Goal: Task Accomplishment & Management: Use online tool/utility

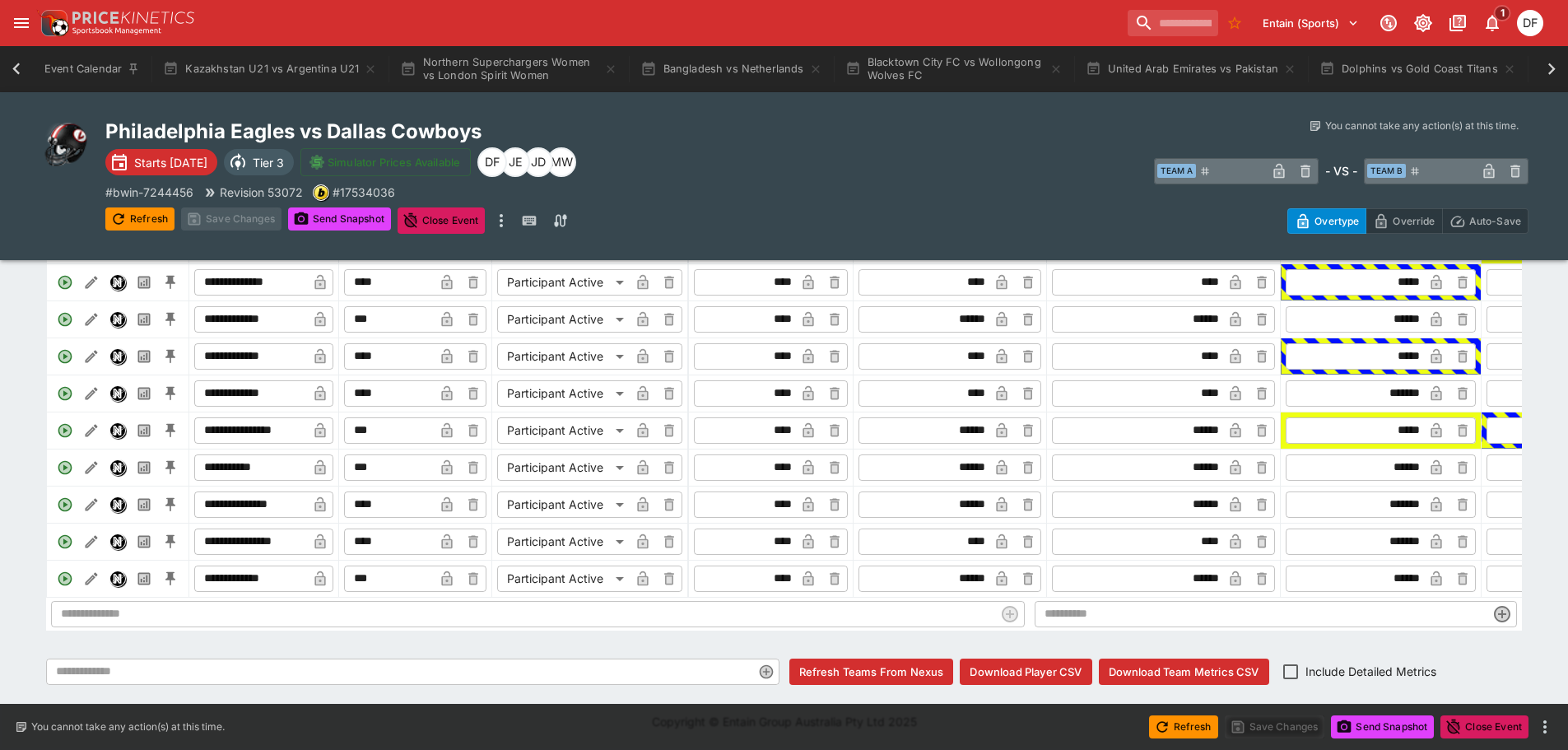
scroll to position [0, 2787]
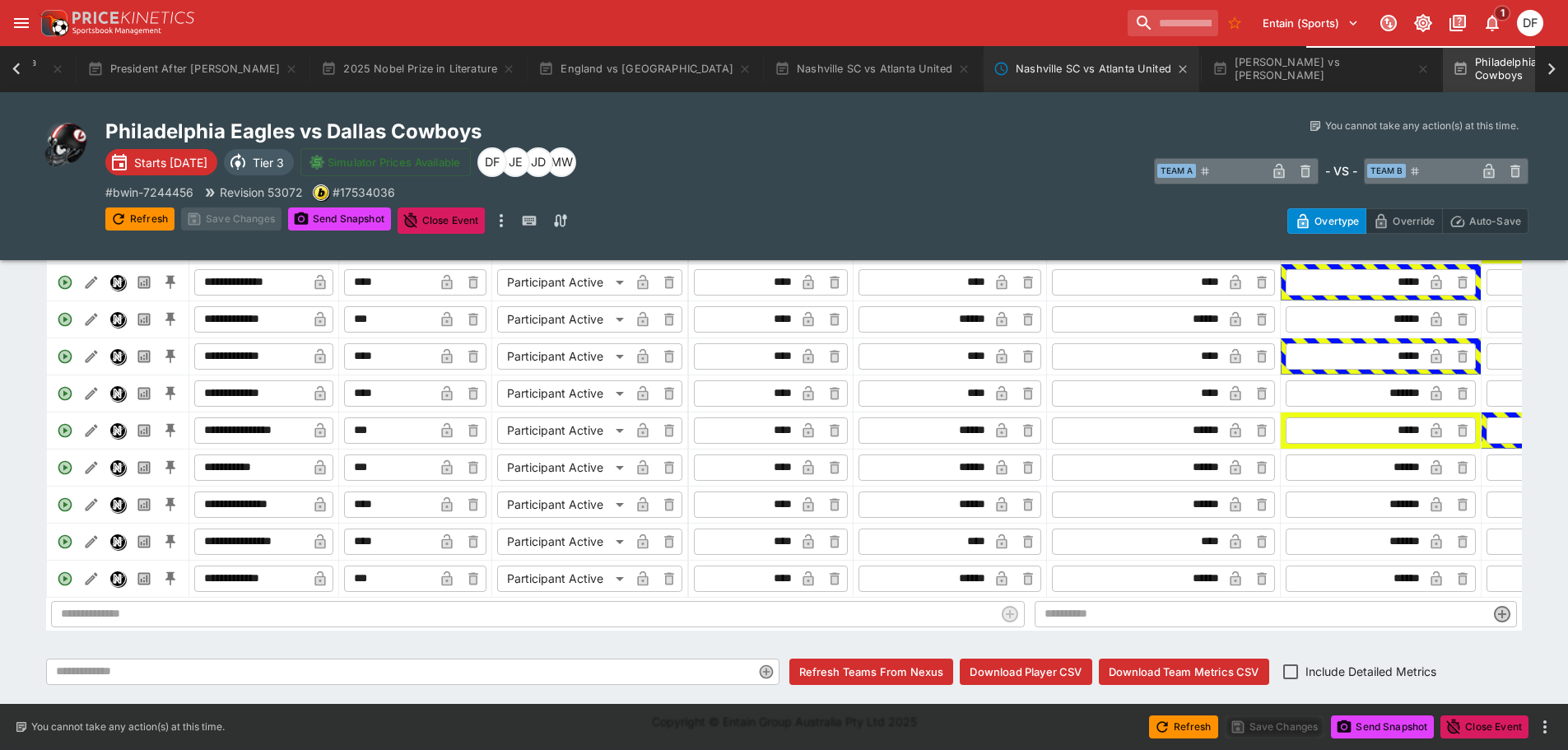
click at [983, 82] on button "Nashville SC vs Atlanta United" at bounding box center [1091, 69] width 215 height 46
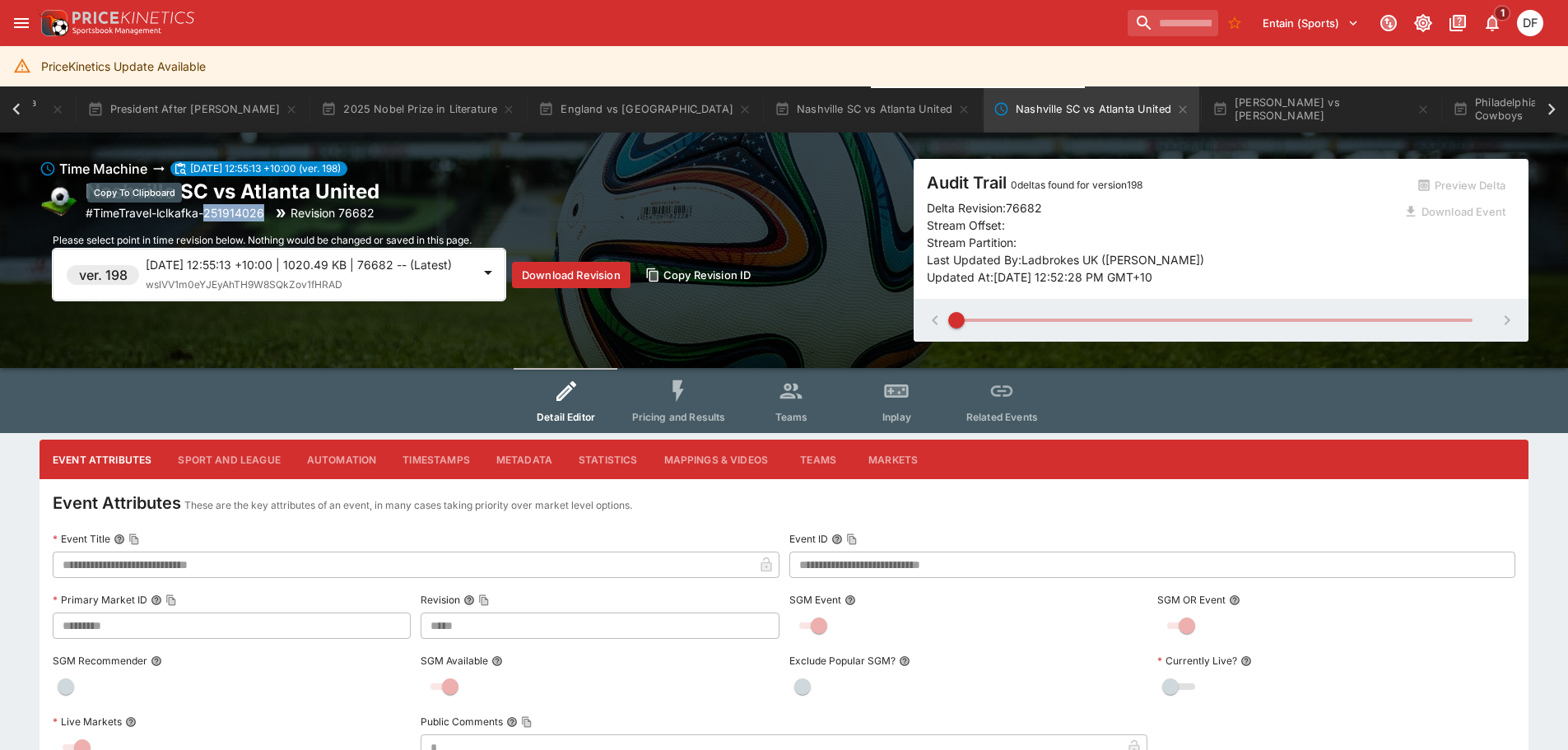
drag, startPoint x: 266, startPoint y: 212, endPoint x: 209, endPoint y: 212, distance: 57.0
click at [209, 212] on p "# TimeTravel-lclkafka-251914026" at bounding box center [175, 212] width 178 height 18
copy p "251914026"
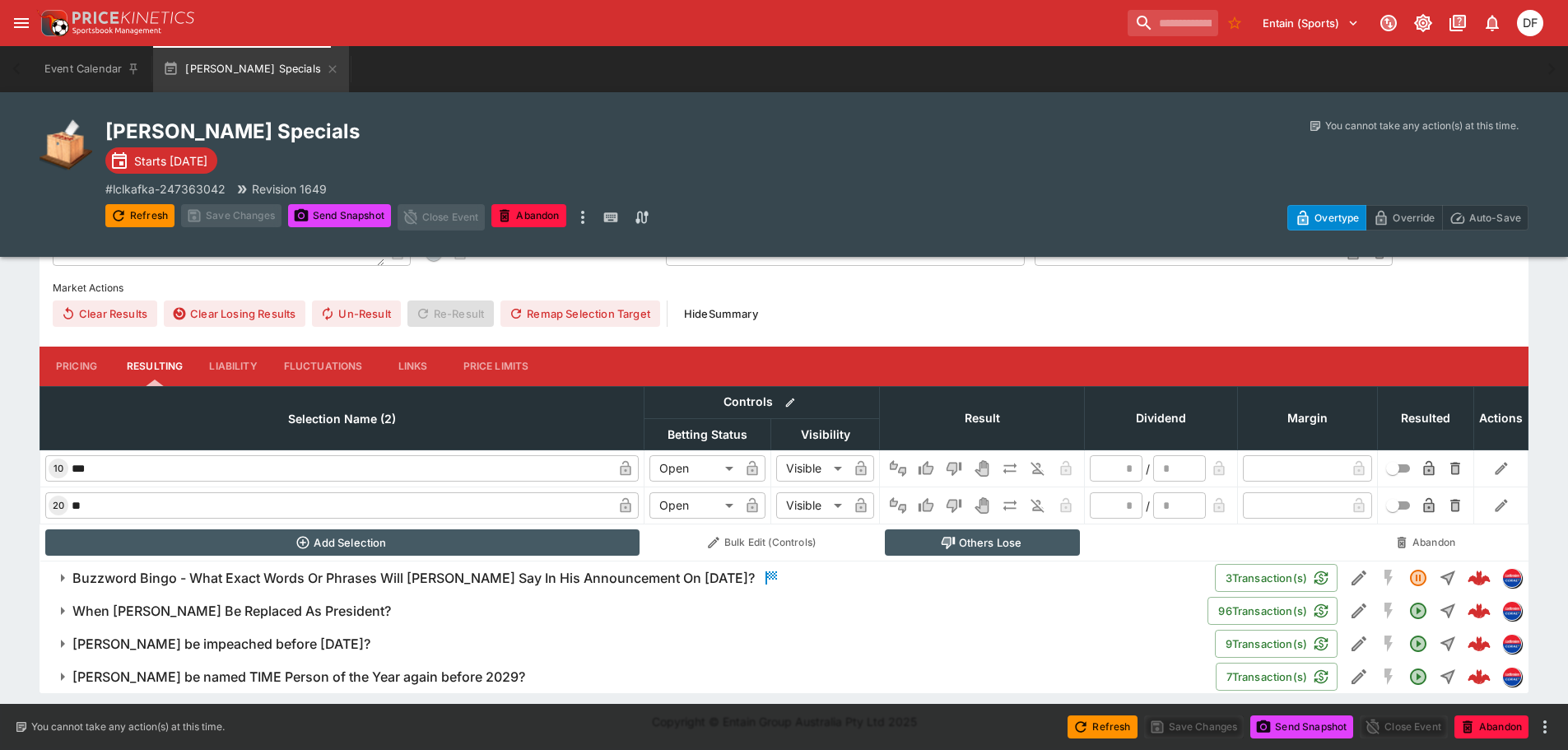
scroll to position [490, 0]
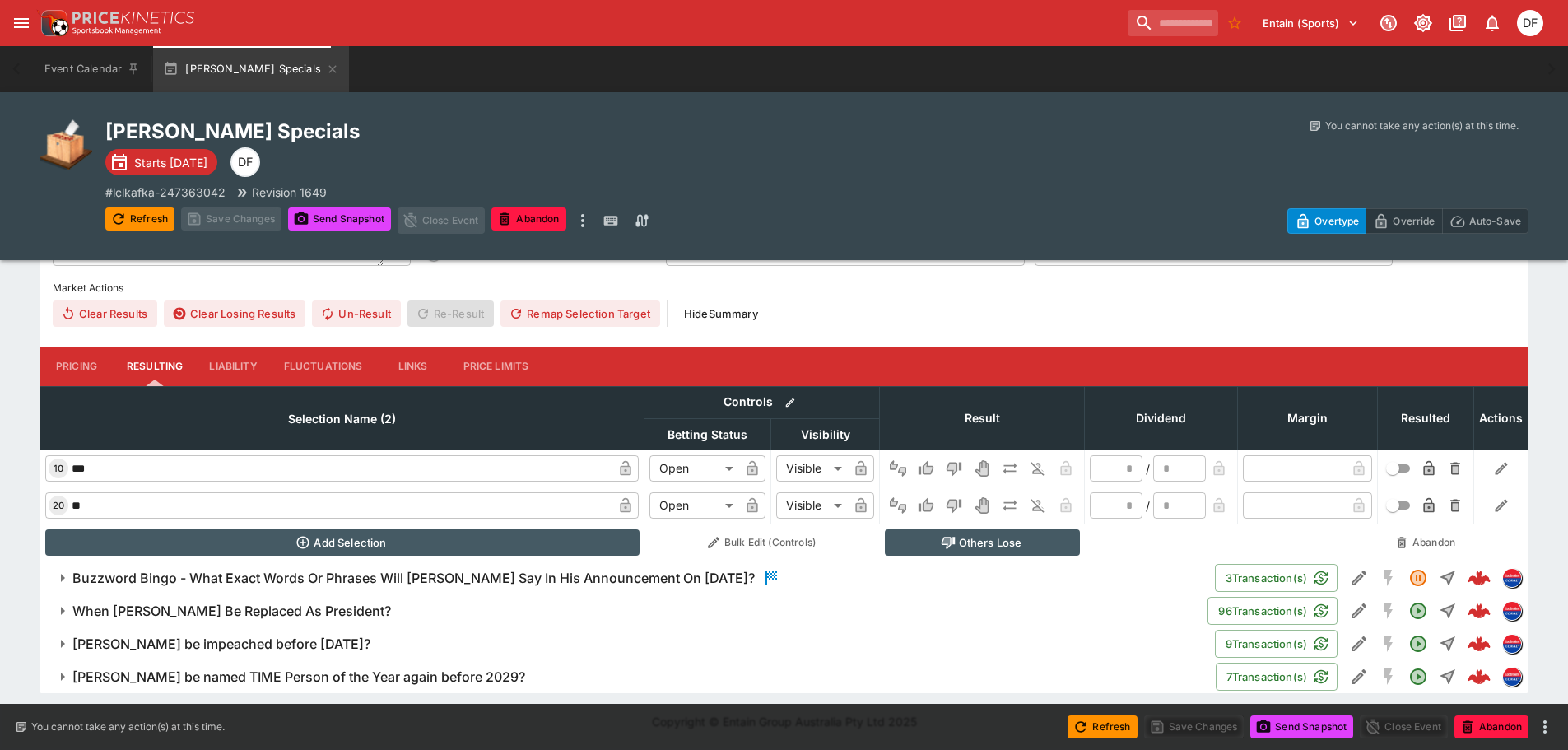
click at [534, 572] on h6 "Buzzword Bingo - What Exact Words Or Phrases Will [PERSON_NAME] Say In His Anno…" at bounding box center [413, 578] width 683 height 18
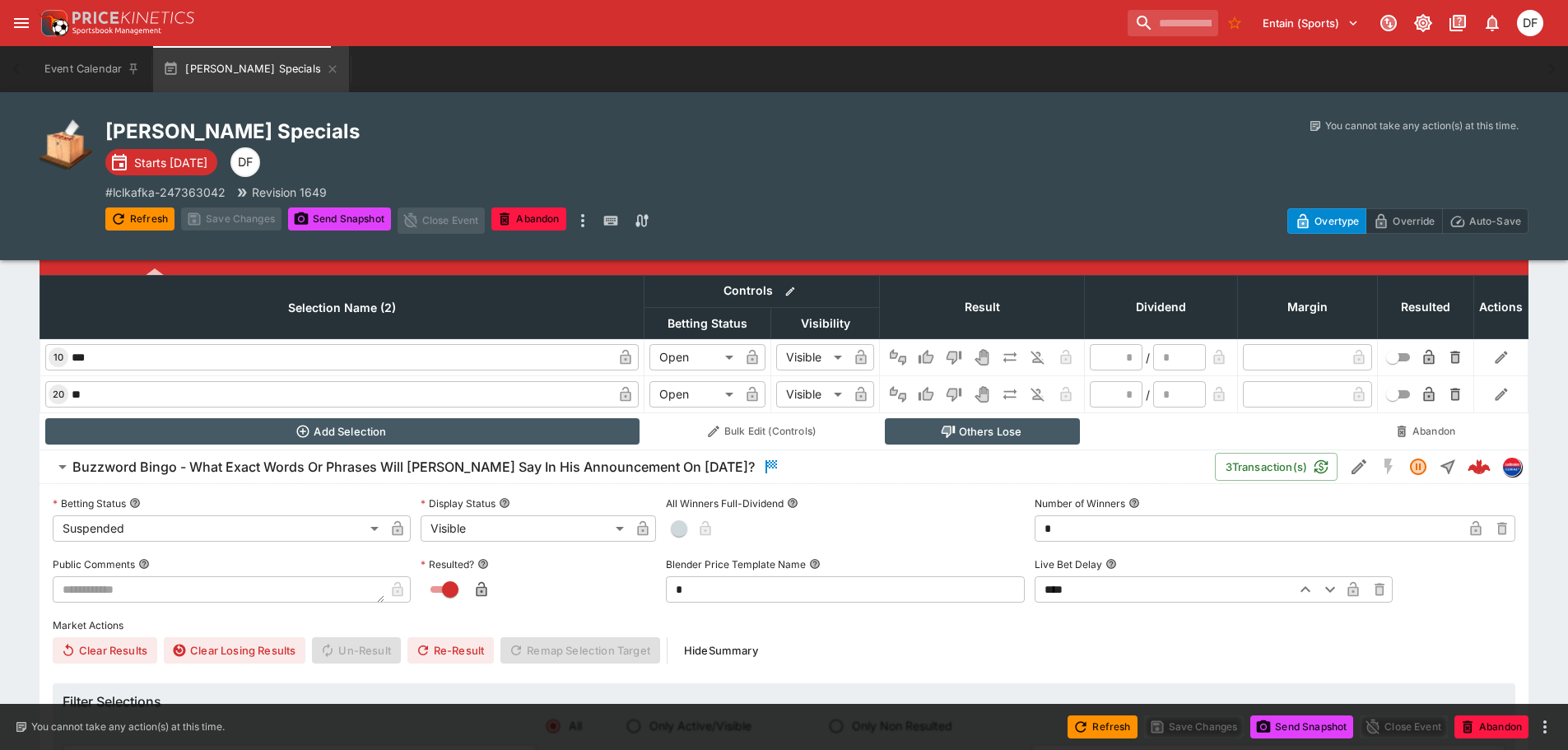
scroll to position [572, 0]
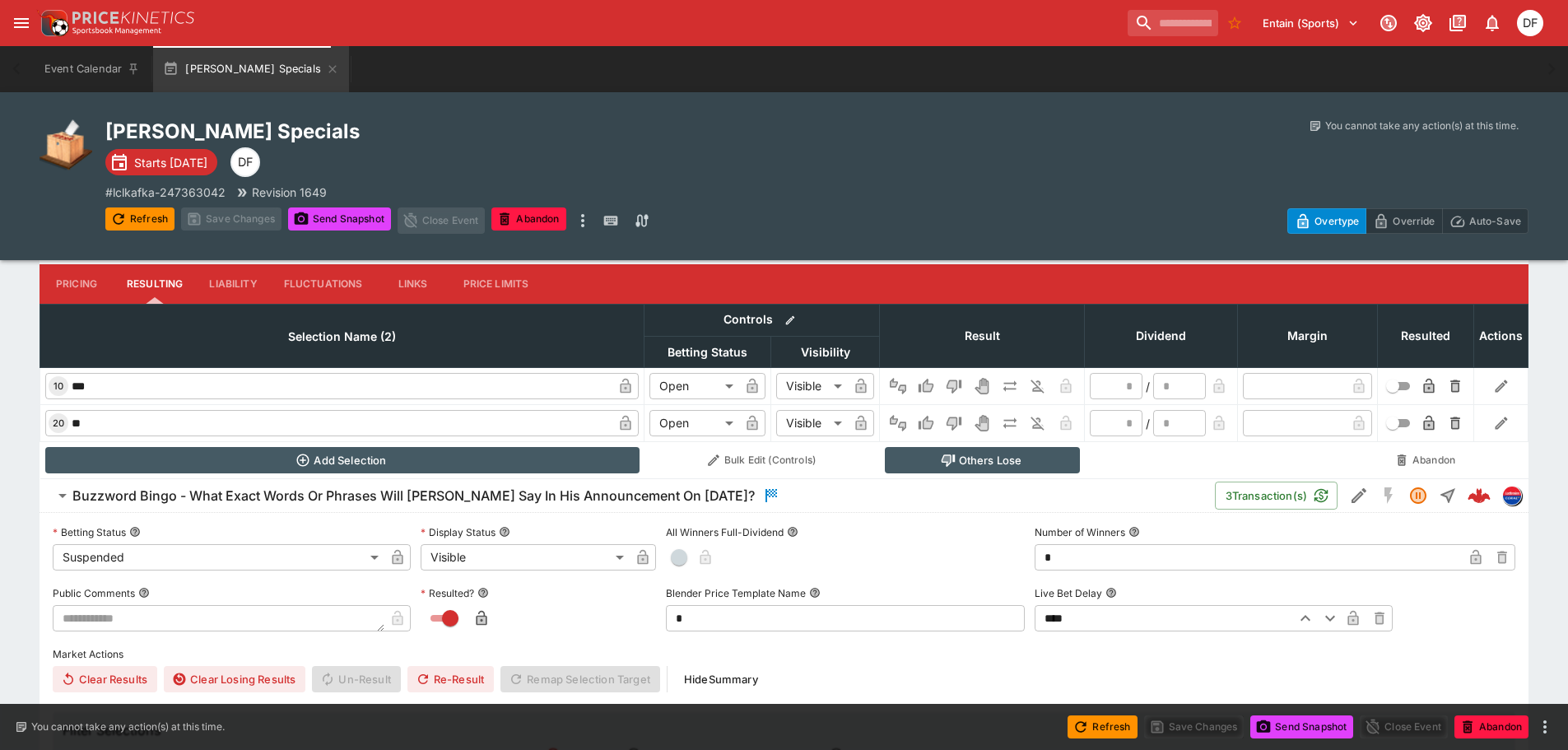
click at [402, 482] on button "Buzzword Bingo - What Exact Words Or Phrases Will Donald Trump Say In His Annou…" at bounding box center [627, 495] width 1175 height 33
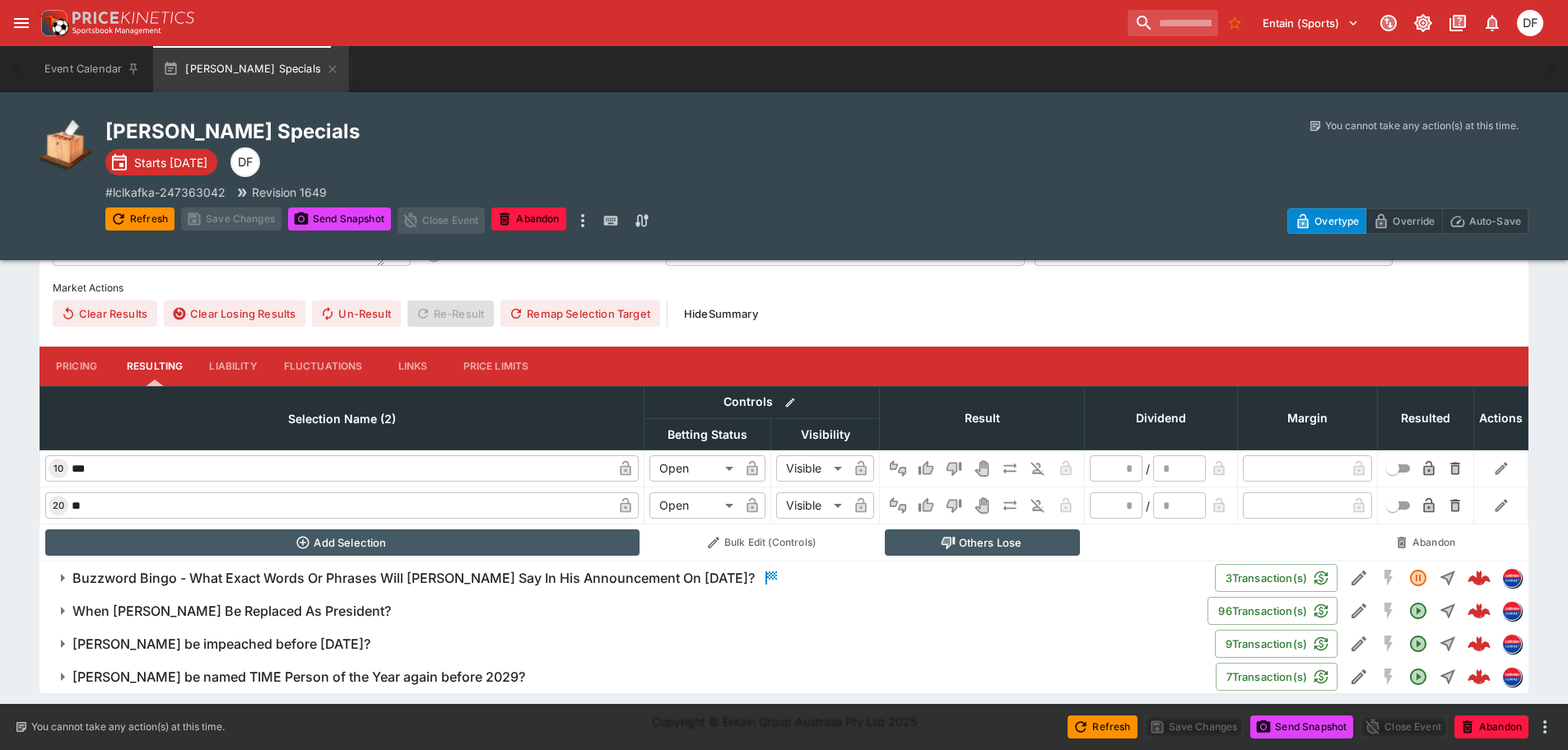
scroll to position [530, 0]
click at [655, 576] on h6 "Buzzword Bingo - What Exact Words Or Phrases Will Donald Trump Say In His Annou…" at bounding box center [413, 578] width 683 height 18
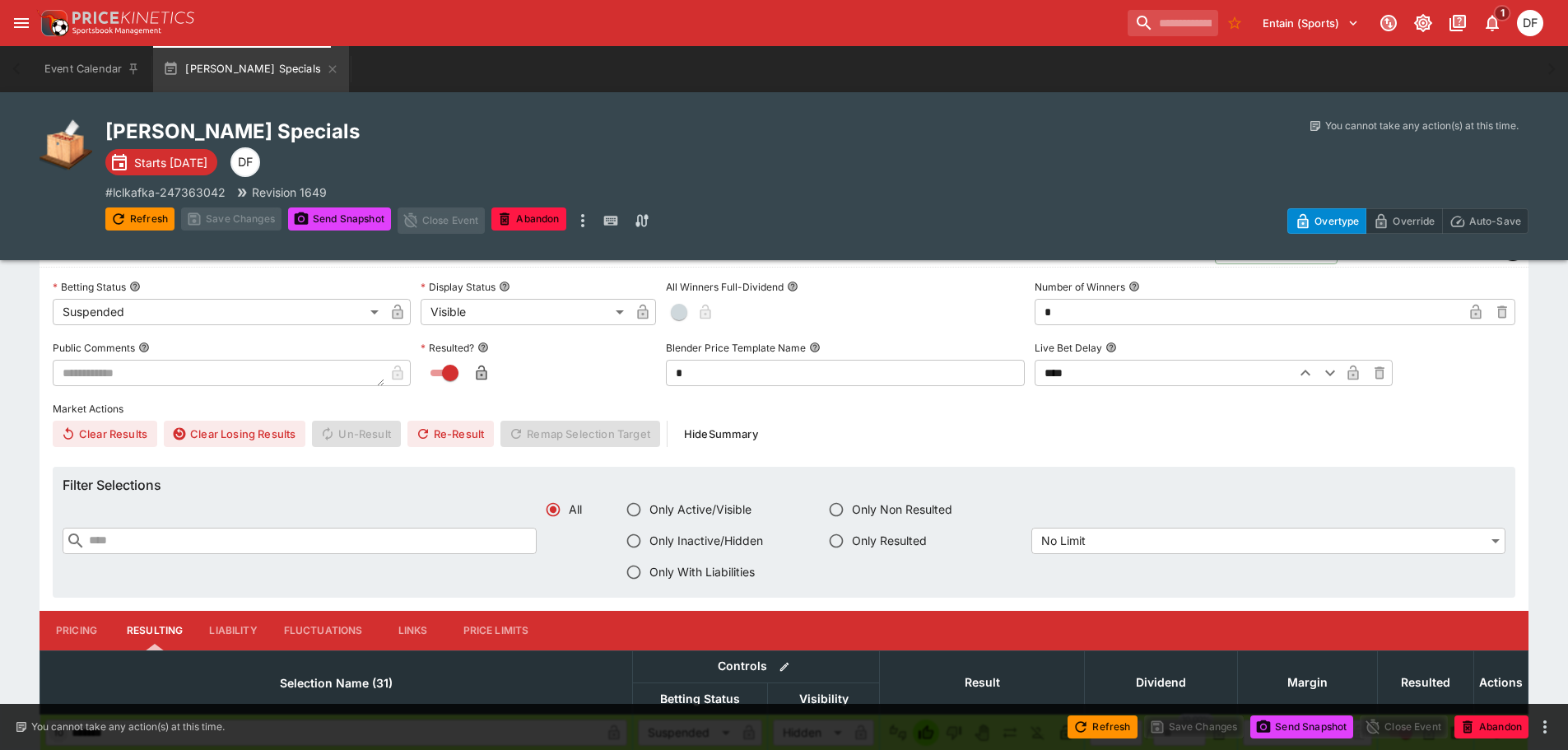
scroll to position [859, 0]
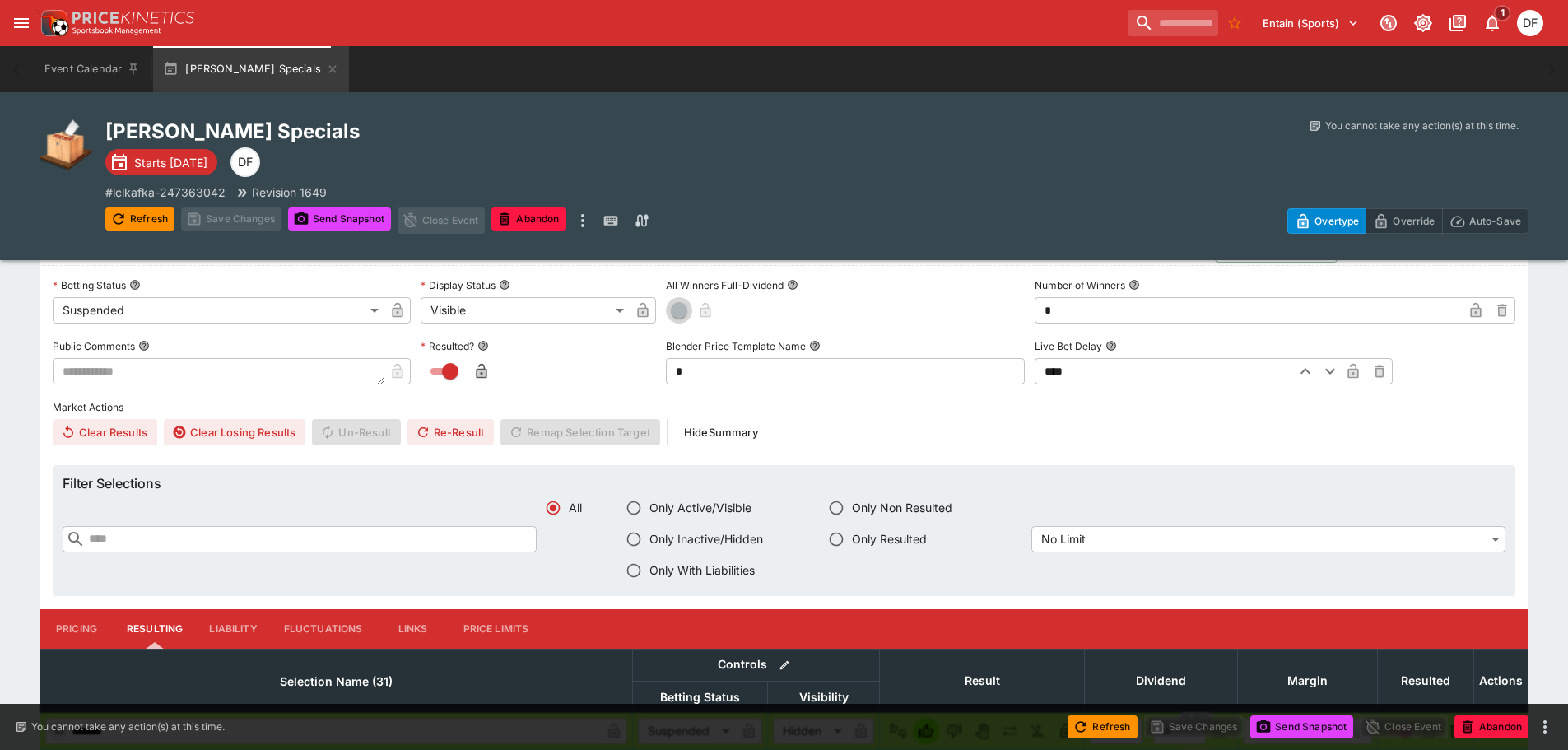
click at [680, 310] on span "button" at bounding box center [679, 311] width 17 height 17
type input "*"
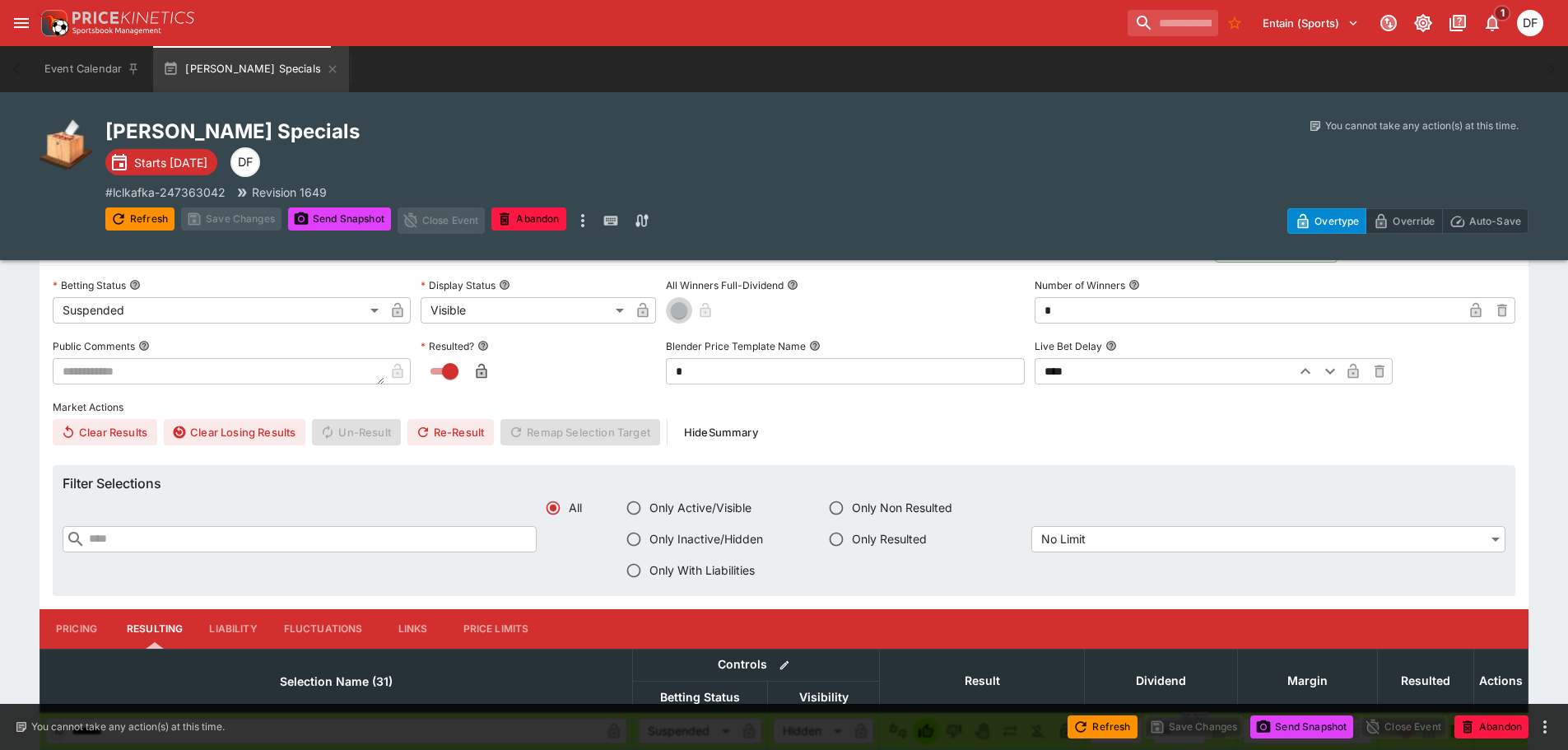
type input "*"
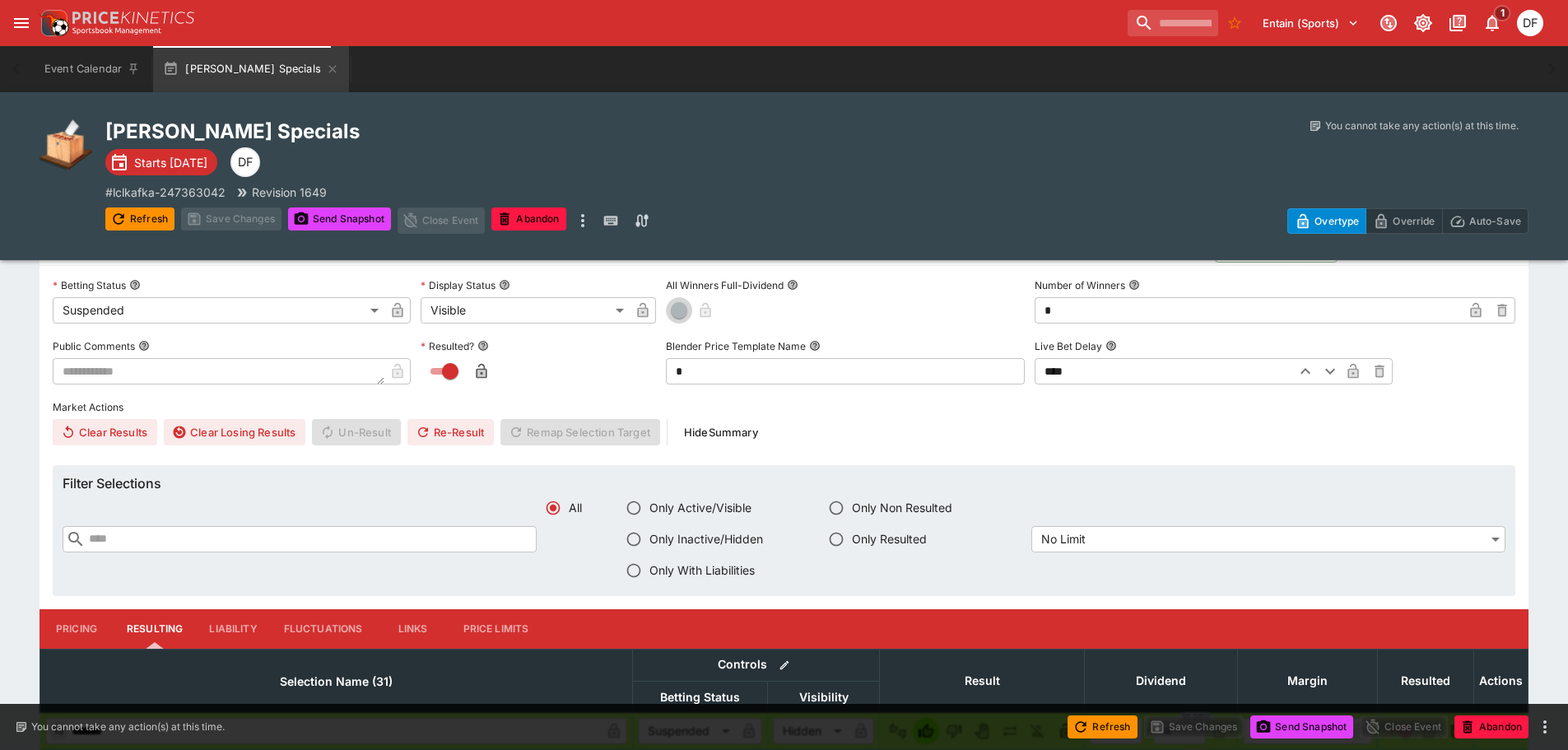
type input "*"
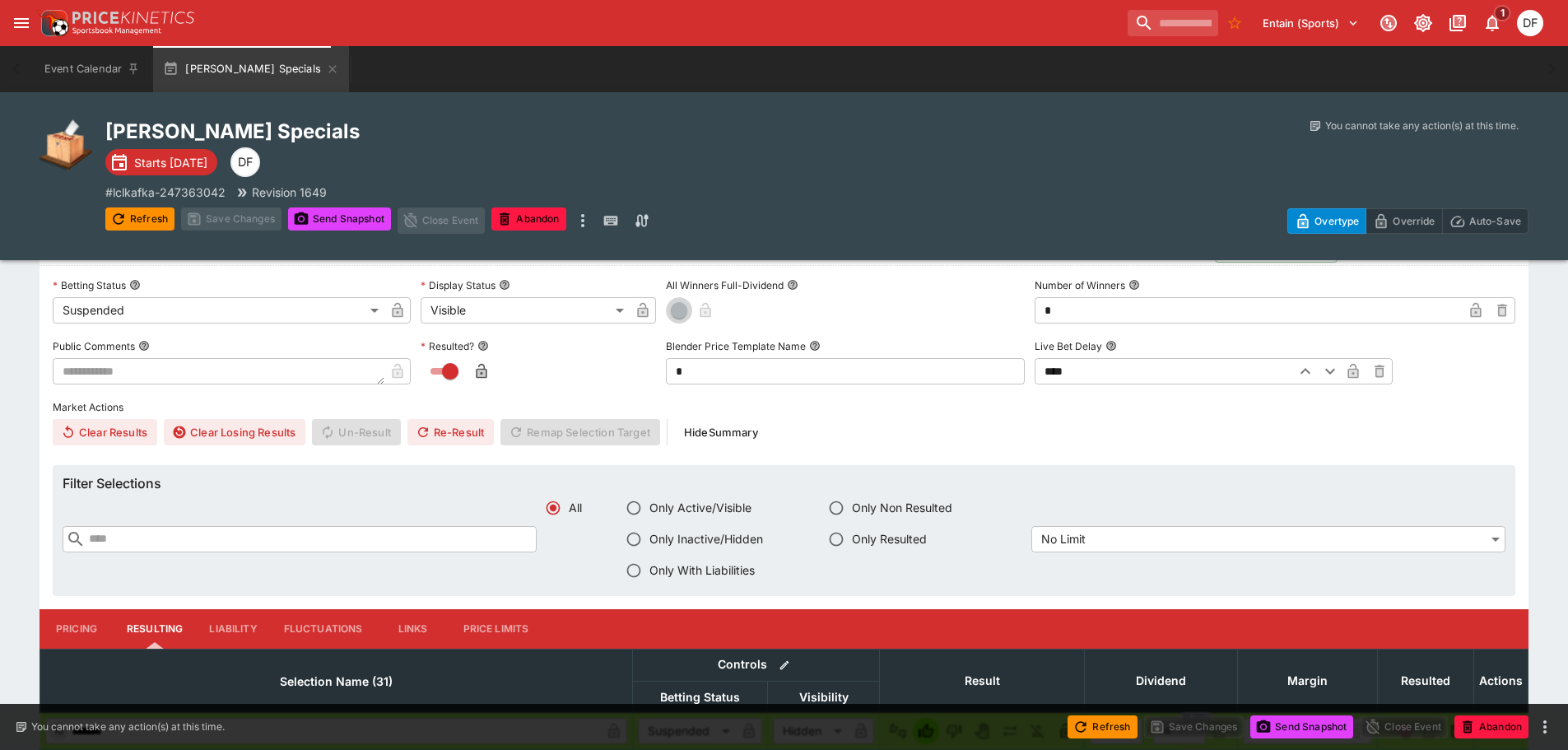
type input "*"
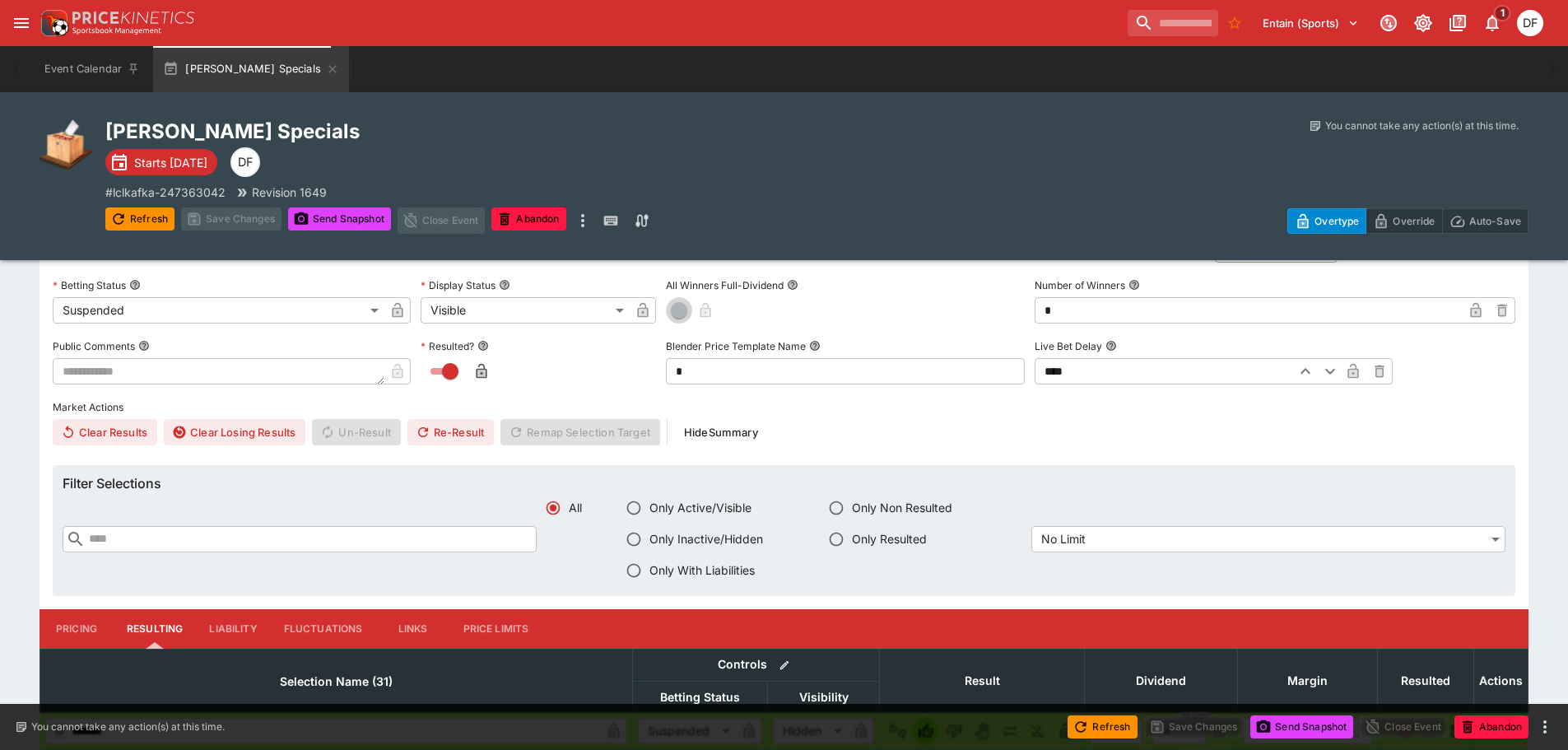
type input "*"
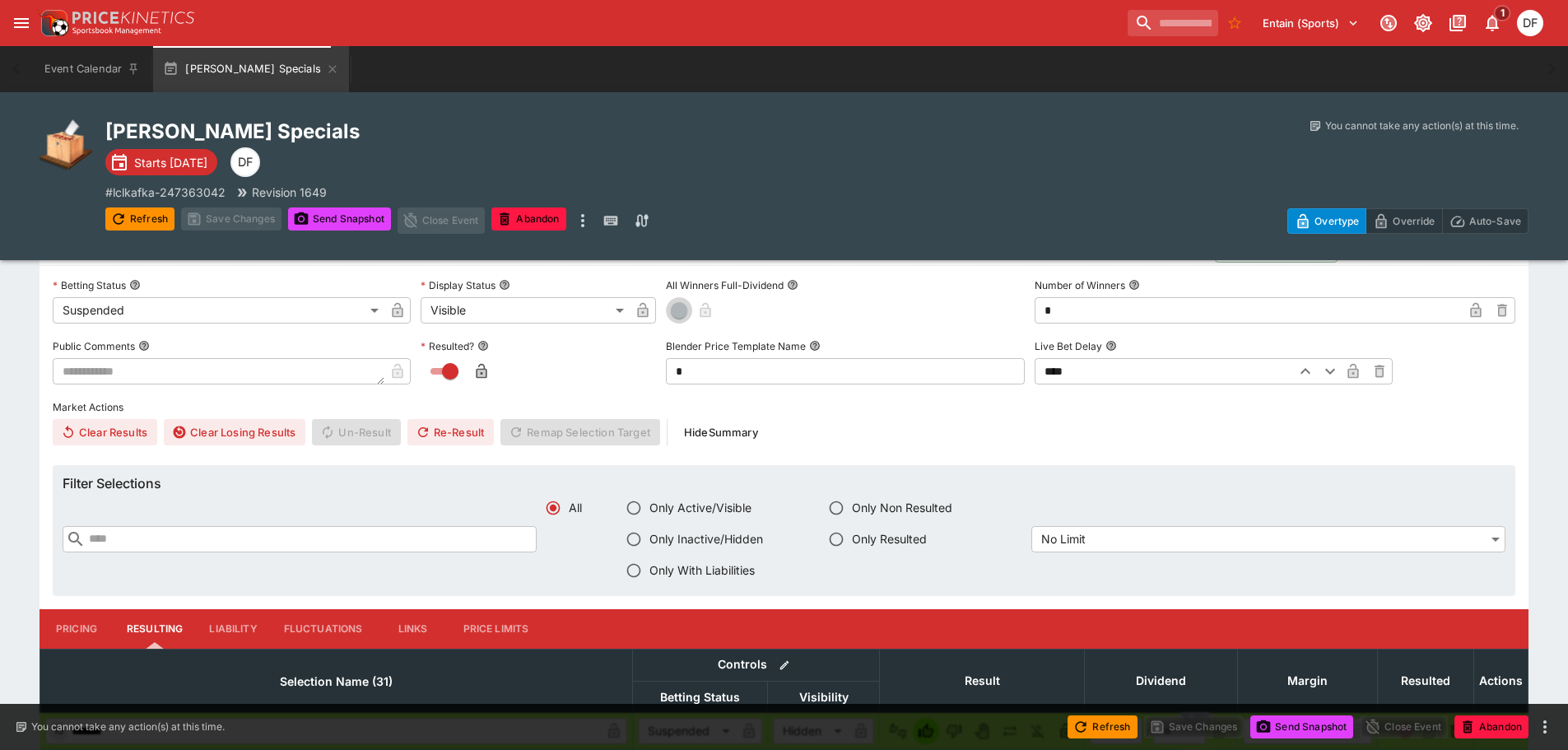
type input "*"
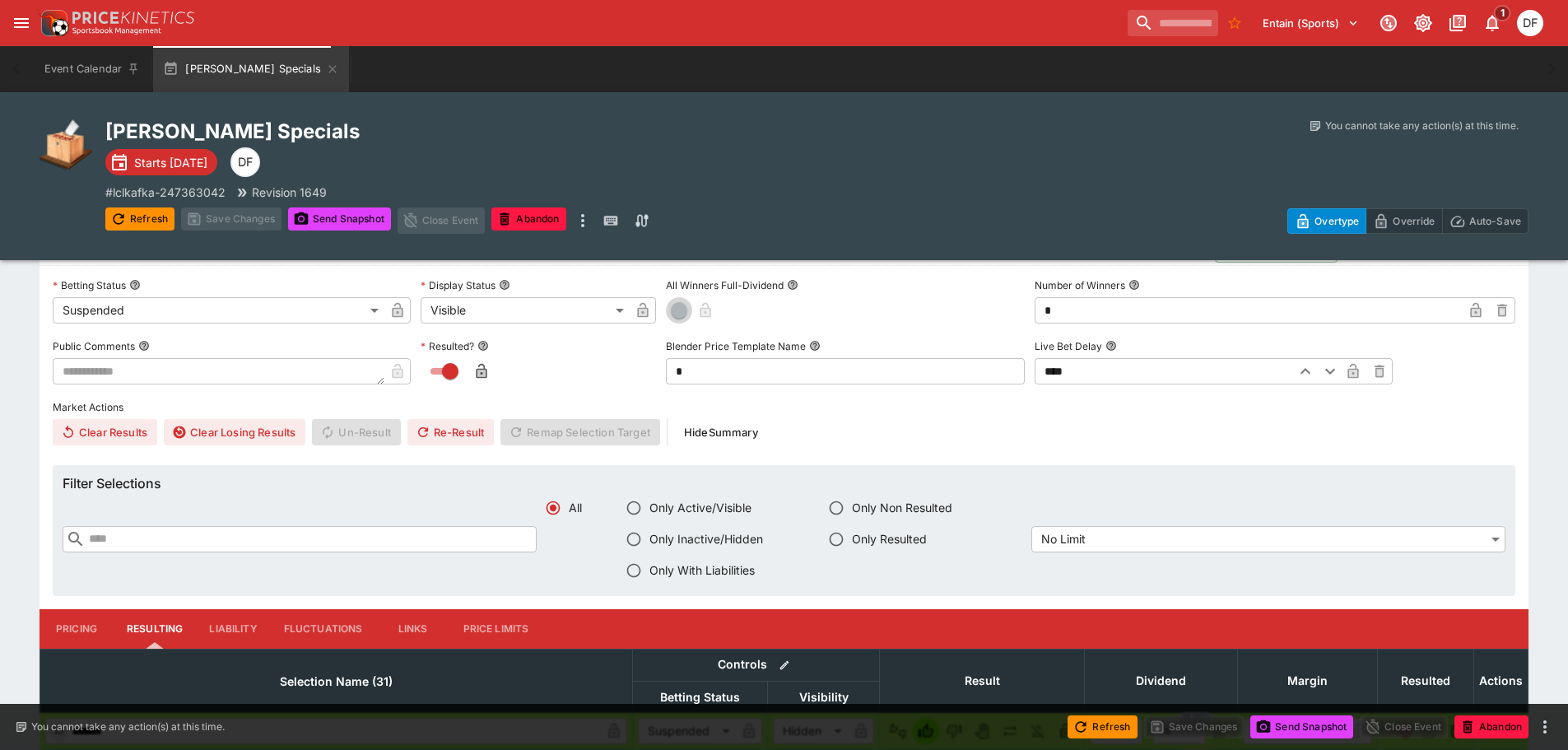
type input "*"
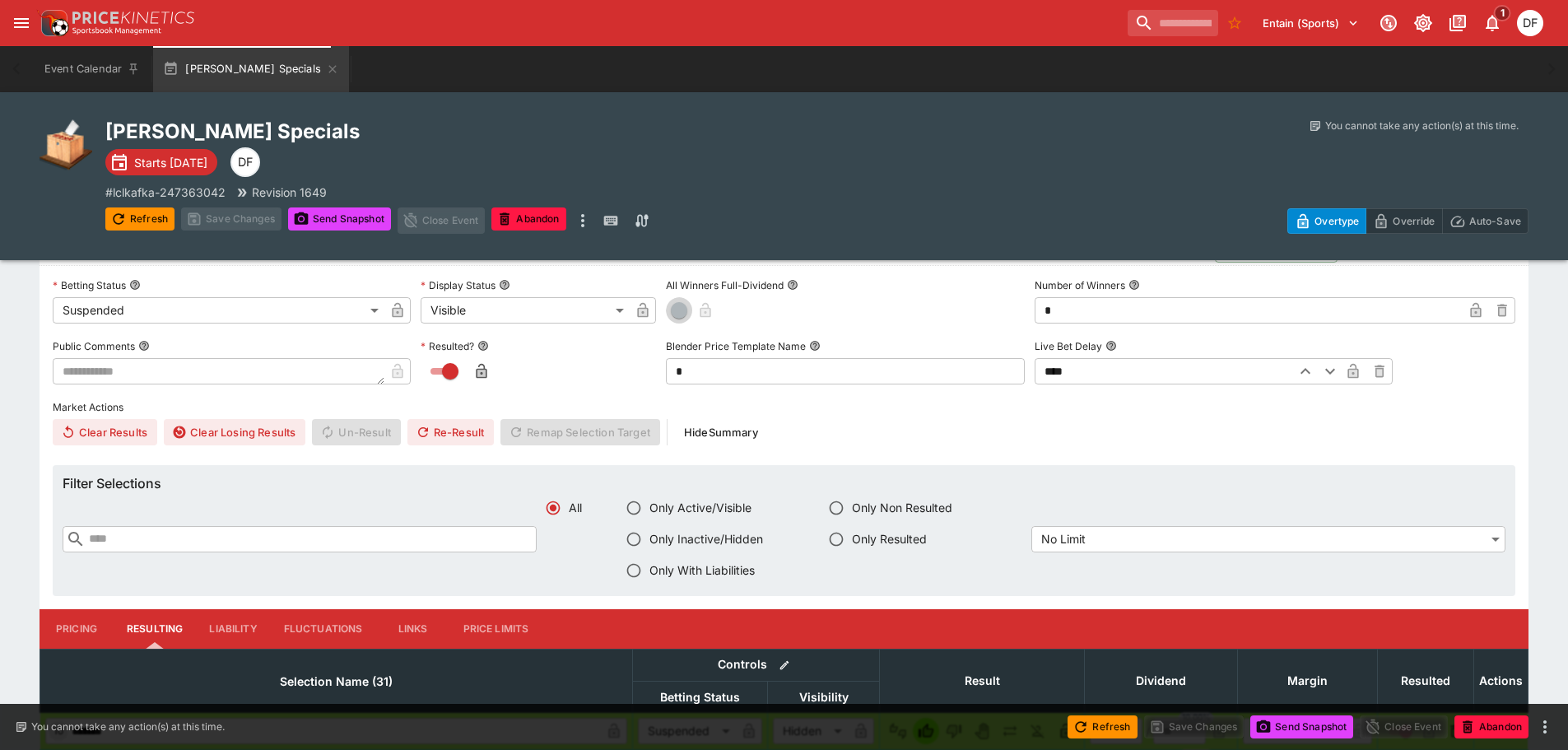
type input "*"
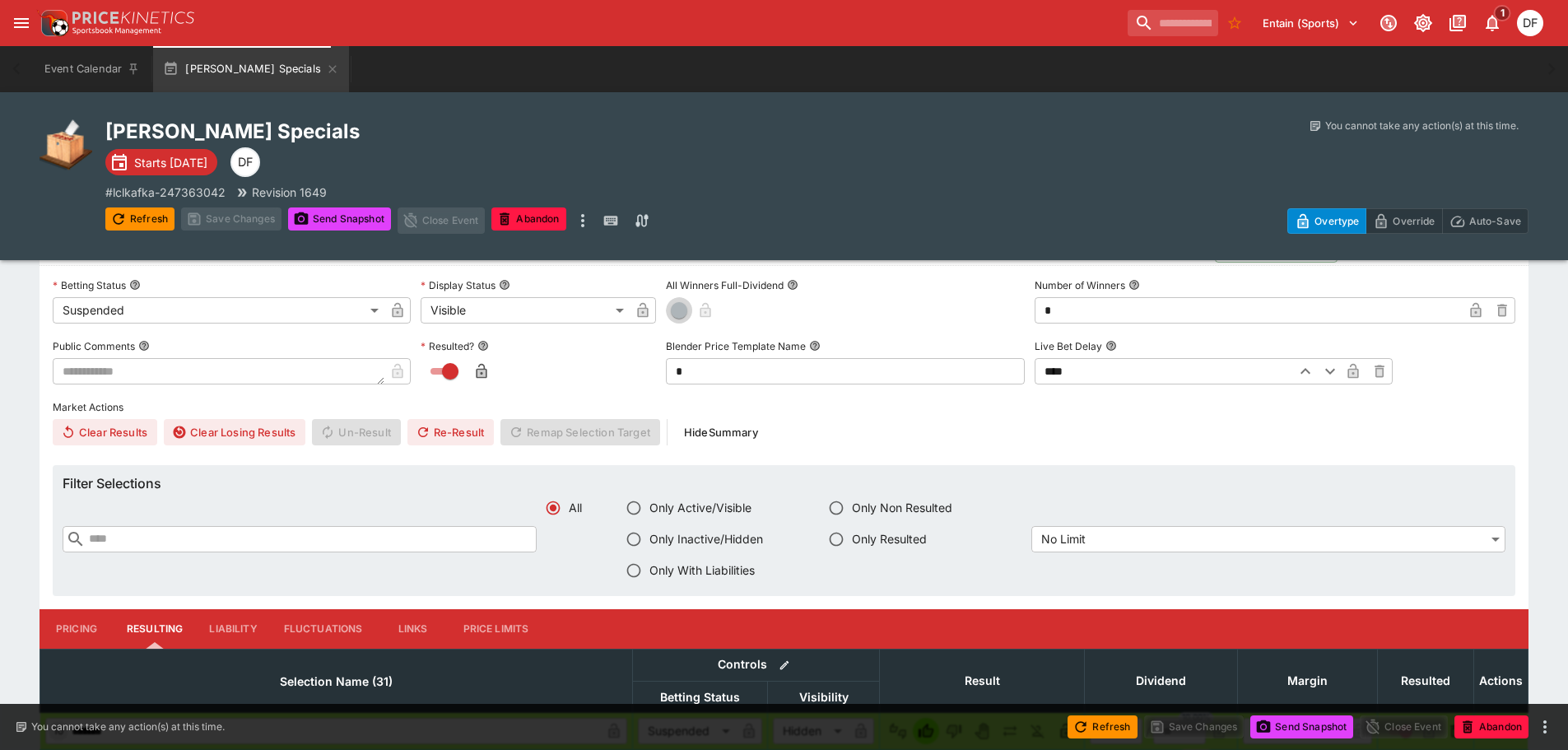
type input "*"
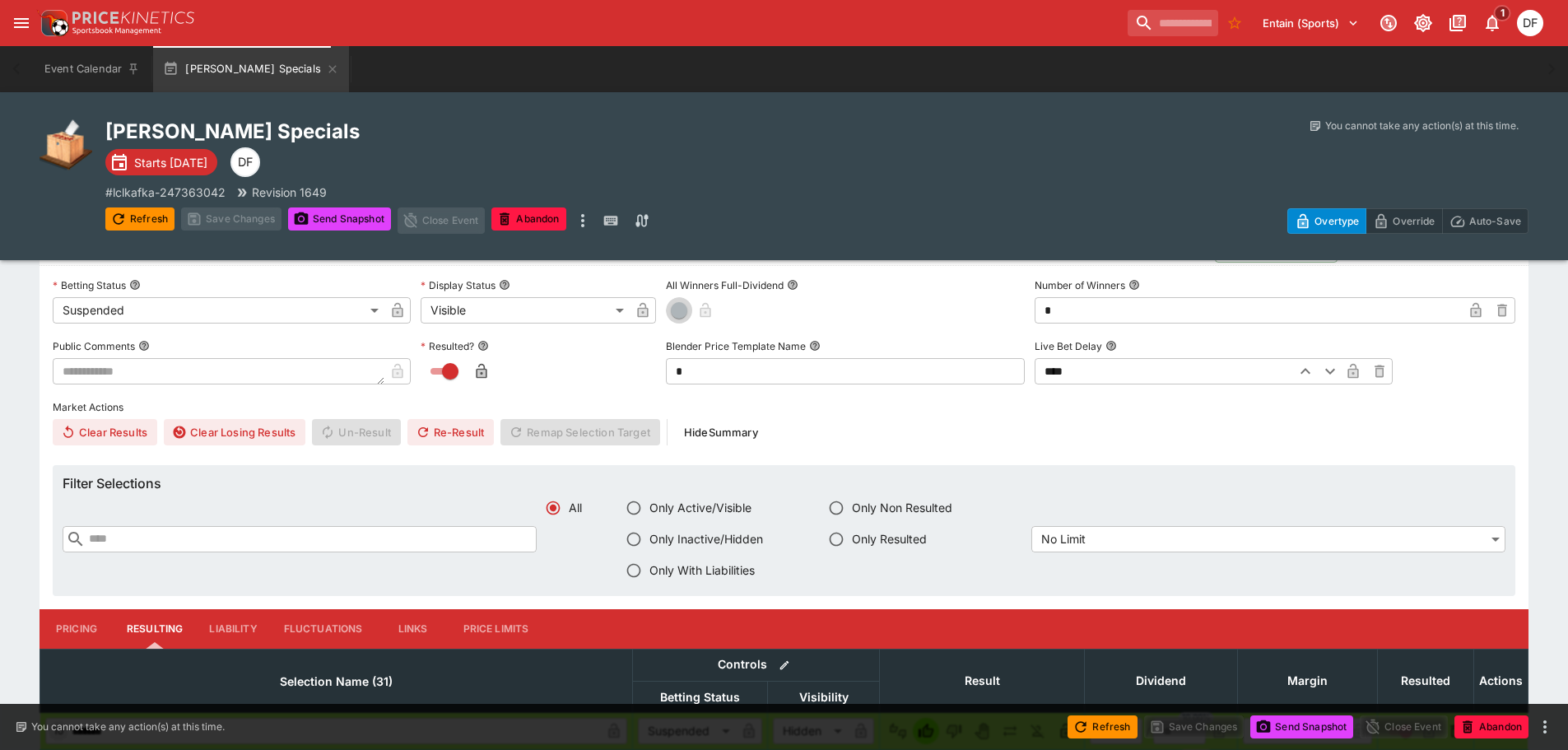
type input "*"
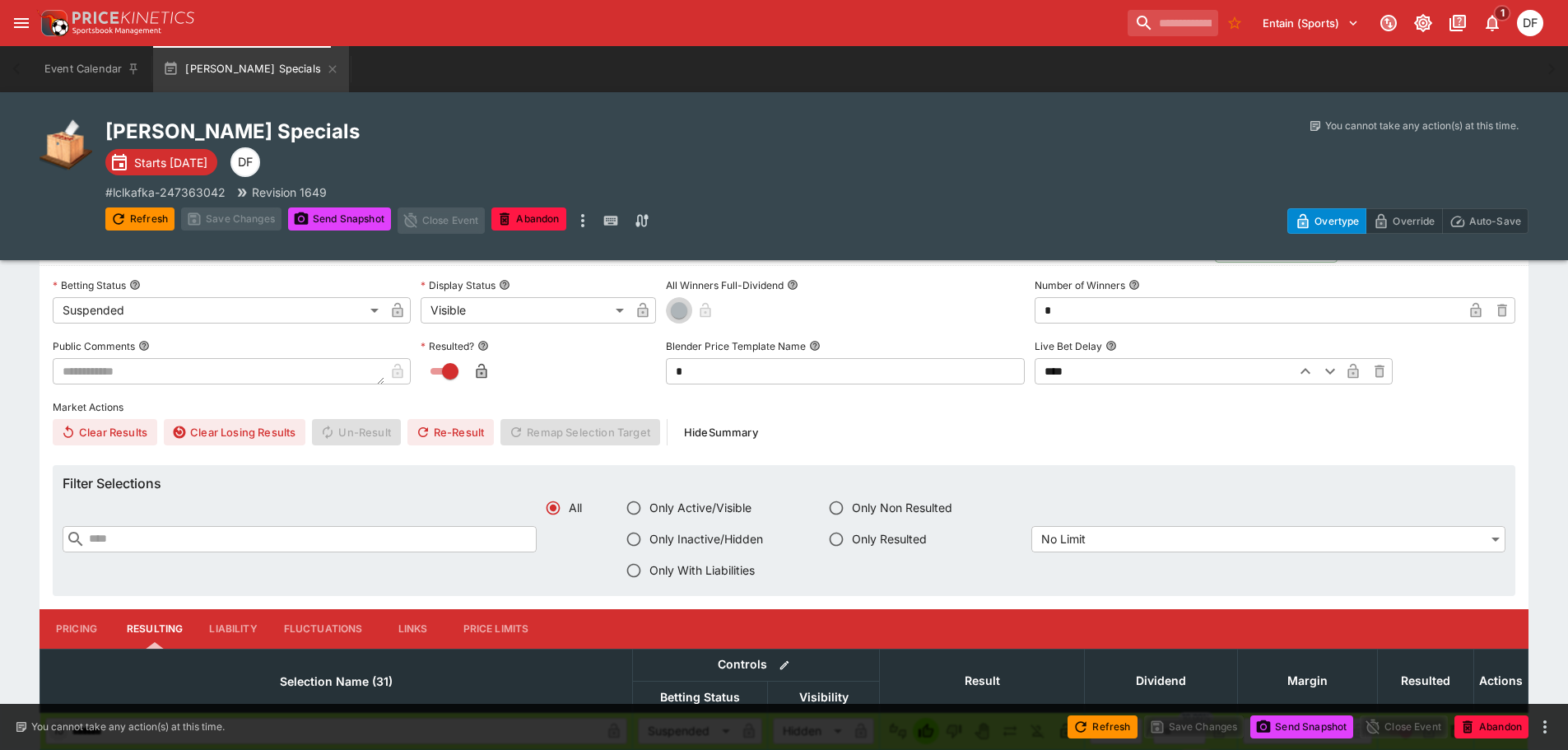
type input "*"
click at [720, 311] on icon "button" at bounding box center [727, 311] width 17 height 17
click at [264, 220] on button "Save Changes" at bounding box center [231, 218] width 100 height 23
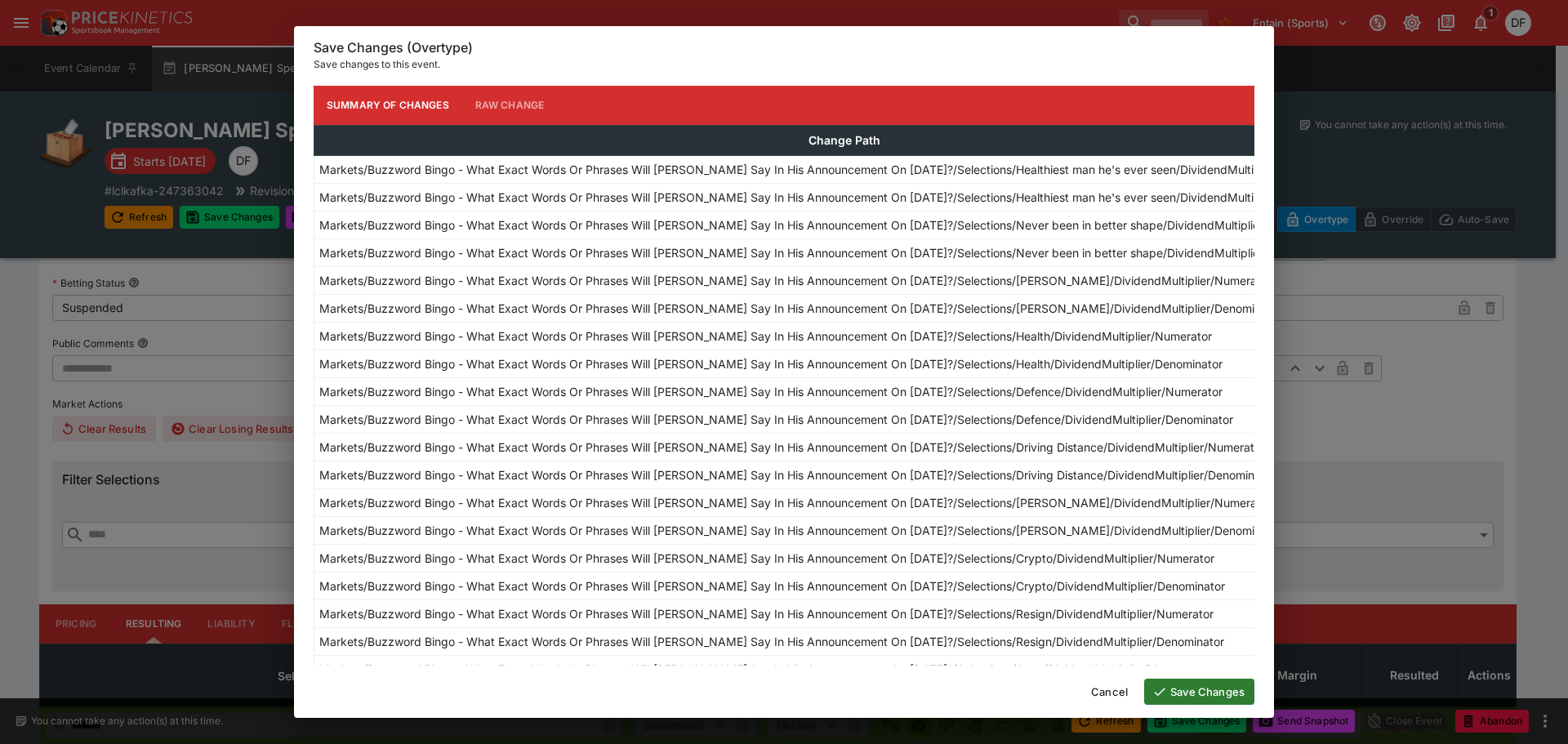
click at [1210, 696] on button "Save Changes" at bounding box center [1200, 691] width 110 height 26
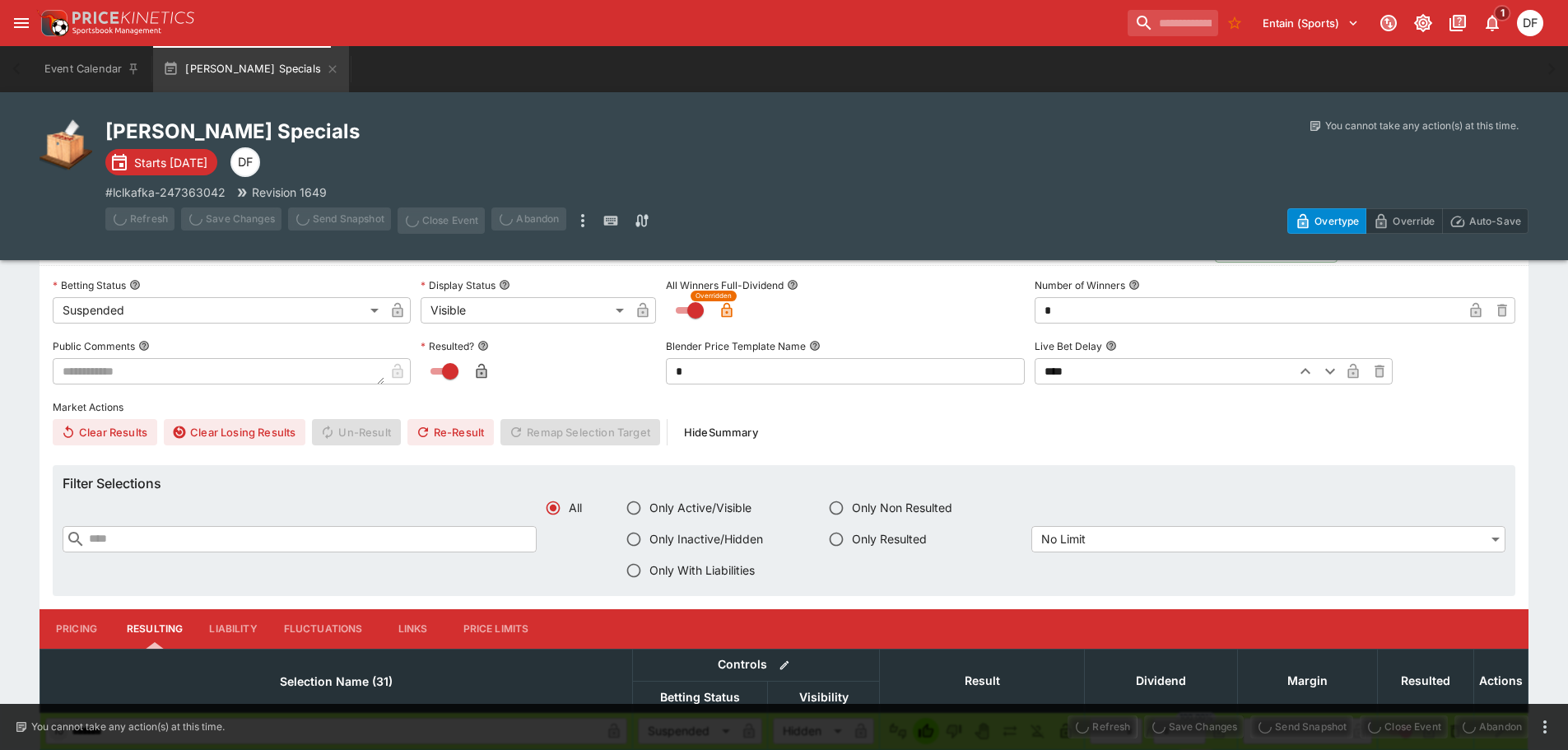
type input "**"
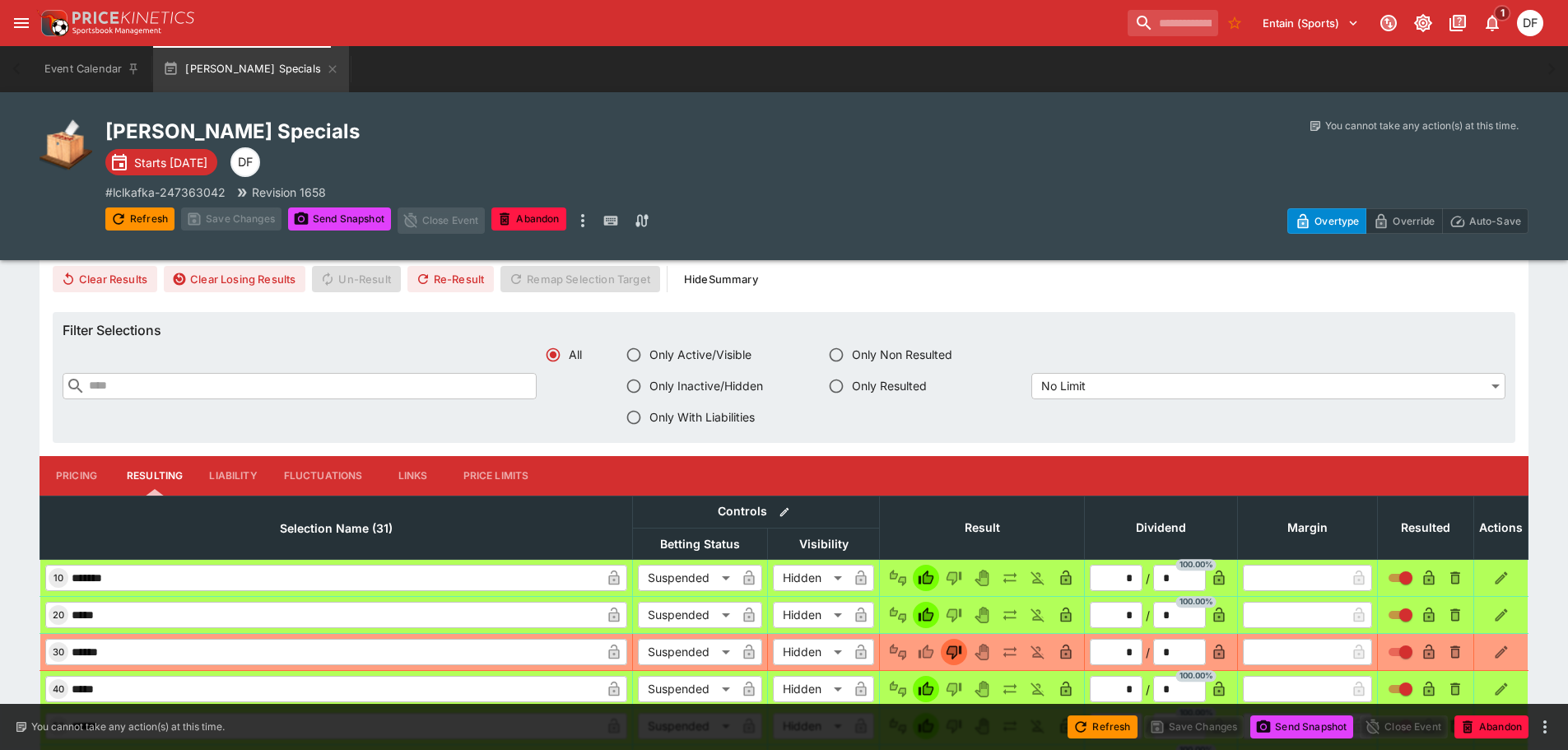
scroll to position [941, 0]
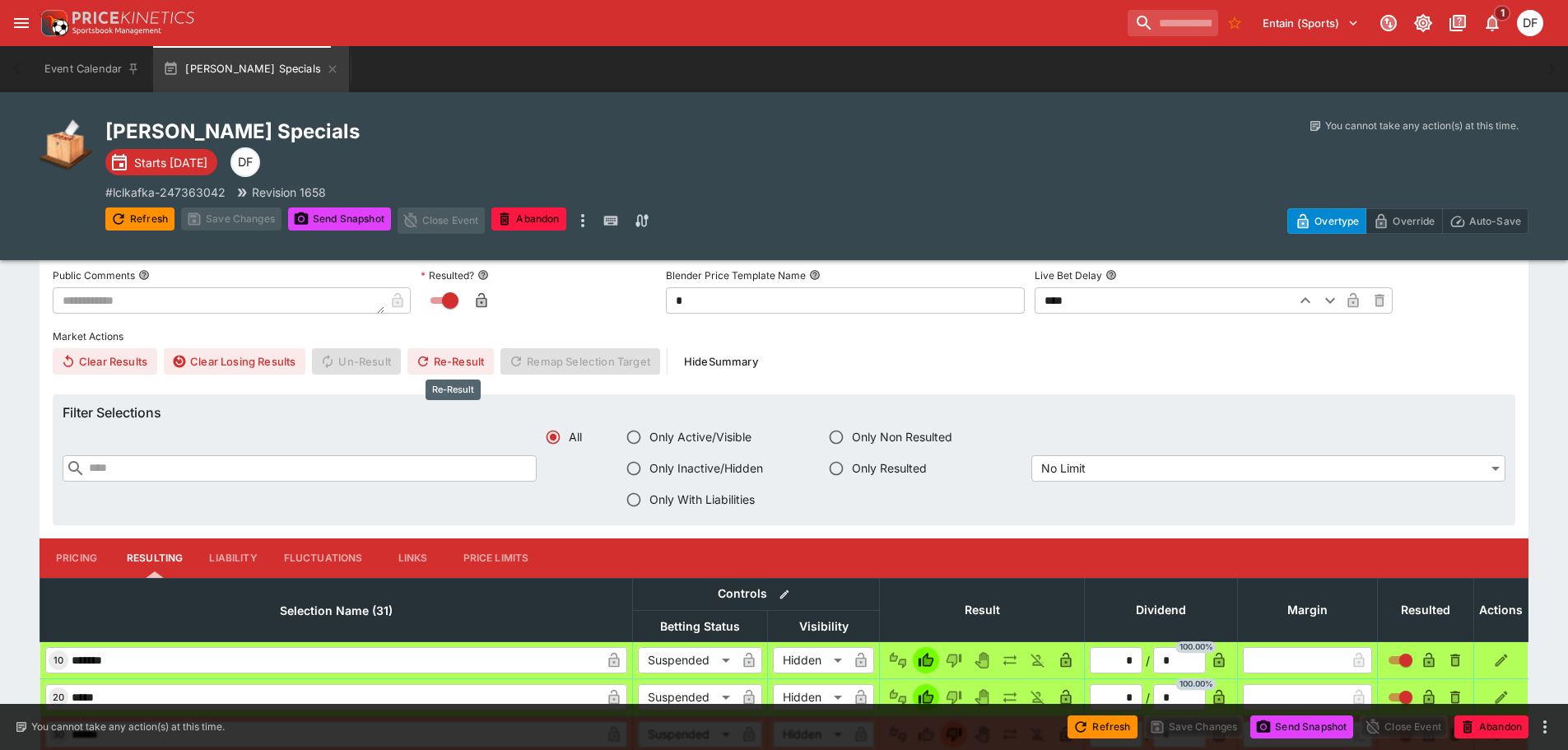
click at [454, 364] on button "Re-Result" at bounding box center [450, 361] width 87 height 26
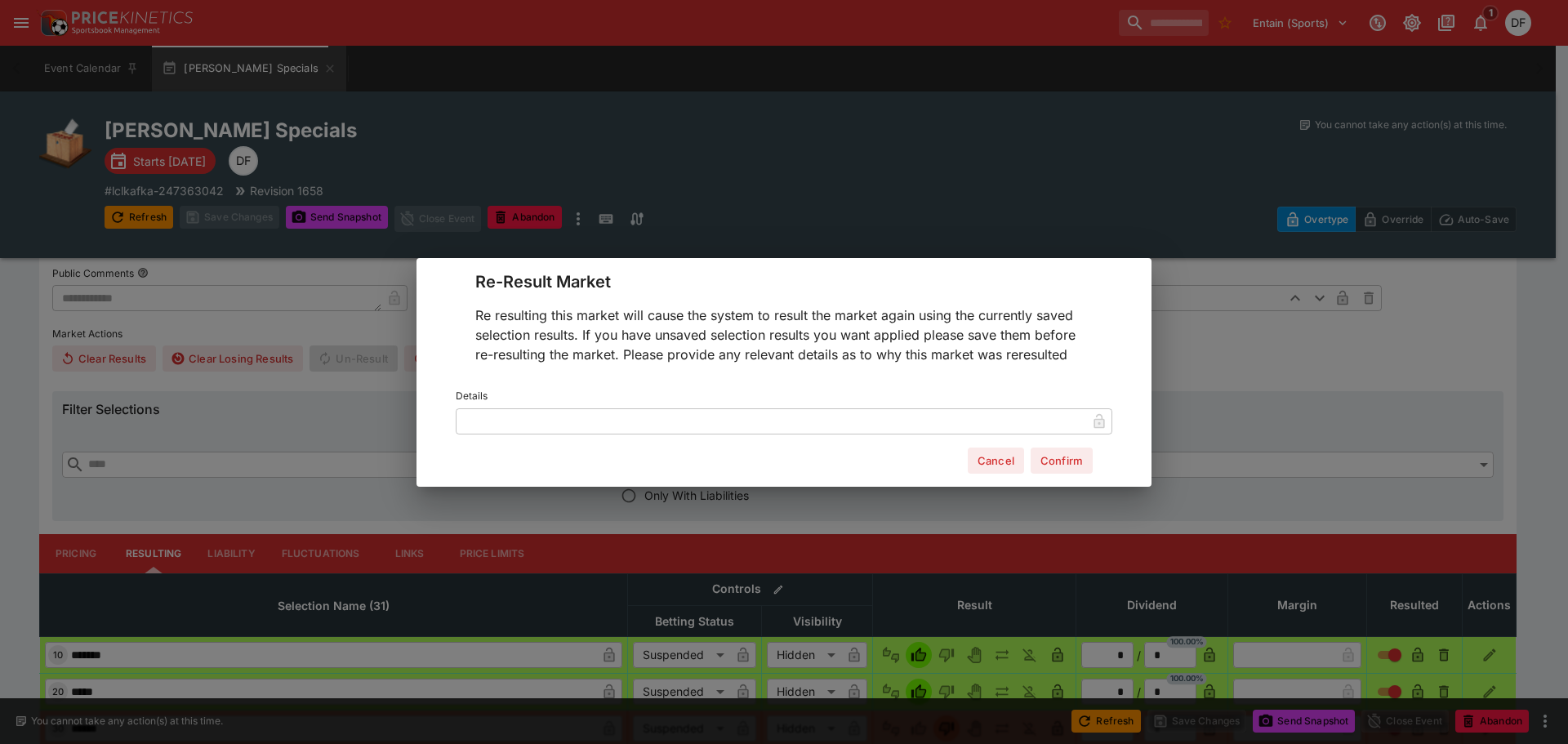
click at [584, 417] on input "text" at bounding box center [771, 420] width 631 height 26
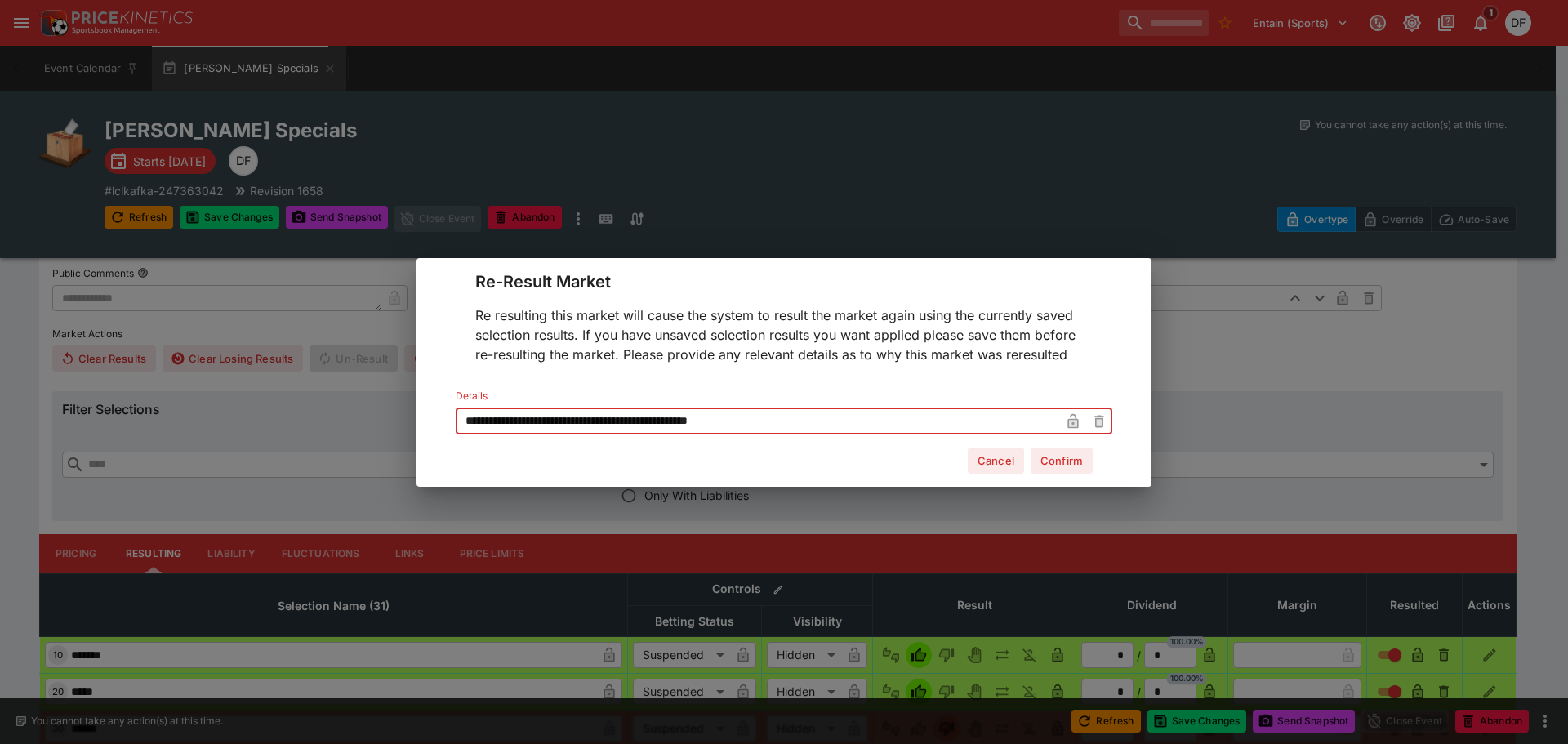
type input "**********"
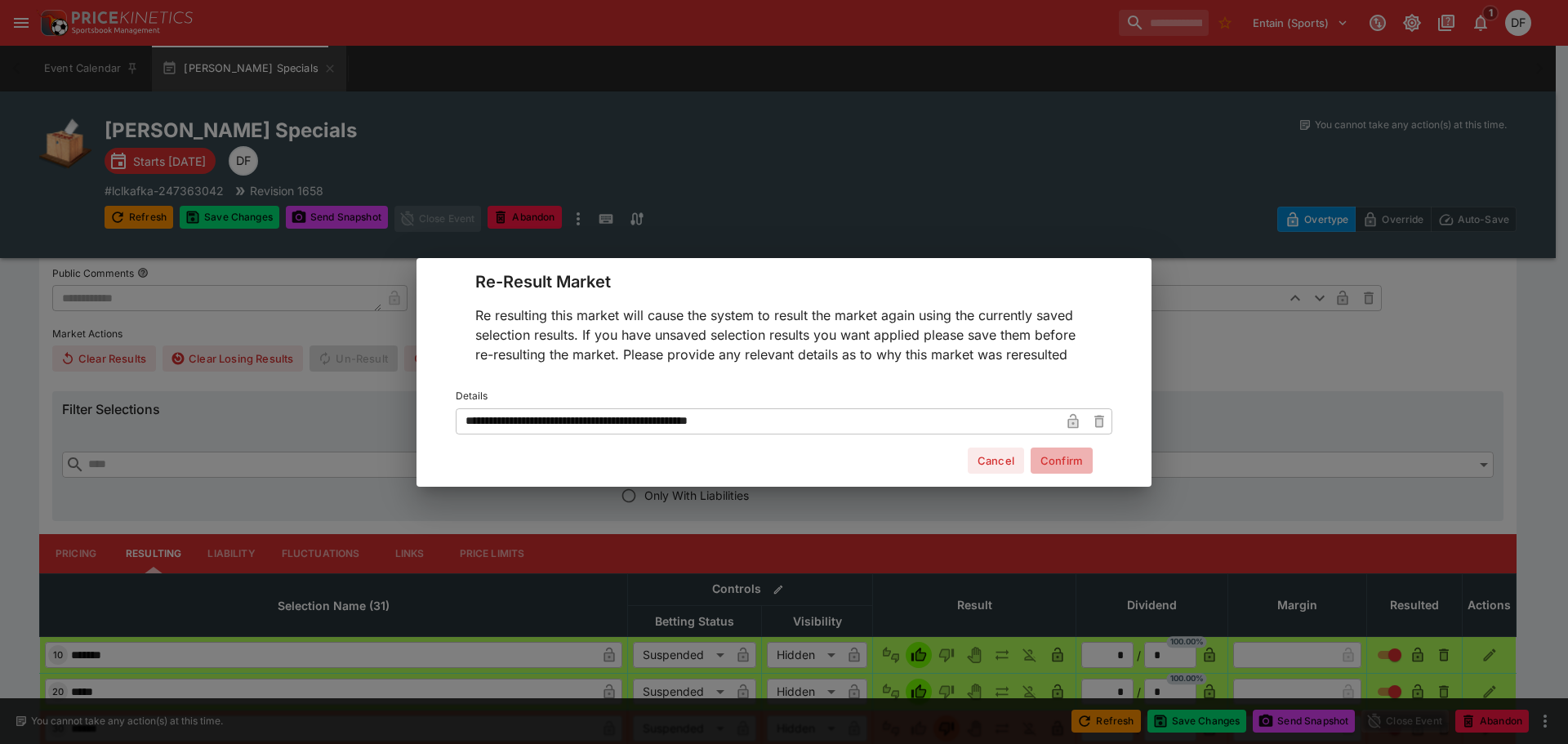
click at [1068, 453] on button "Confirm" at bounding box center [1062, 460] width 62 height 26
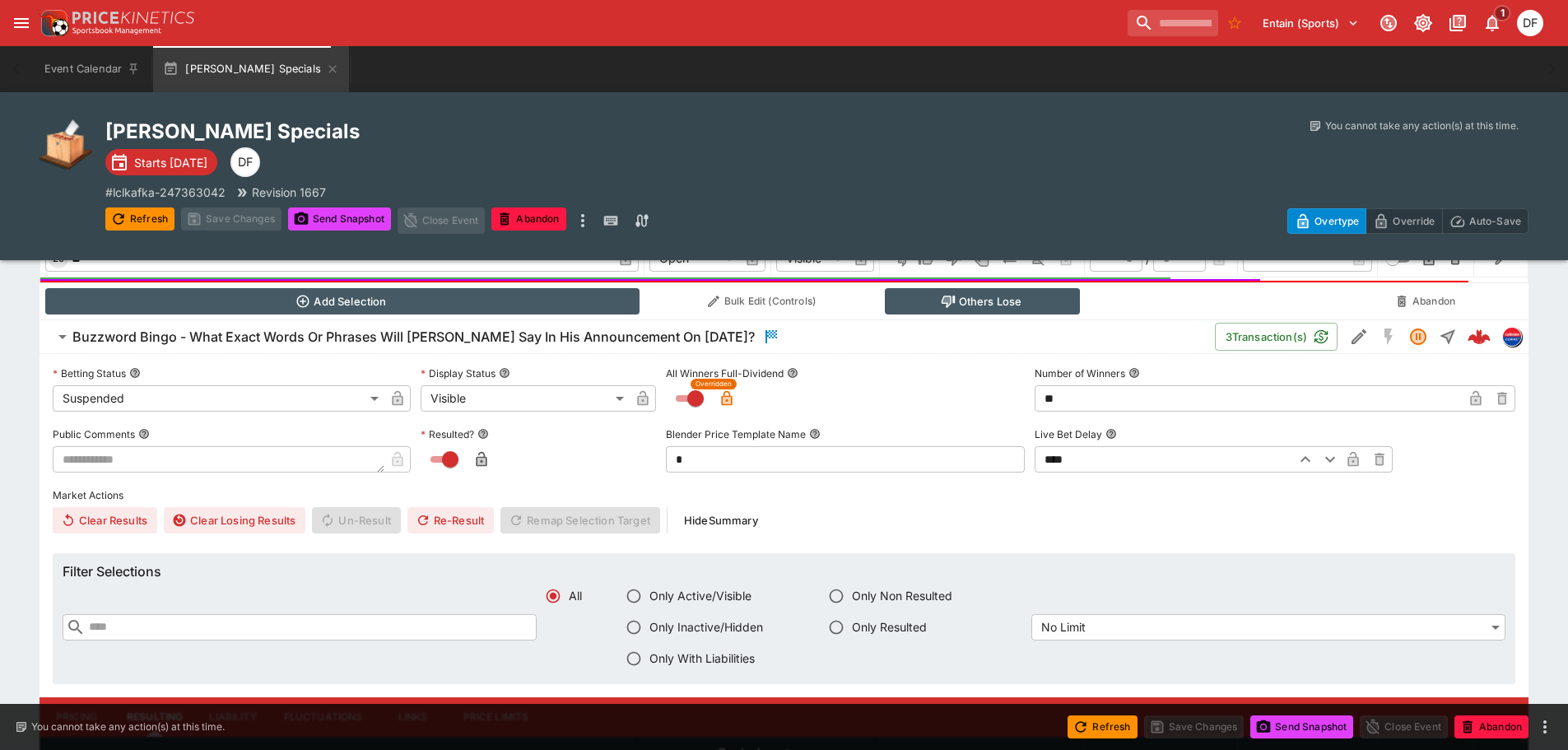
scroll to position [612, 0]
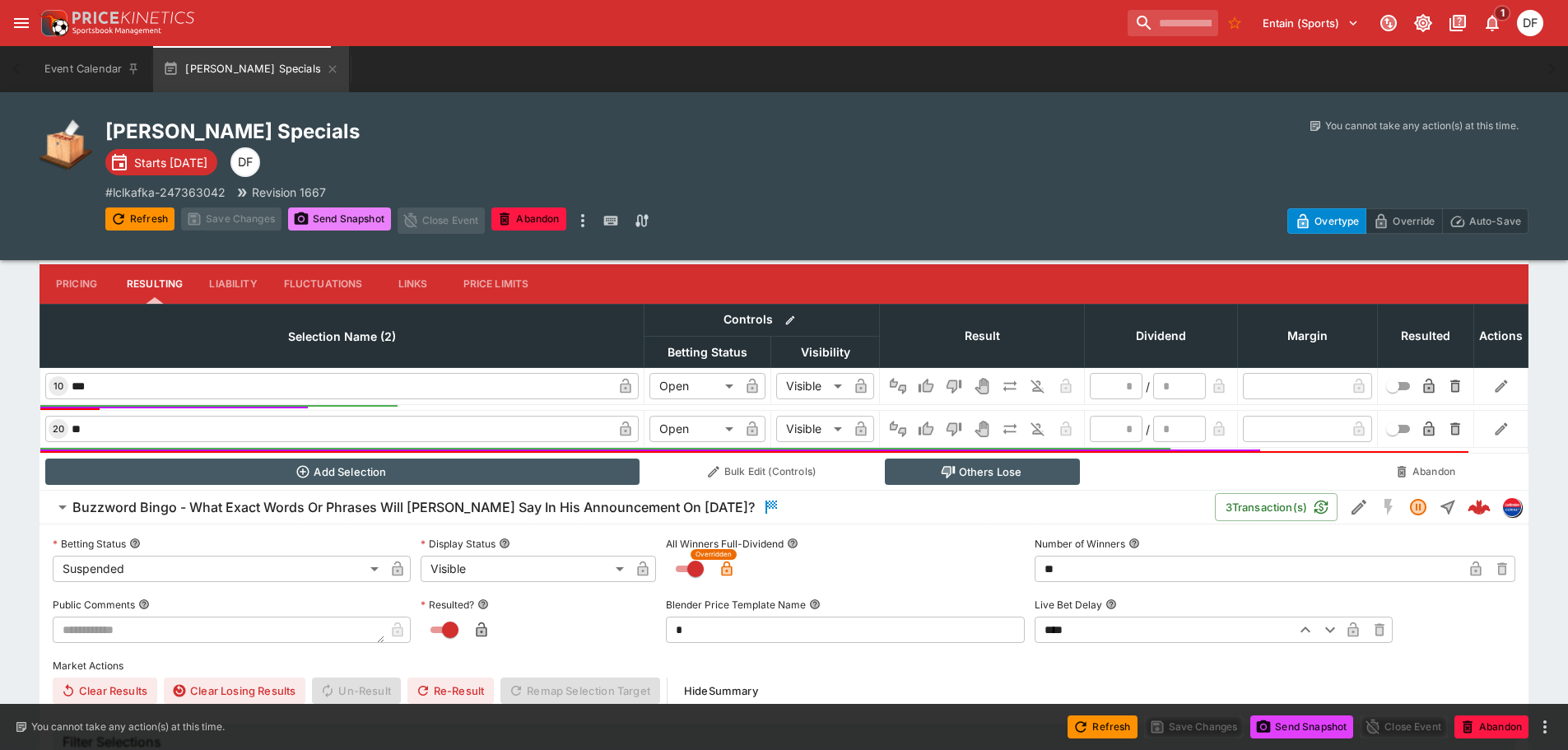
click at [369, 221] on button "Send Snapshot" at bounding box center [339, 218] width 103 height 23
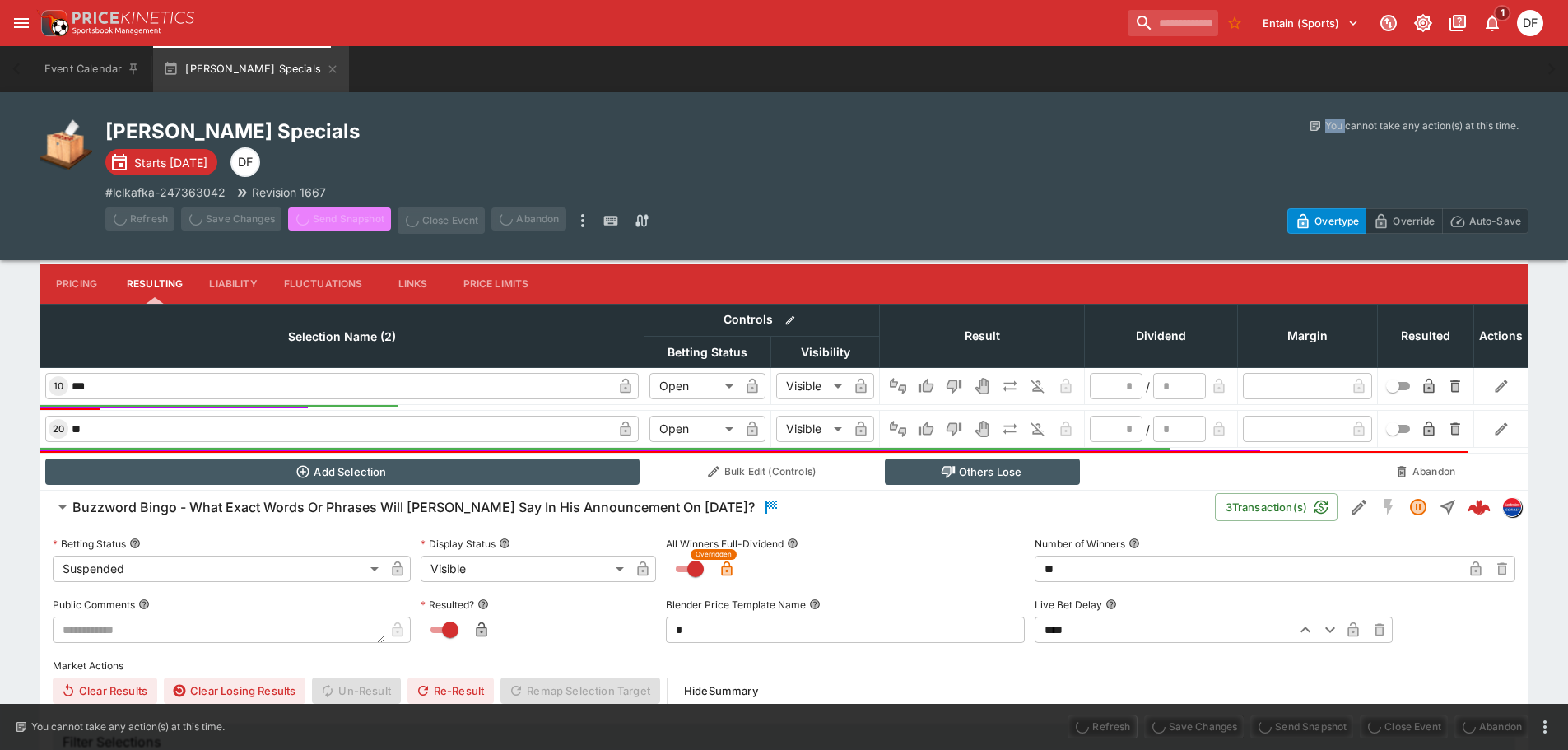
click at [369, 221] on span "Send Snapshot" at bounding box center [339, 220] width 103 height 26
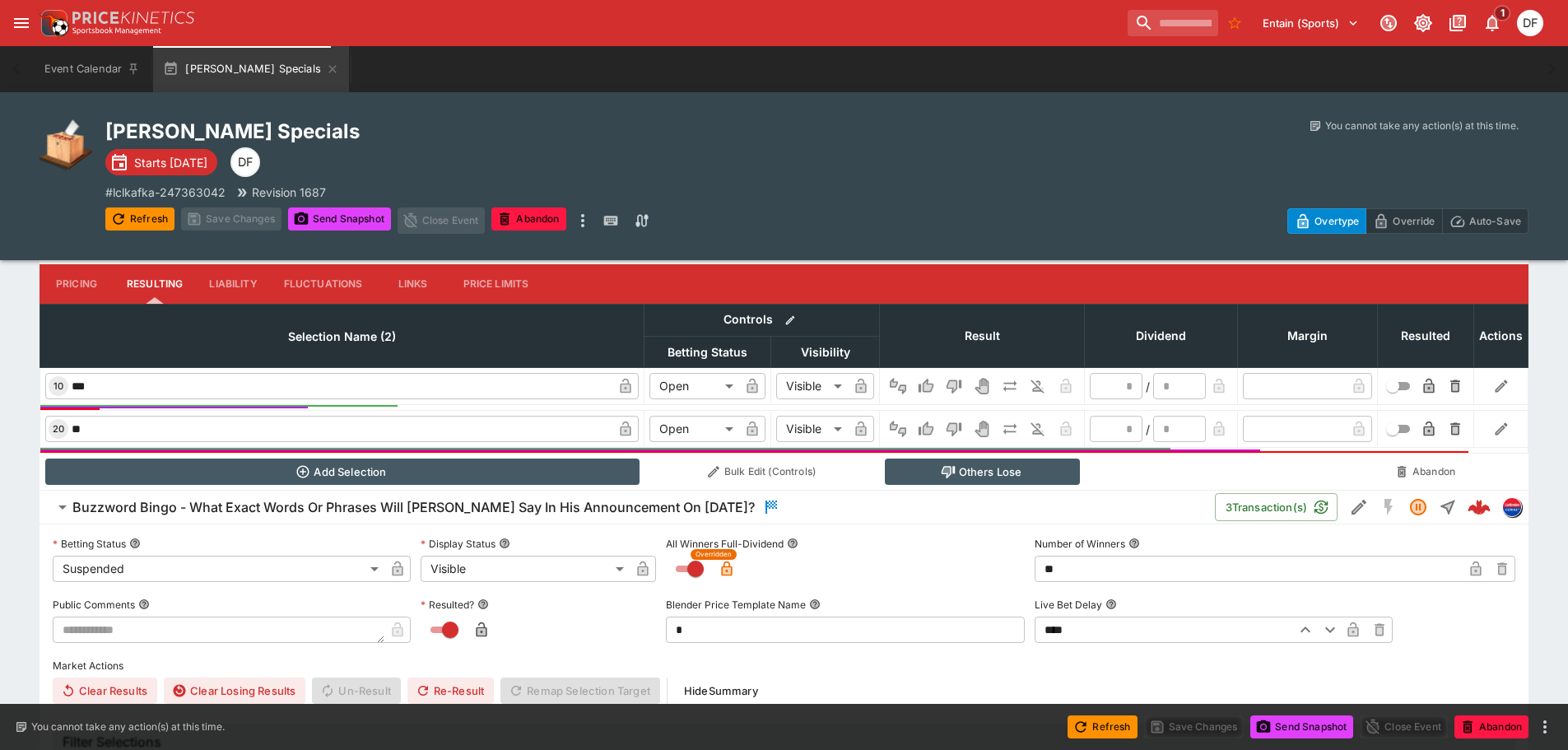
click at [331, 502] on h6 "Buzzword Bingo - What Exact Words Or Phrases Will [PERSON_NAME] Say In His Anno…" at bounding box center [413, 507] width 683 height 18
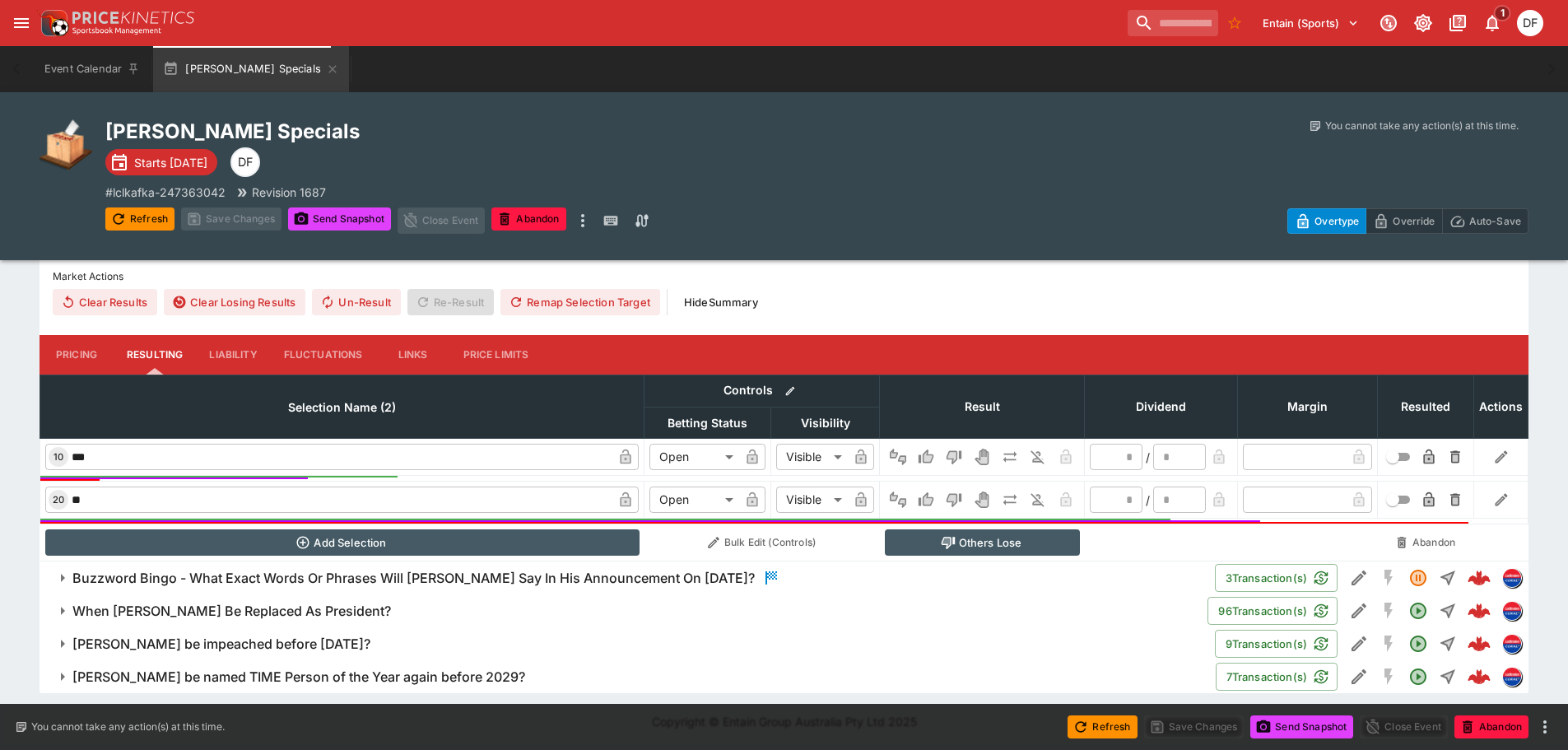
scroll to position [541, 0]
click at [1359, 572] on icon "Edit Detail" at bounding box center [1358, 577] width 19 height 19
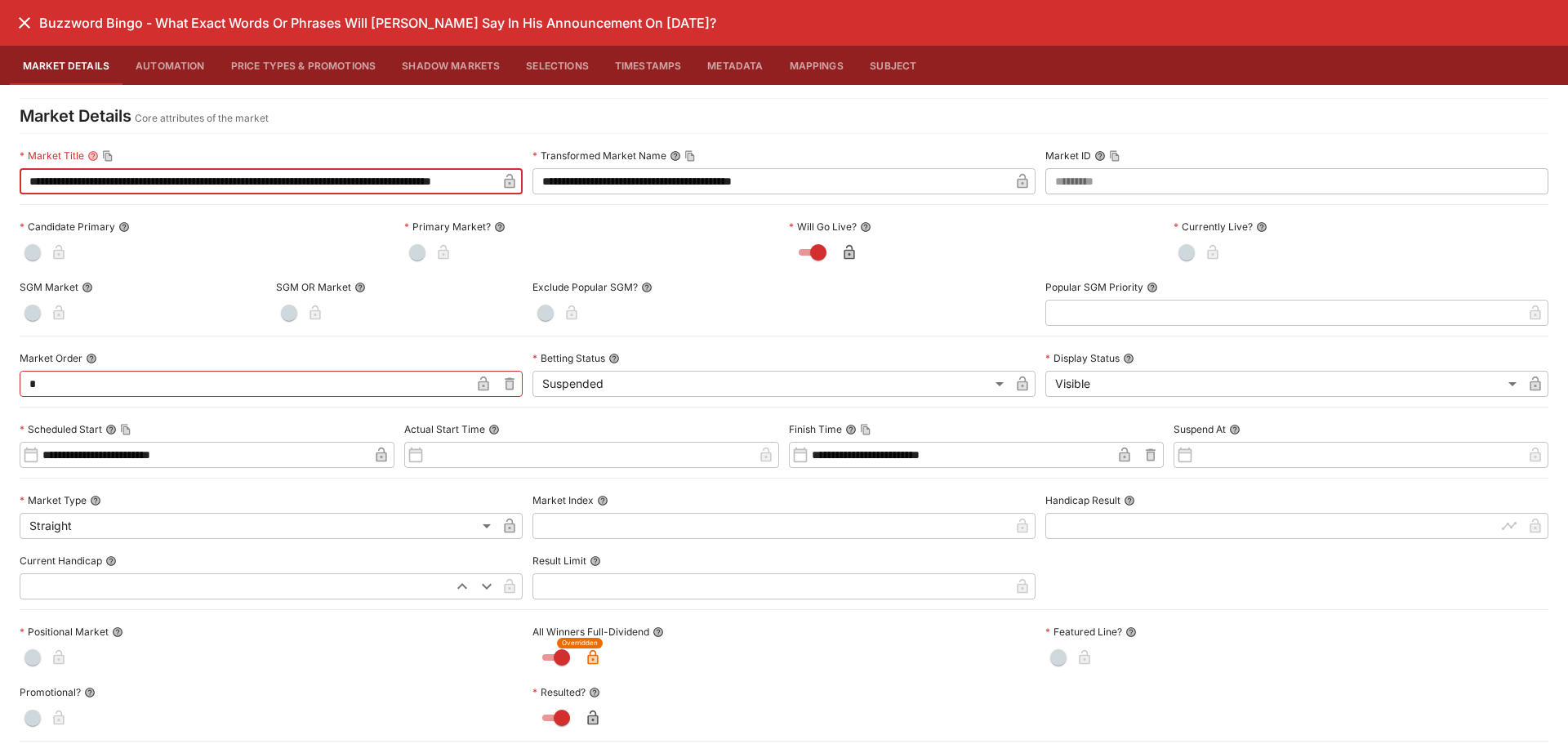
drag, startPoint x: 114, startPoint y: 185, endPoint x: 1, endPoint y: 174, distance: 113.5
click at [1, 174] on div "**********" at bounding box center [784, 729] width 1568 height 1288
click at [18, 21] on icon "close" at bounding box center [24, 23] width 19 height 19
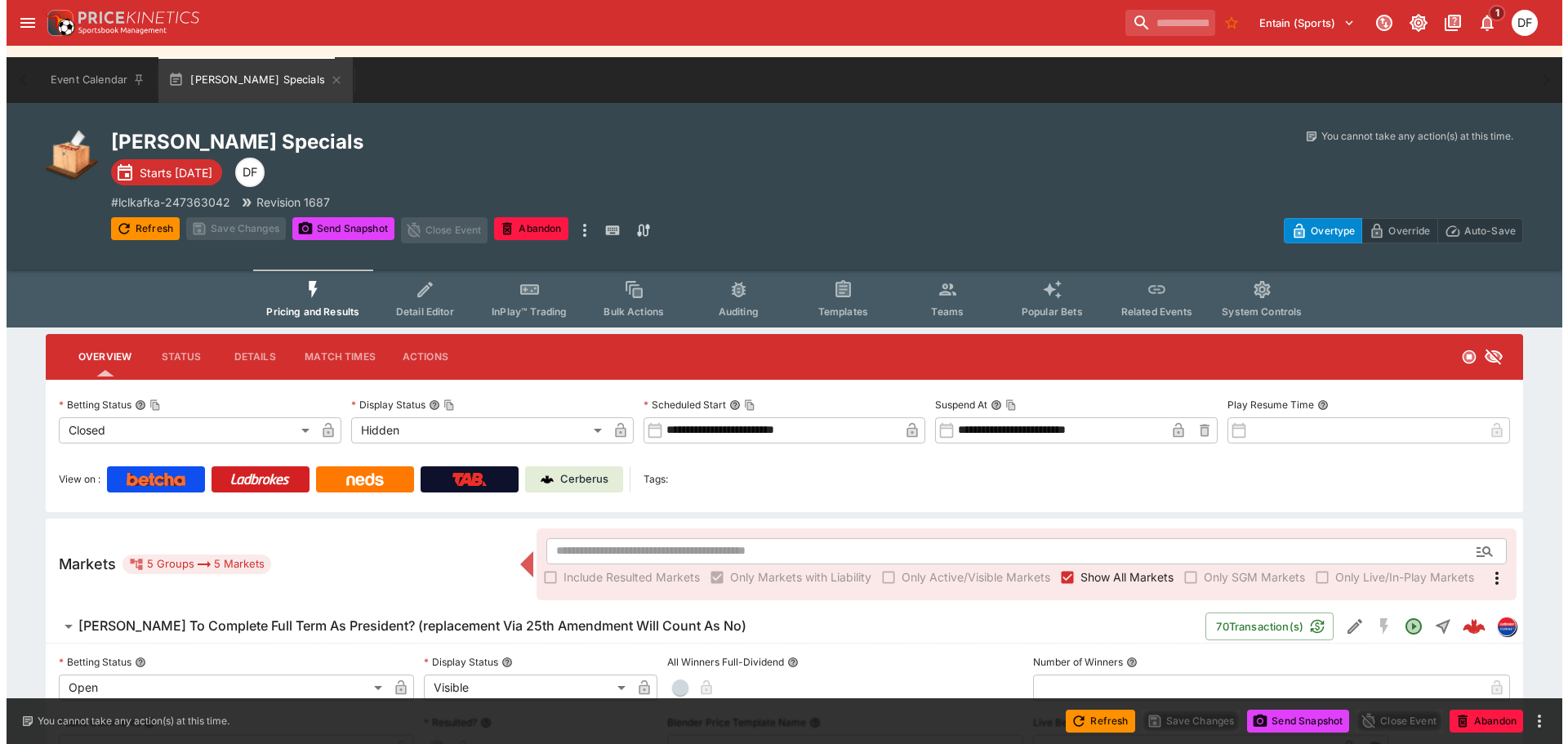
scroll to position [0, 0]
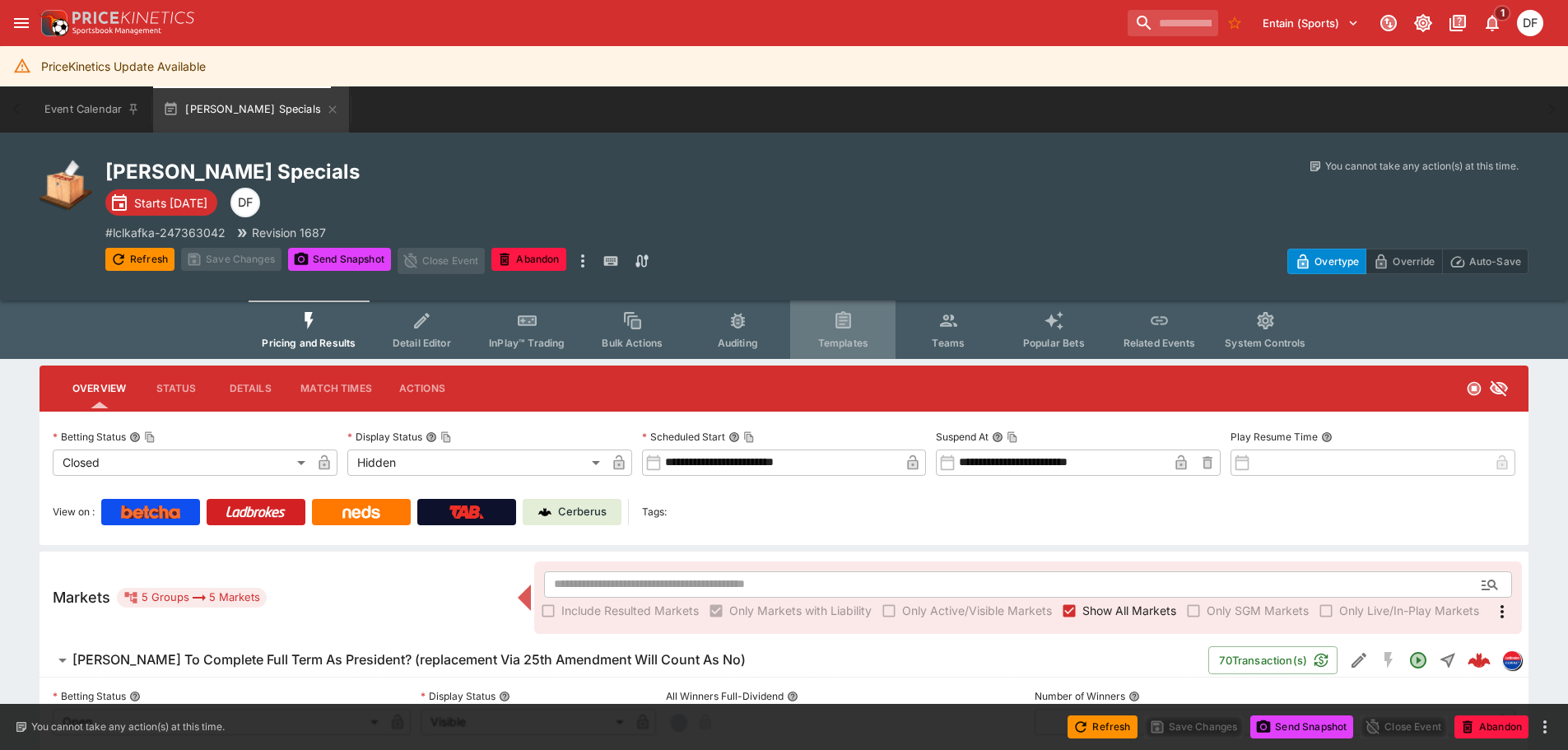
click at [832, 320] on icon "Event type filters" at bounding box center [842, 321] width 21 height 21
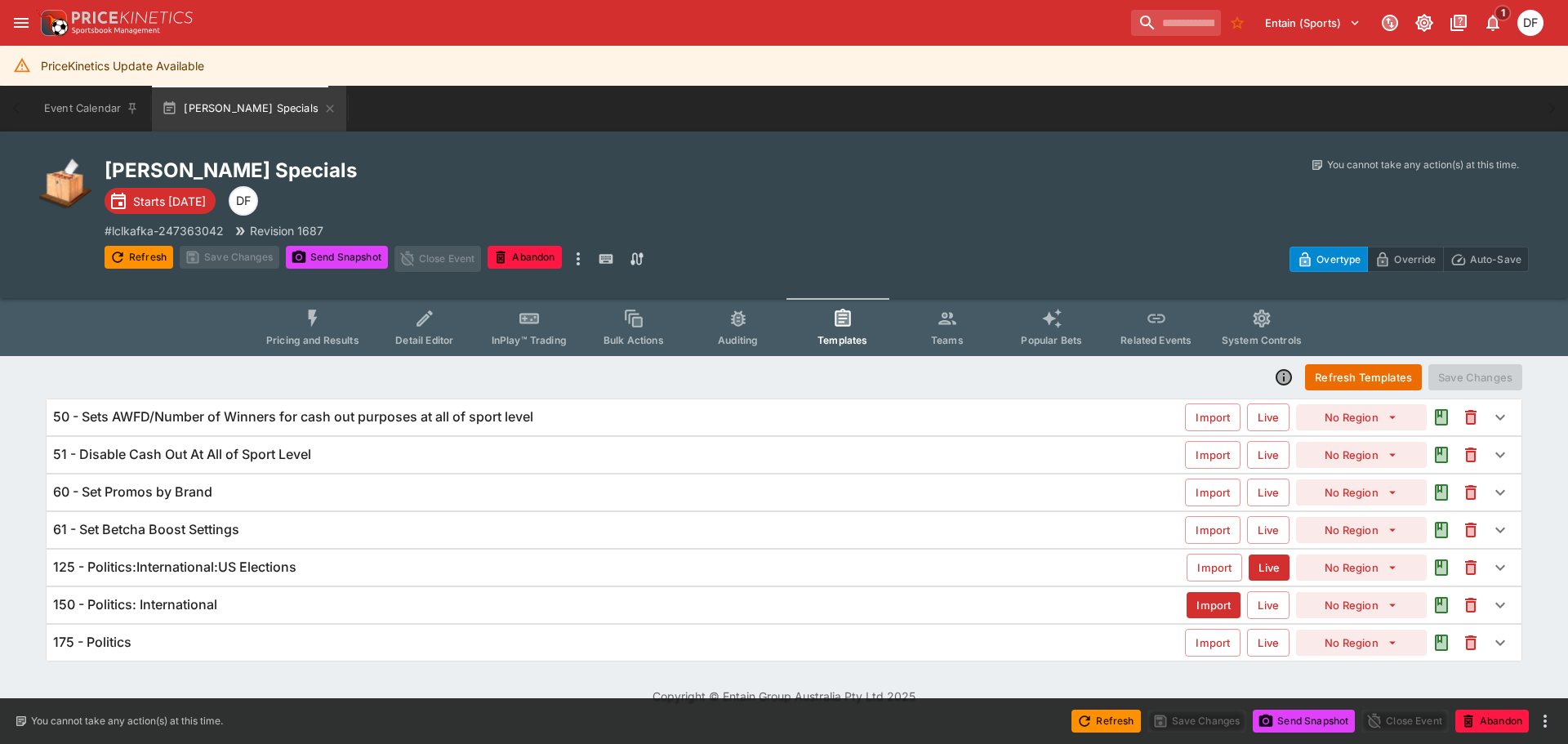
click at [297, 325] on button "Pricing and Results" at bounding box center [312, 326] width 119 height 58
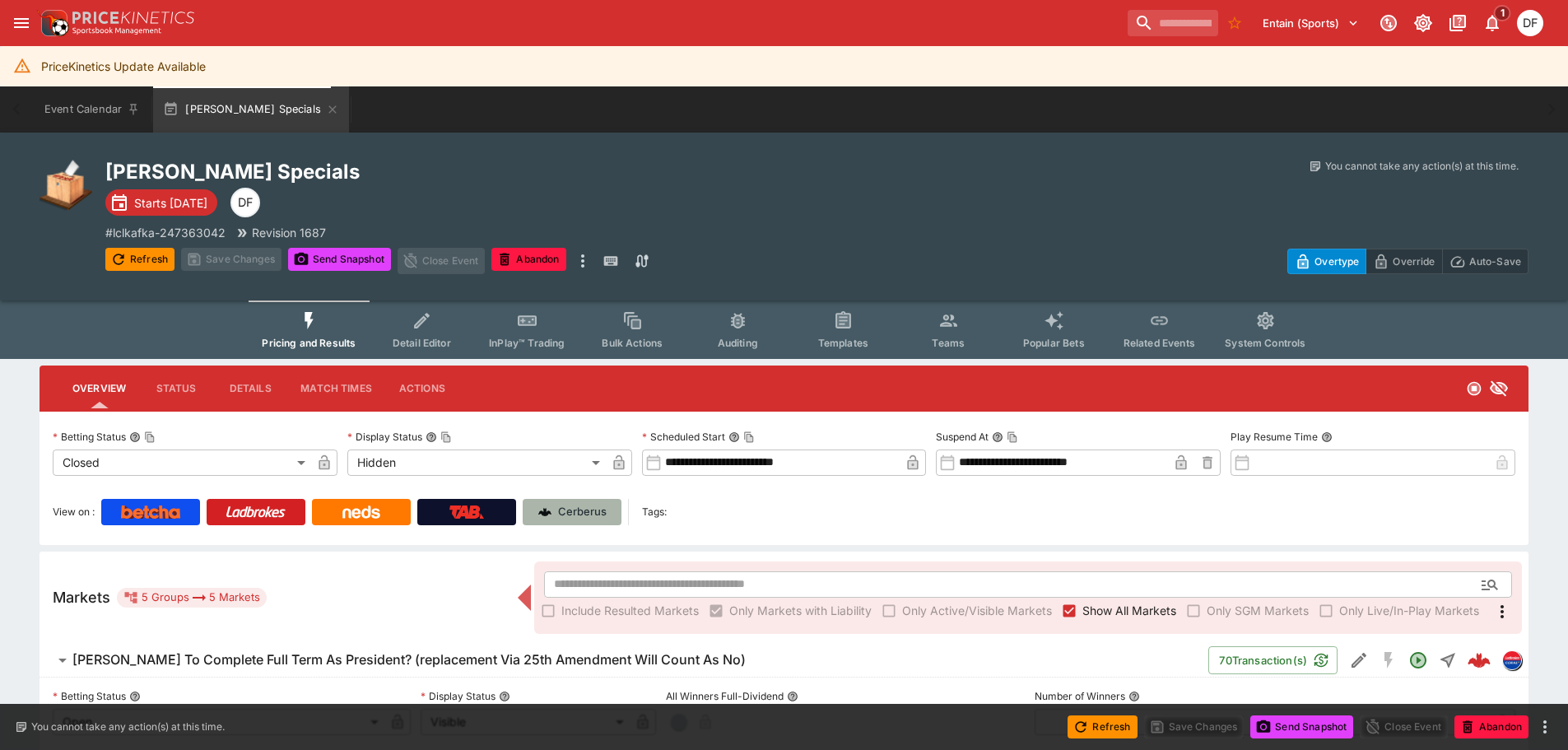
click at [566, 507] on p "Cerberus" at bounding box center [582, 512] width 49 height 17
click at [584, 262] on icon "more" at bounding box center [582, 261] width 3 height 13
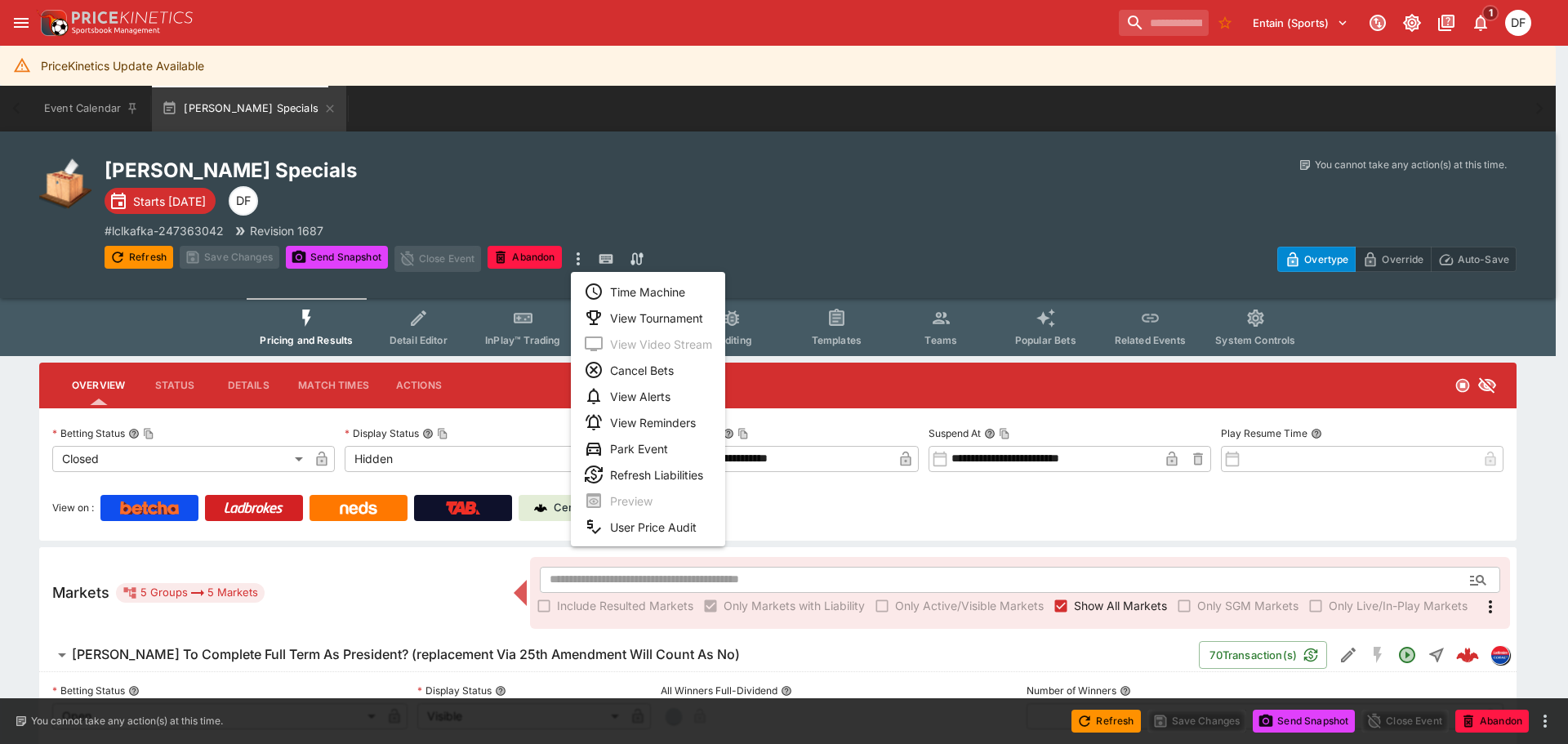
click at [658, 290] on li "Time Machine" at bounding box center [647, 291] width 155 height 26
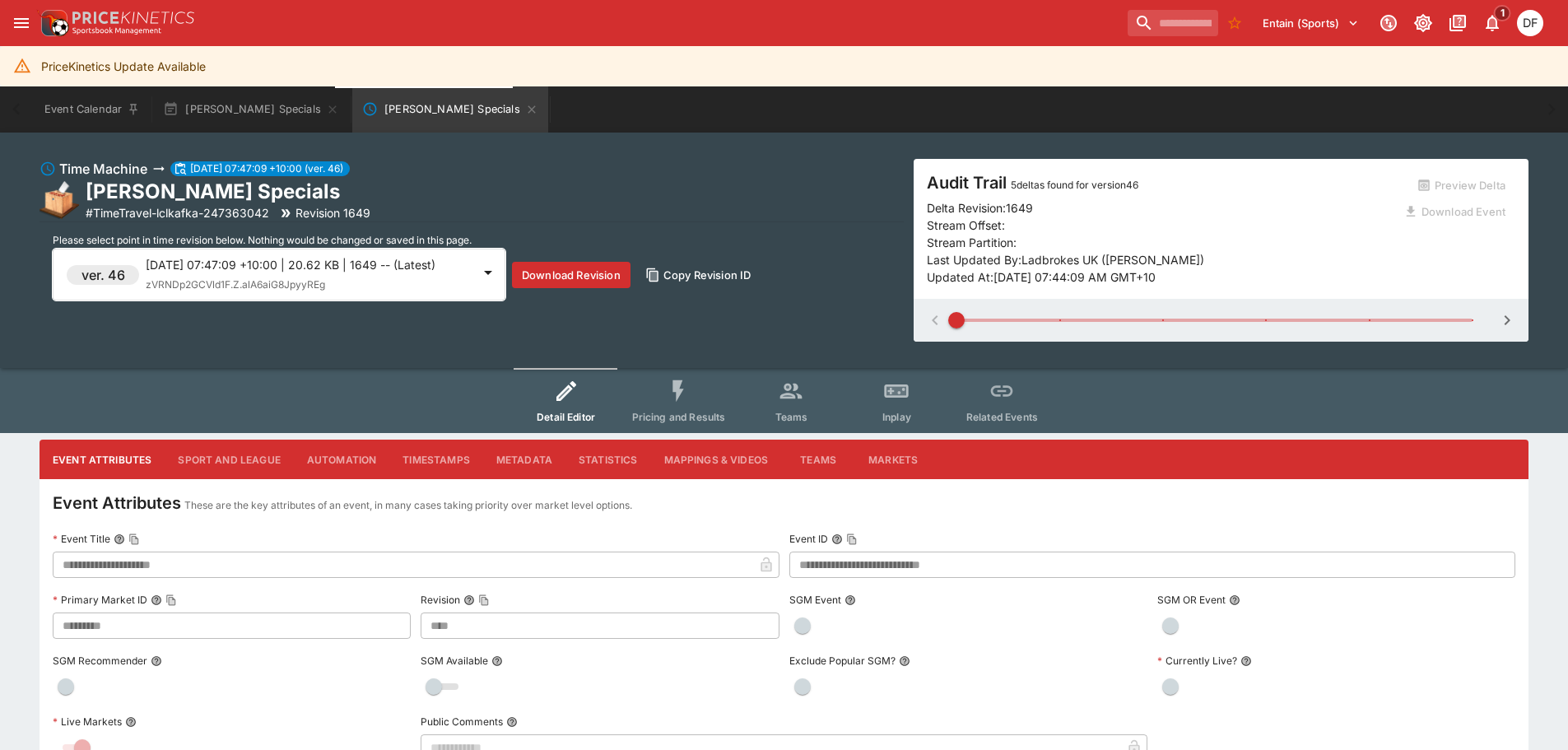
click at [710, 394] on button "Pricing and Results" at bounding box center [678, 400] width 120 height 65
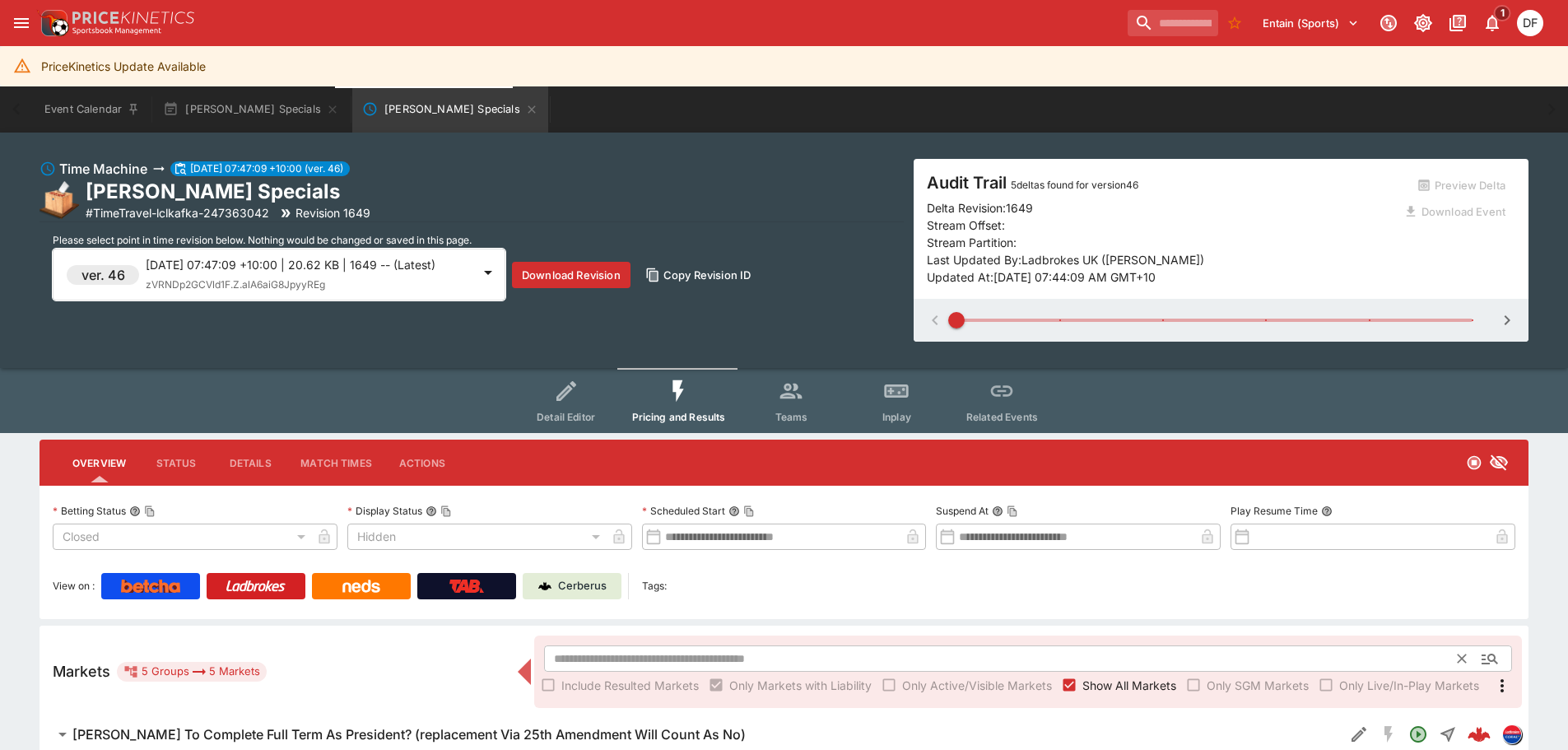
click at [674, 651] on input "text" at bounding box center [1001, 658] width 914 height 26
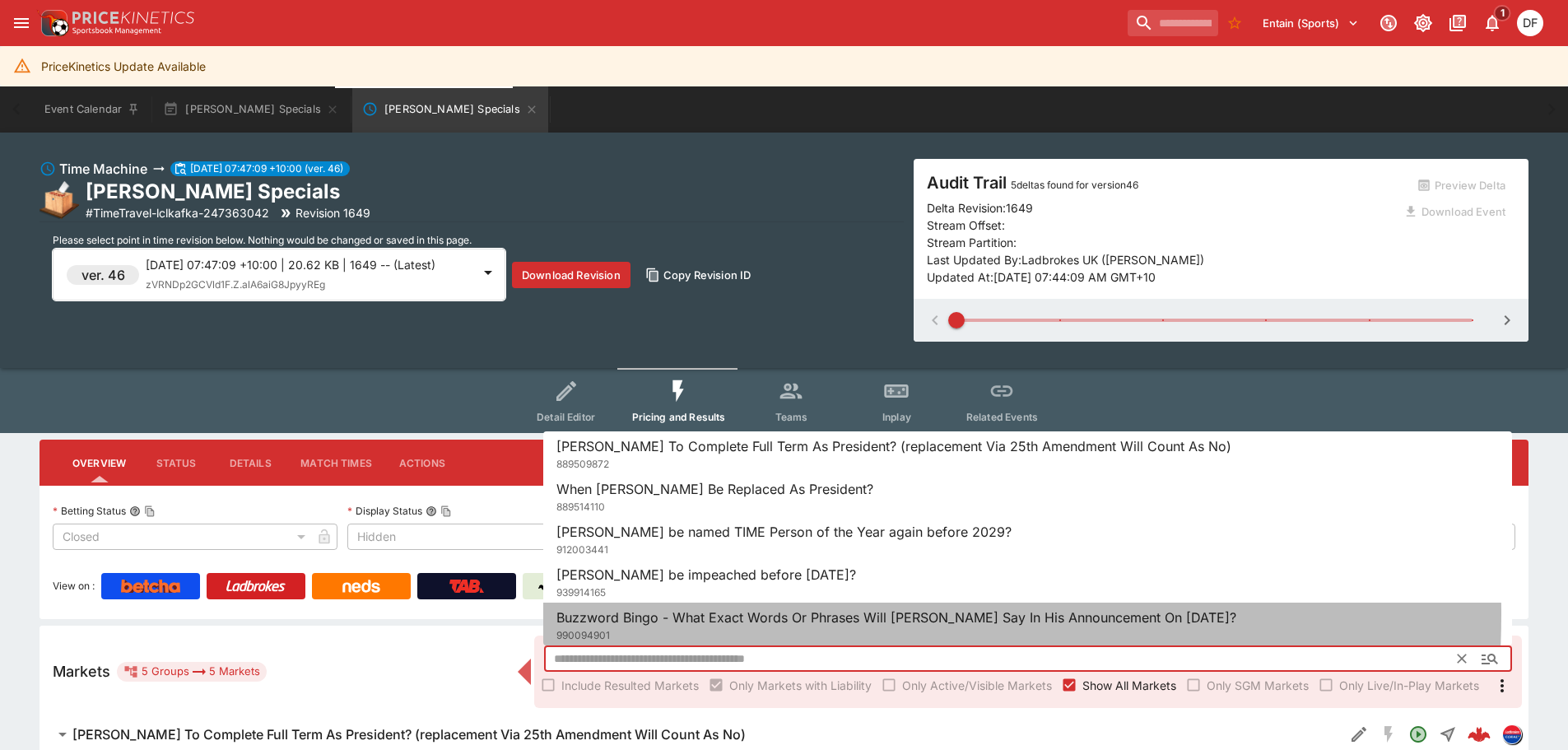
click at [727, 614] on span "Buzzword Bingo - What Exact Words Or Phrases Will [PERSON_NAME] Say In His Anno…" at bounding box center [896, 617] width 680 height 17
type input "**********"
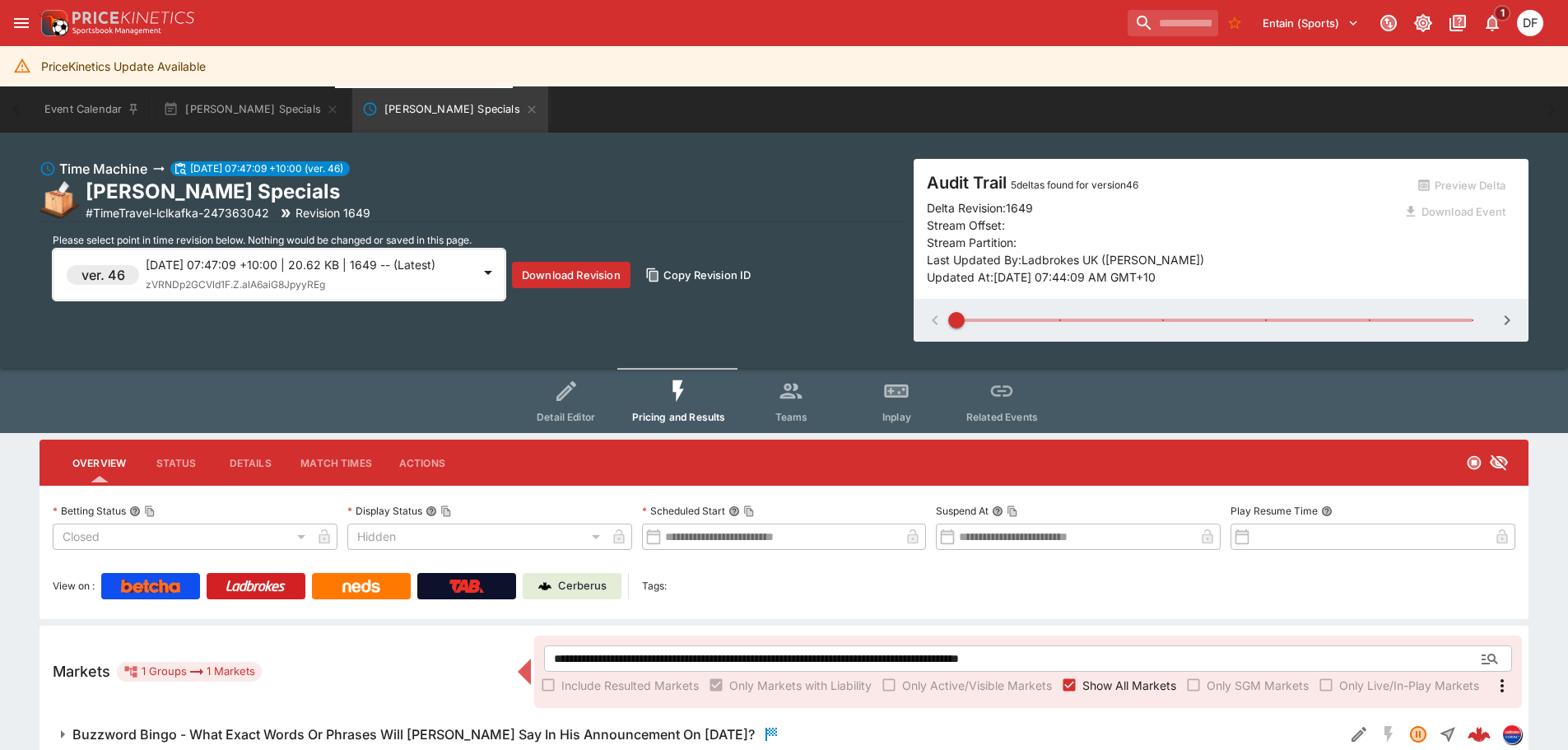
click at [369, 292] on div "2025-09-03 07:47:09 +10:00 | 20.62 KB | 1649 -- (Latest) zVRNDp2GCVld1F.Z.alA6a…" at bounding box center [308, 274] width 326 height 37
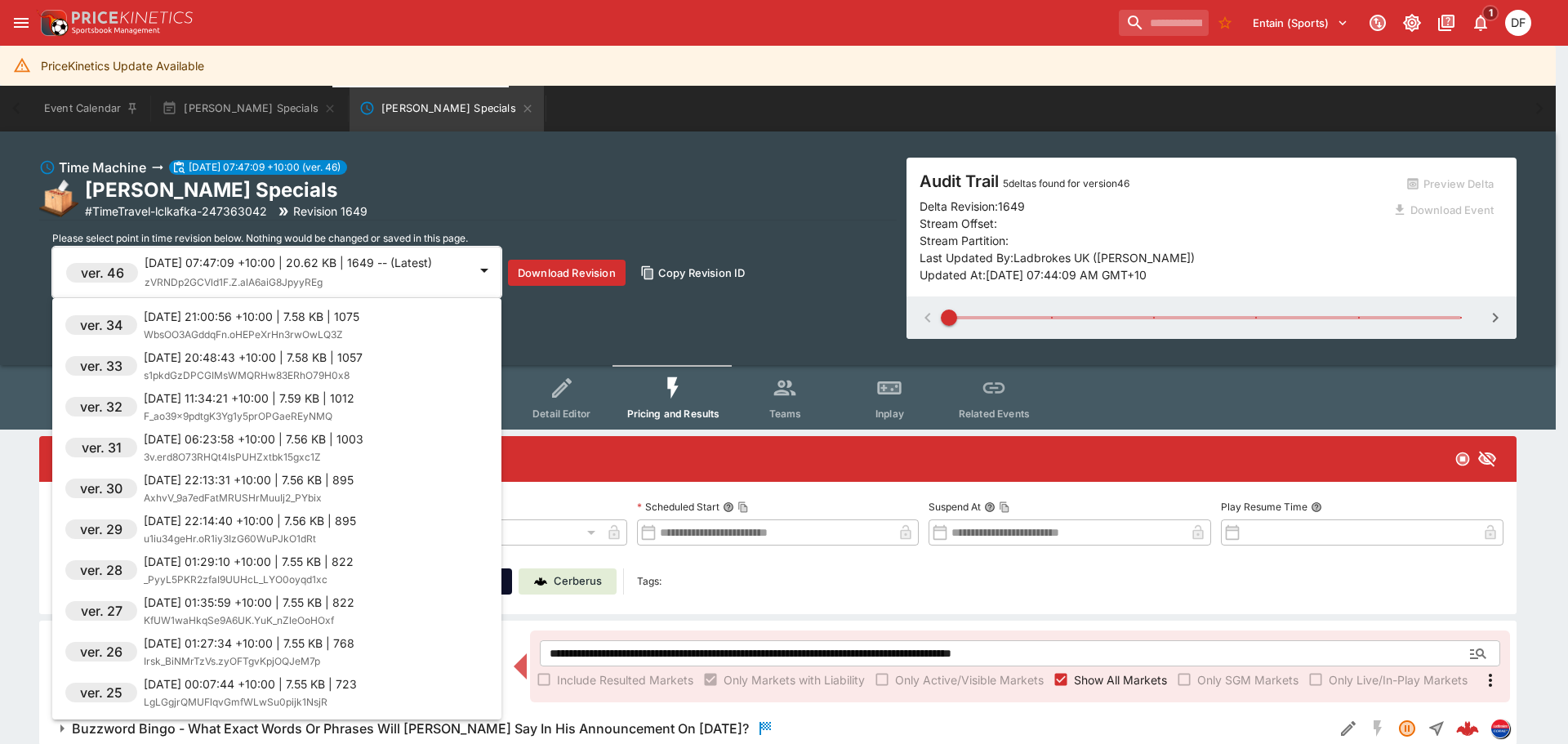
scroll to position [408, 0]
click at [296, 483] on p "2025-09-02 11:34:21 +10:00 | 7.59 KB | 1012" at bounding box center [249, 479] width 211 height 18
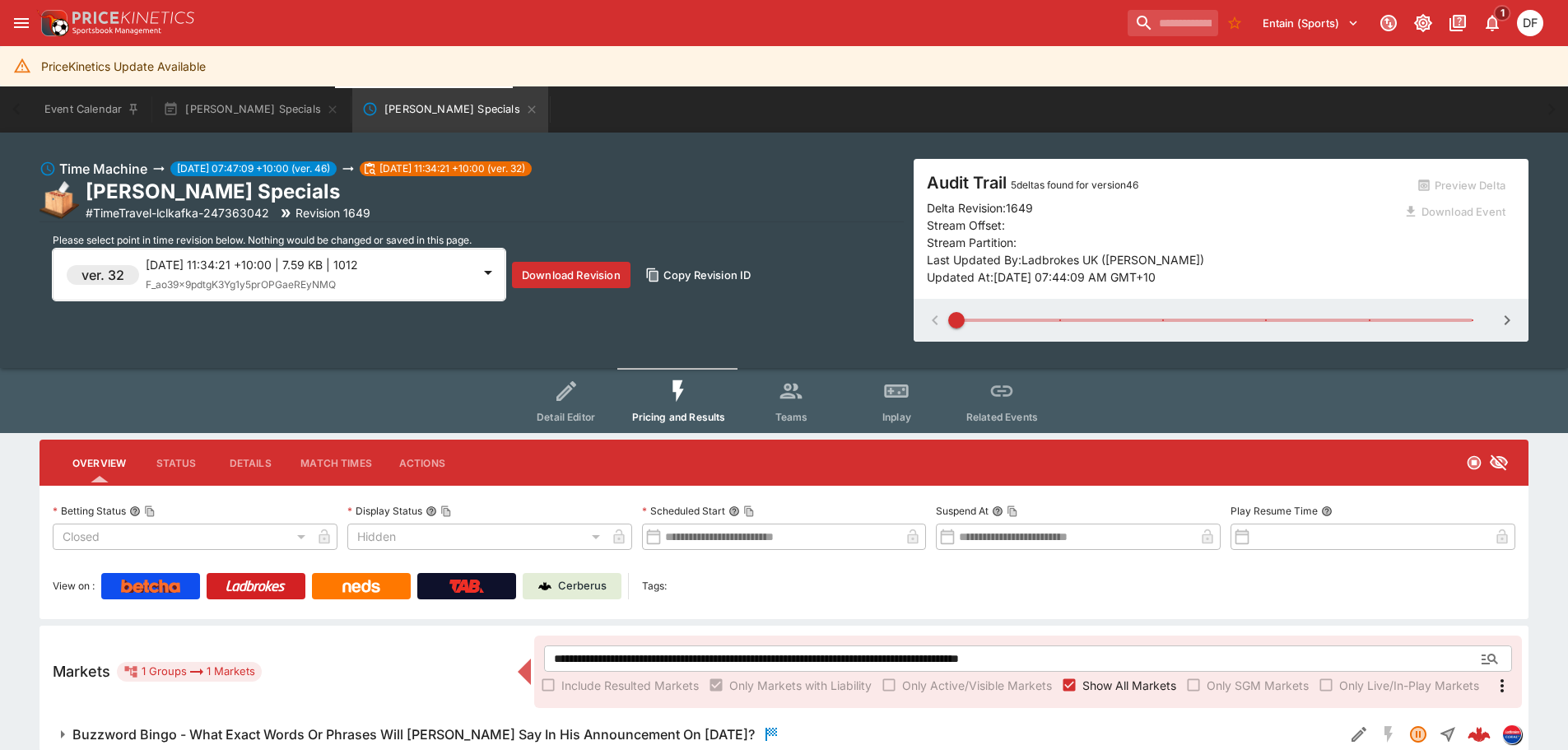
type input "**********"
type input "*******"
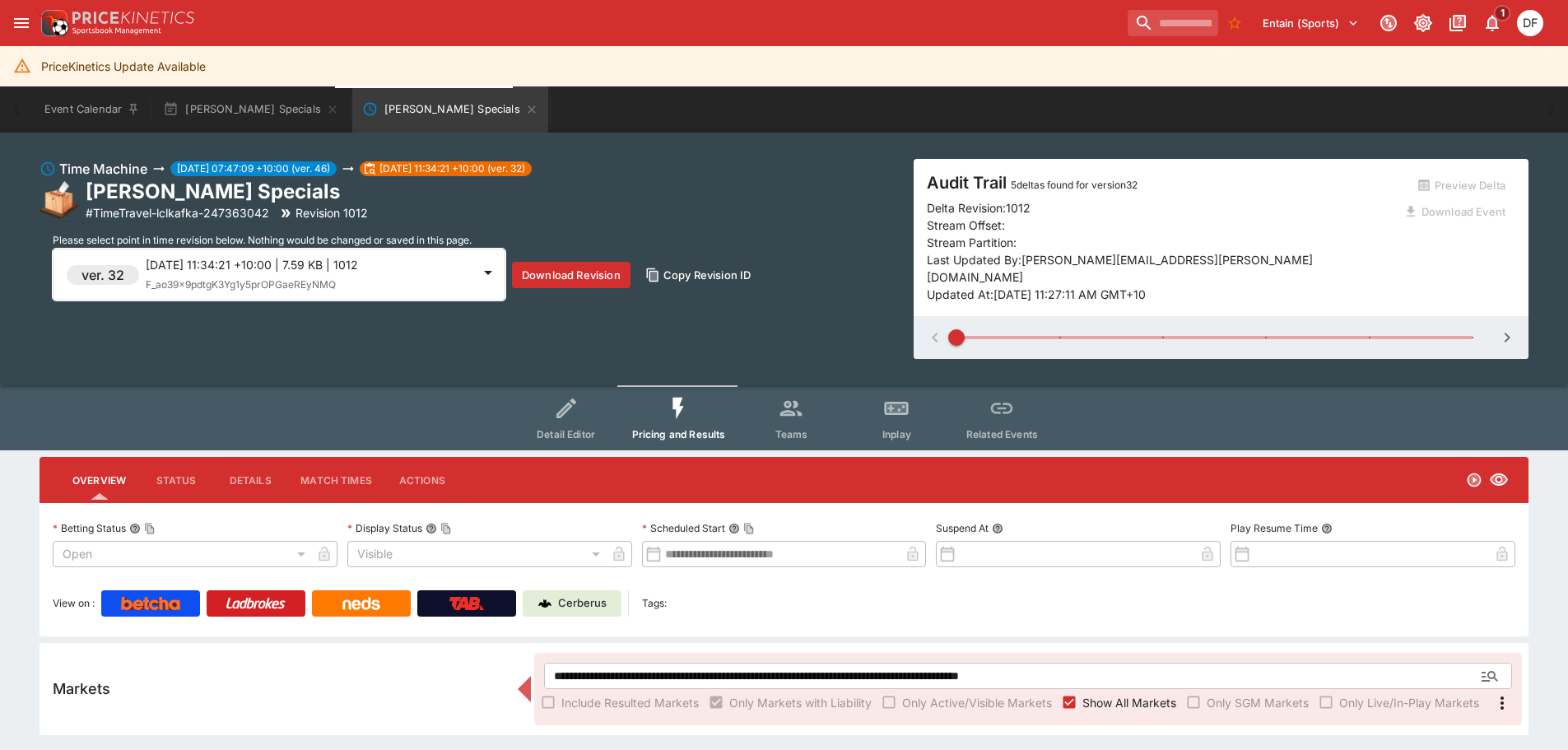
click at [404, 272] on p "2025-09-02 11:34:21 +10:00 | 7.59 KB | 1012" at bounding box center [308, 264] width 326 height 18
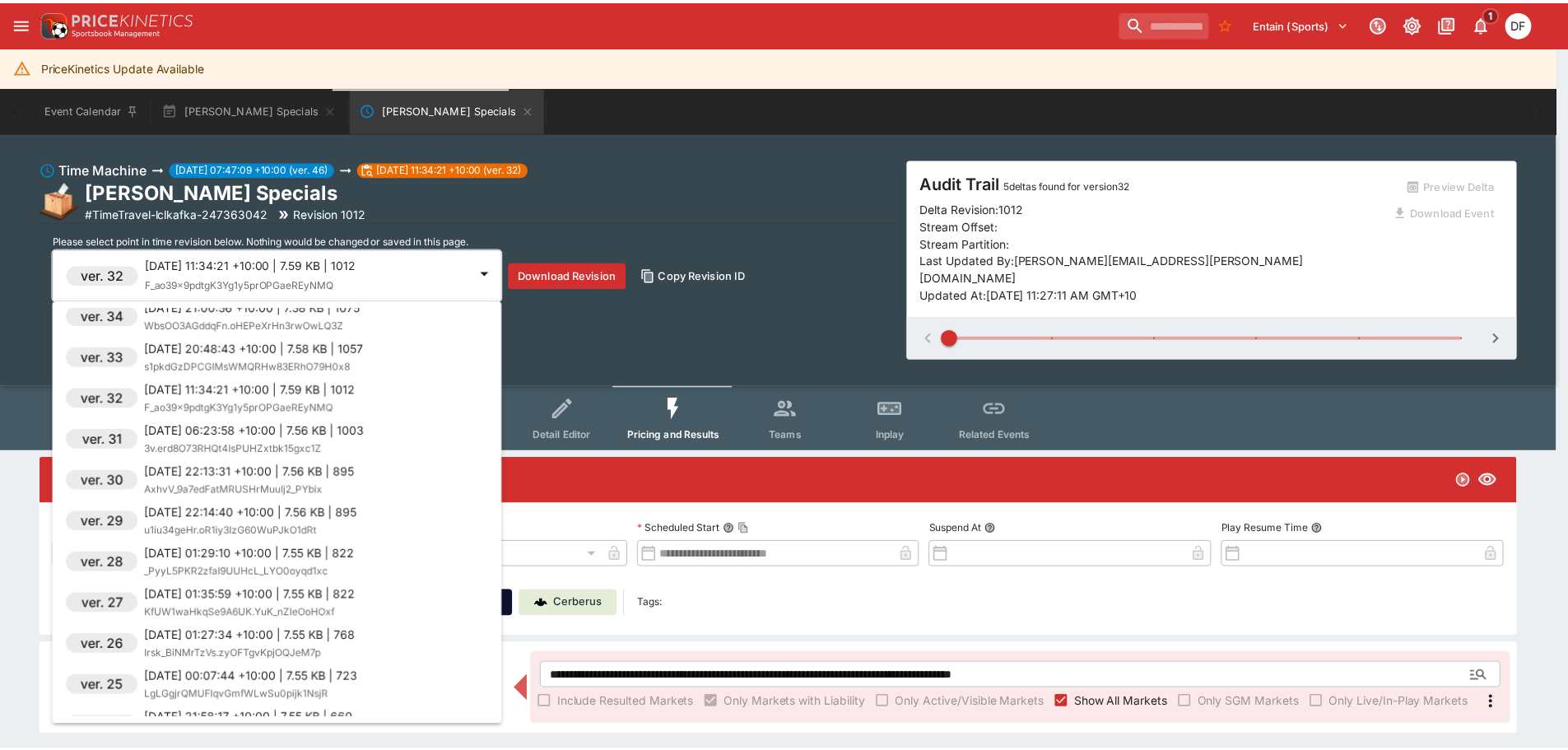
scroll to position [494, 0]
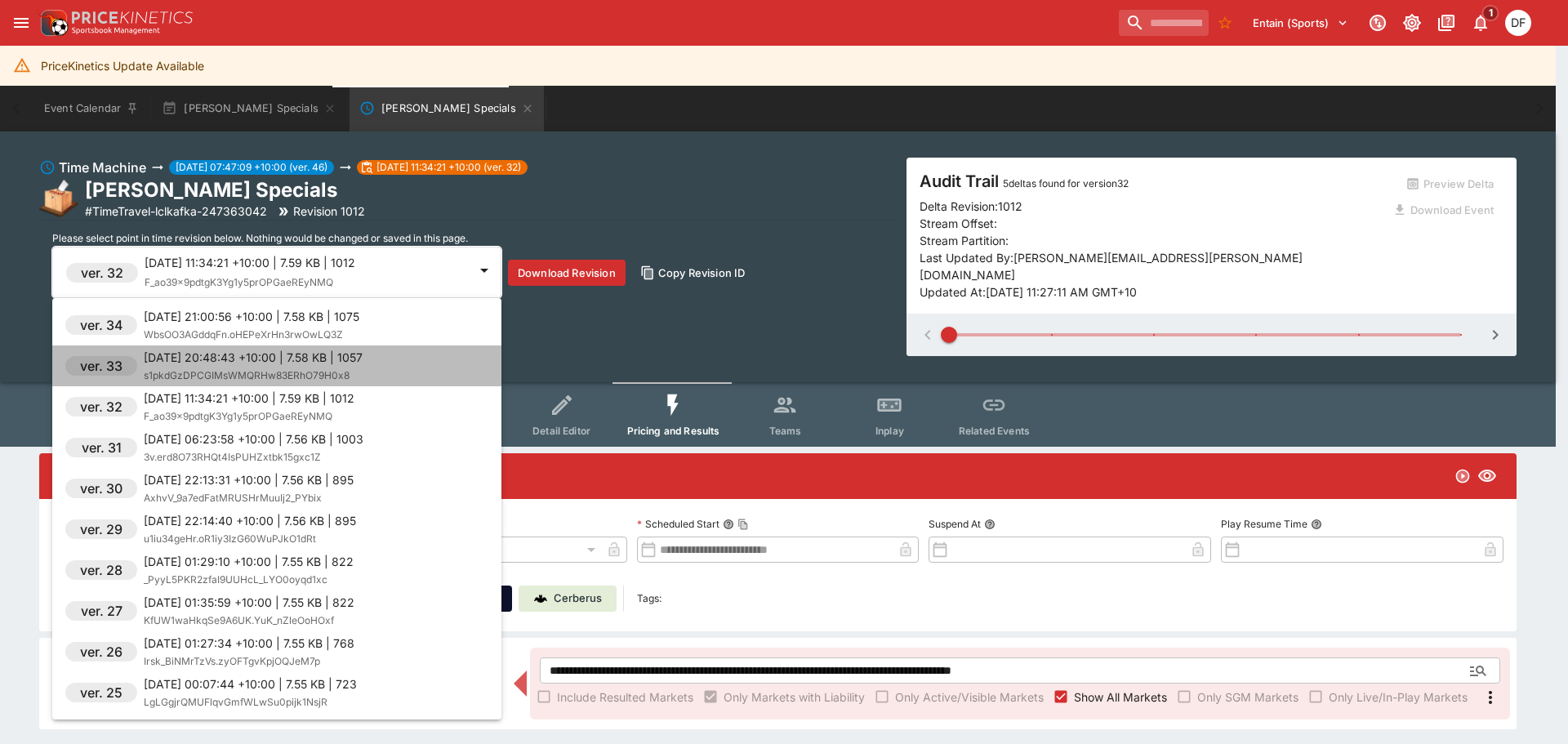
click at [305, 360] on p "2025-09-02 20:48:43 +10:00 | 7.58 KB | 1057" at bounding box center [253, 357] width 219 height 18
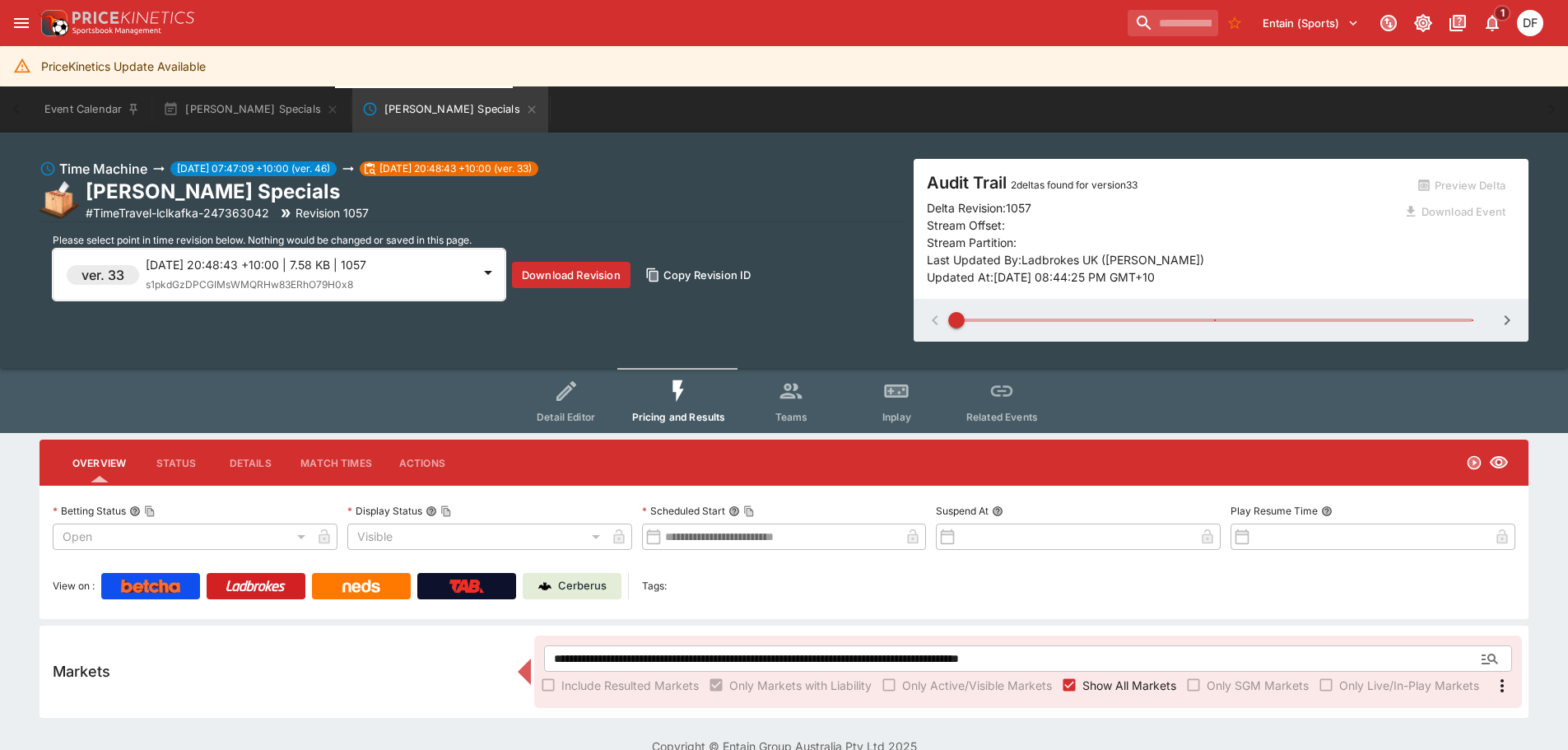
click at [1111, 688] on span "Show All Markets" at bounding box center [1129, 685] width 93 height 18
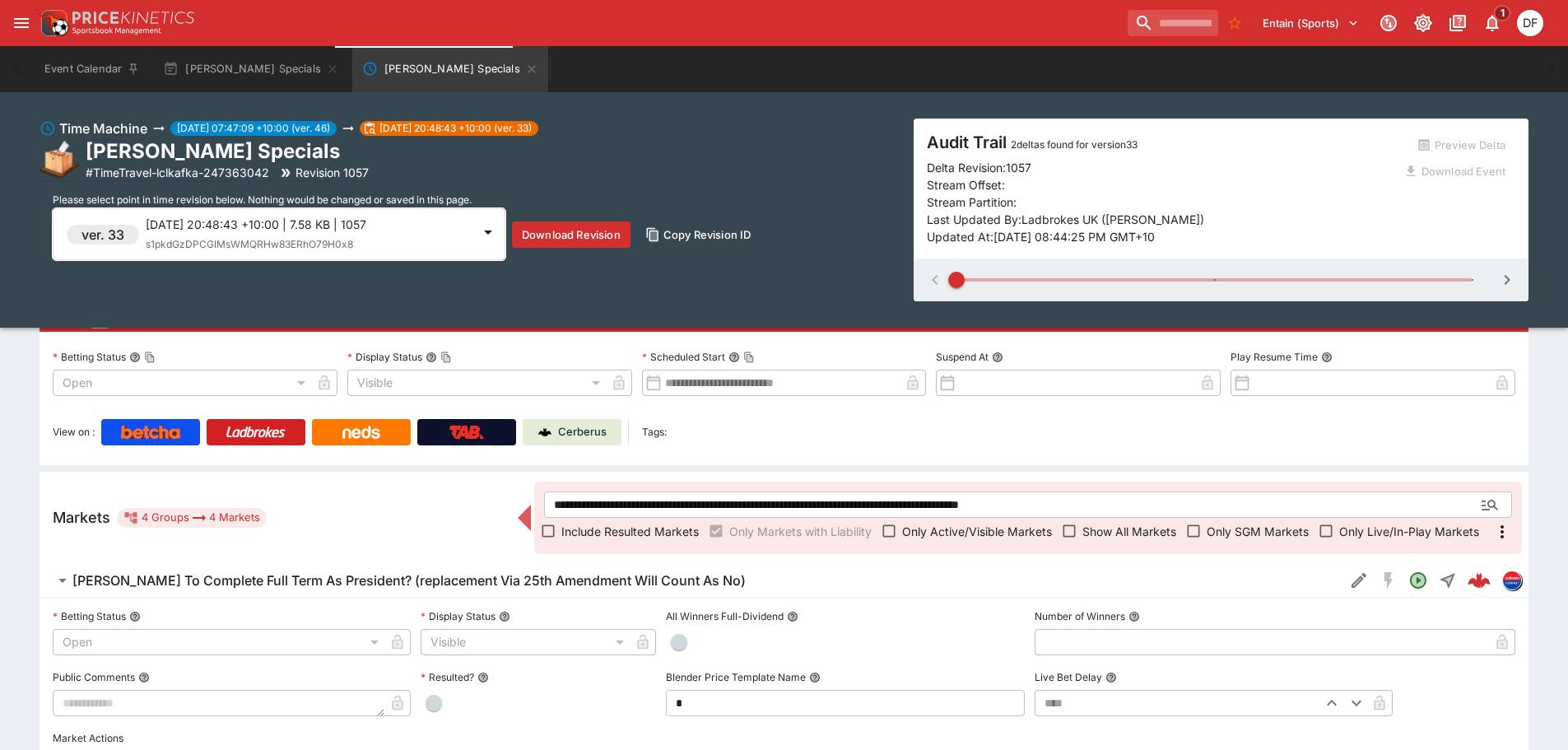
scroll to position [165, 0]
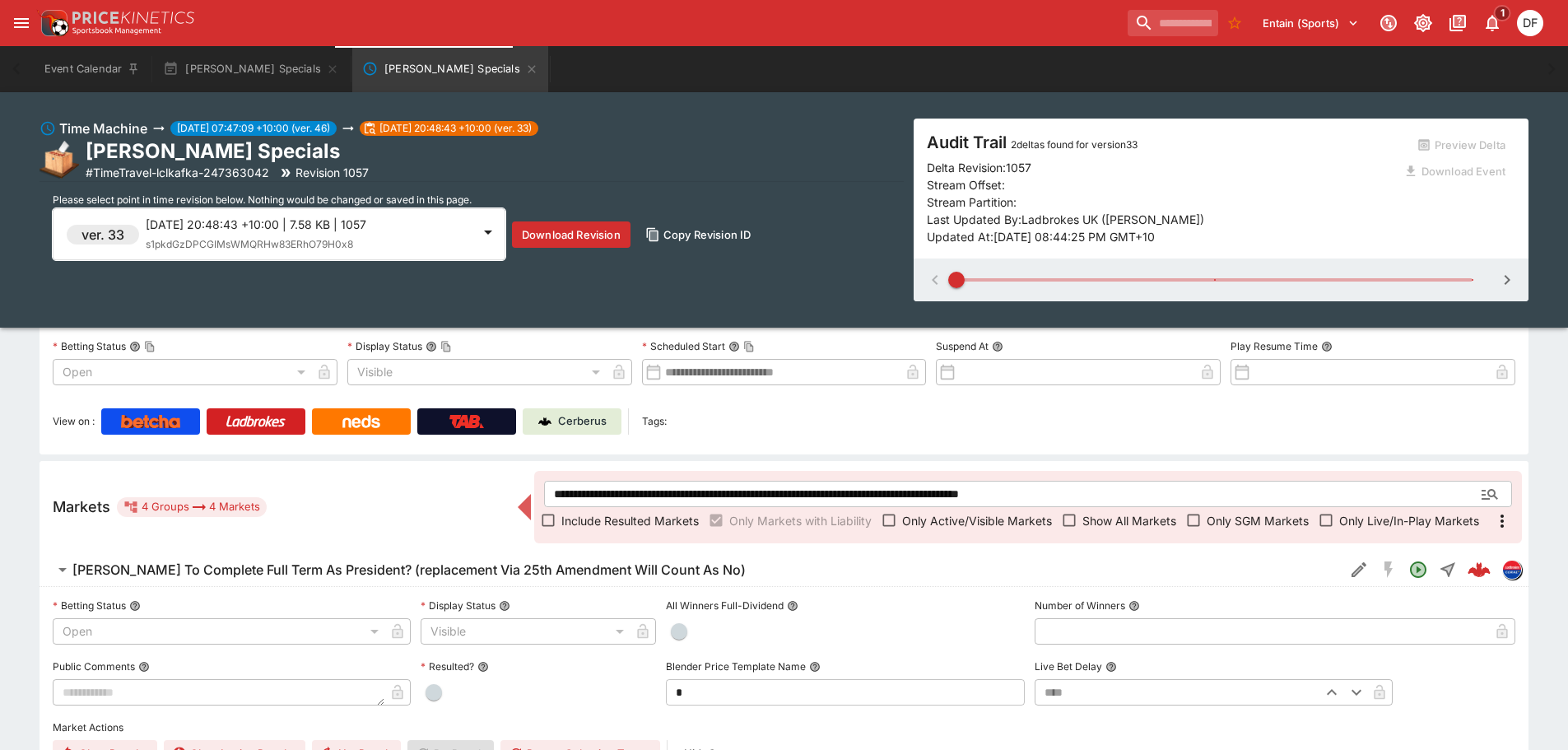
click at [592, 564] on h6 "[PERSON_NAME] To Complete Full Term As President? (replacement Via 25th Amendme…" at bounding box center [409, 570] width 673 height 18
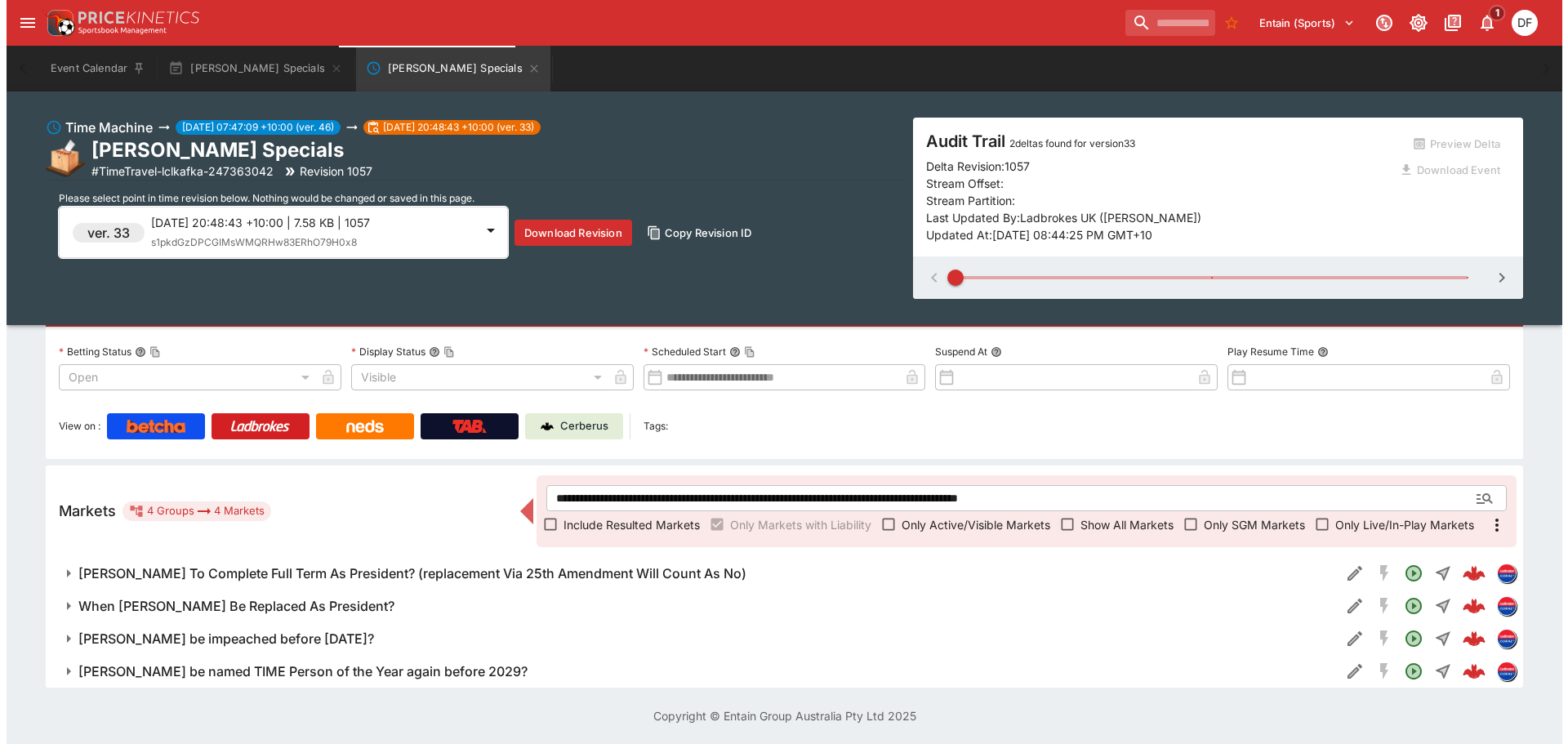
scroll to position [155, 0]
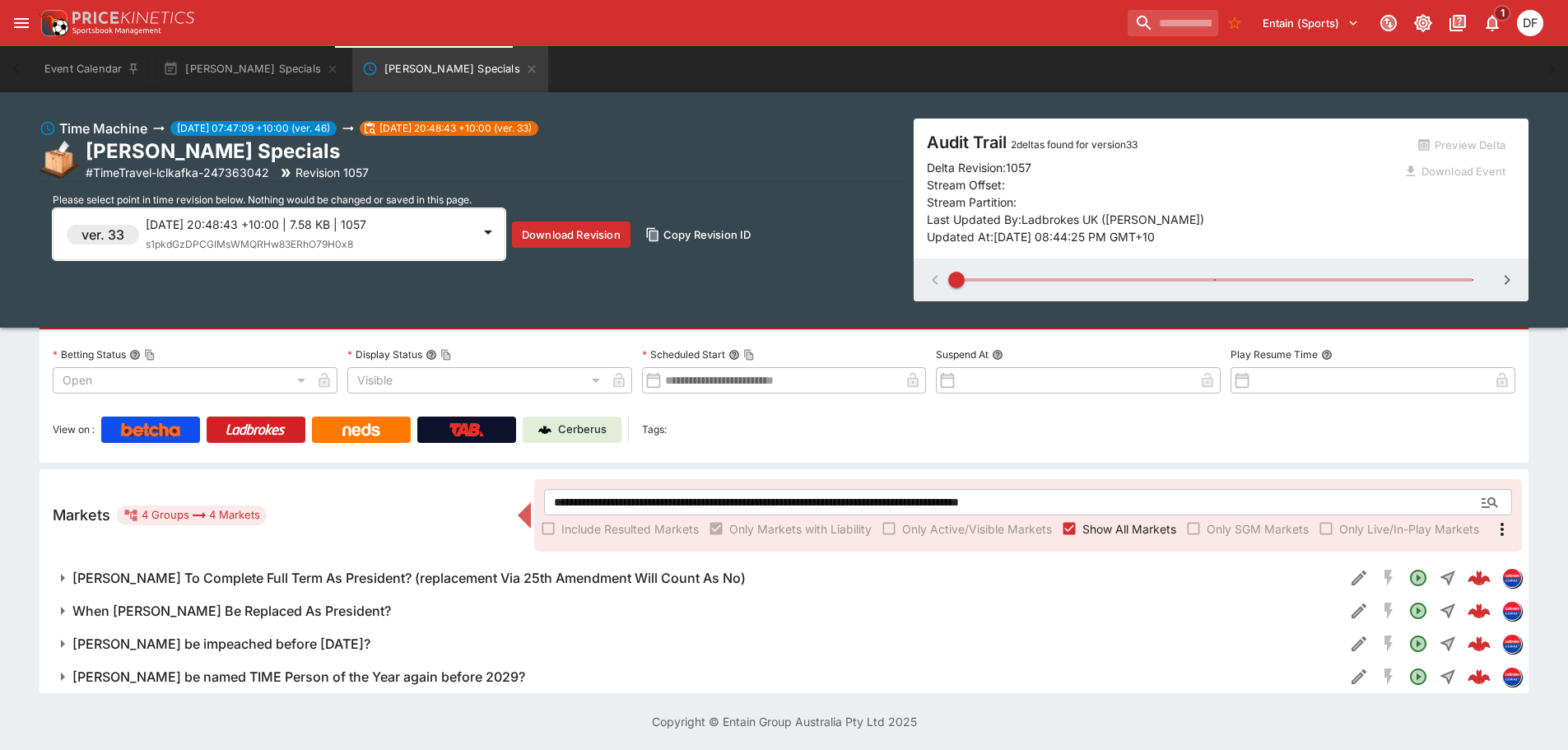
click at [210, 250] on span "s1pkdGzDPCGIMsWMQRHw83ERhO79H0x8" at bounding box center [249, 244] width 207 height 13
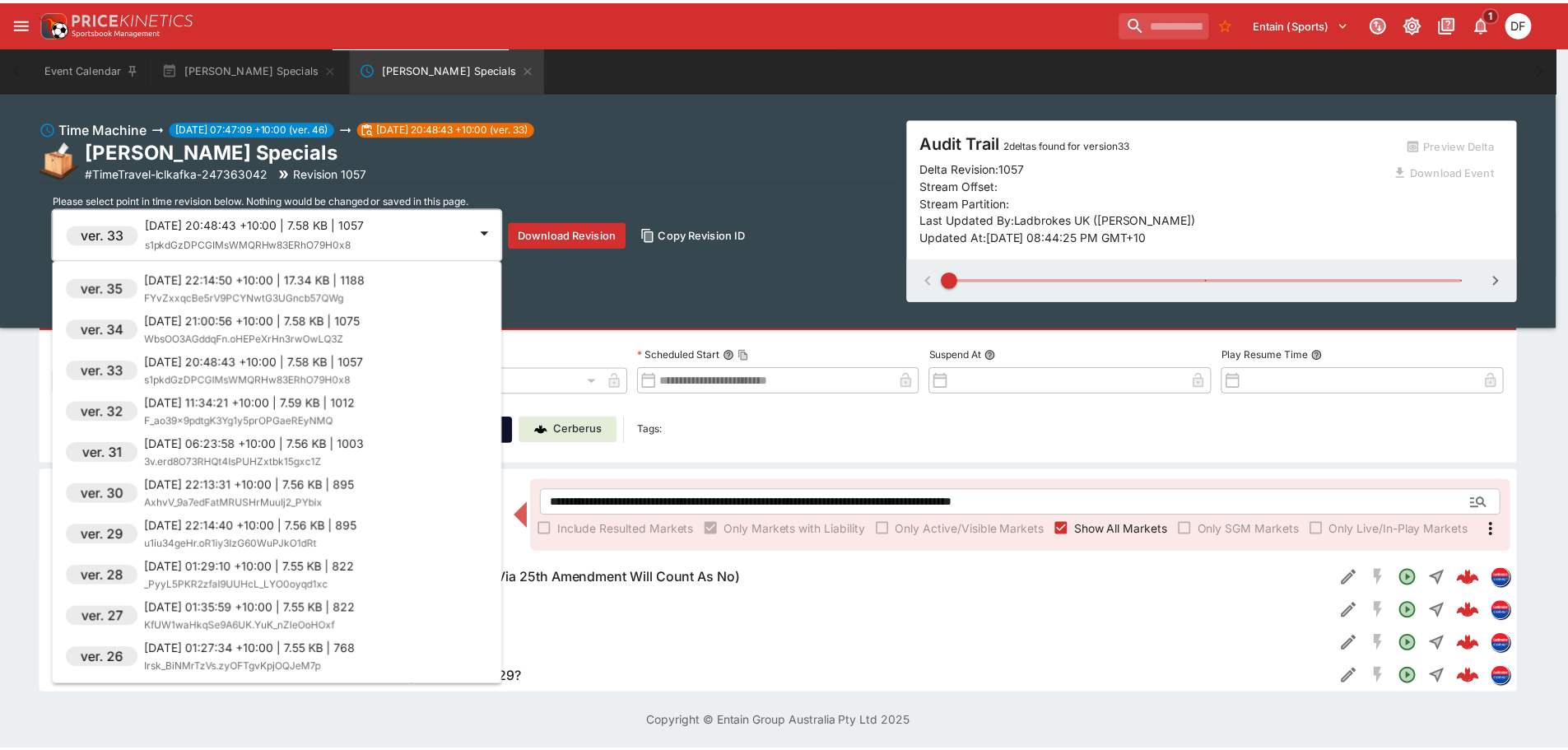
scroll to position [370, 0]
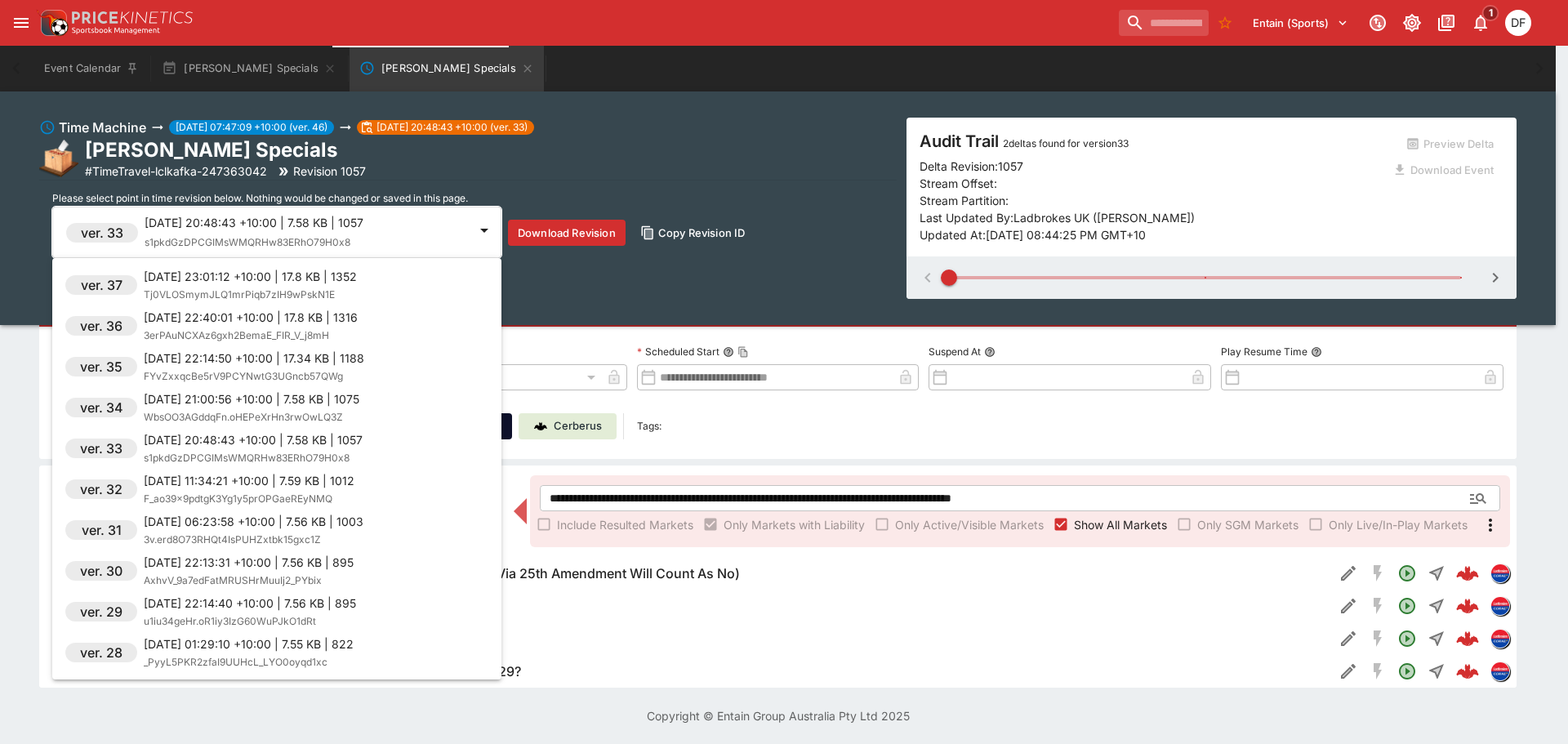
click at [277, 396] on p "2025-09-02 21:00:56 +10:00 | 7.58 KB | 1075" at bounding box center [251, 398] width 216 height 18
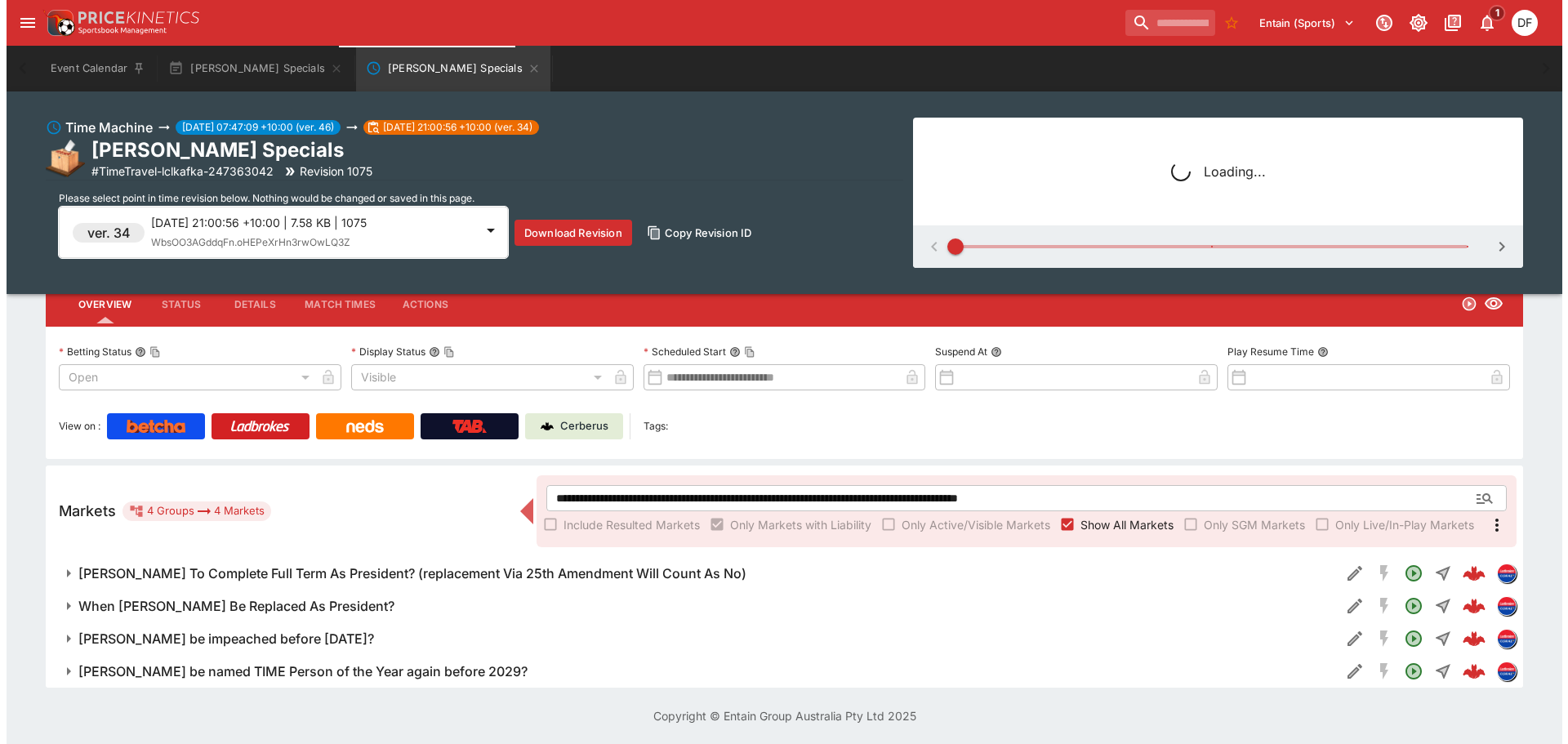
scroll to position [155, 0]
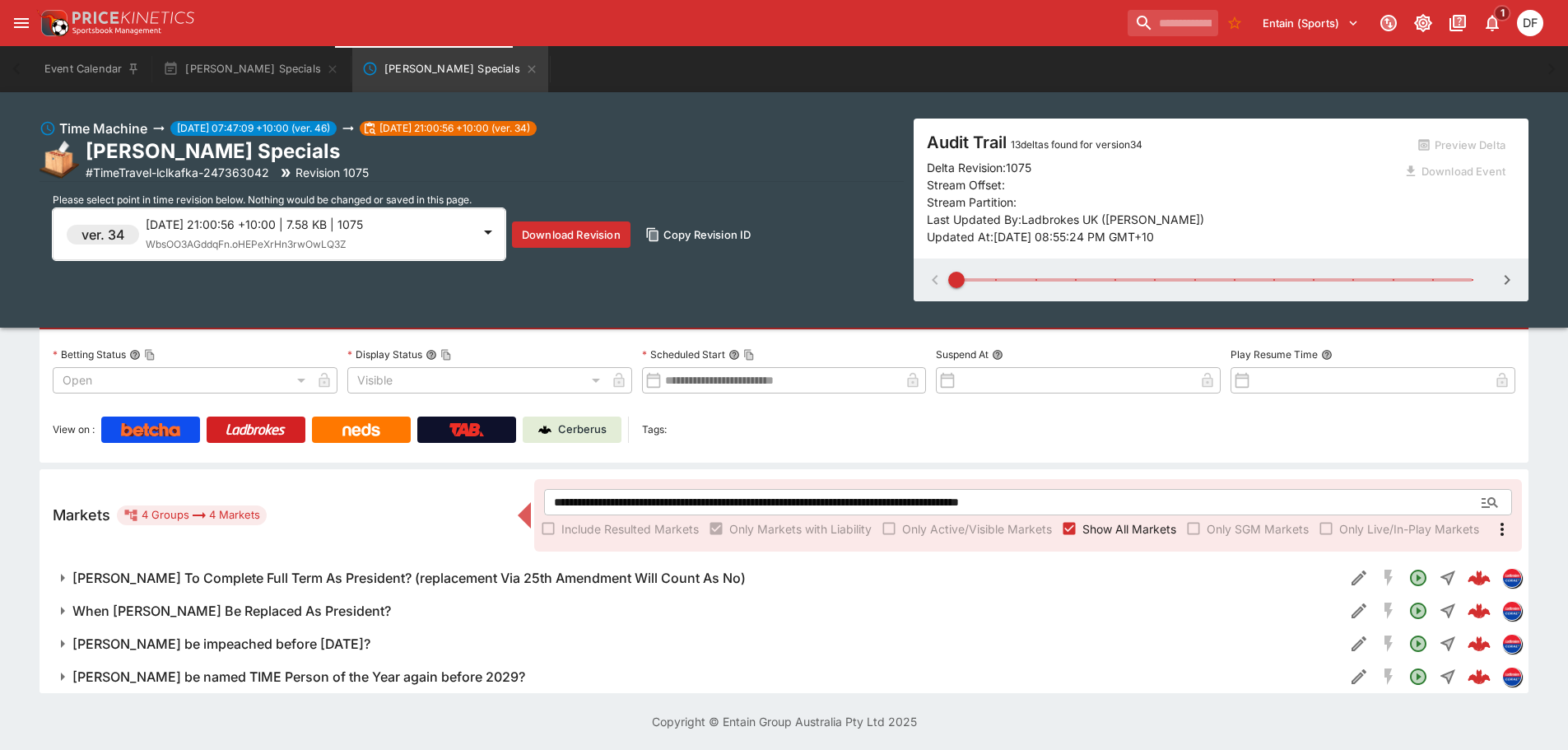
click at [286, 245] on span "WbsOO3AGddqFn.oHEPeXrHn3rwOwLQ3Z" at bounding box center [246, 244] width 201 height 13
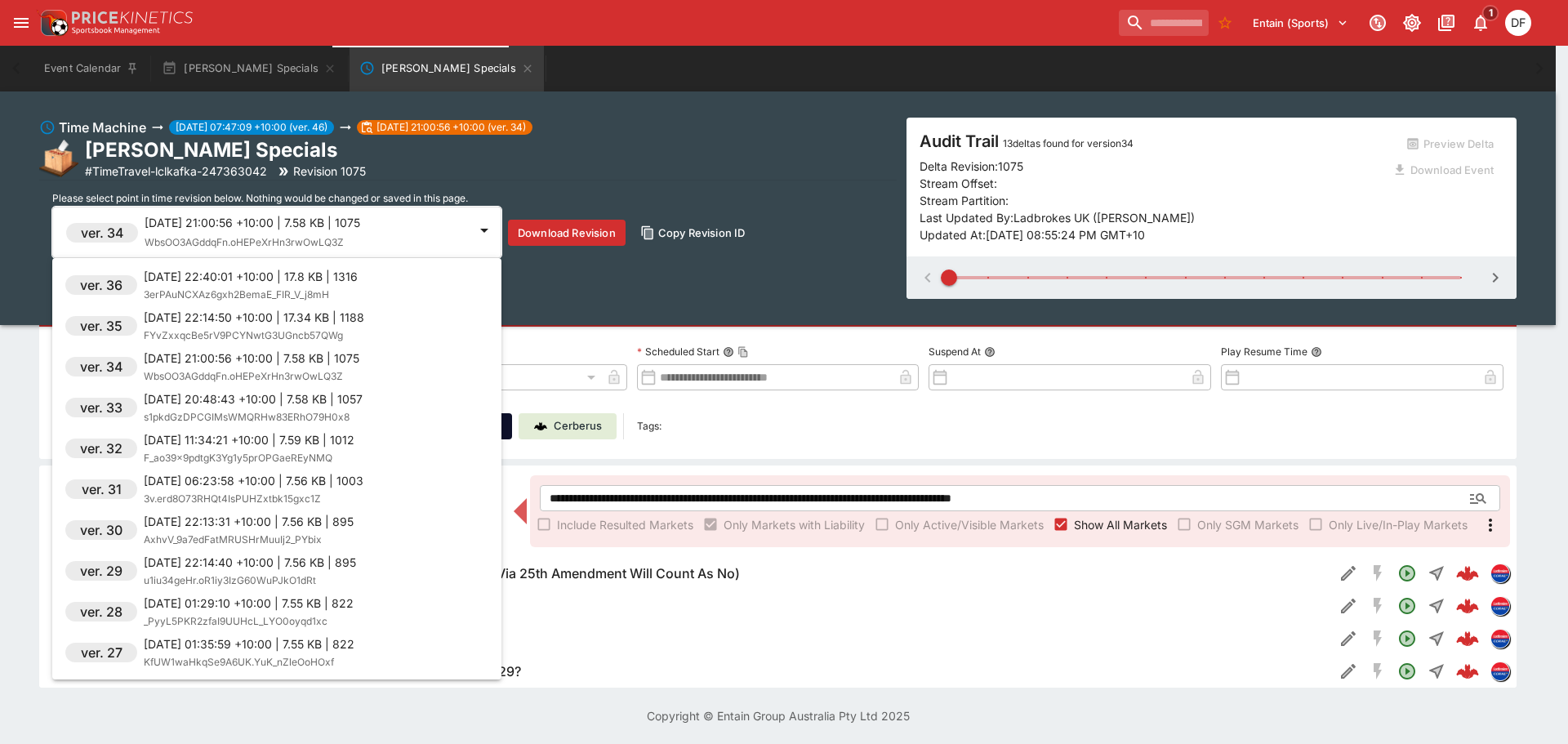
scroll to position [326, 0]
click at [290, 356] on p "2025-09-02 22:40:01 +10:00 | 17.8 KB | 1316" at bounding box center [251, 357] width 214 height 18
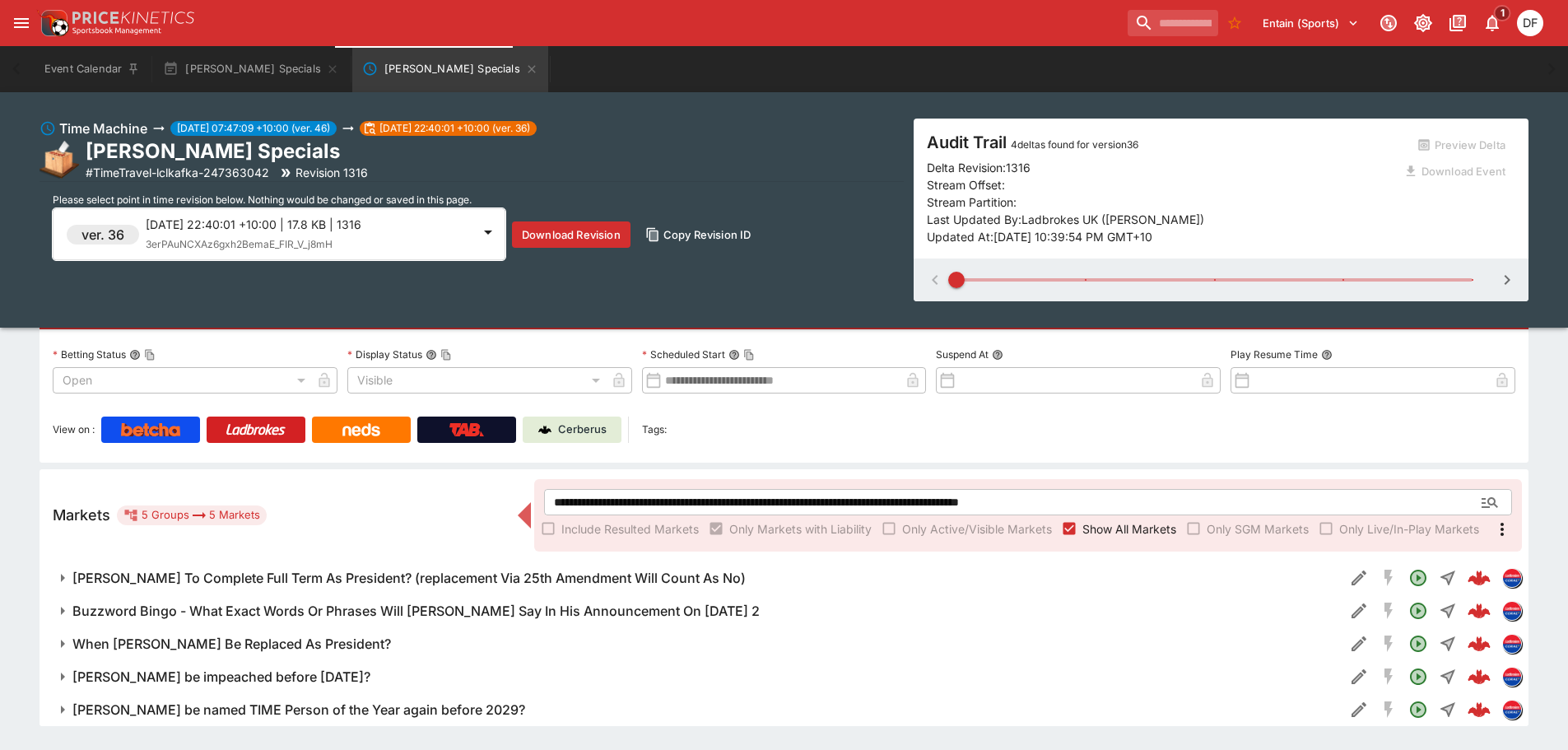
click at [320, 242] on span "3erPAuNCXAz6gxh2BemaE_FIR_V_j8mH" at bounding box center [239, 244] width 187 height 13
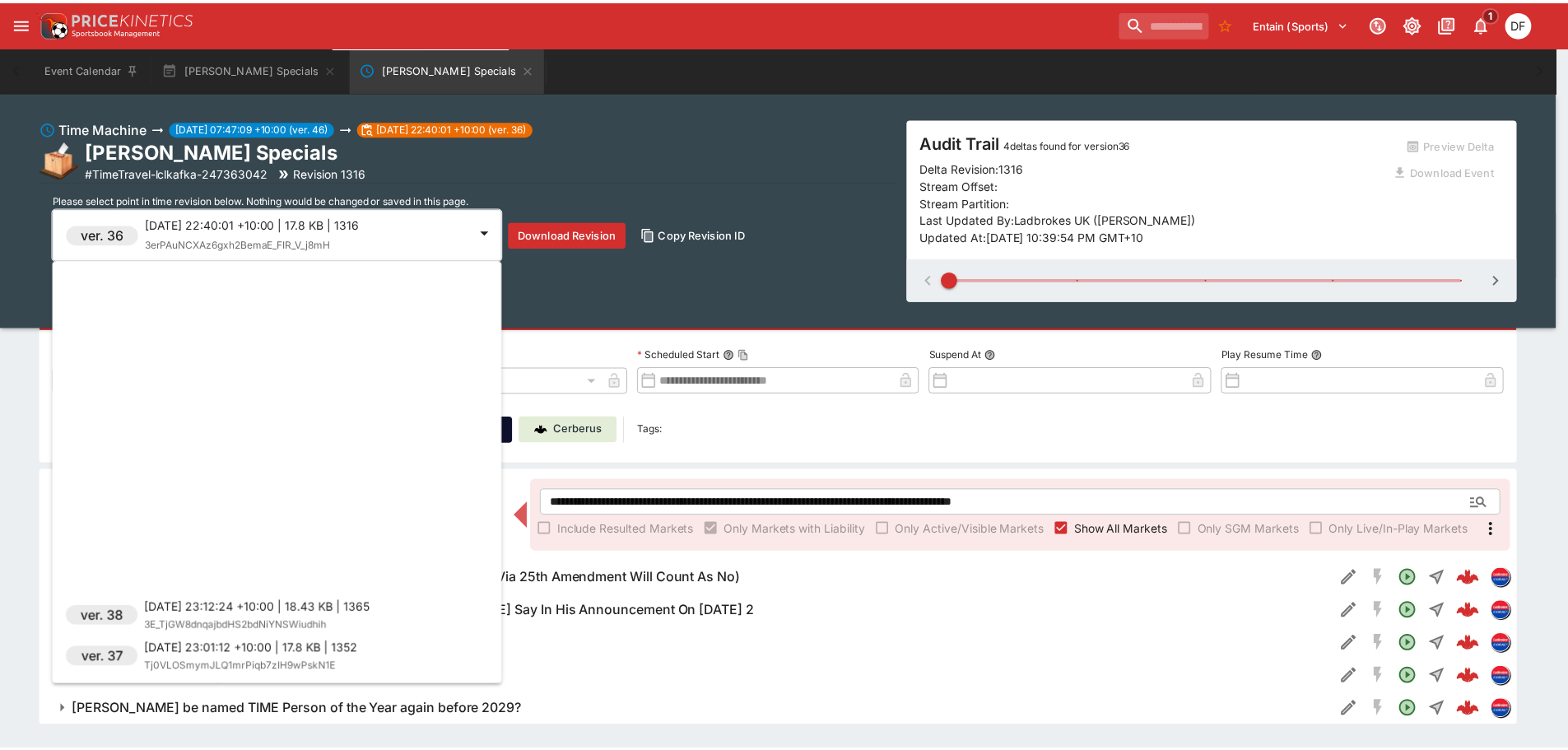
scroll to position [412, 0]
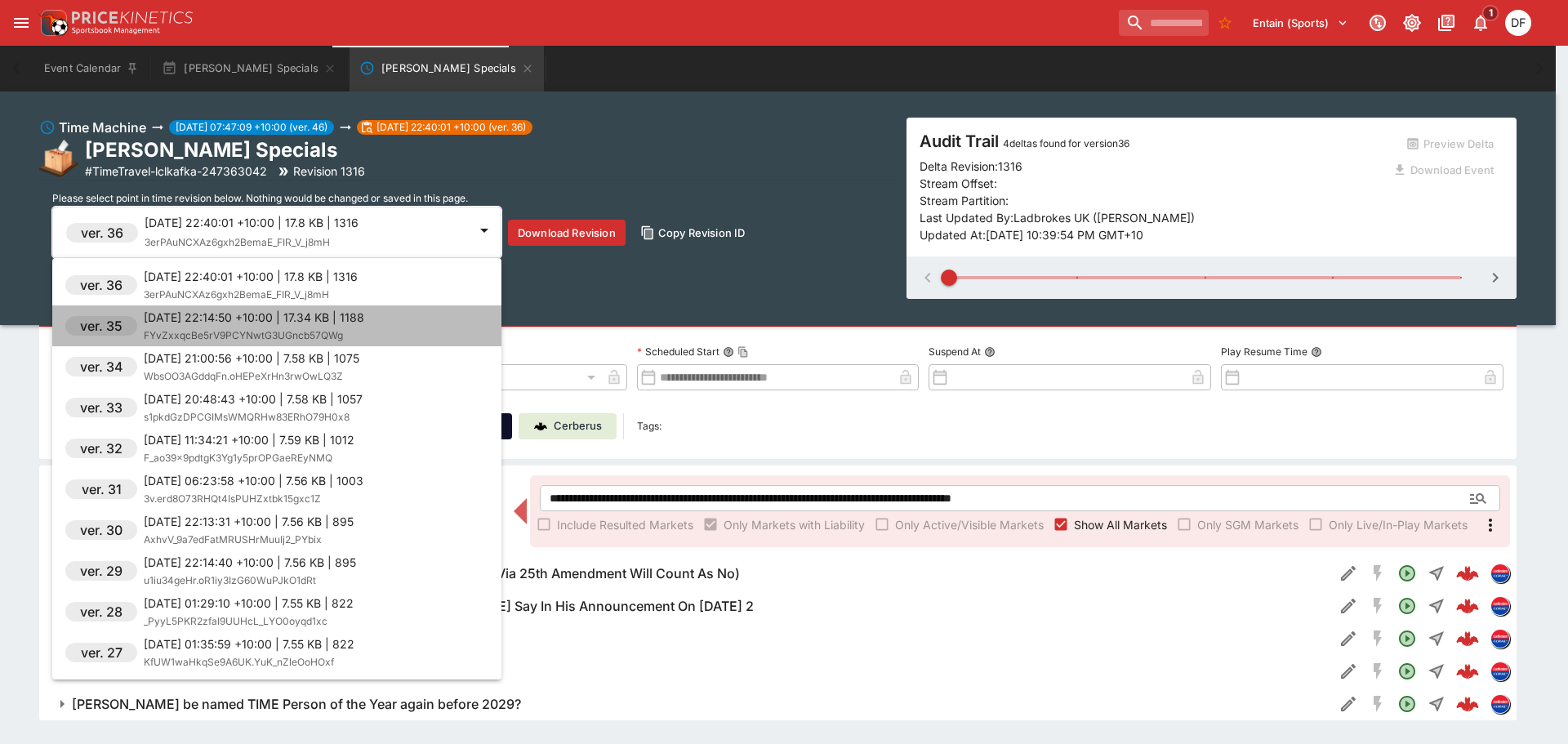
click at [288, 321] on p "2025-09-02 22:14:50 +10:00 | 17.34 KB | 1188" at bounding box center [254, 317] width 221 height 18
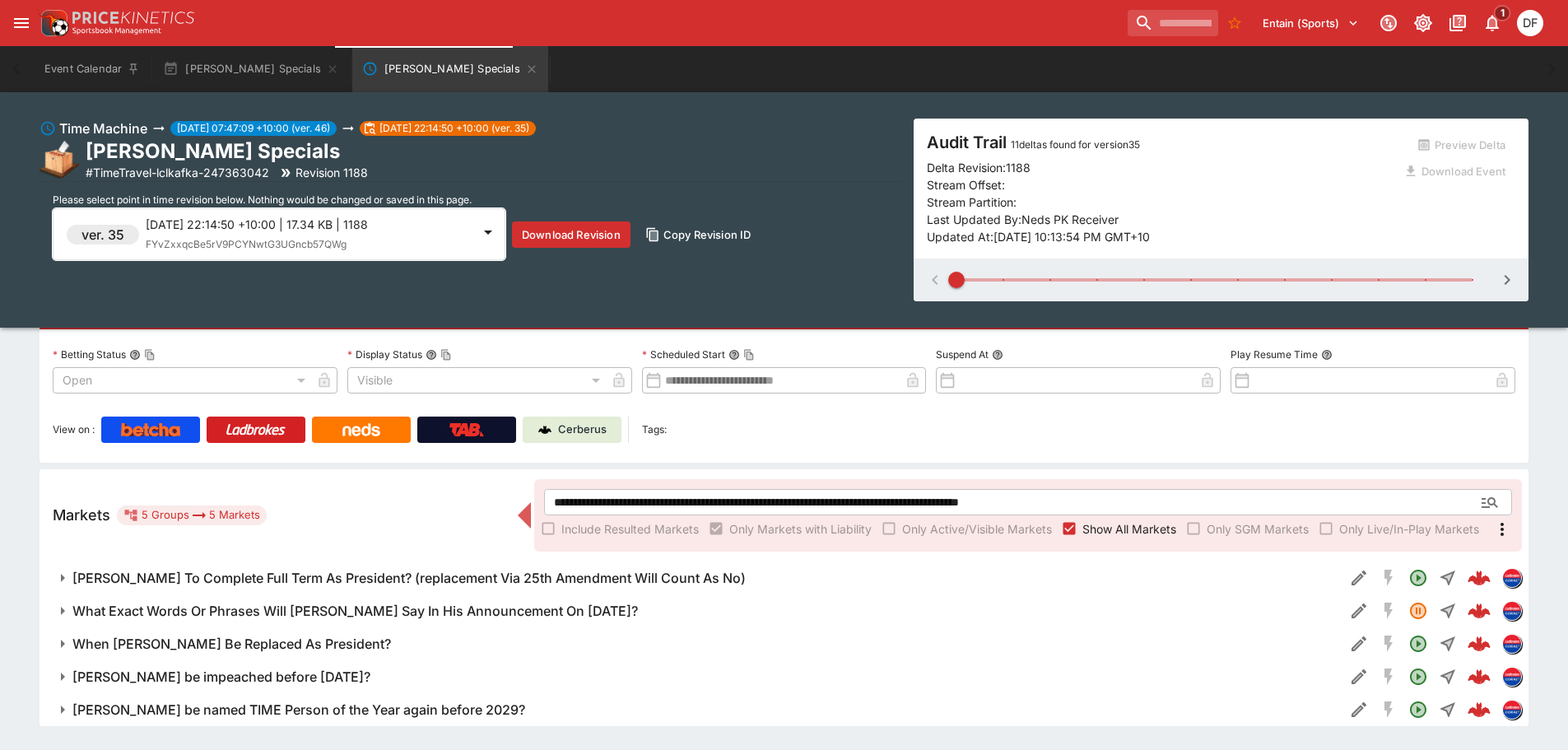
click at [424, 609] on h6 "What Exact Words Or Phrases Will Donald Trump Say In His Announcement On 2nd Se…" at bounding box center [355, 611] width 566 height 18
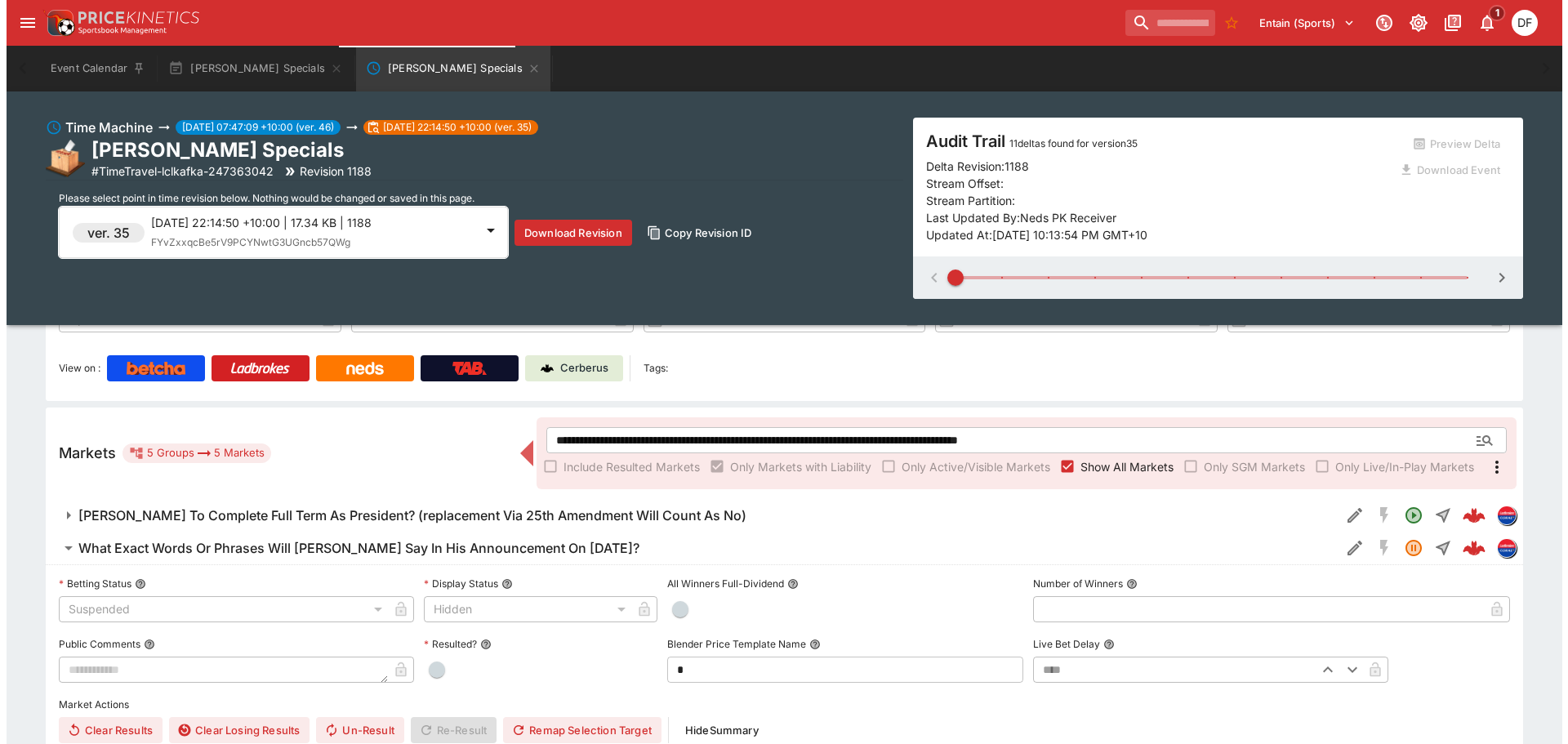
scroll to position [155, 0]
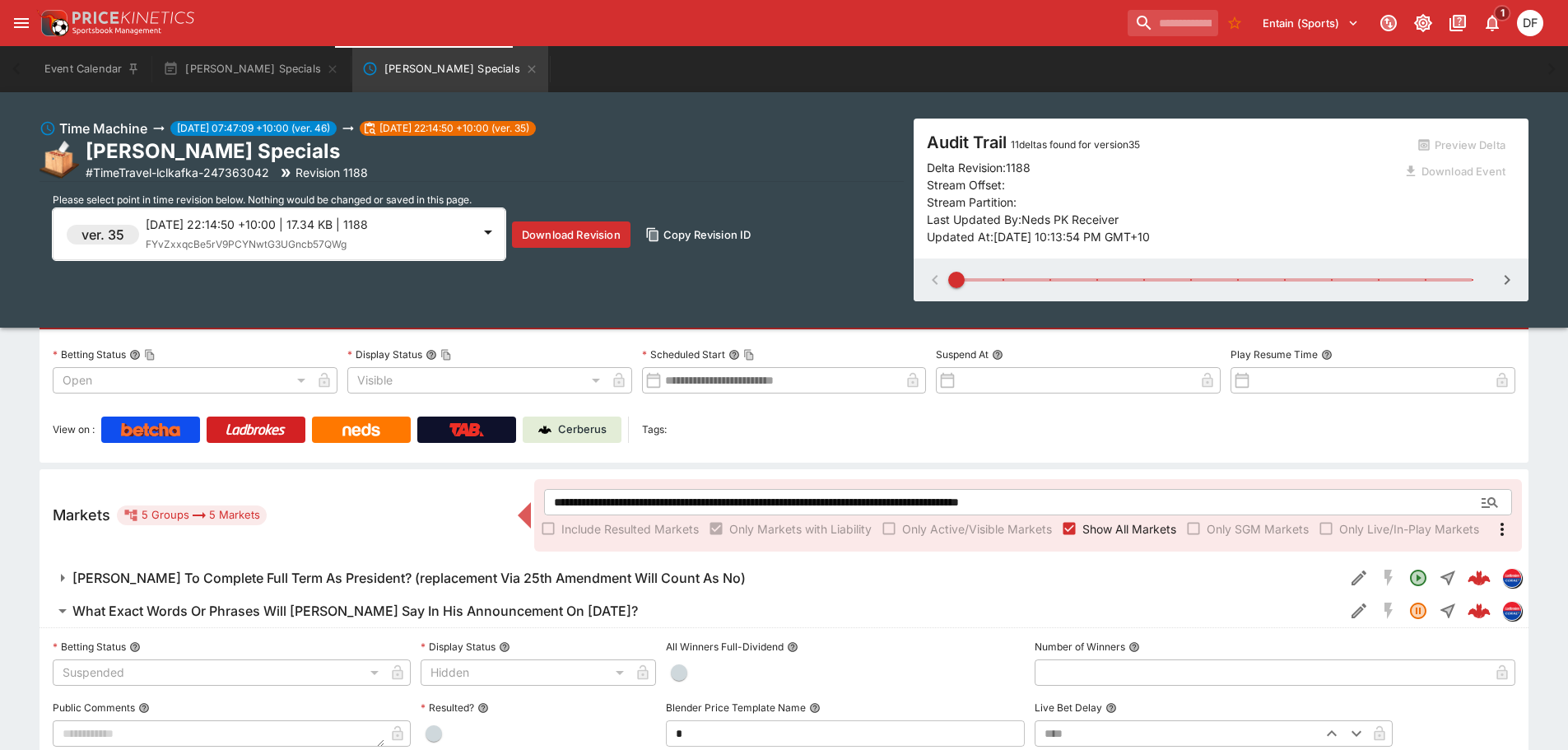
click at [335, 241] on span "FYvZxxqcBe5rV9PCYNwtG3UGncb57QWg" at bounding box center [246, 244] width 201 height 13
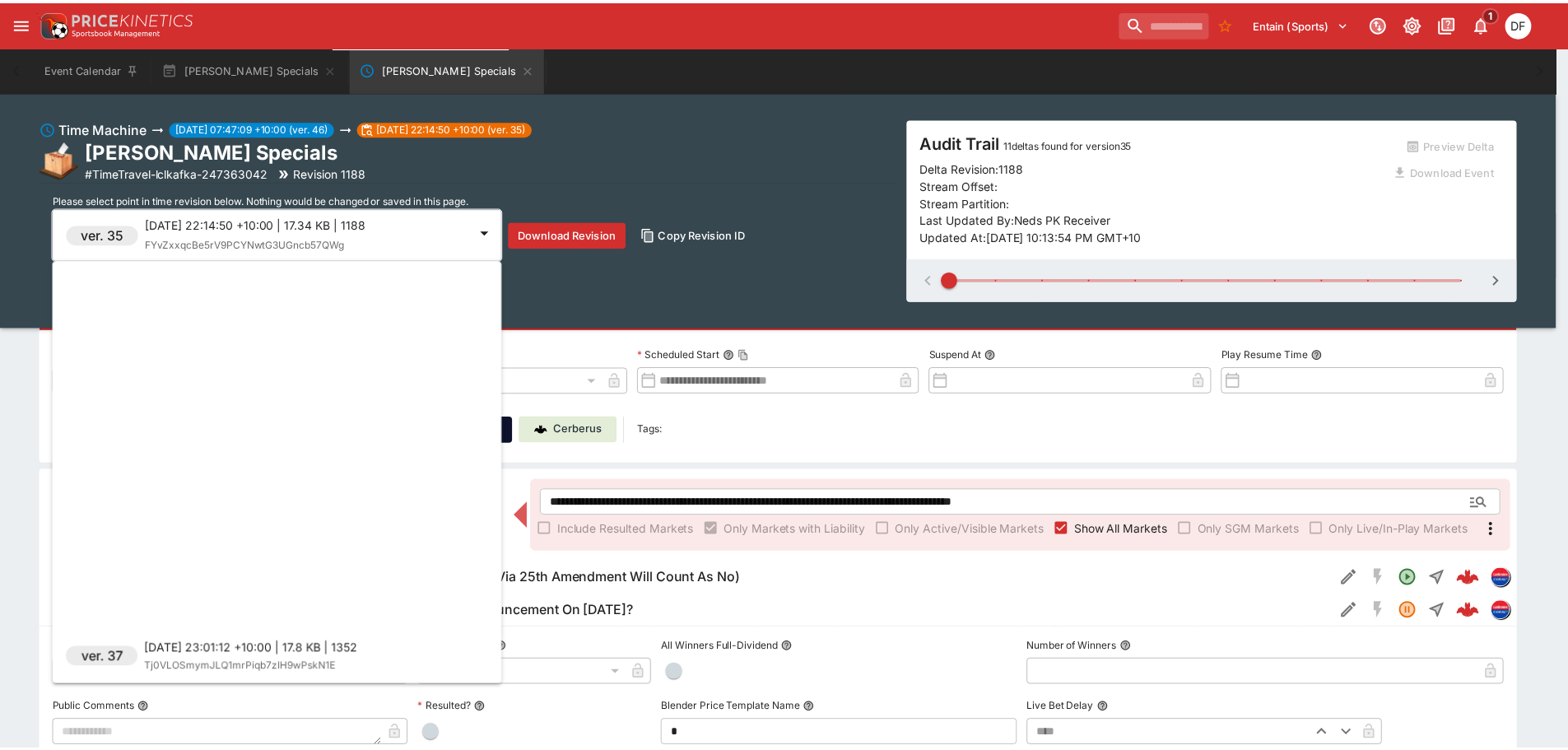
scroll to position [453, 0]
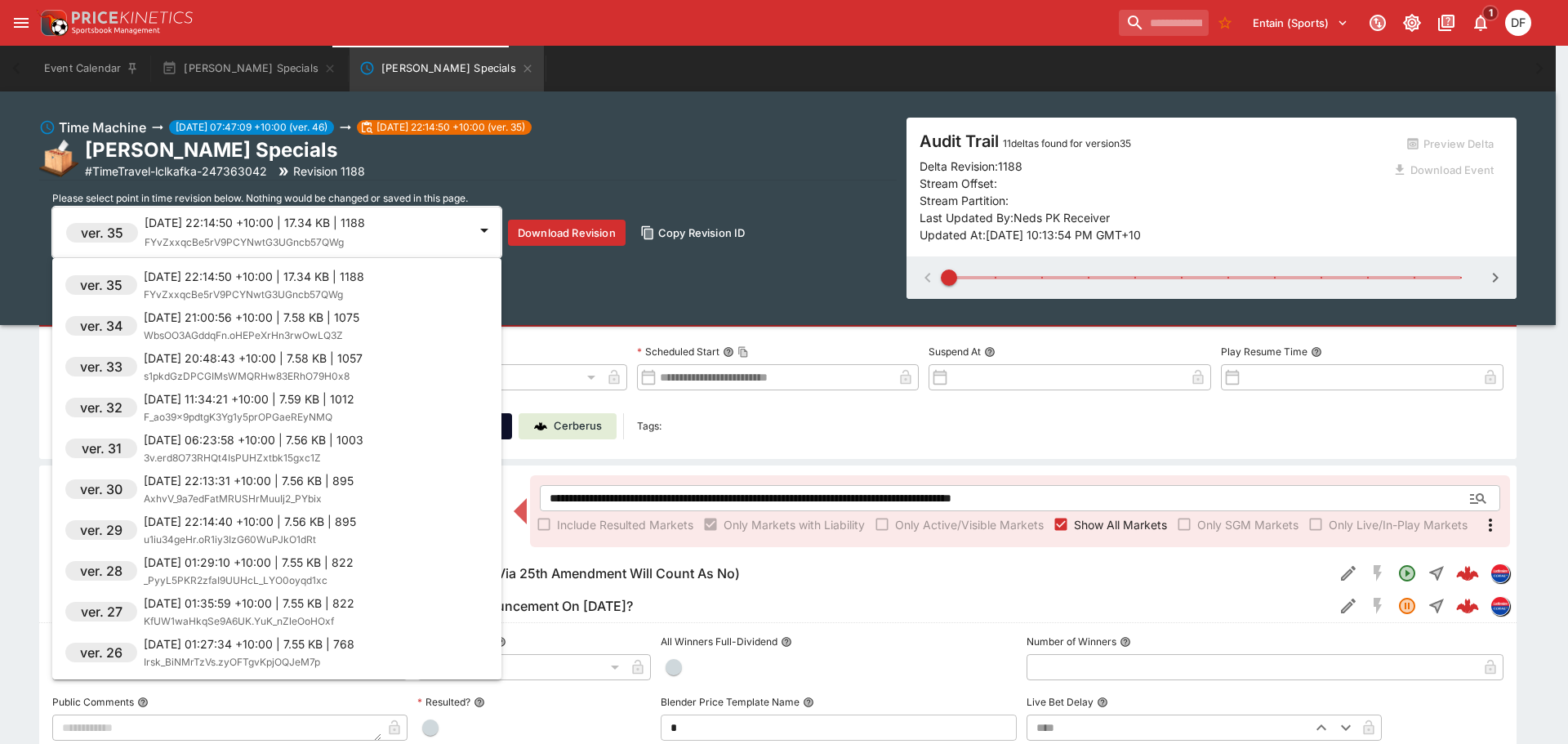
click at [1185, 271] on div at bounding box center [784, 372] width 1568 height 744
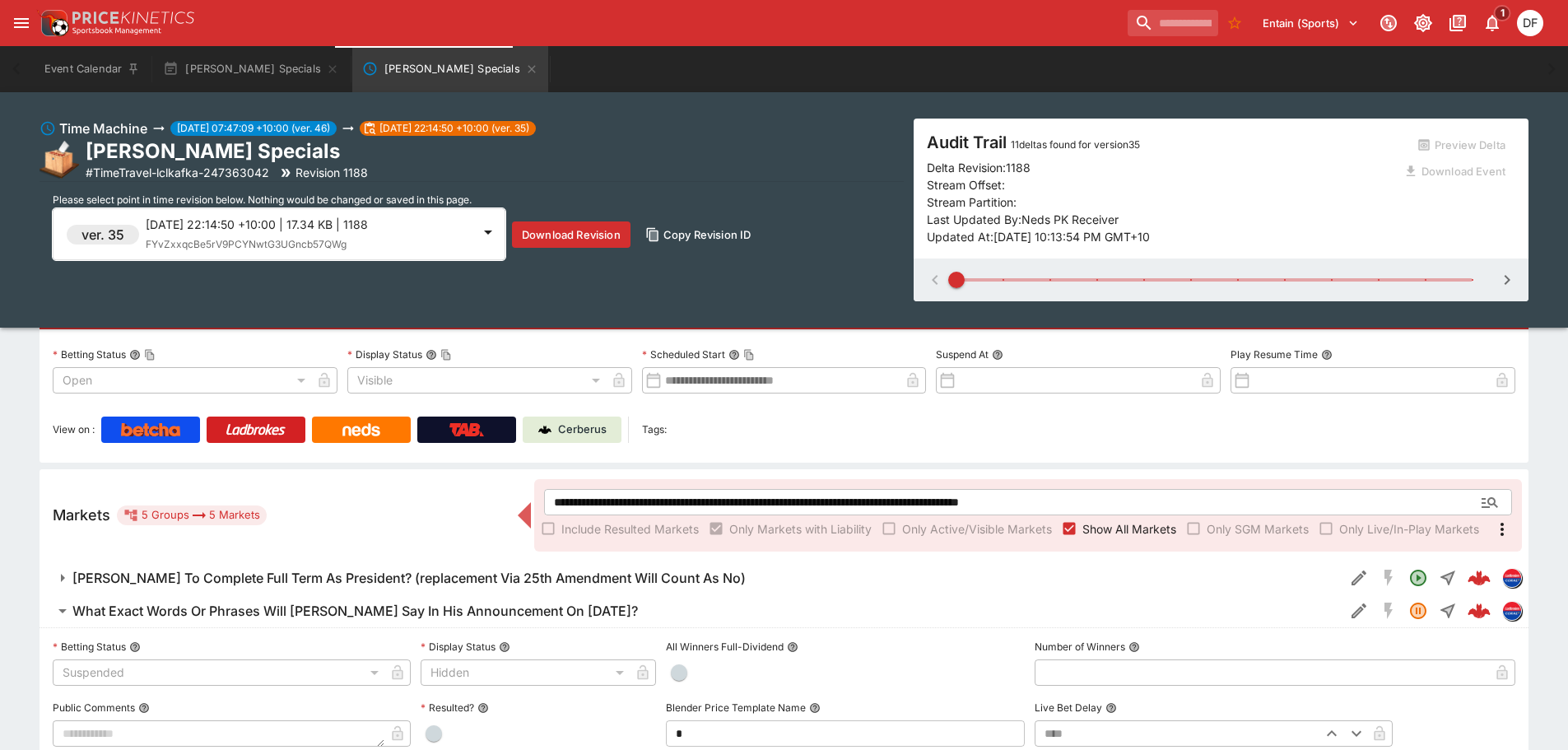
click at [1194, 277] on span at bounding box center [1214, 279] width 516 height 24
type input "*"
type input "**********"
type input "*******"
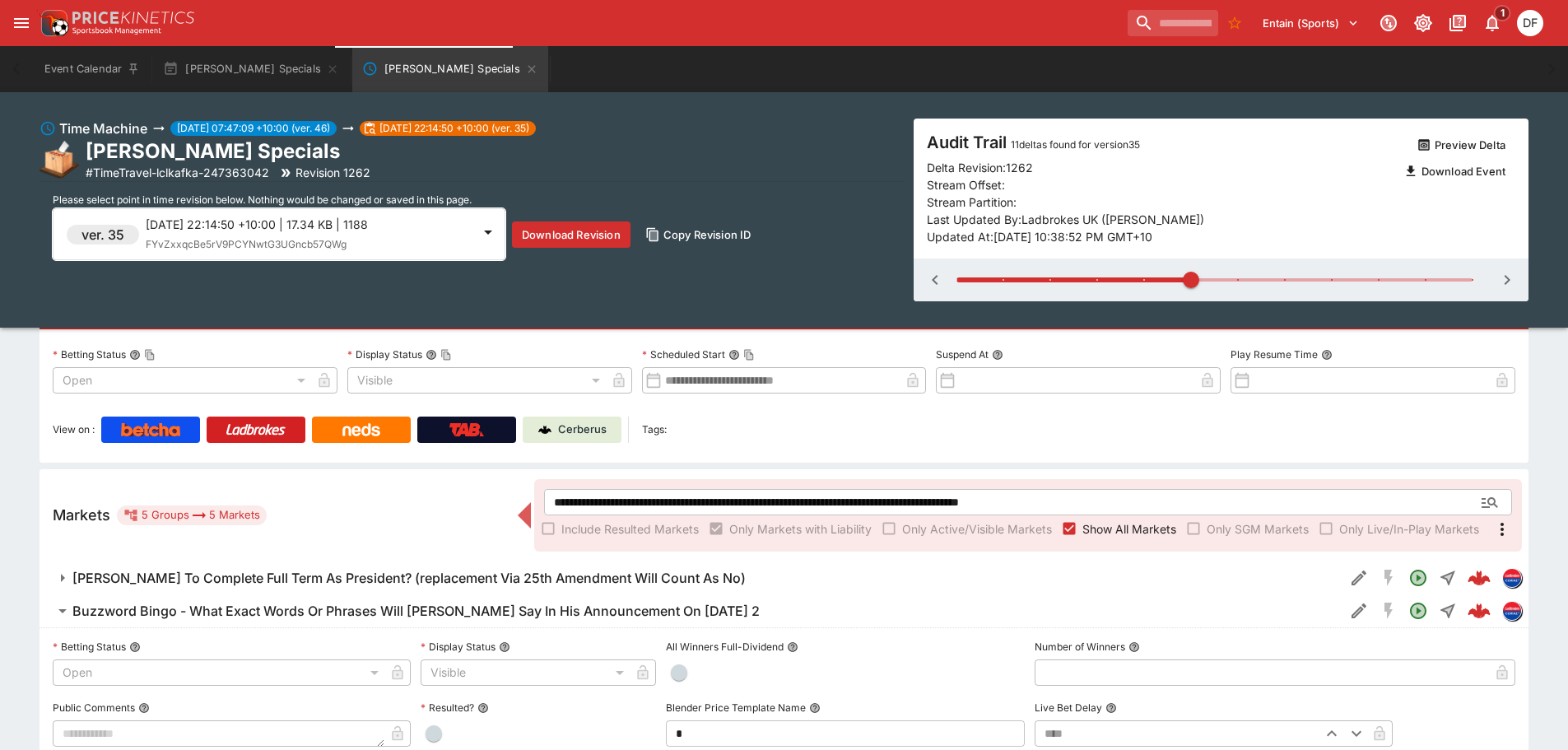
click at [999, 276] on span at bounding box center [1214, 279] width 516 height 24
type input "*"
type input "**********"
click at [1510, 284] on icon "button" at bounding box center [1506, 279] width 19 height 19
type input "*"
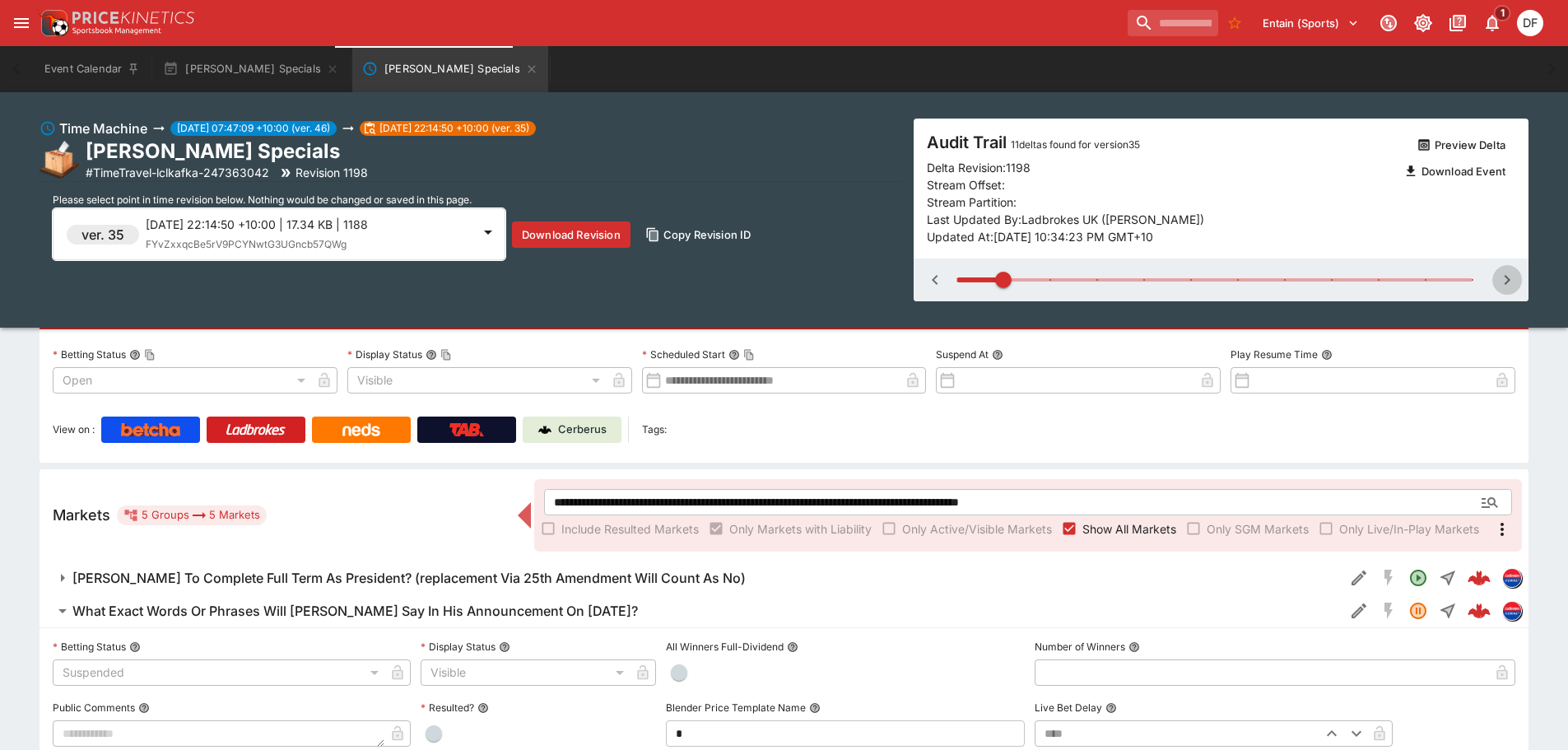
type input "**********"
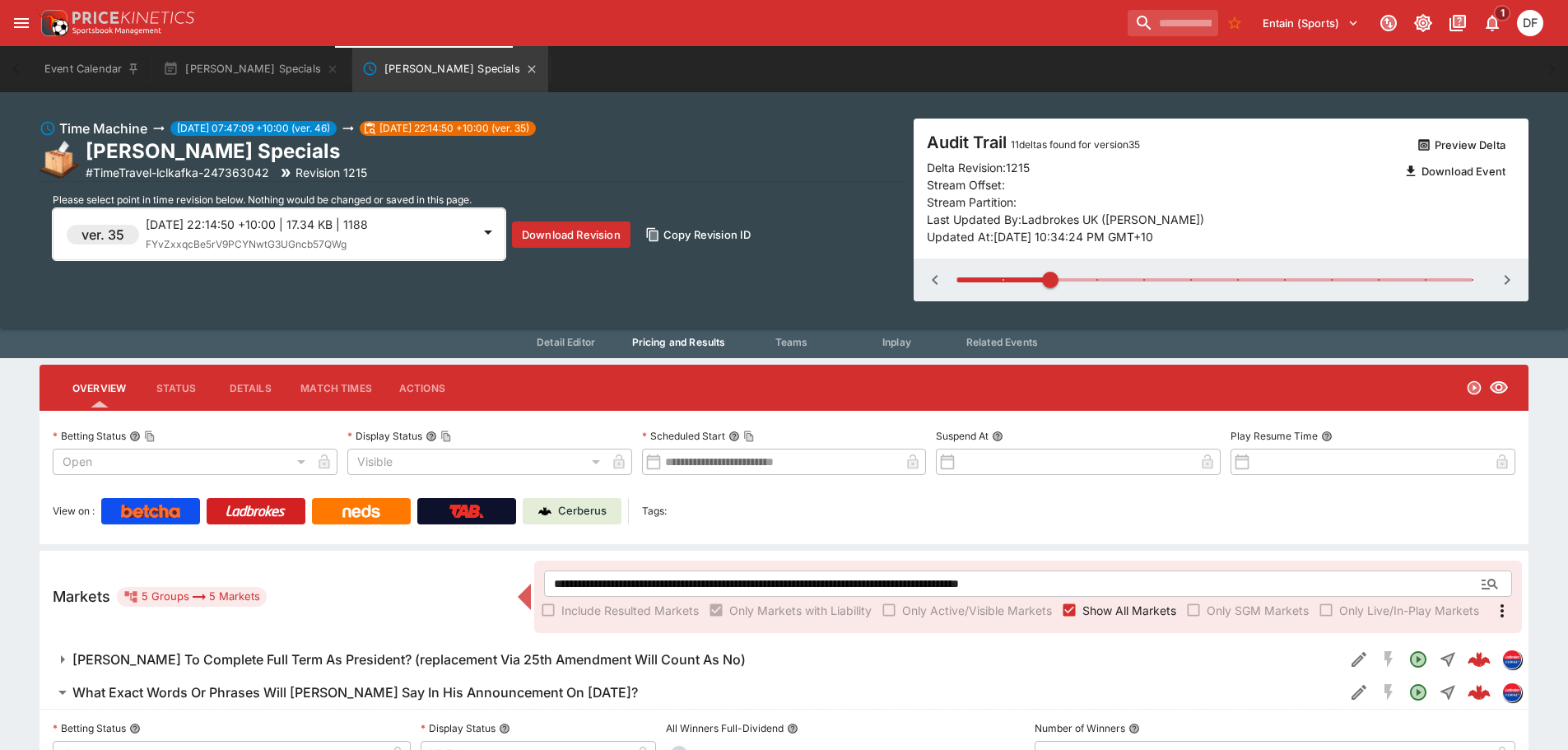
scroll to position [0, 0]
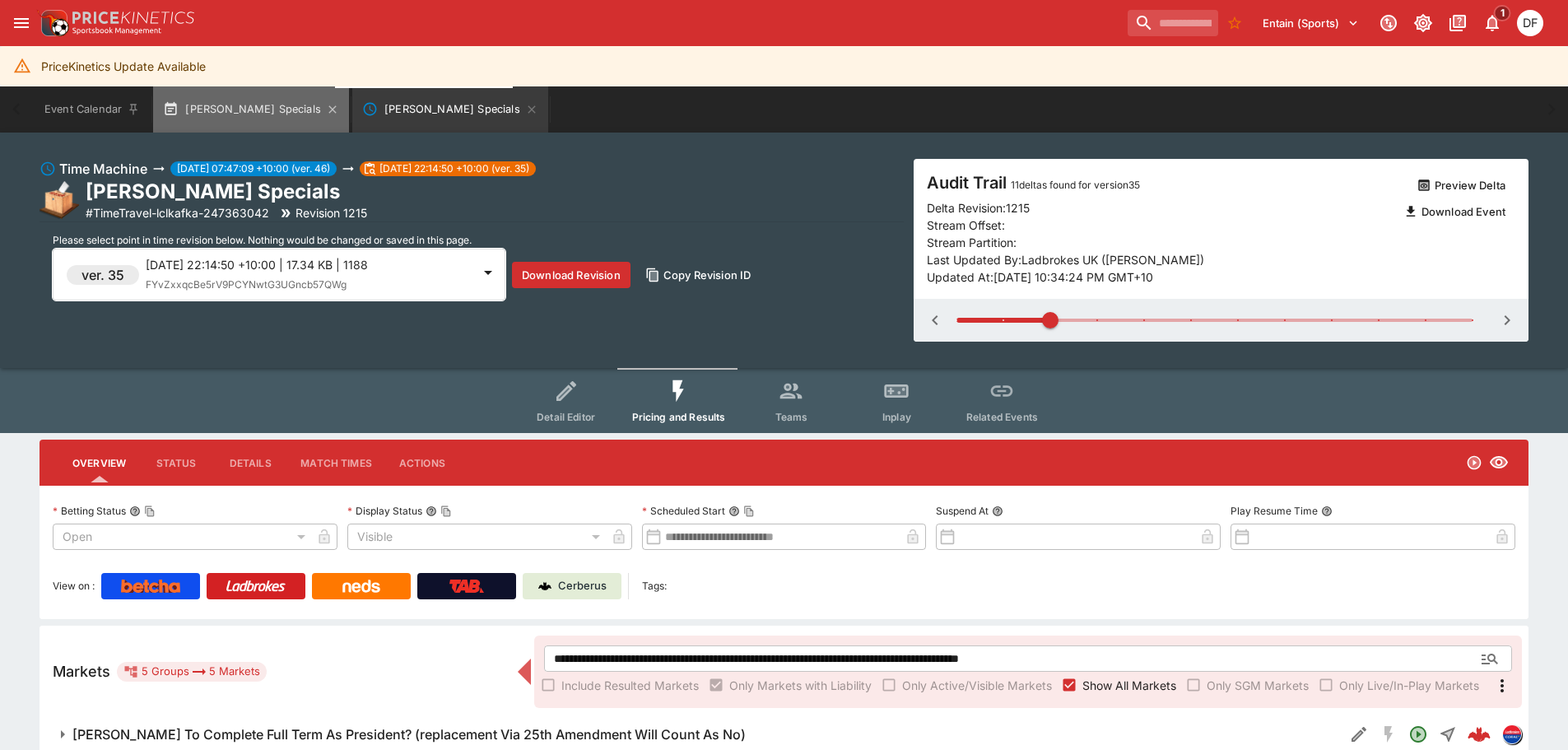
click at [254, 115] on button "[PERSON_NAME] Specials" at bounding box center [251, 109] width 196 height 46
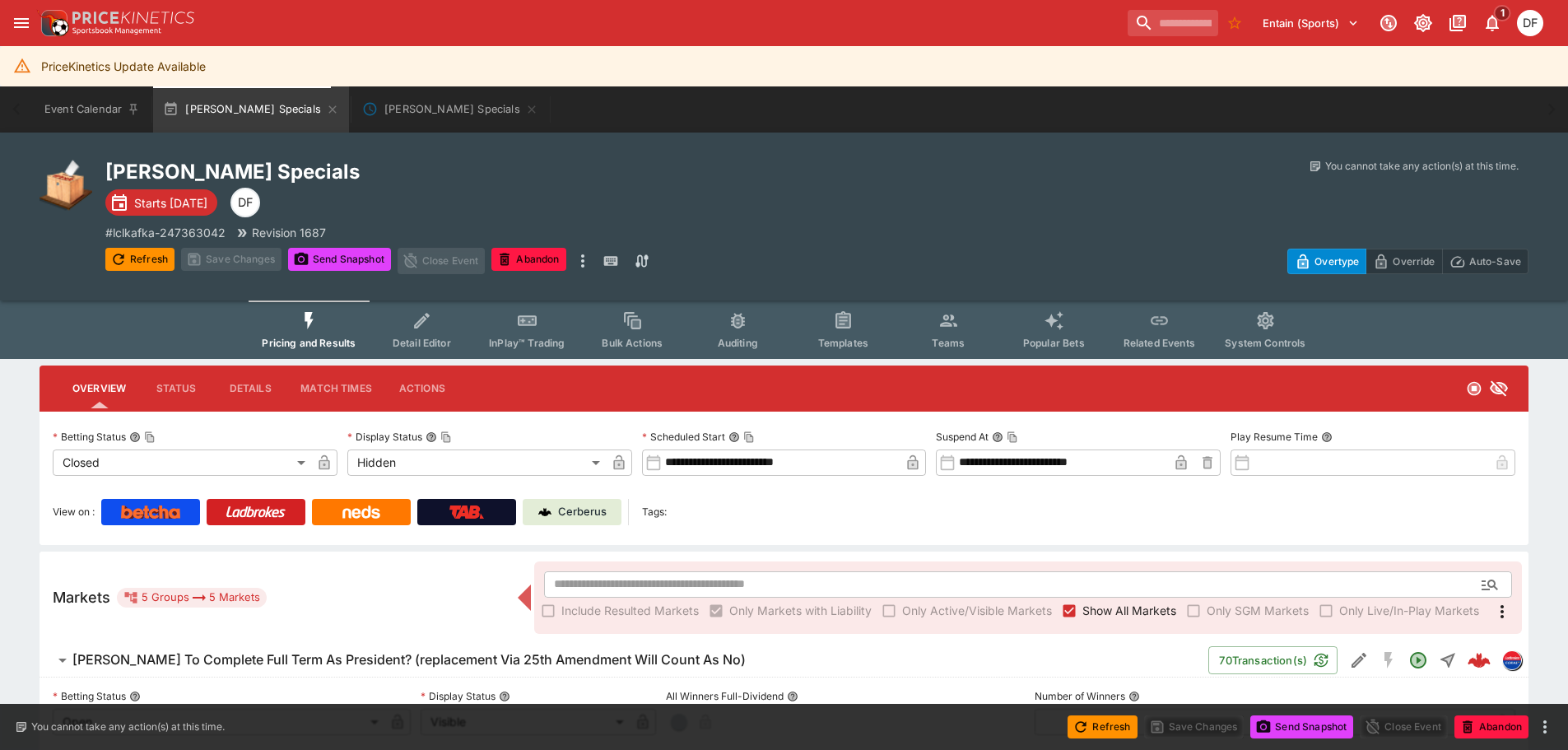
click at [363, 656] on h6 "[PERSON_NAME] To Complete Full Term As President? (replacement Via 25th Amendme…" at bounding box center [409, 659] width 673 height 18
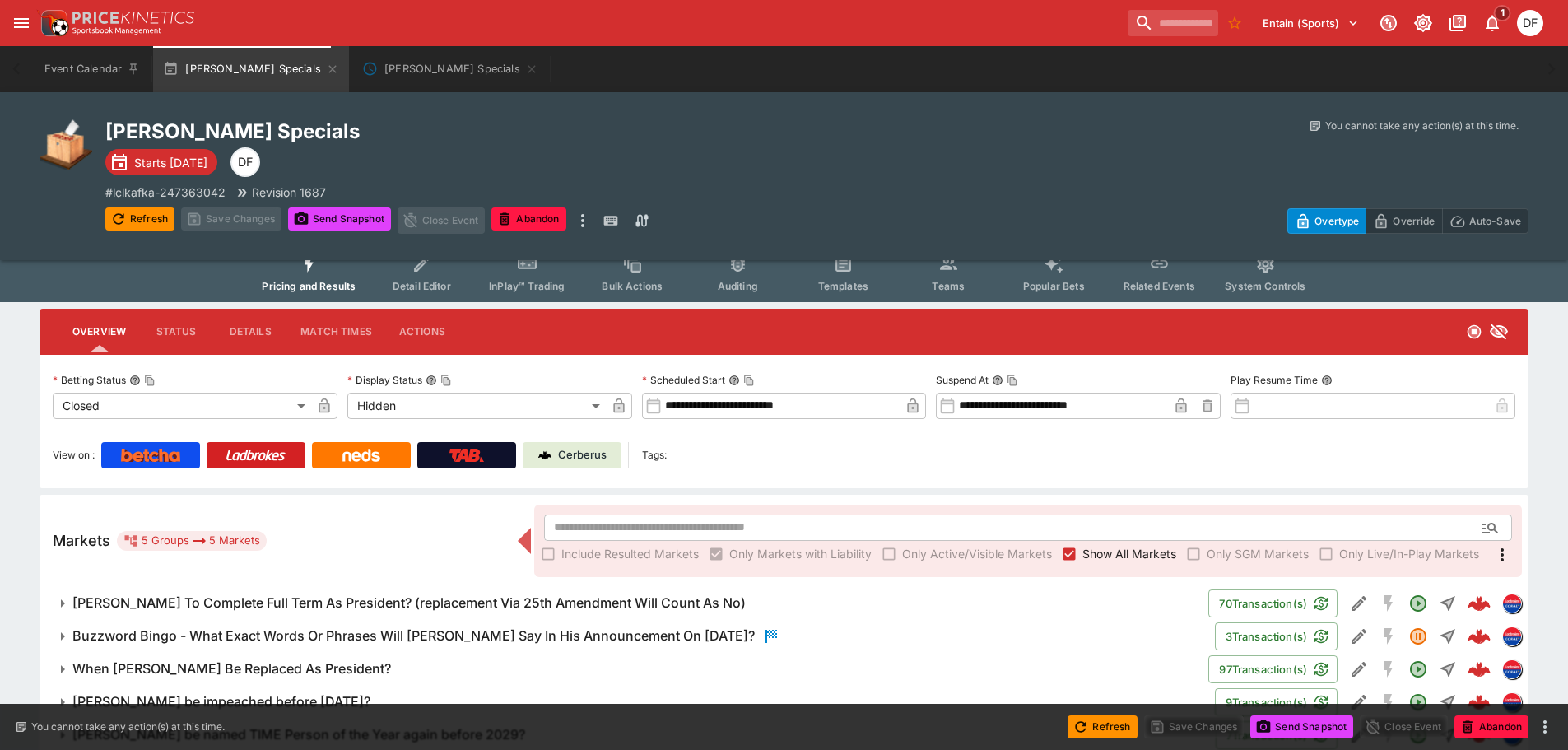
scroll to position [115, 0]
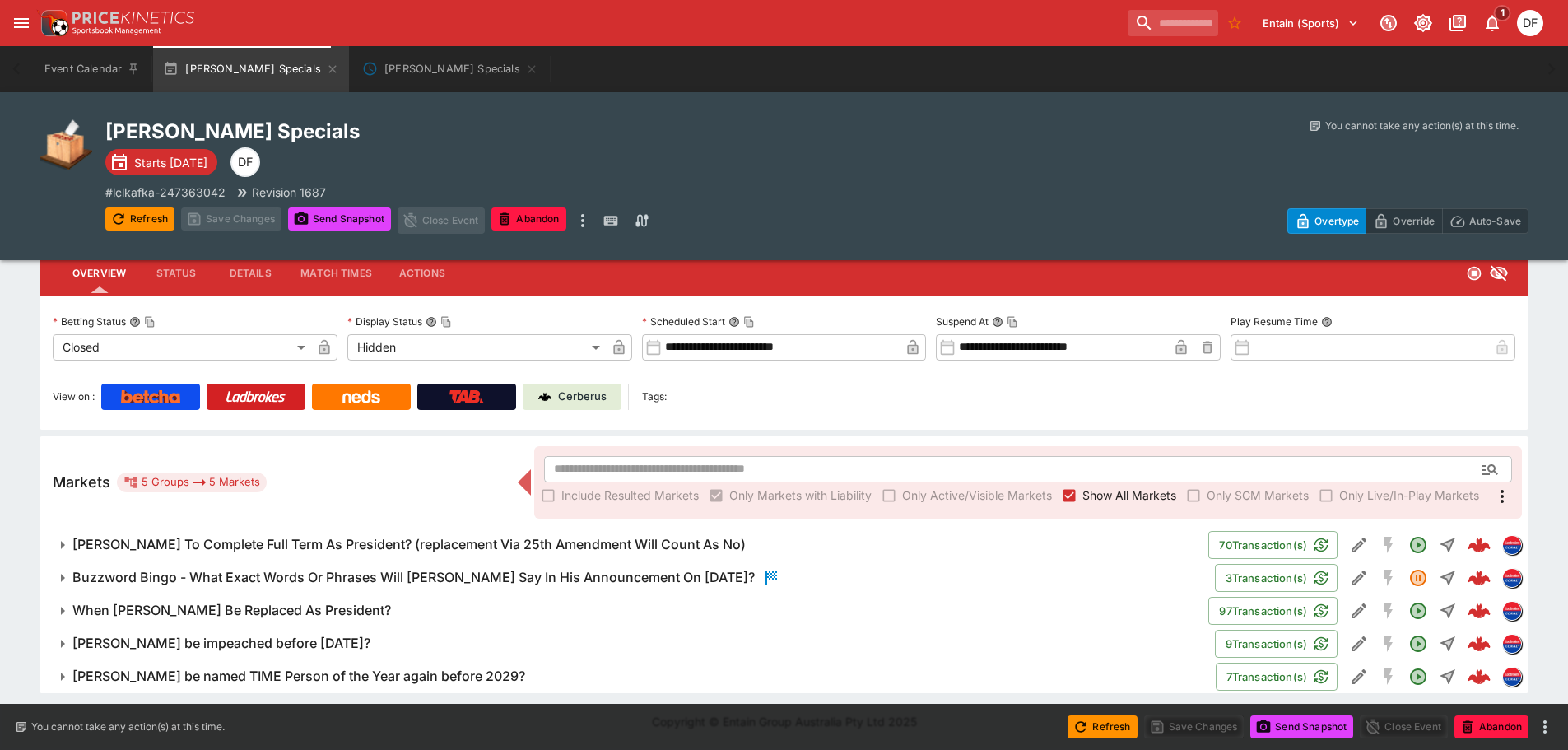
click at [368, 575] on h6 "Buzzword Bingo - What Exact Words Or Phrases Will [PERSON_NAME] Say In His Anno…" at bounding box center [413, 577] width 683 height 18
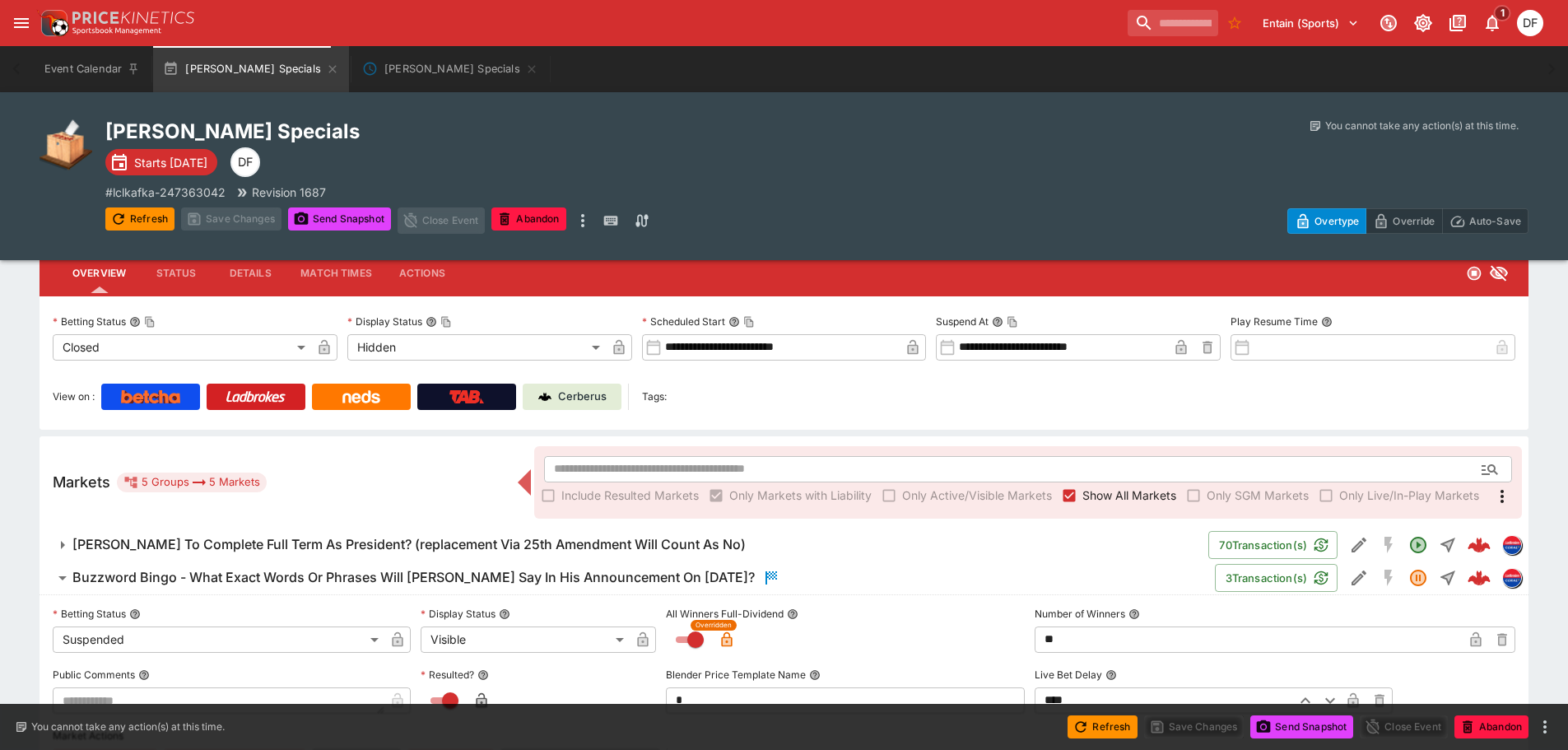
click at [1364, 572] on icon "Edit Detail" at bounding box center [1358, 577] width 19 height 19
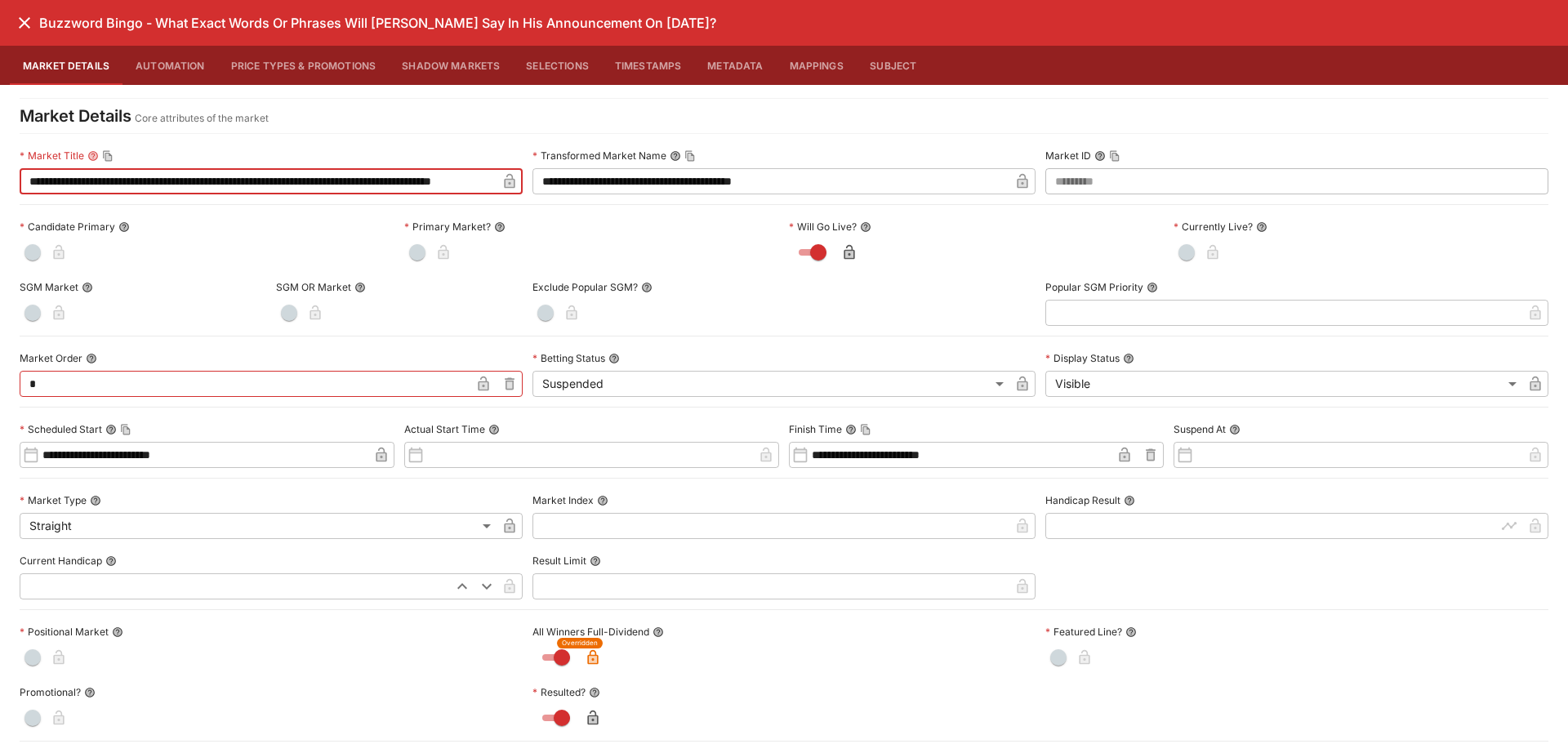
drag, startPoint x: 114, startPoint y: 175, endPoint x: -4, endPoint y: 175, distance: 118.0
click at [18, 18] on icon "close" at bounding box center [24, 23] width 19 height 19
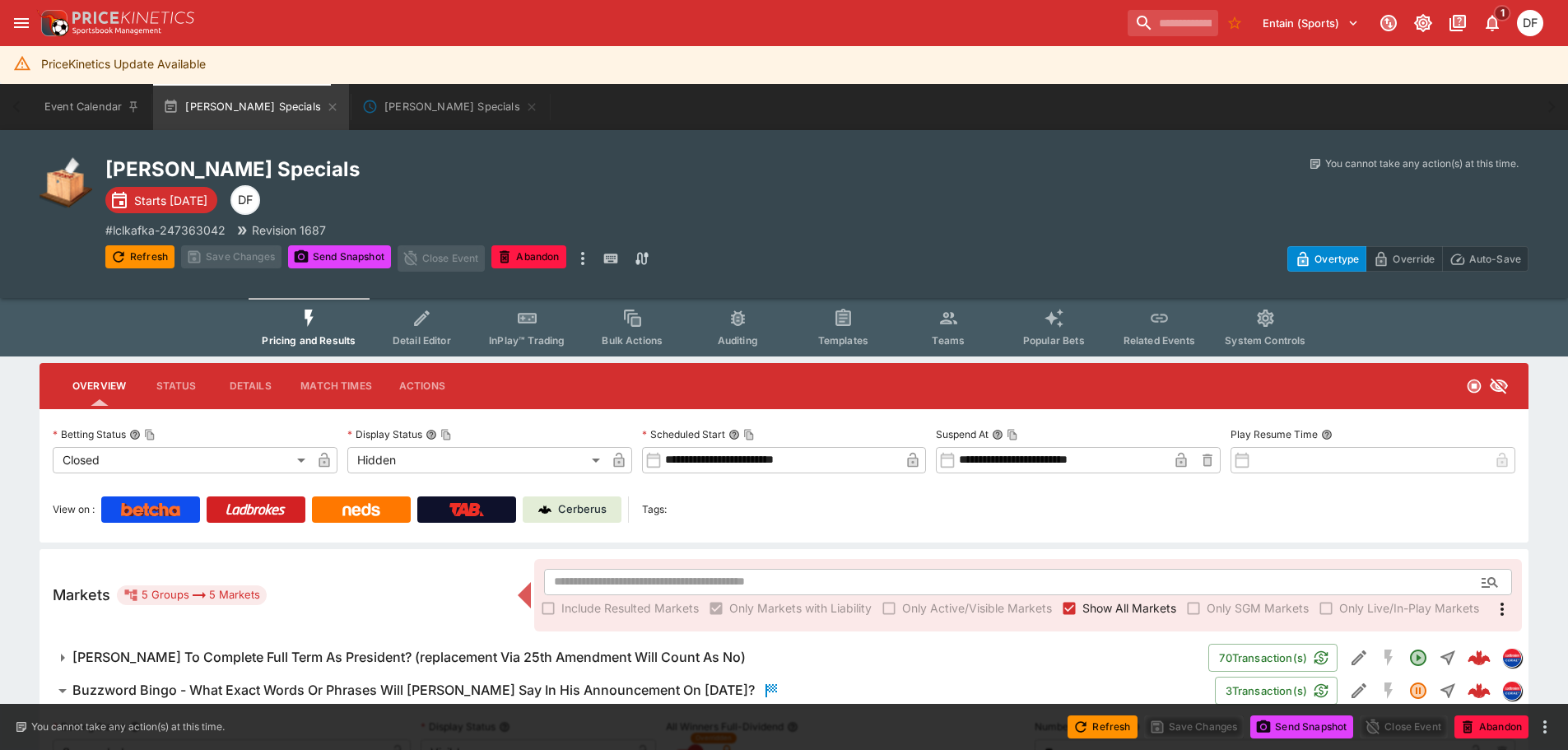
scroll to position [0, 0]
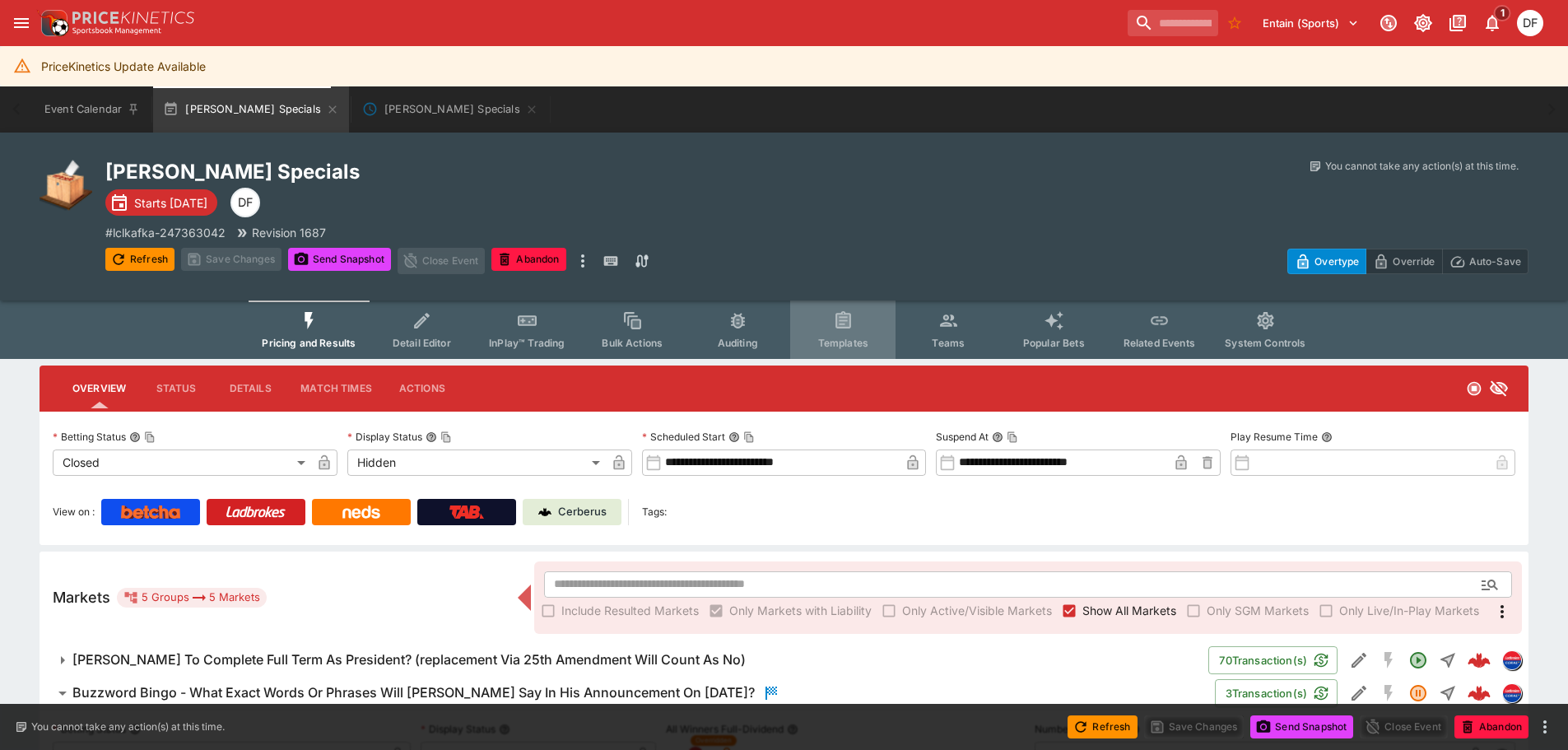
click at [849, 340] on span "Templates" at bounding box center [843, 343] width 50 height 13
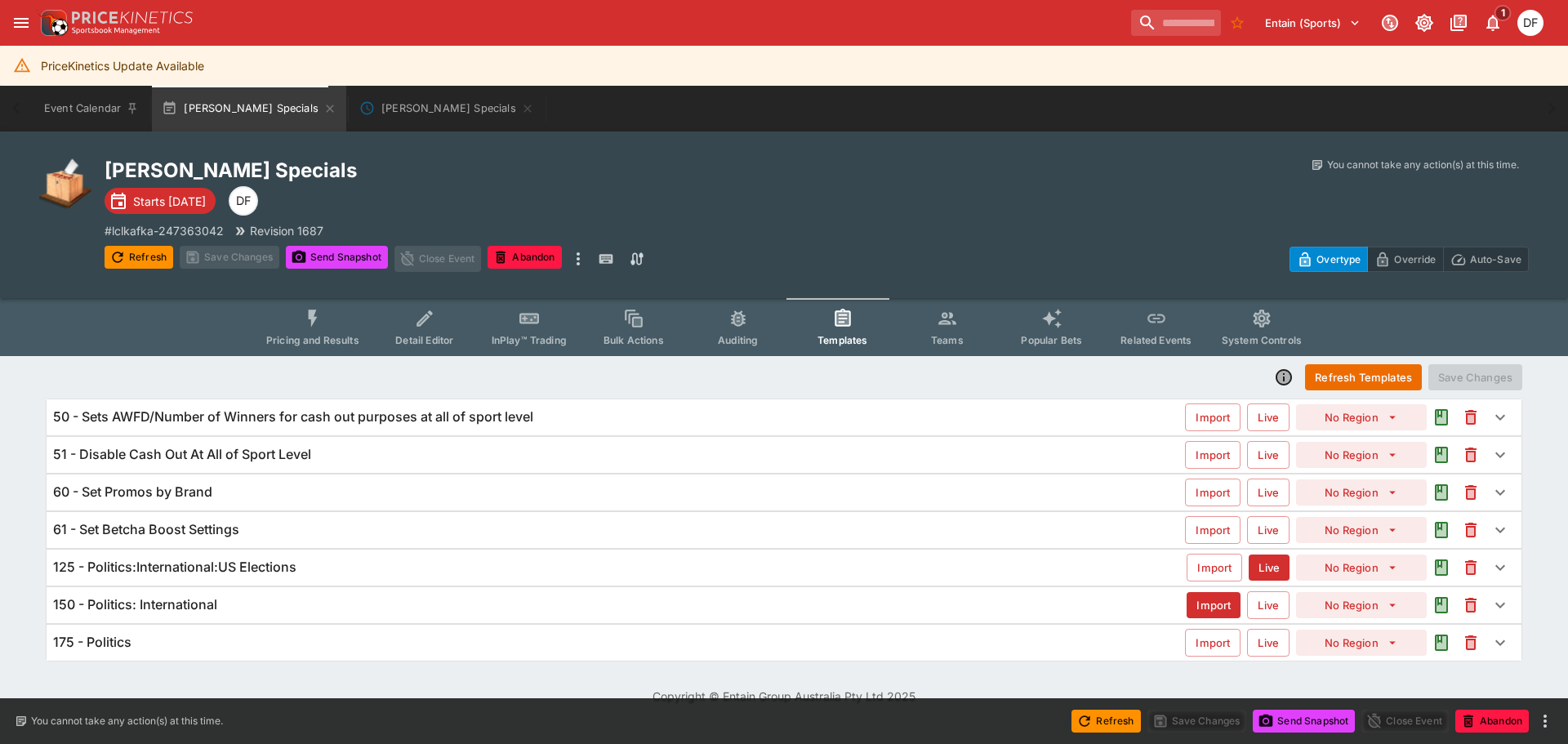
click at [294, 570] on h6 "125 - Politics:International:US Elections" at bounding box center [175, 567] width 243 height 18
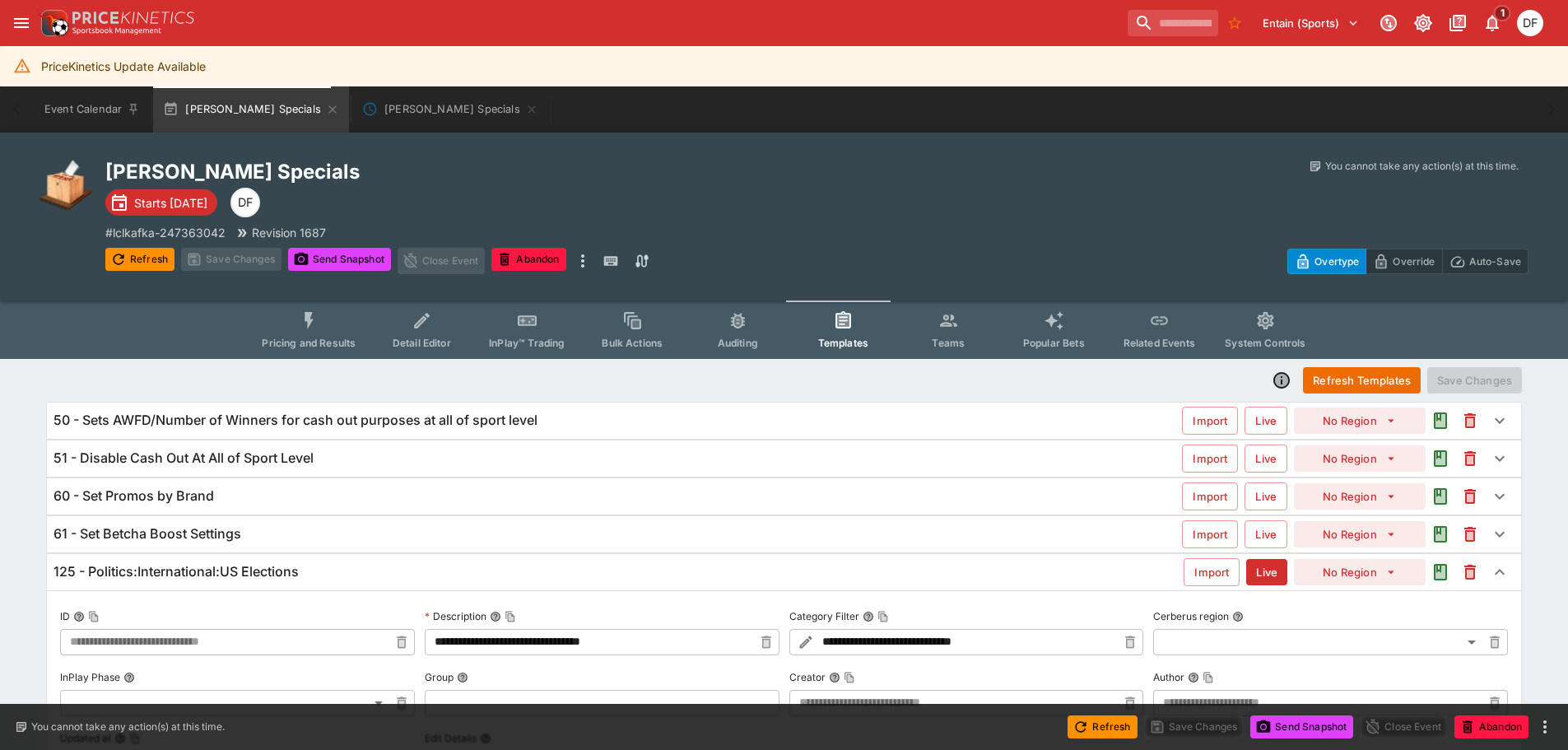
type input "**********"
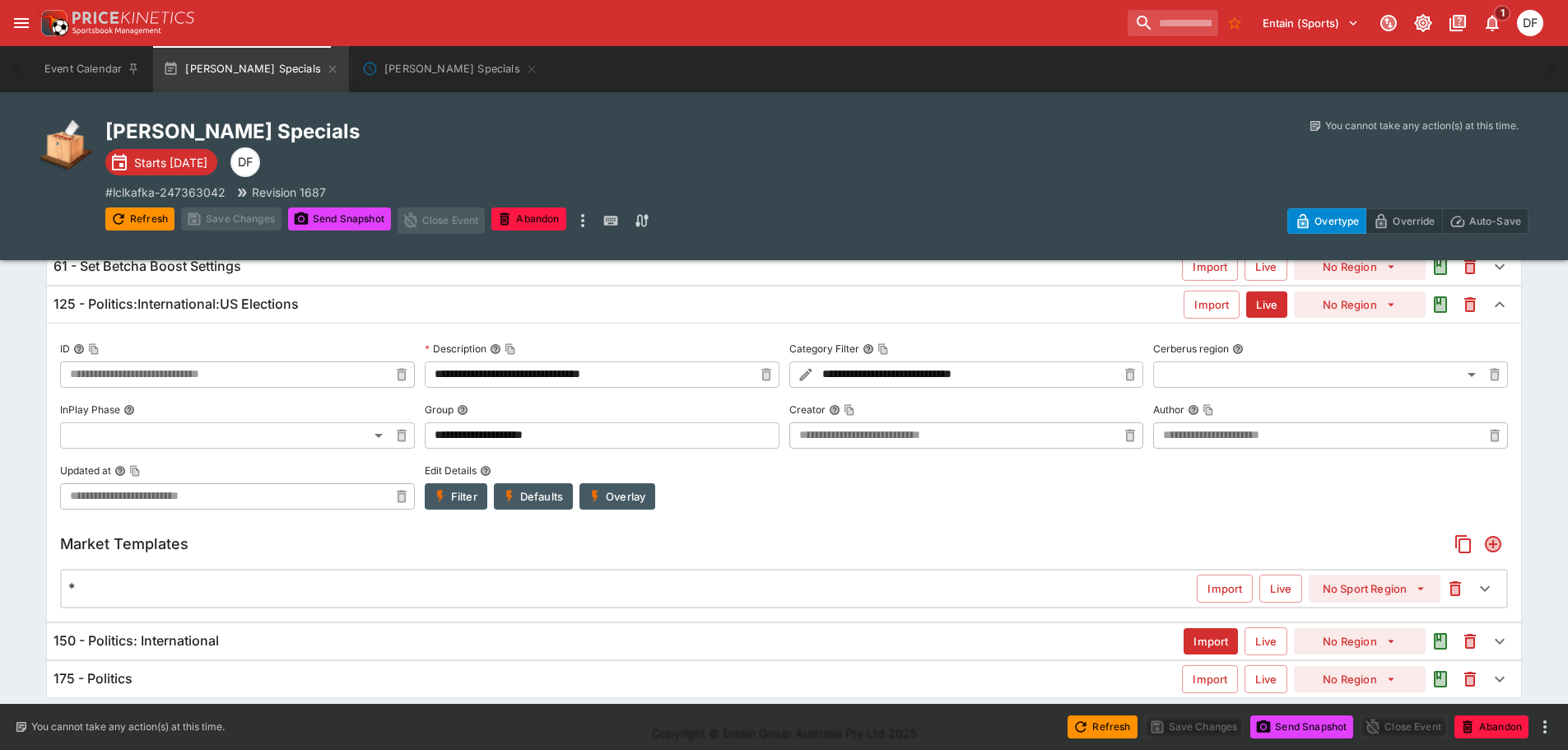
scroll to position [279, 0]
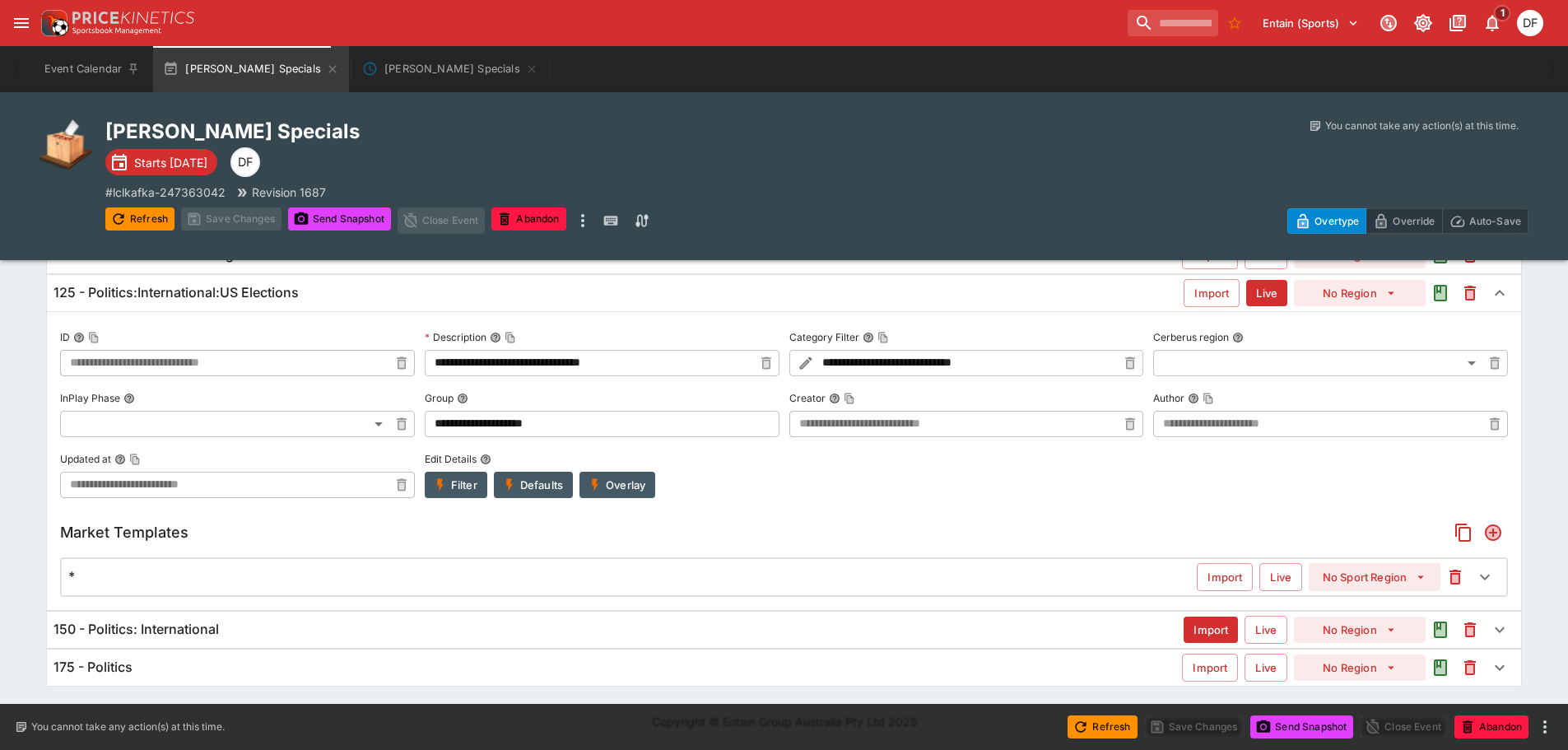
click at [239, 625] on div "150 - Politics: International" at bounding box center [619, 629] width 1129 height 18
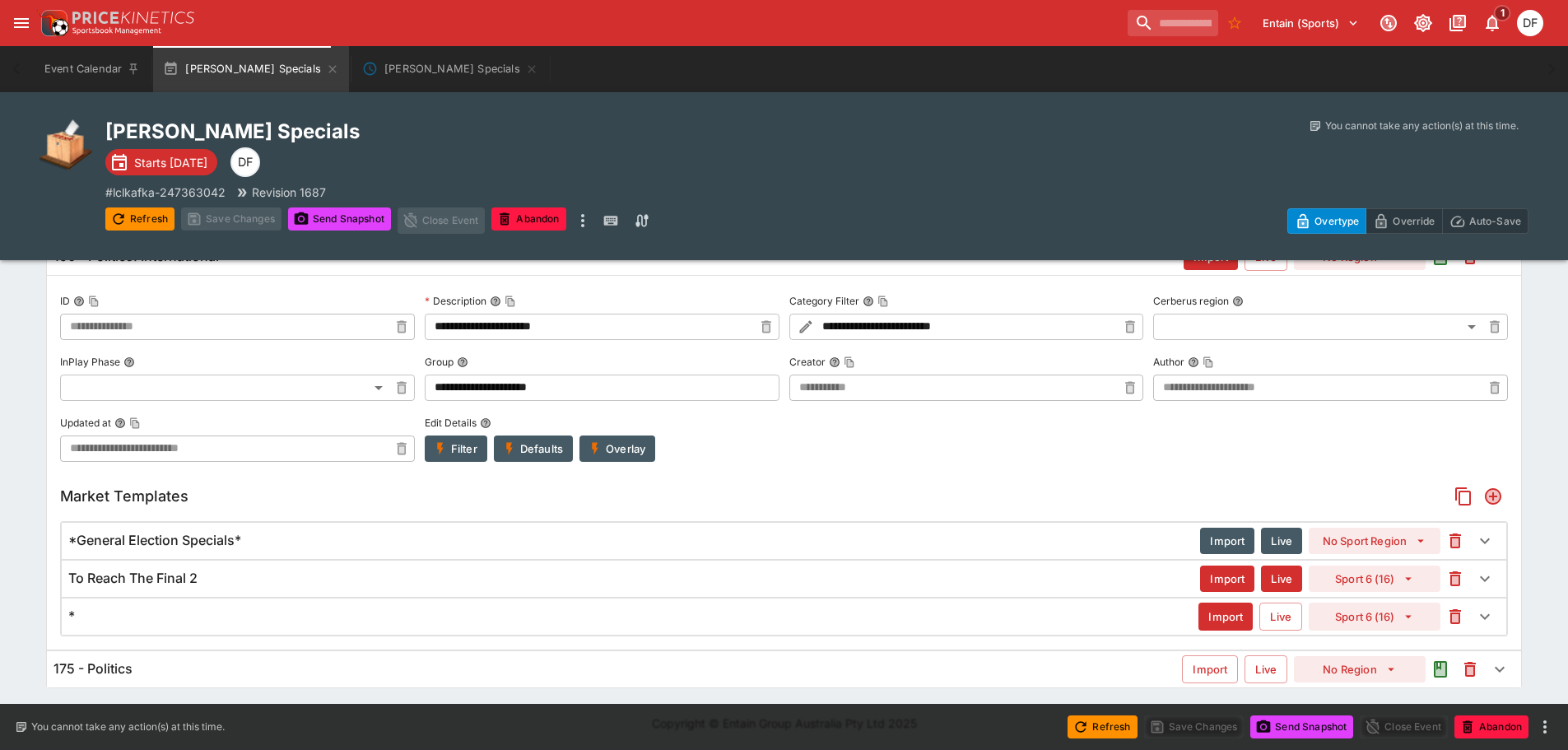
scroll to position [673, 0]
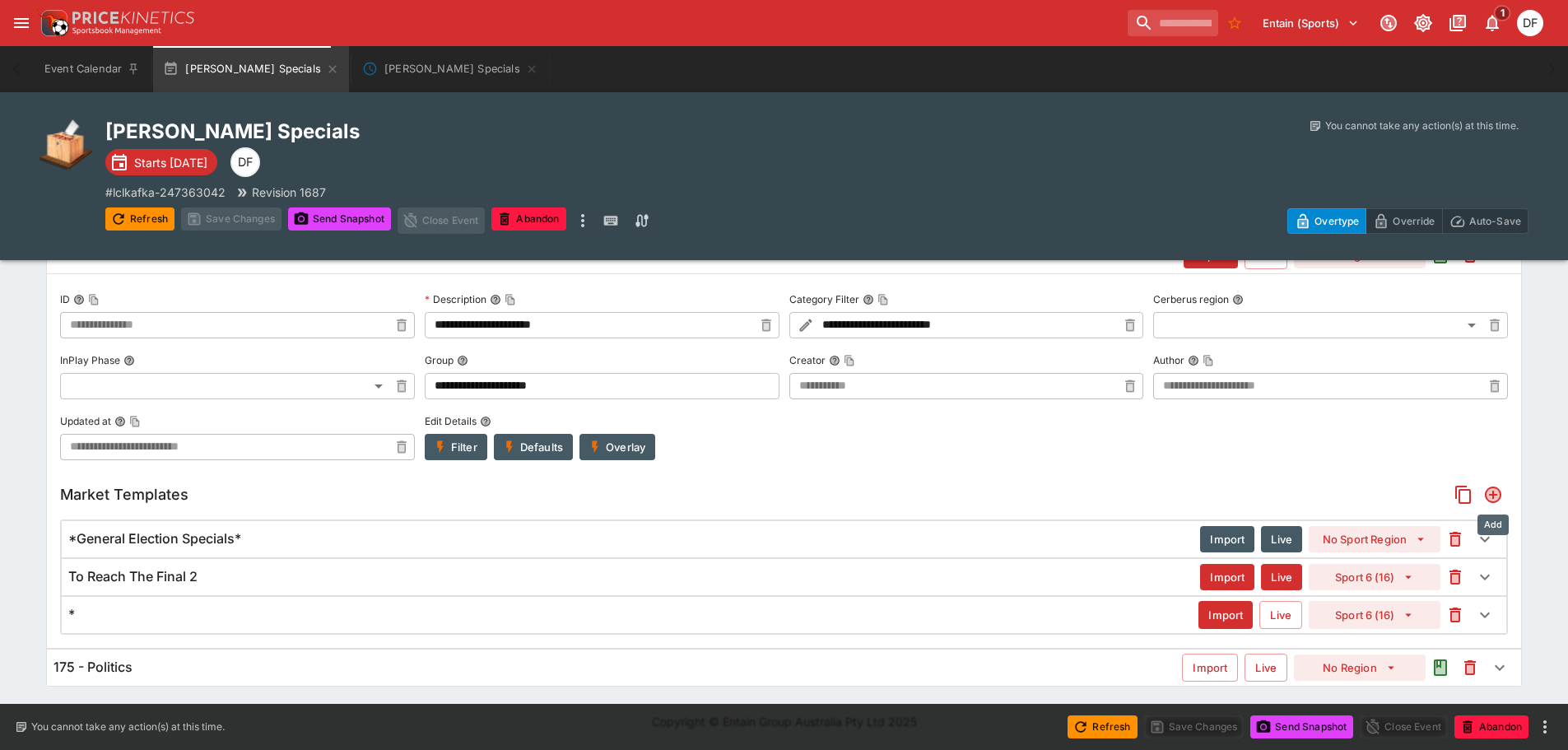
click at [1488, 489] on icon "Add" at bounding box center [1493, 495] width 17 height 17
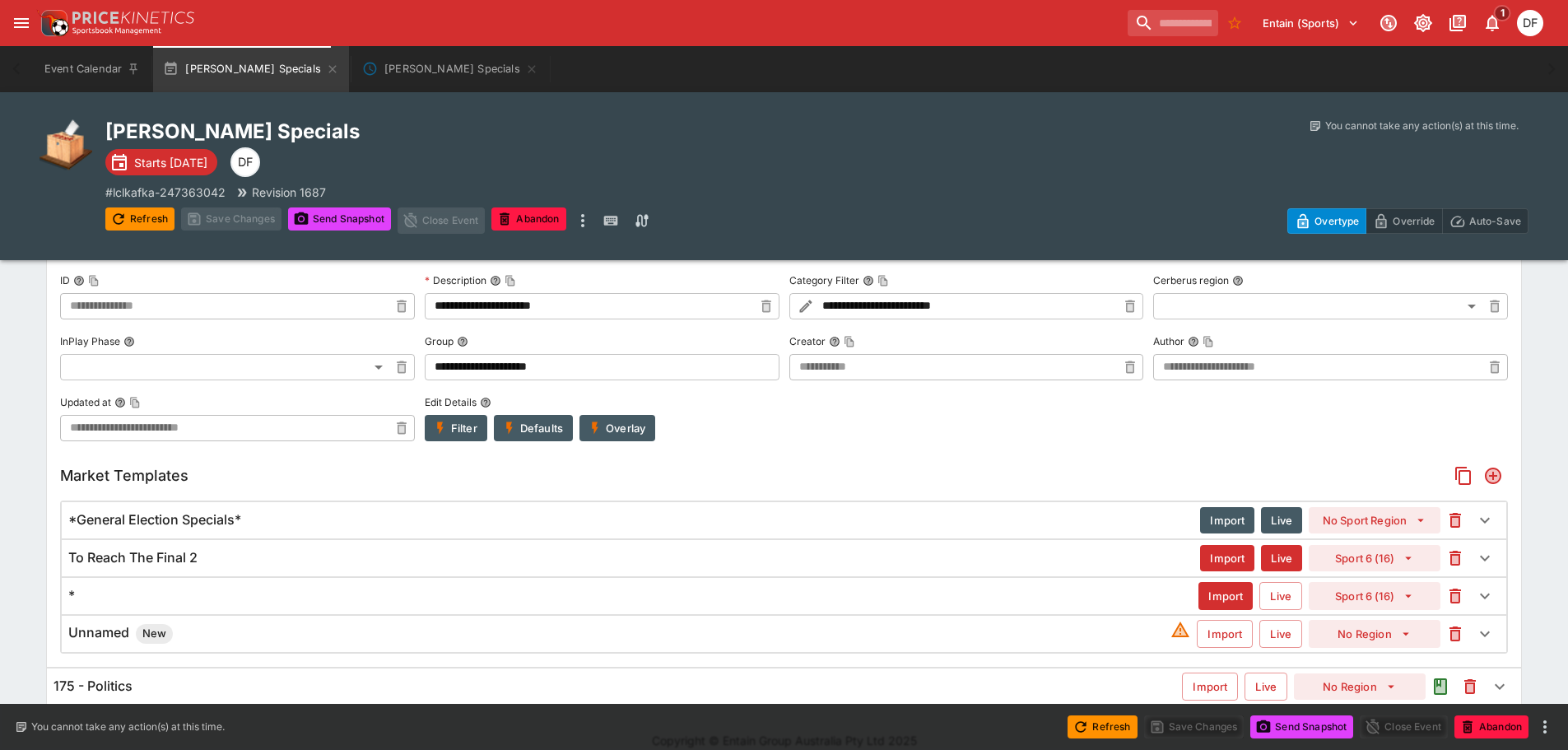
scroll to position [711, 0]
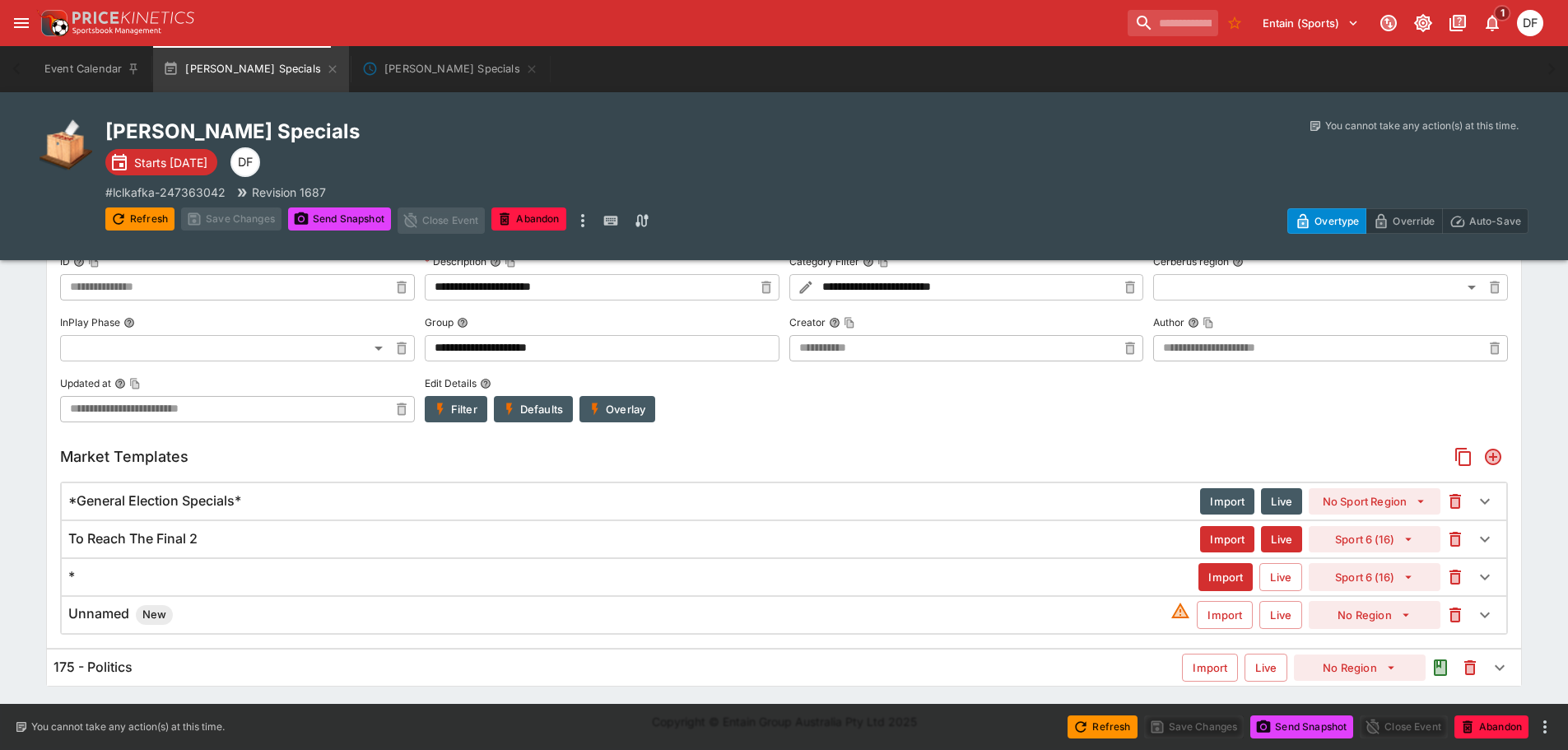
click at [103, 622] on h6 "Unnamed New" at bounding box center [120, 614] width 104 height 19
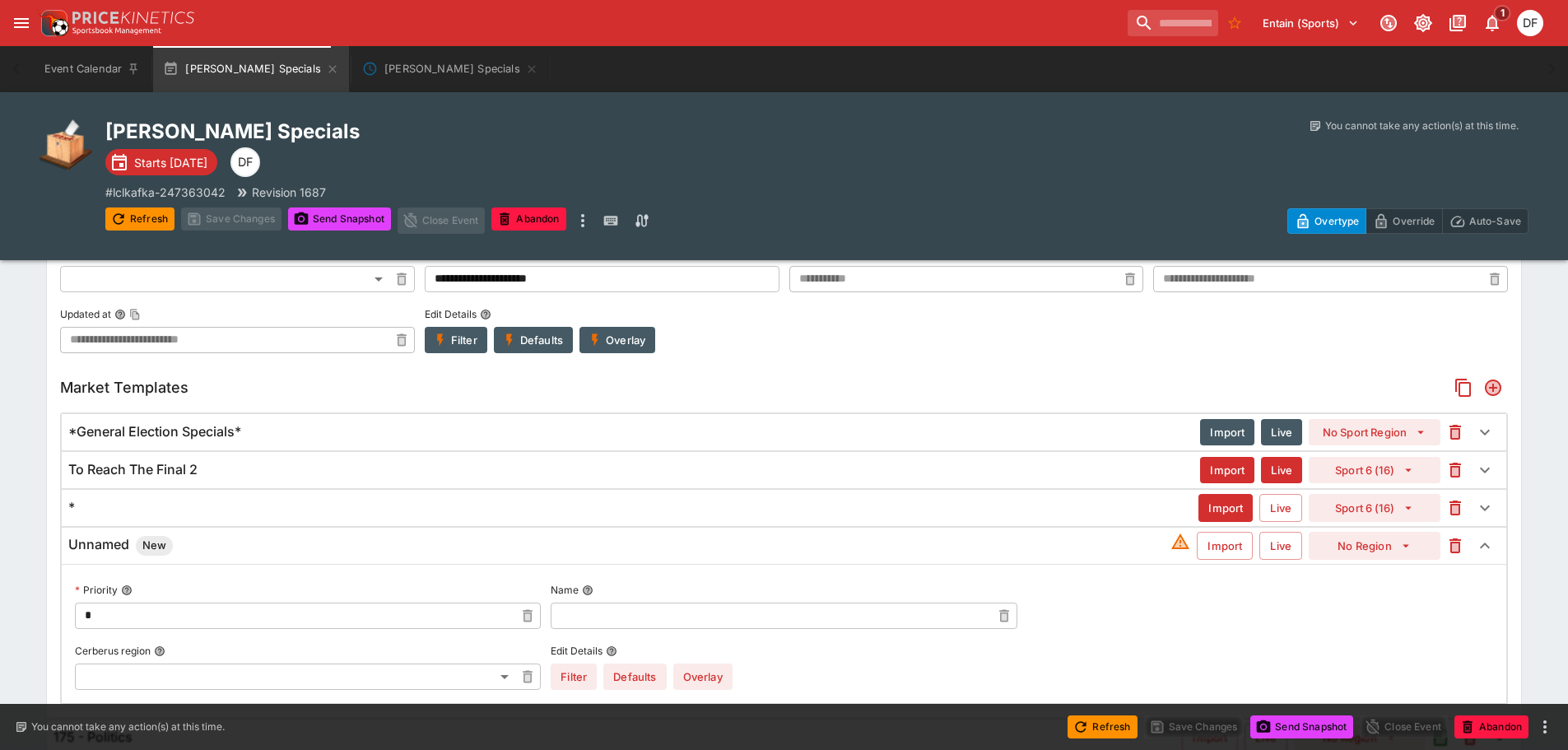
scroll to position [850, 0]
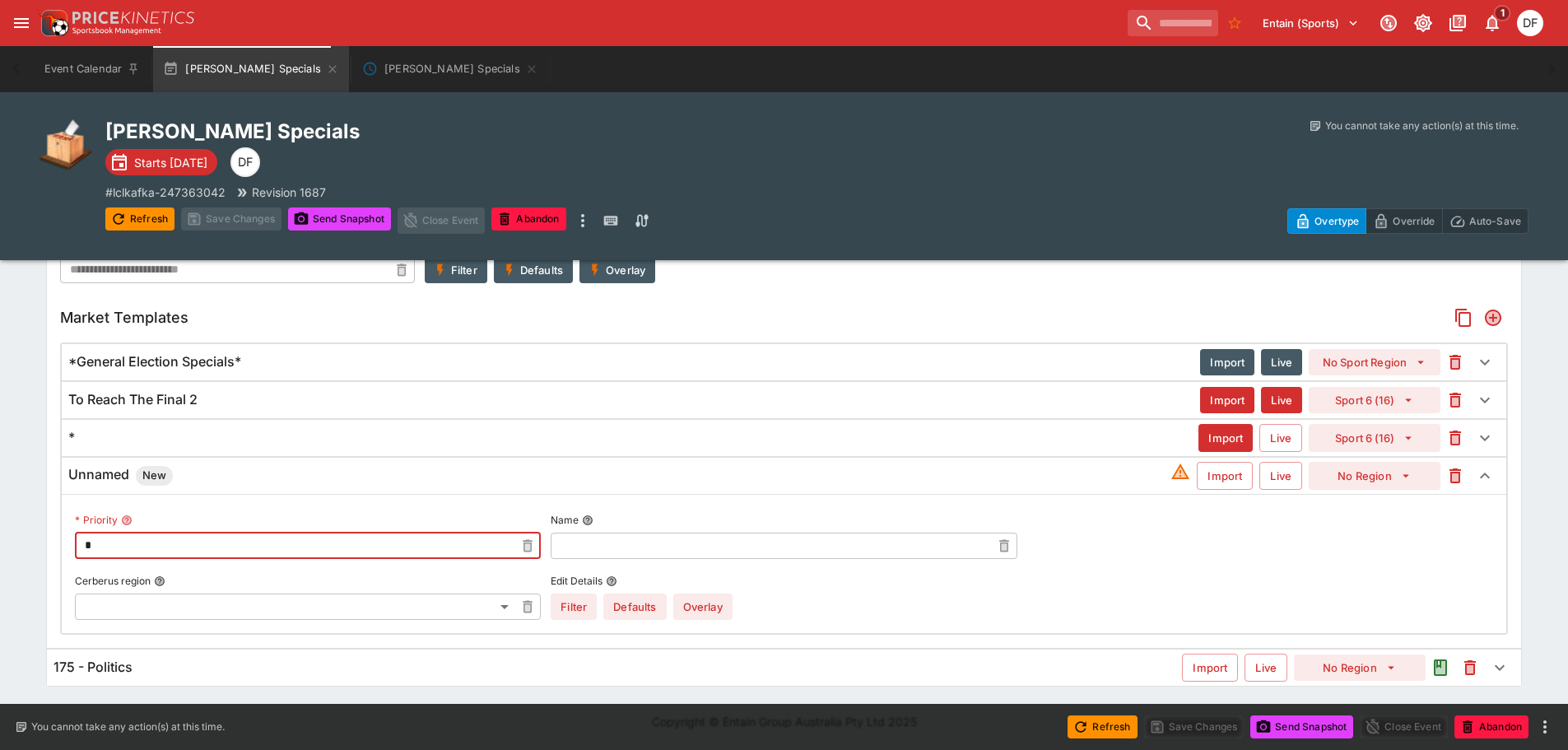
drag, startPoint x: 144, startPoint y: 544, endPoint x: 56, endPoint y: 535, distance: 88.5
click at [56, 535] on div "**********" at bounding box center [784, 371] width 1474 height 551
type input "*"
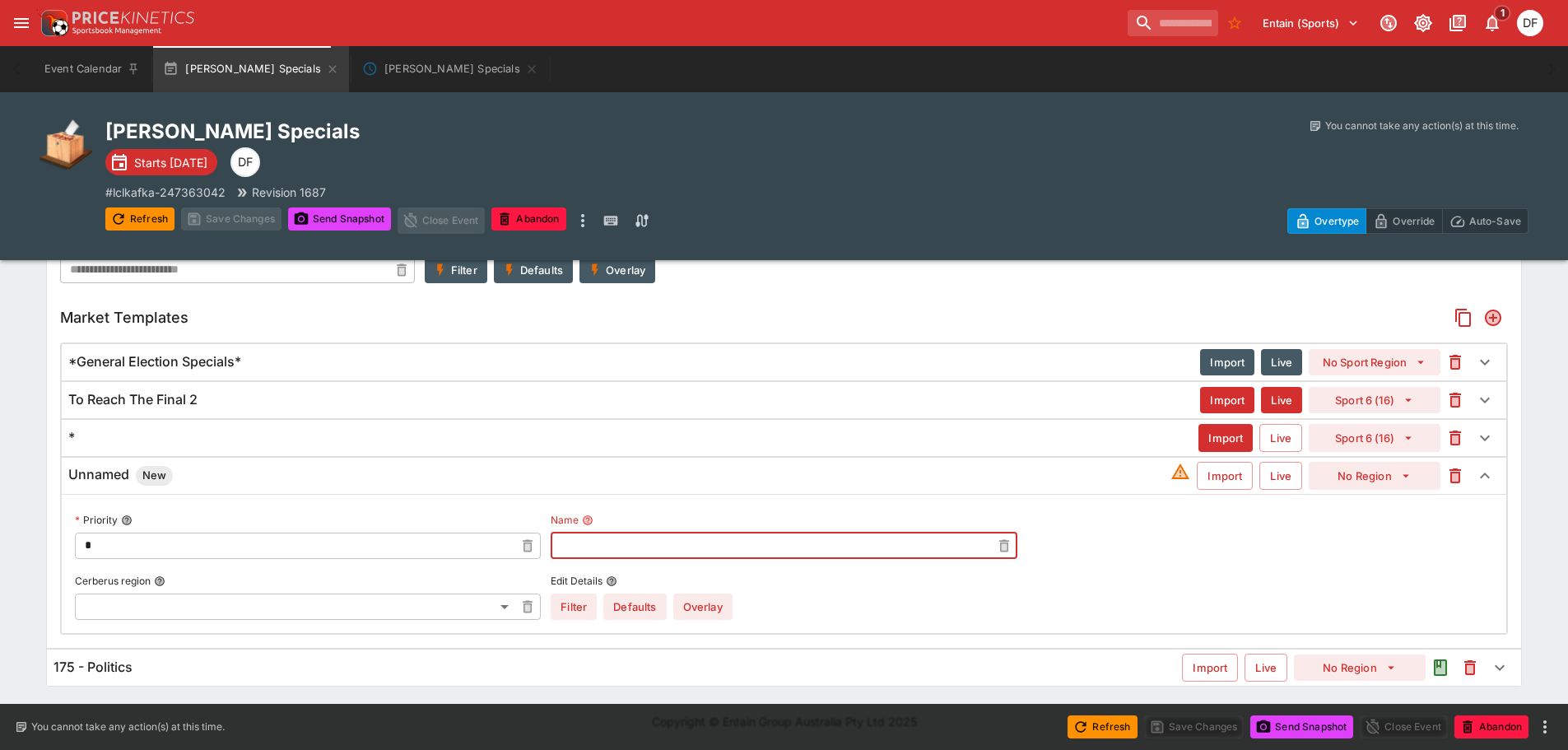
paste input "**********"
click at [563, 540] on input "**********" at bounding box center [770, 545] width 439 height 26
type input "**********"
click at [1229, 480] on button "Import" at bounding box center [1225, 475] width 56 height 28
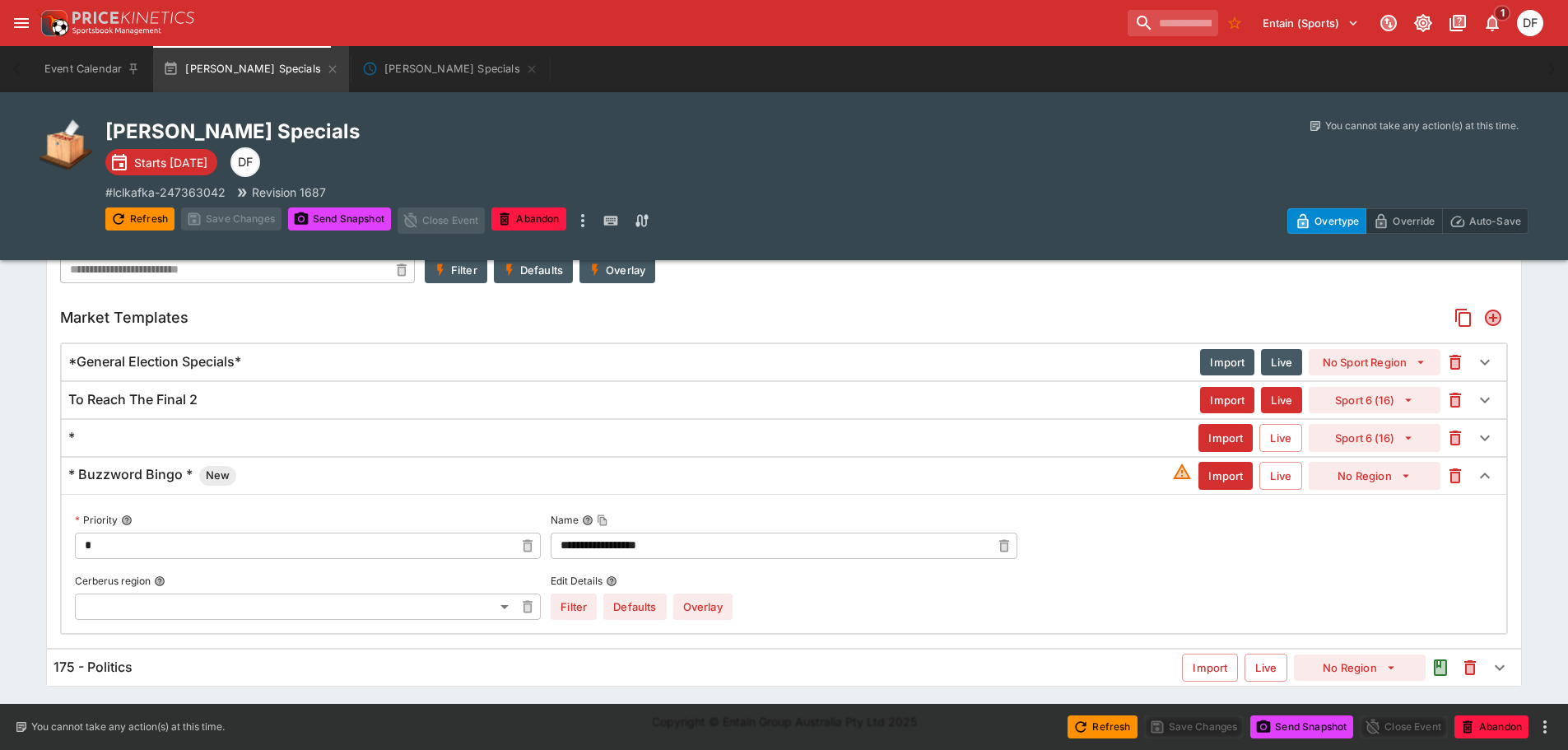
click at [1229, 480] on button "Import" at bounding box center [1225, 475] width 55 height 28
click at [1269, 480] on button "Live" at bounding box center [1280, 475] width 43 height 28
click at [1269, 480] on button "Live" at bounding box center [1281, 475] width 41 height 26
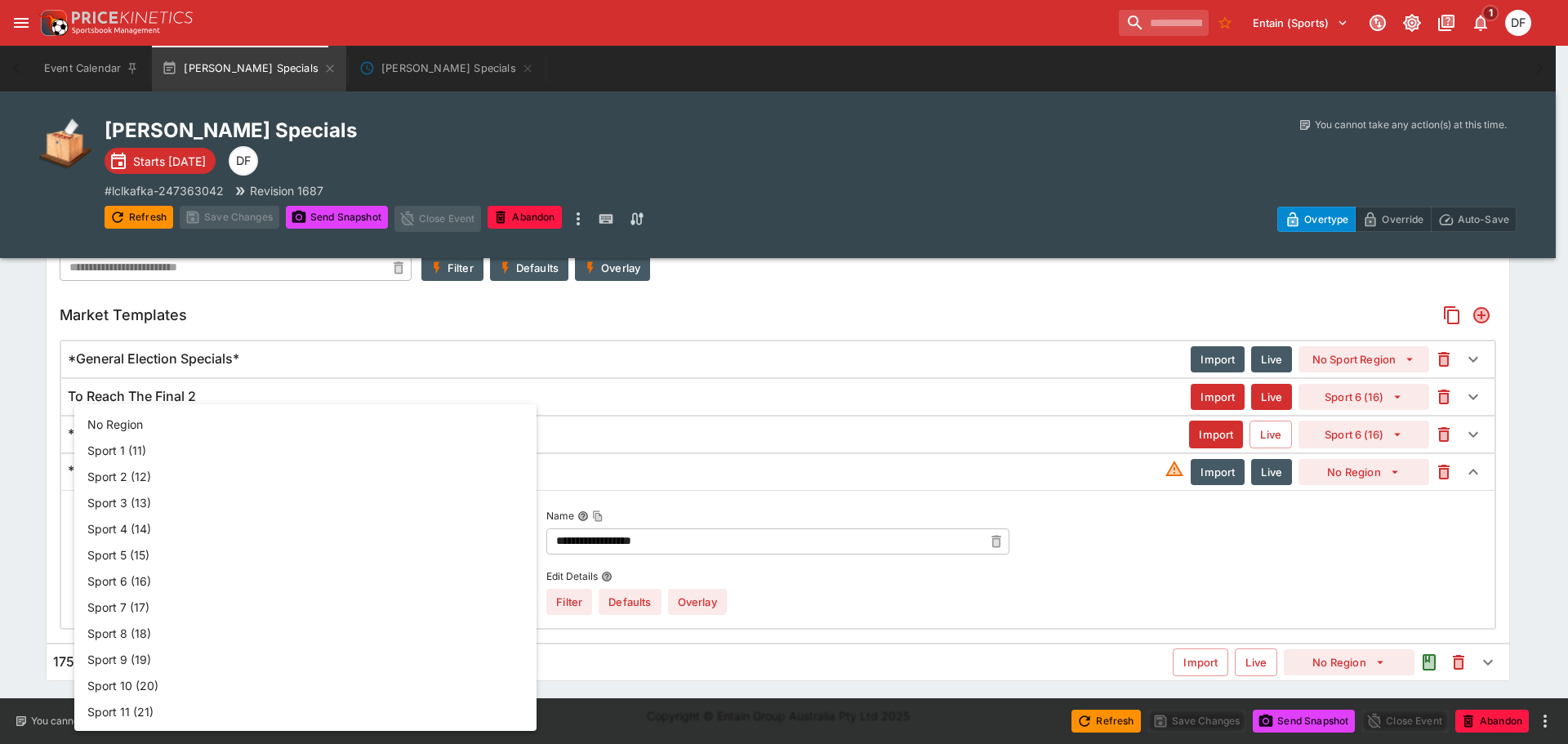
click at [168, 582] on li "Sport 6 (16)" at bounding box center [305, 580] width 462 height 26
type input "**"
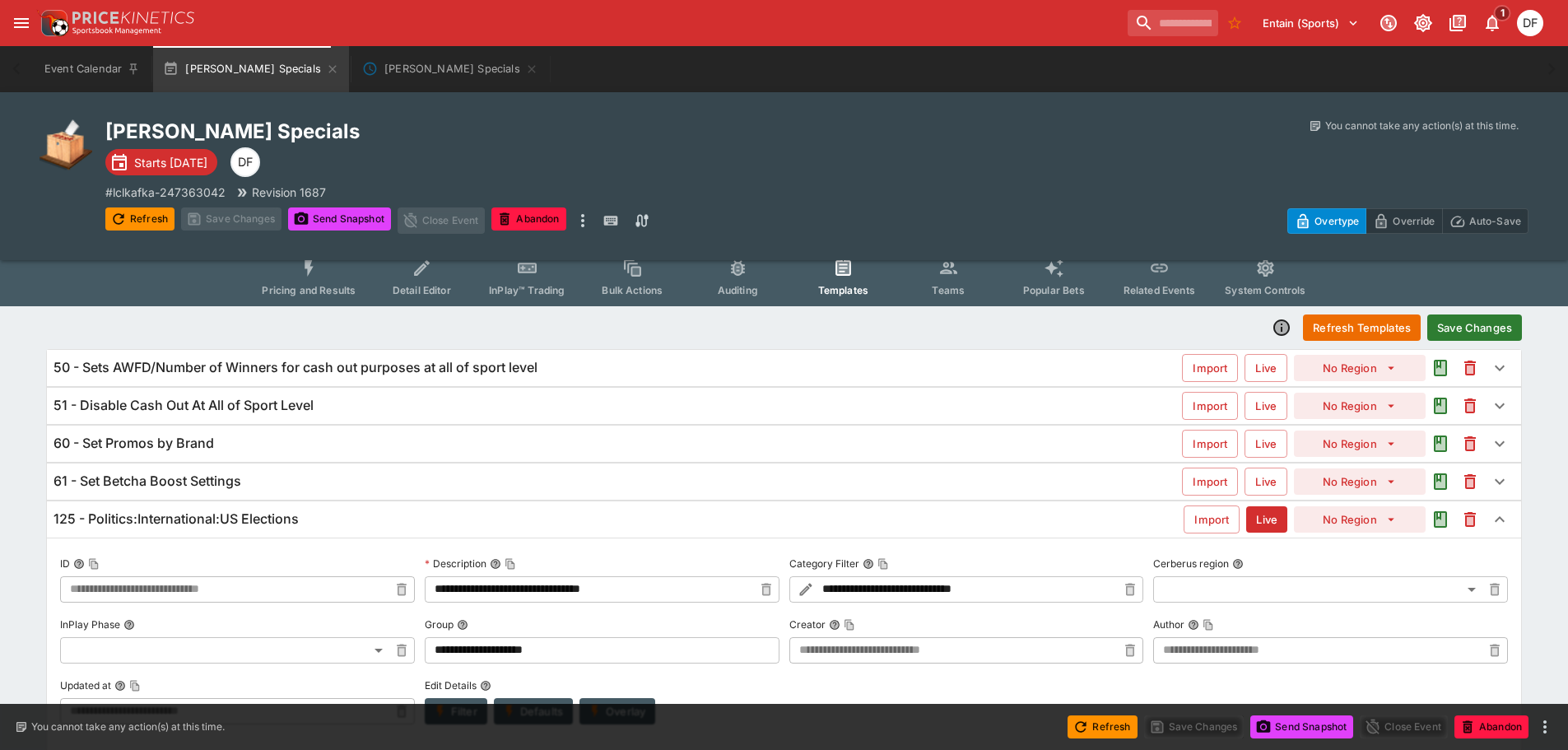
scroll to position [0, 0]
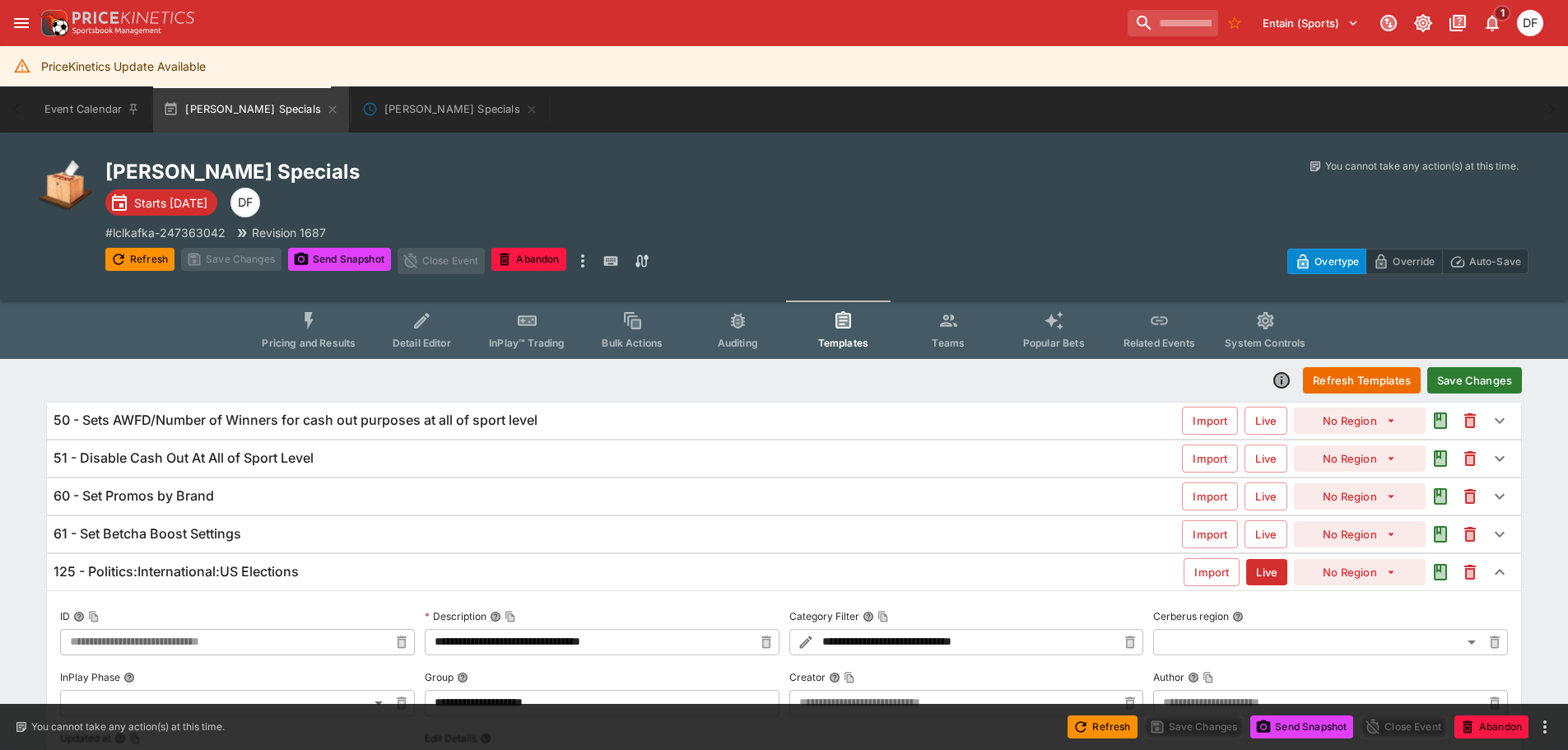
click at [1504, 377] on button "Save Changes" at bounding box center [1474, 380] width 94 height 26
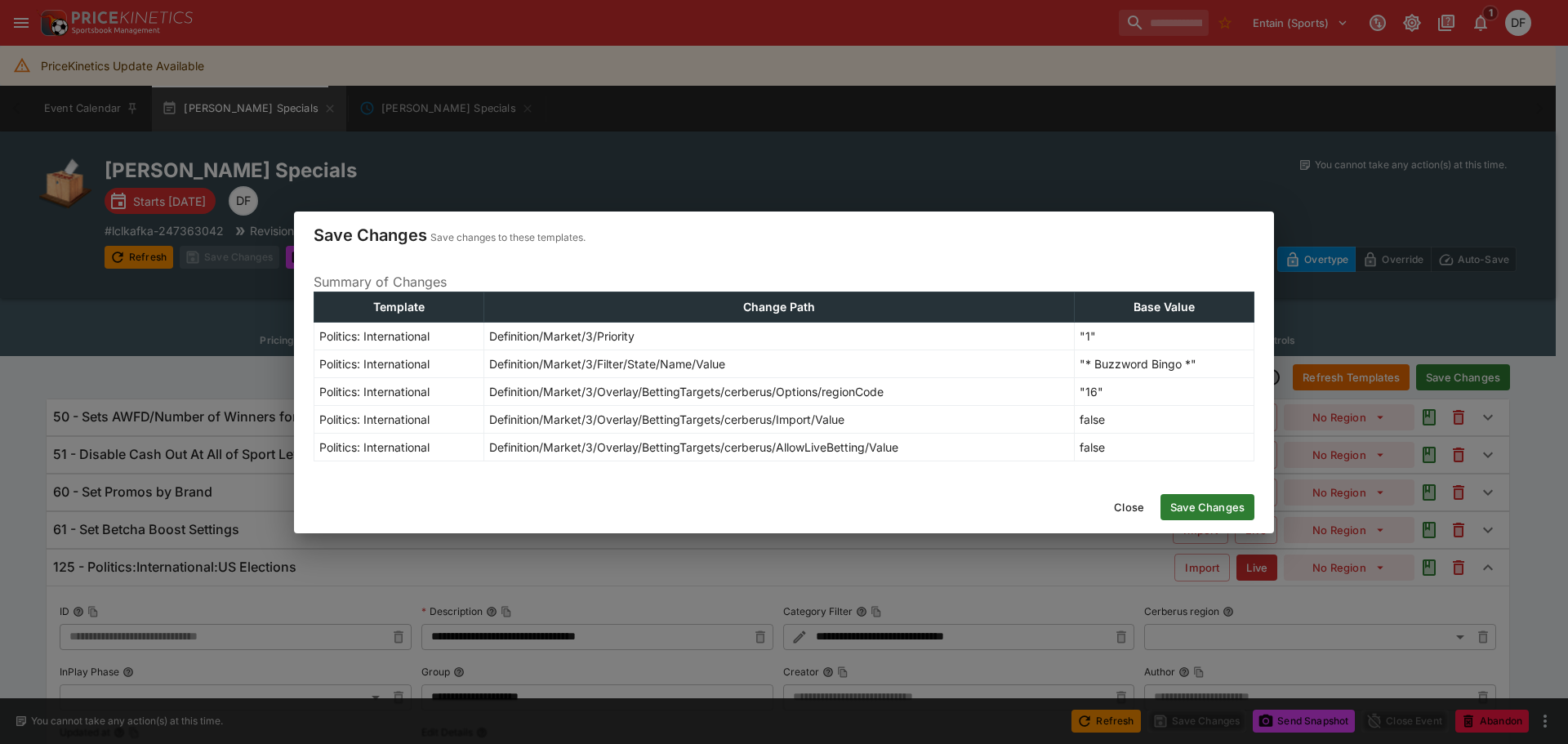
click at [1175, 511] on button "Save Changes" at bounding box center [1207, 507] width 94 height 26
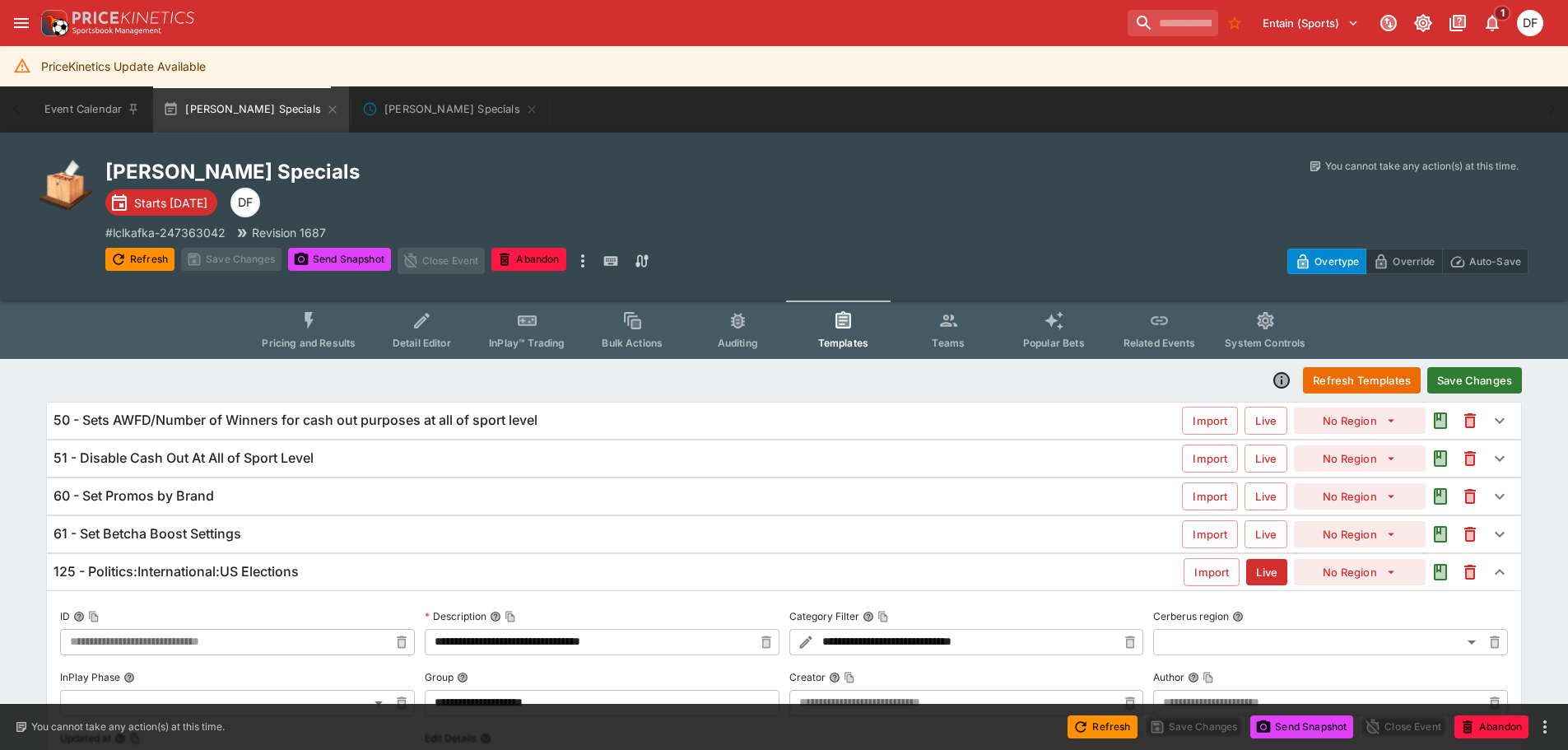
type input "**********"
type input "*"
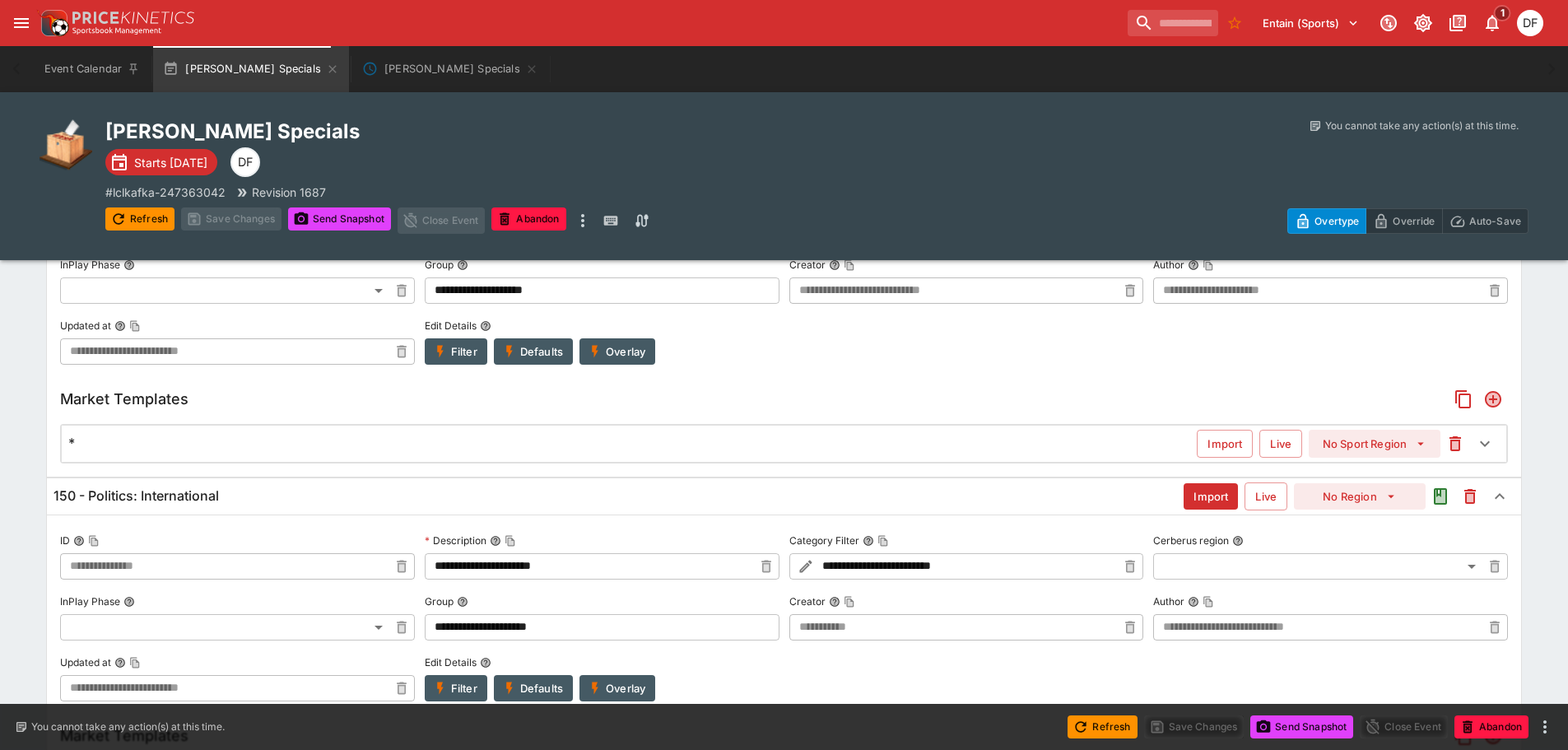
scroll to position [257, 0]
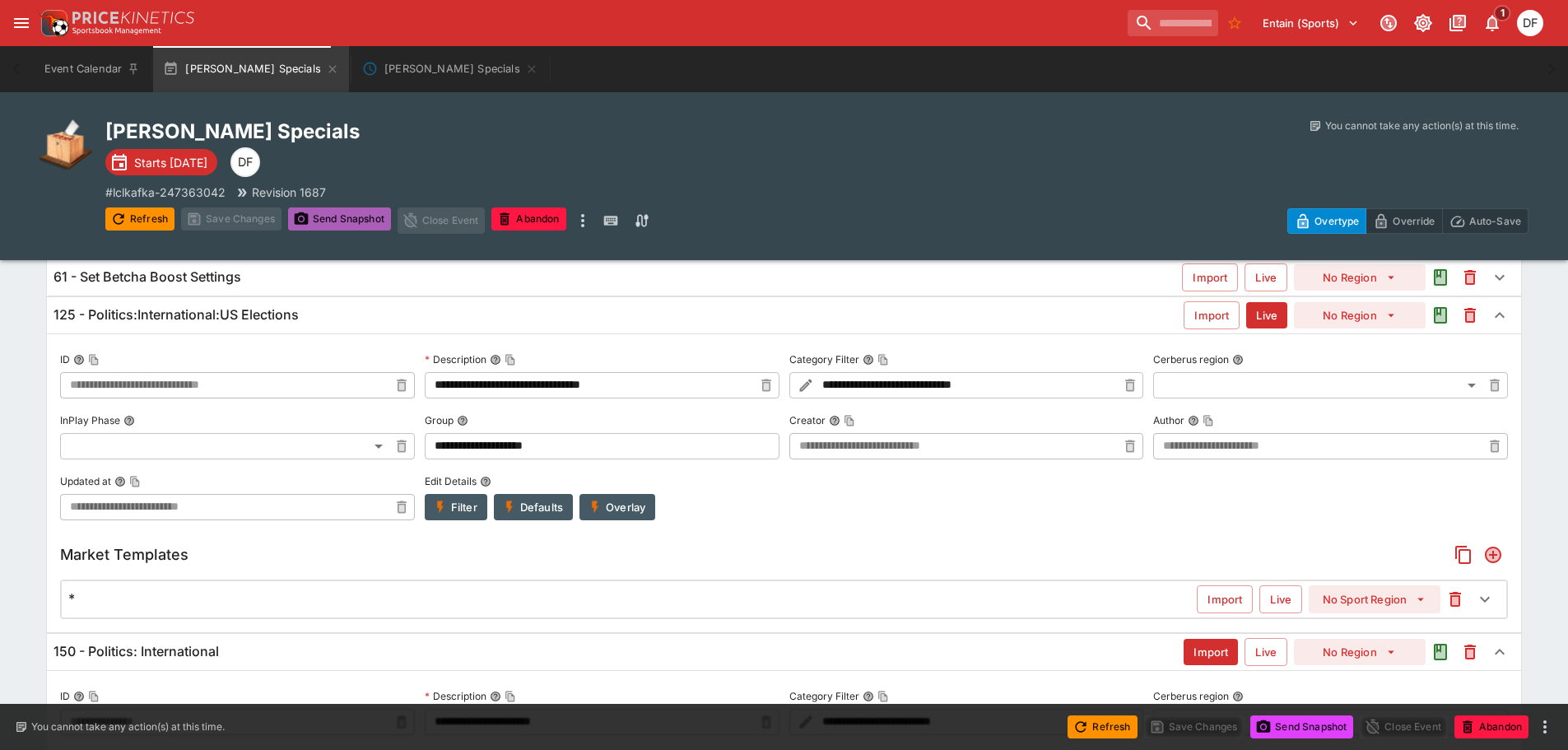
click at [320, 217] on button "Send Snapshot" at bounding box center [339, 218] width 103 height 23
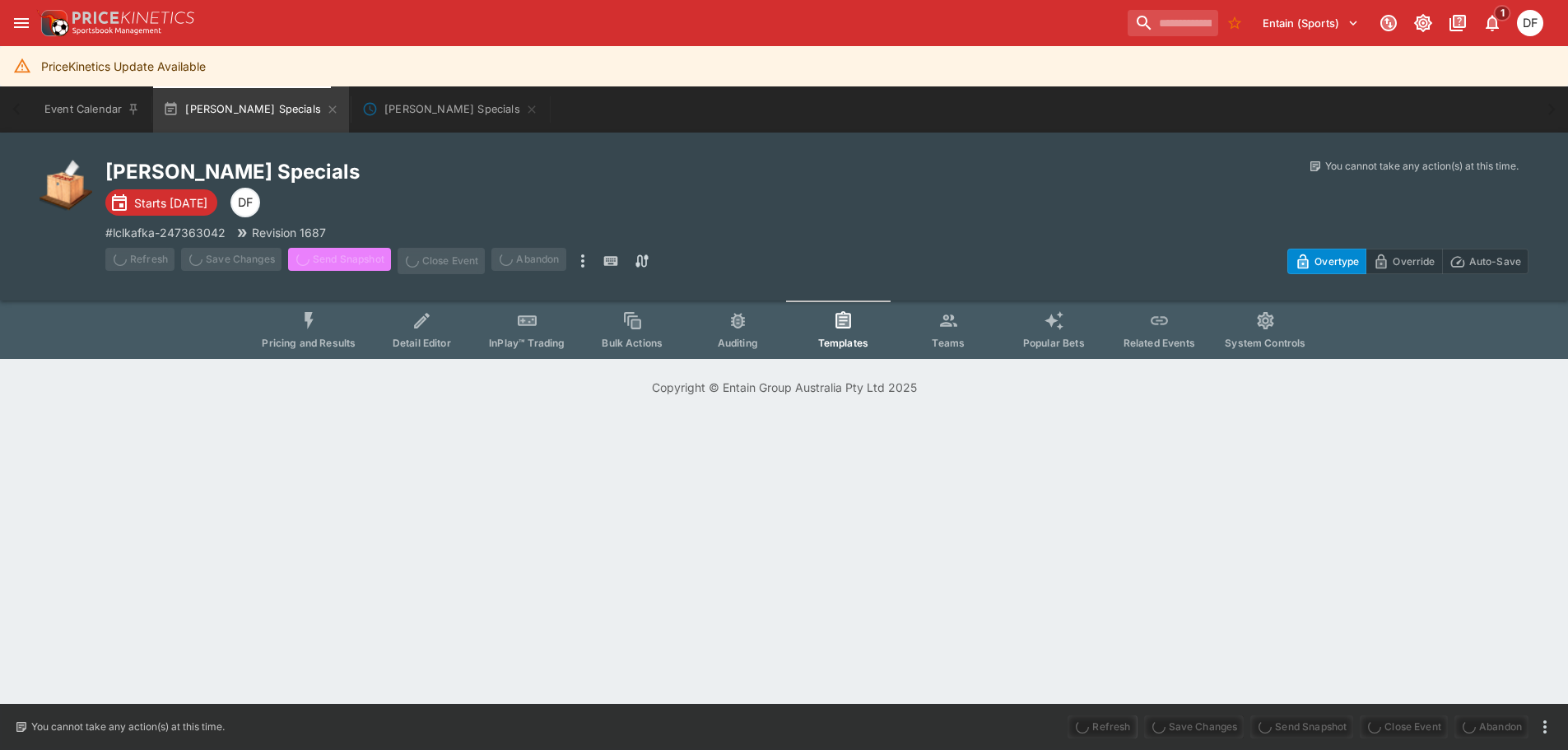
scroll to position [0, 0]
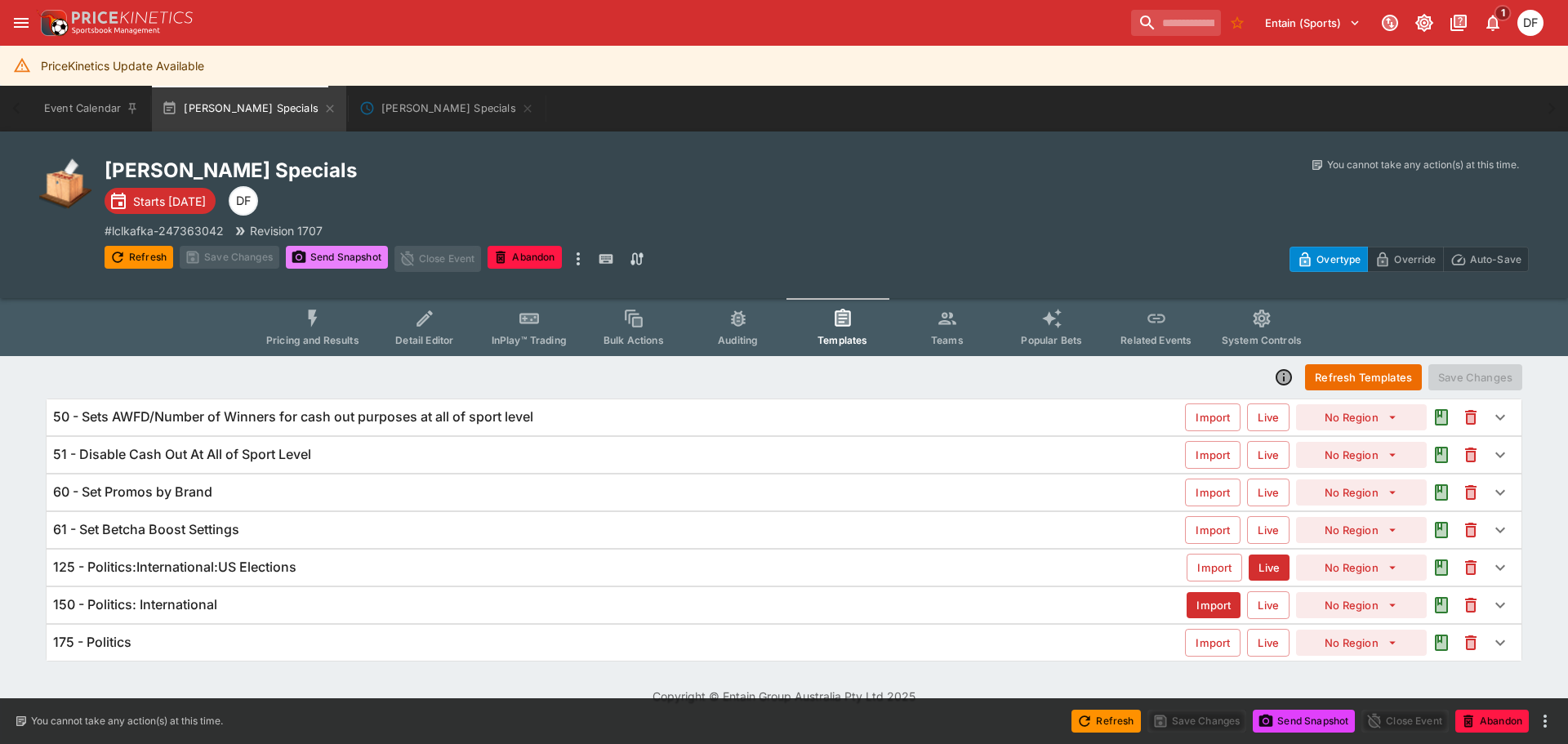
click at [332, 256] on button "Send Snapshot" at bounding box center [337, 256] width 102 height 23
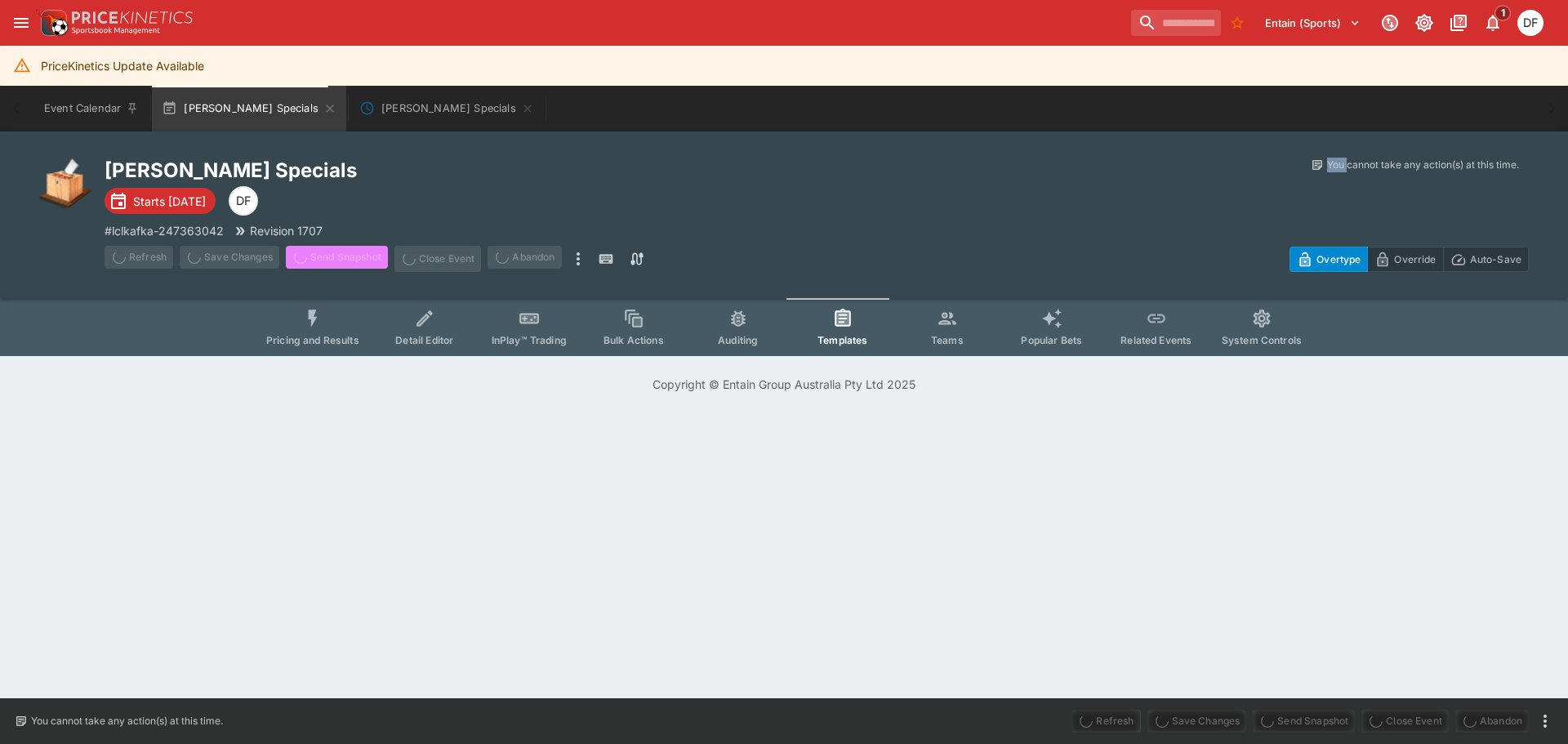
click at [332, 256] on span "Send Snapshot" at bounding box center [337, 258] width 102 height 26
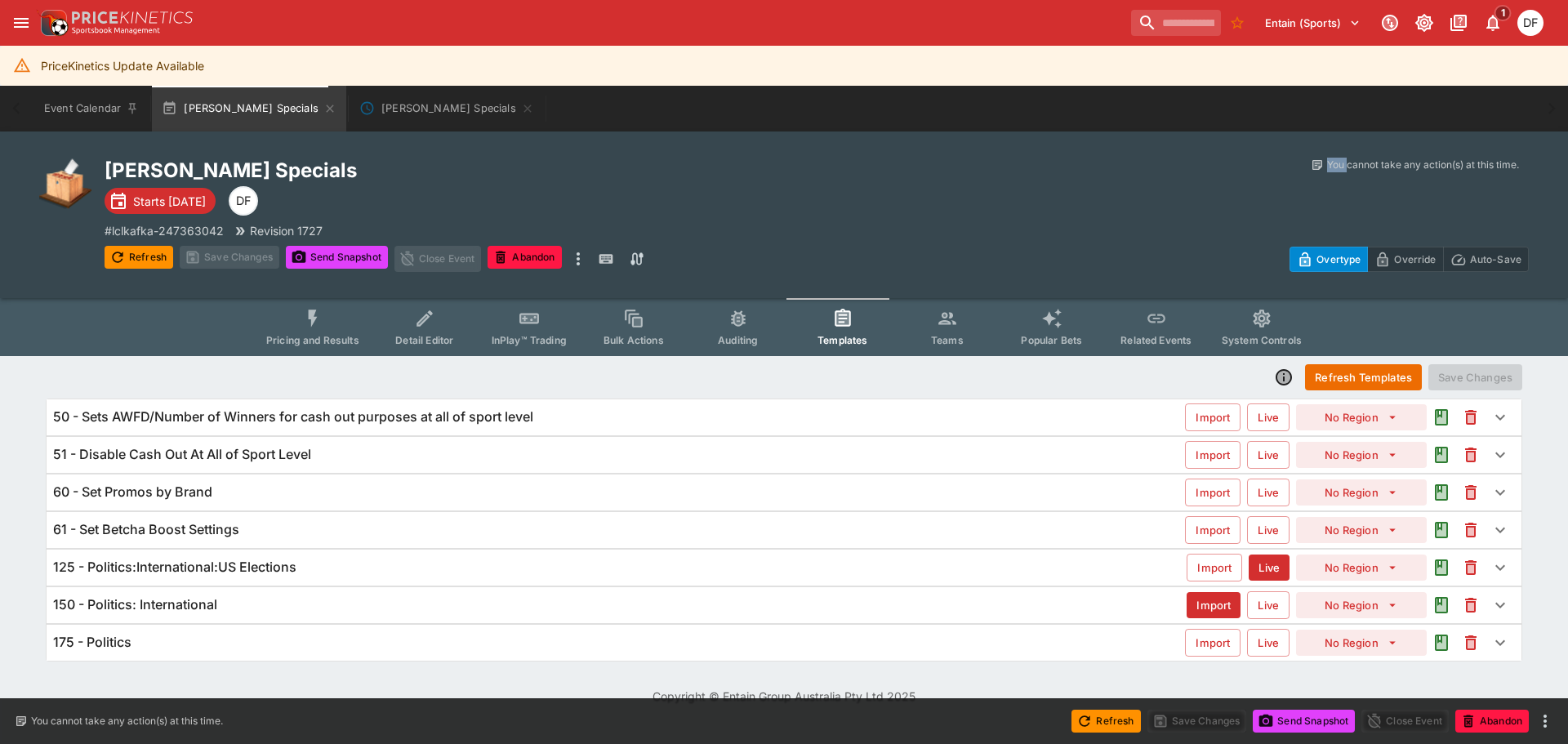
click at [345, 315] on button "Pricing and Results" at bounding box center [312, 326] width 119 height 58
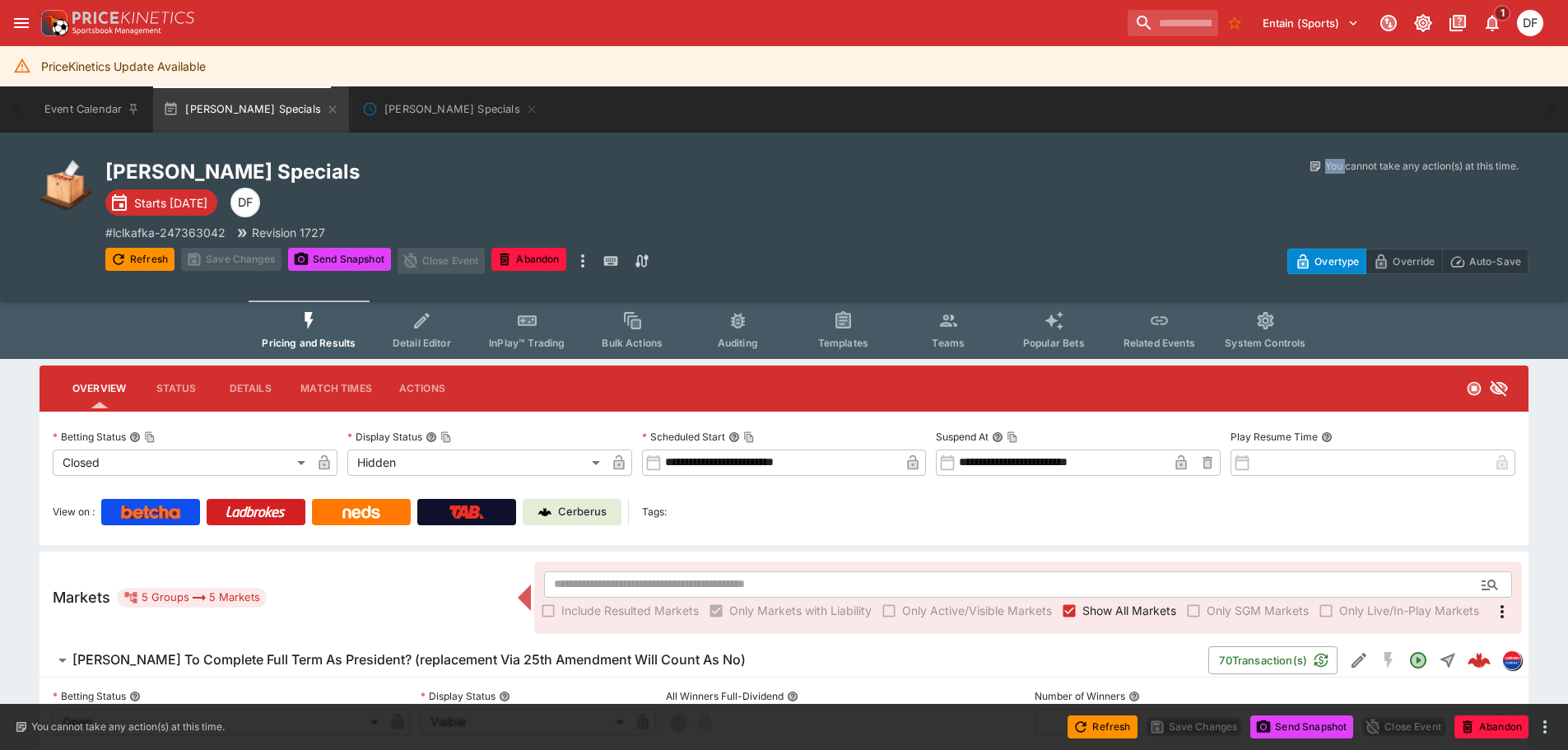
click at [295, 662] on h6 "[PERSON_NAME] To Complete Full Term As President? (replacement Via 25th Amendme…" at bounding box center [409, 659] width 673 height 18
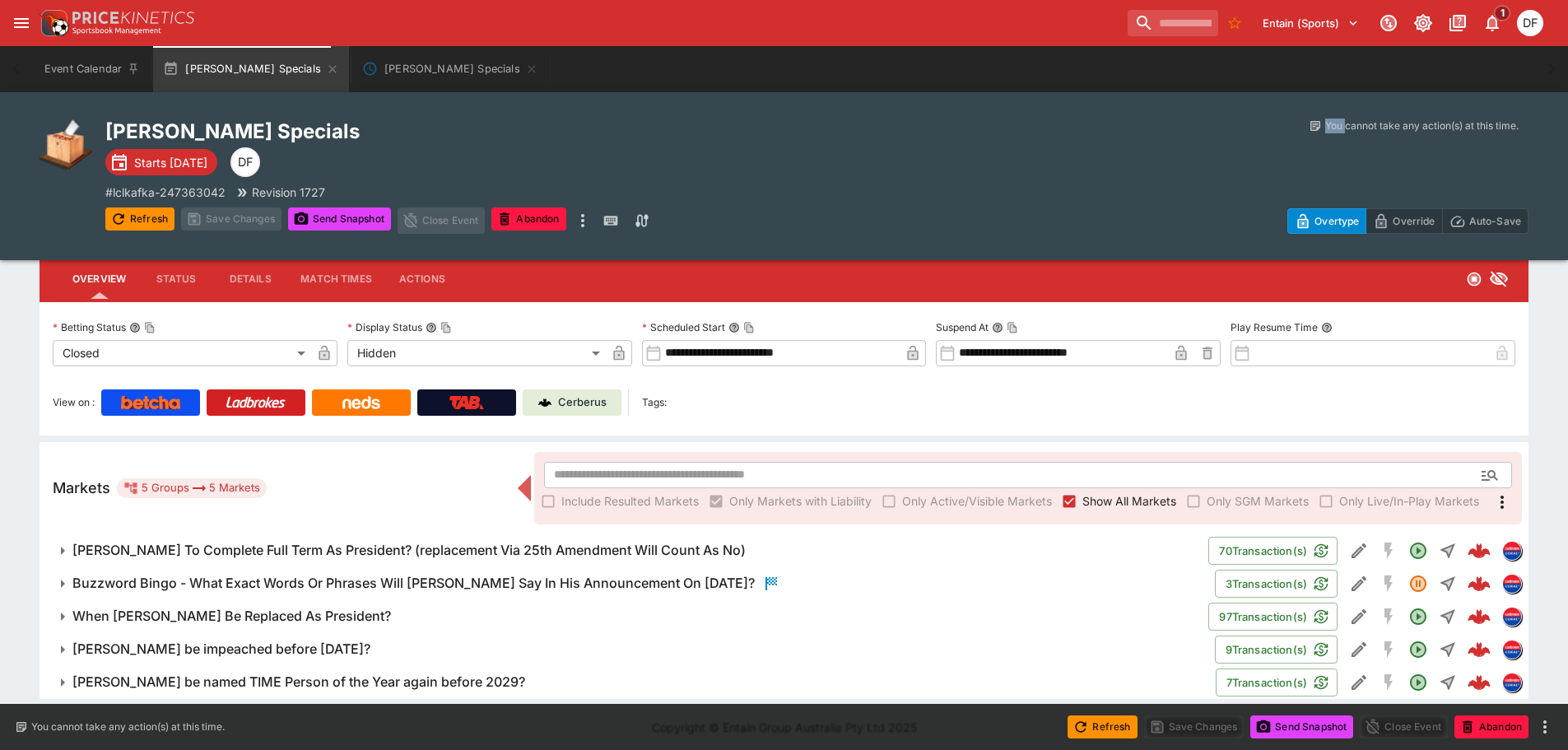
scroll to position [115, 0]
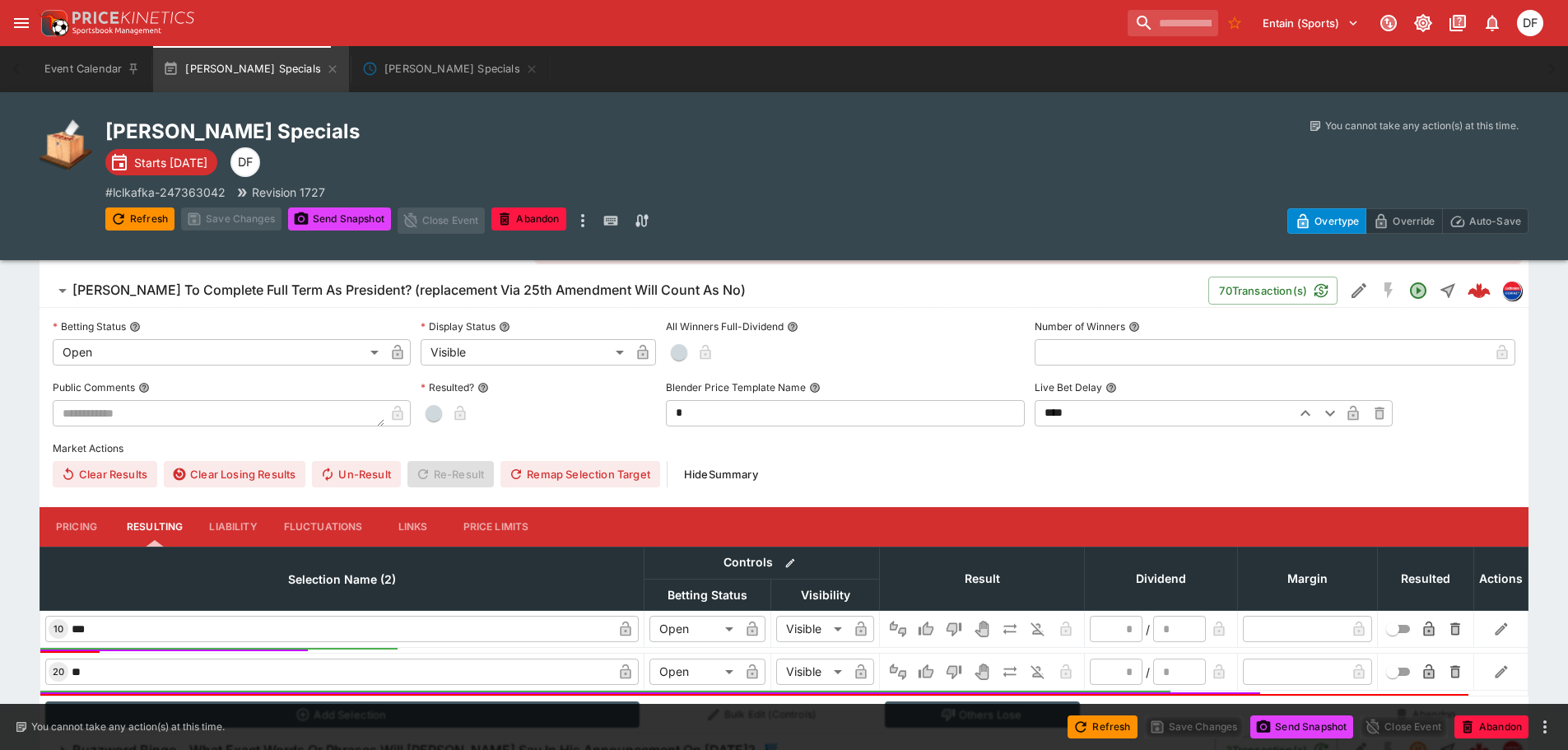
scroll to position [165, 0]
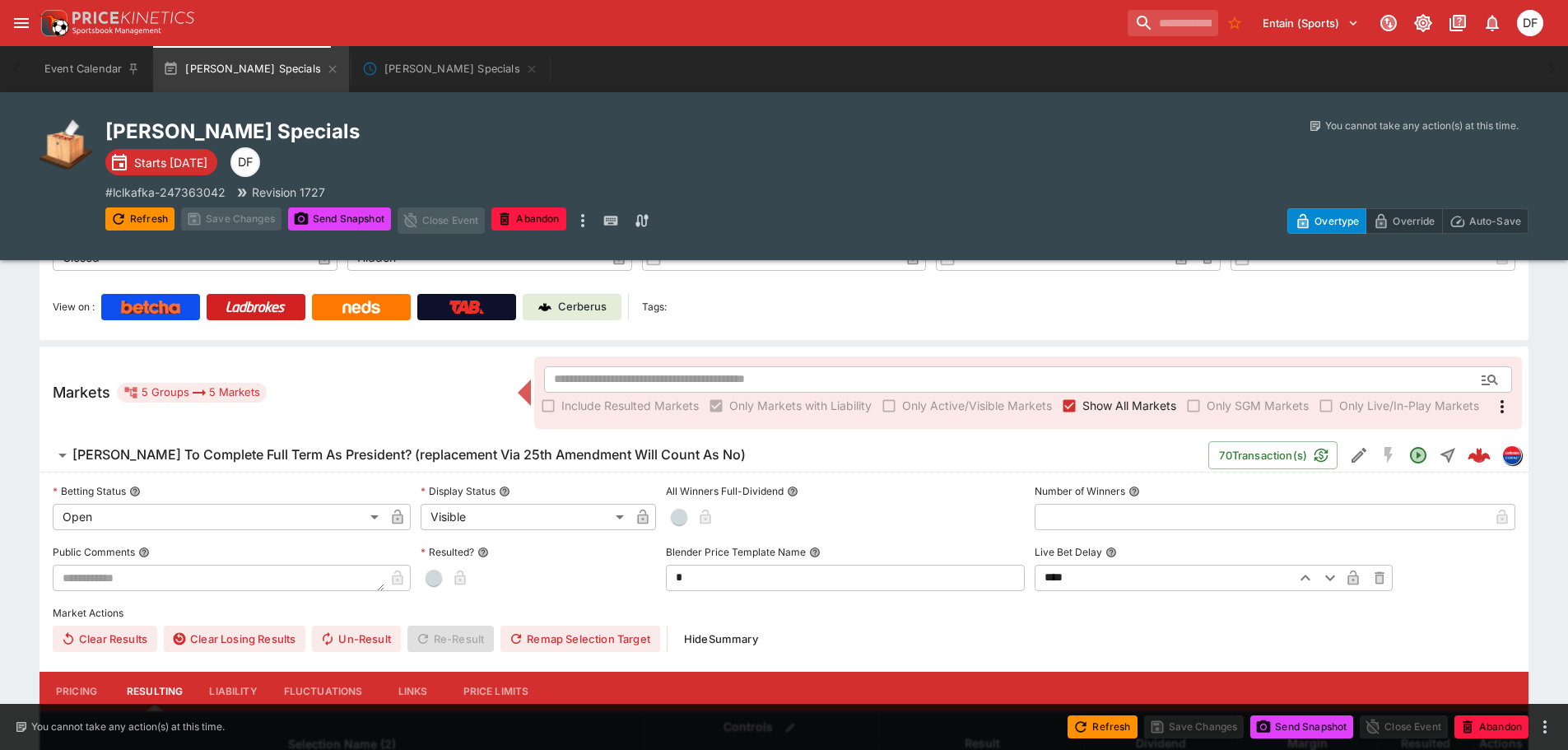
click at [417, 452] on h6 "[PERSON_NAME] To Complete Full Term As President? (replacement Via 25th Amendme…" at bounding box center [409, 455] width 673 height 18
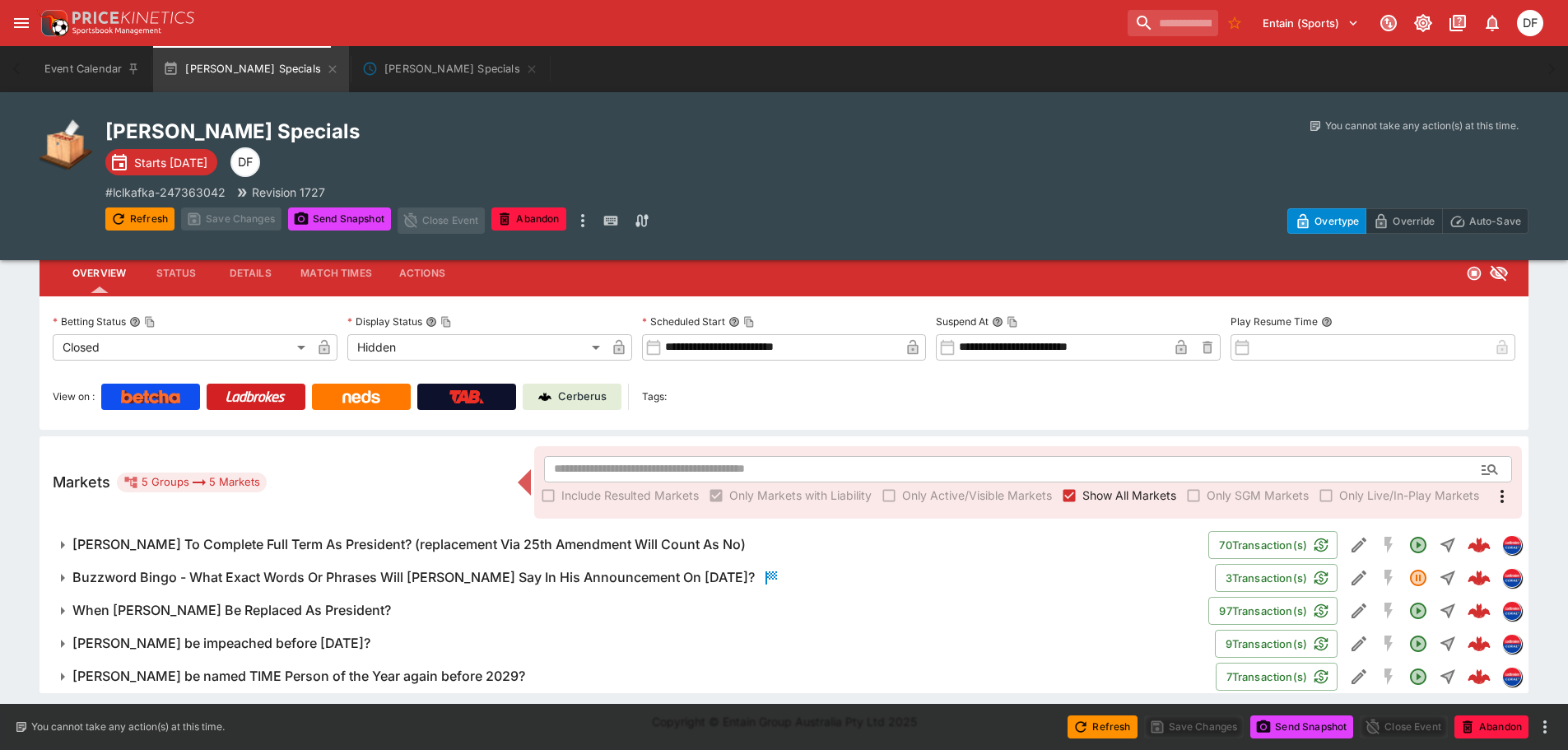
scroll to position [75, 0]
click at [338, 570] on h6 "Buzzword Bingo - What Exact Words Or Phrases Will [PERSON_NAME] Say In His Anno…" at bounding box center [413, 577] width 683 height 18
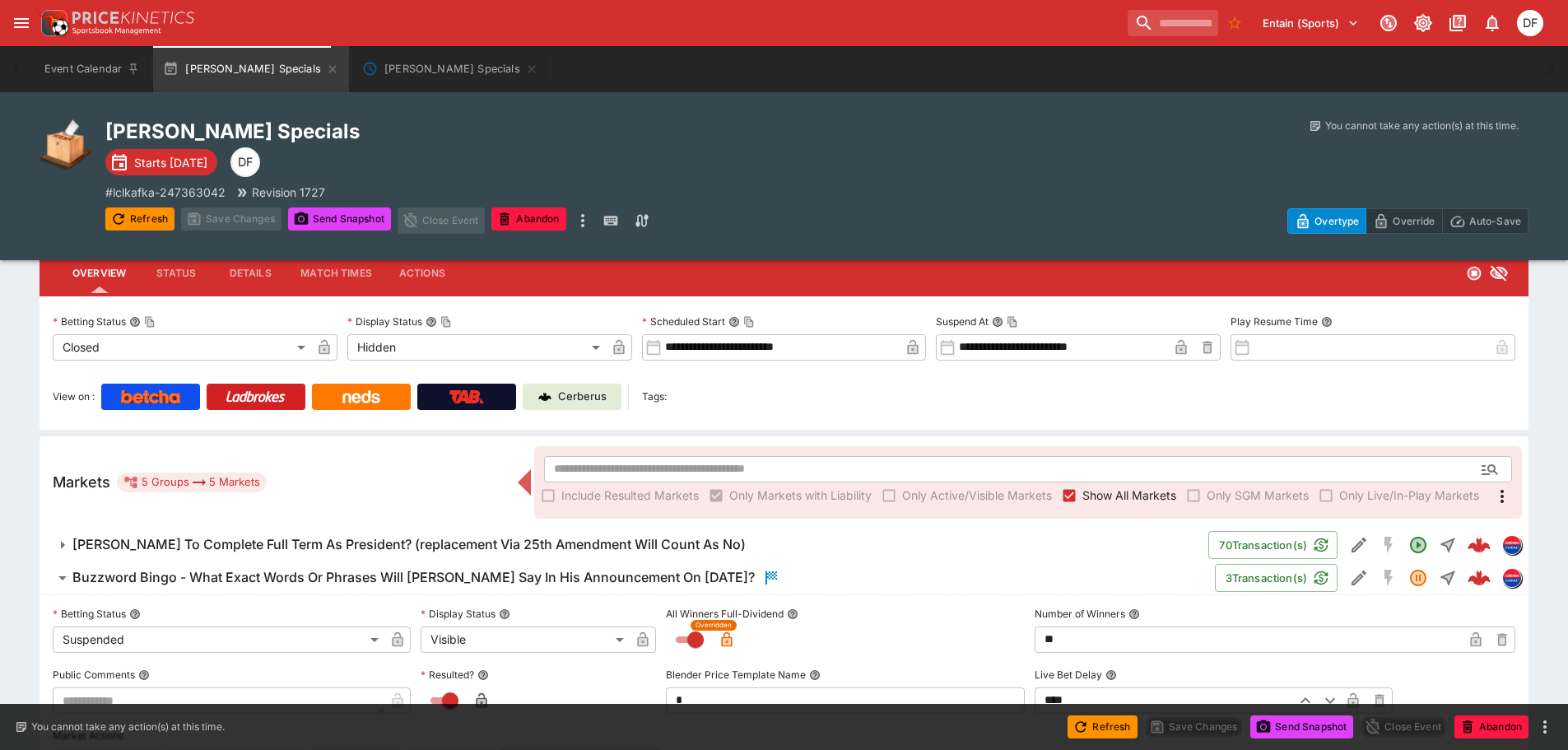
click at [338, 570] on h6 "Buzzword Bingo - What Exact Words Or Phrases Will Donald Trump Say In His Annou…" at bounding box center [413, 577] width 683 height 18
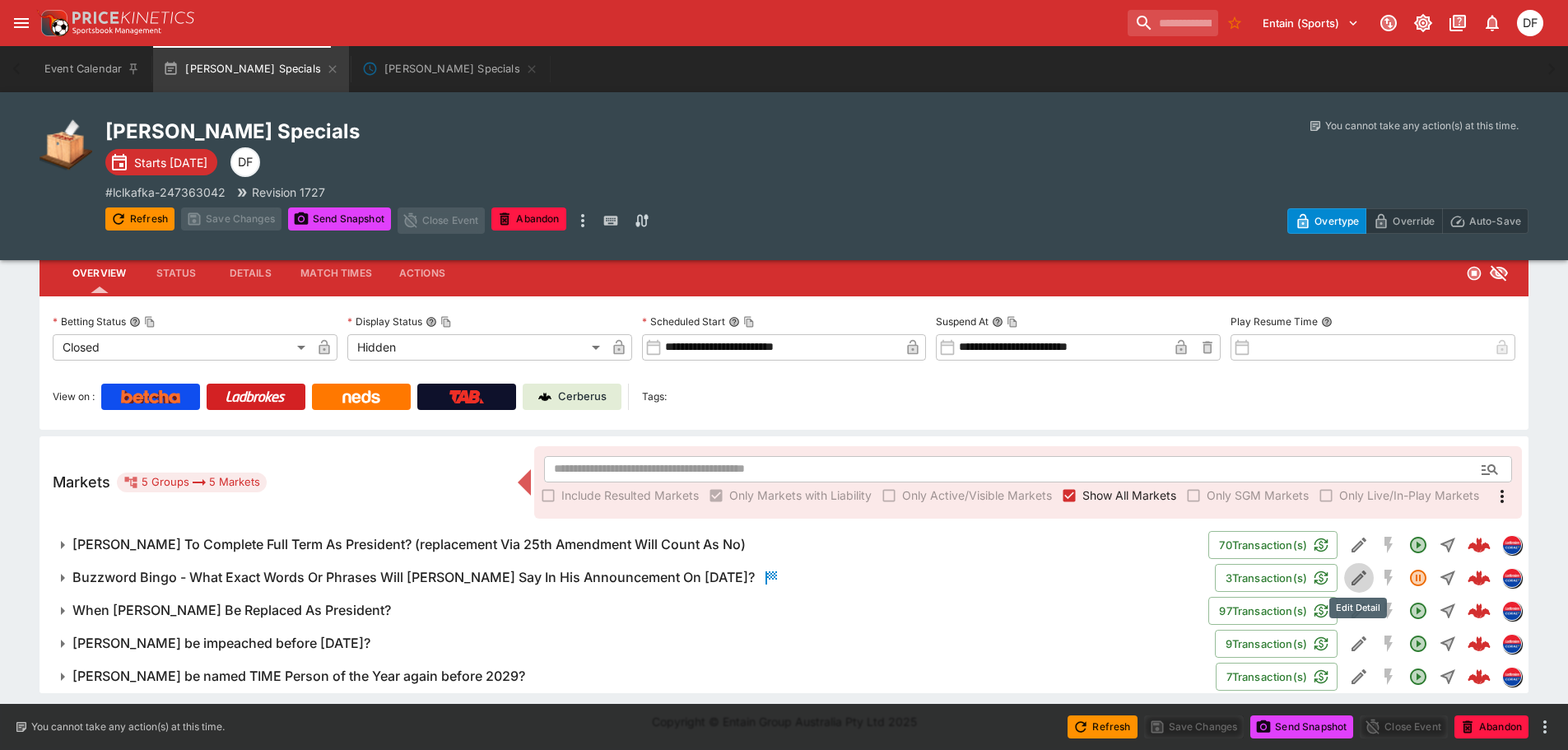
click at [1363, 571] on icon "Edit Detail" at bounding box center [1358, 577] width 19 height 19
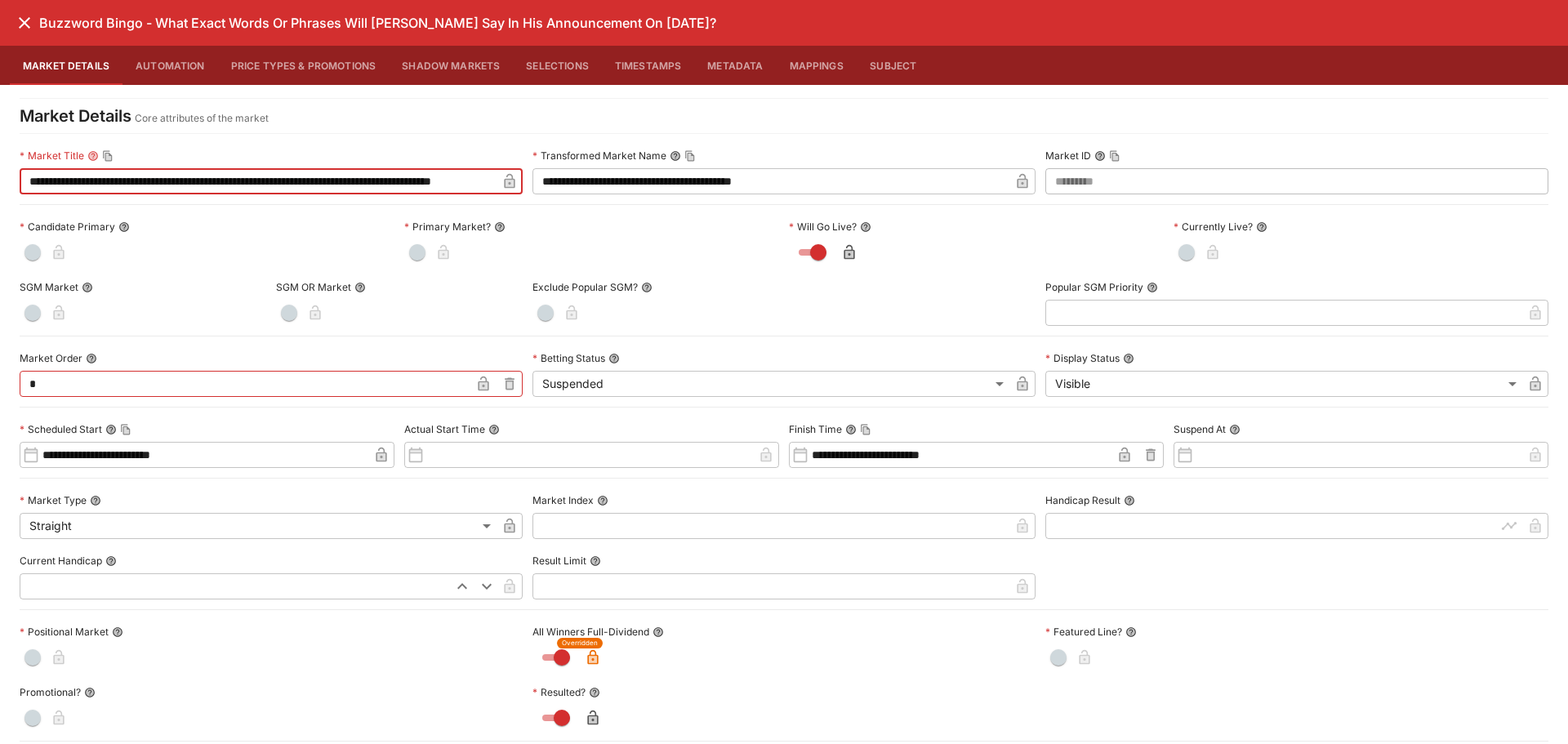
drag, startPoint x: 115, startPoint y: 184, endPoint x: 7, endPoint y: 174, distance: 108.5
click at [7, 174] on div "**********" at bounding box center [784, 729] width 1568 height 1288
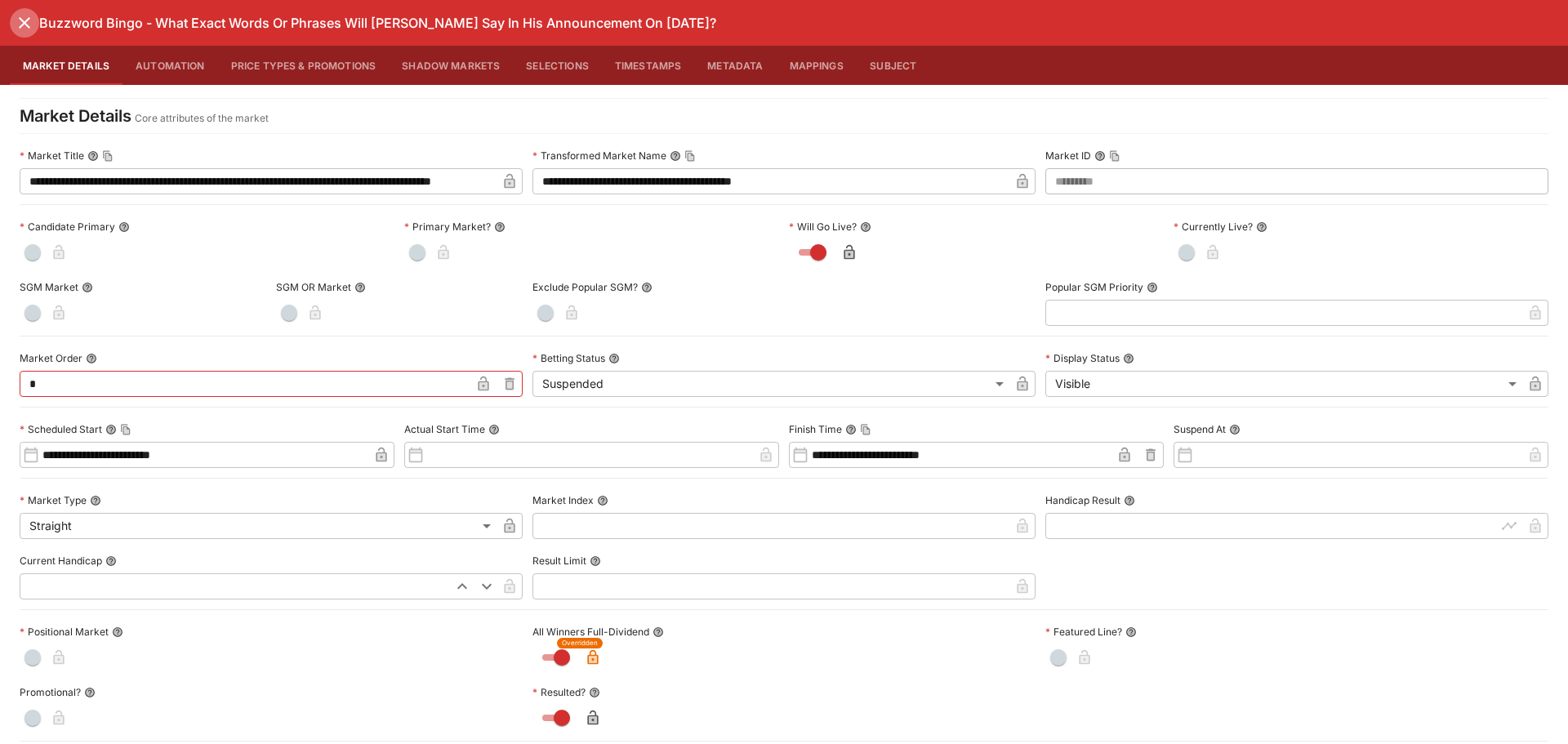
click at [25, 25] on icon "close" at bounding box center [24, 23] width 19 height 19
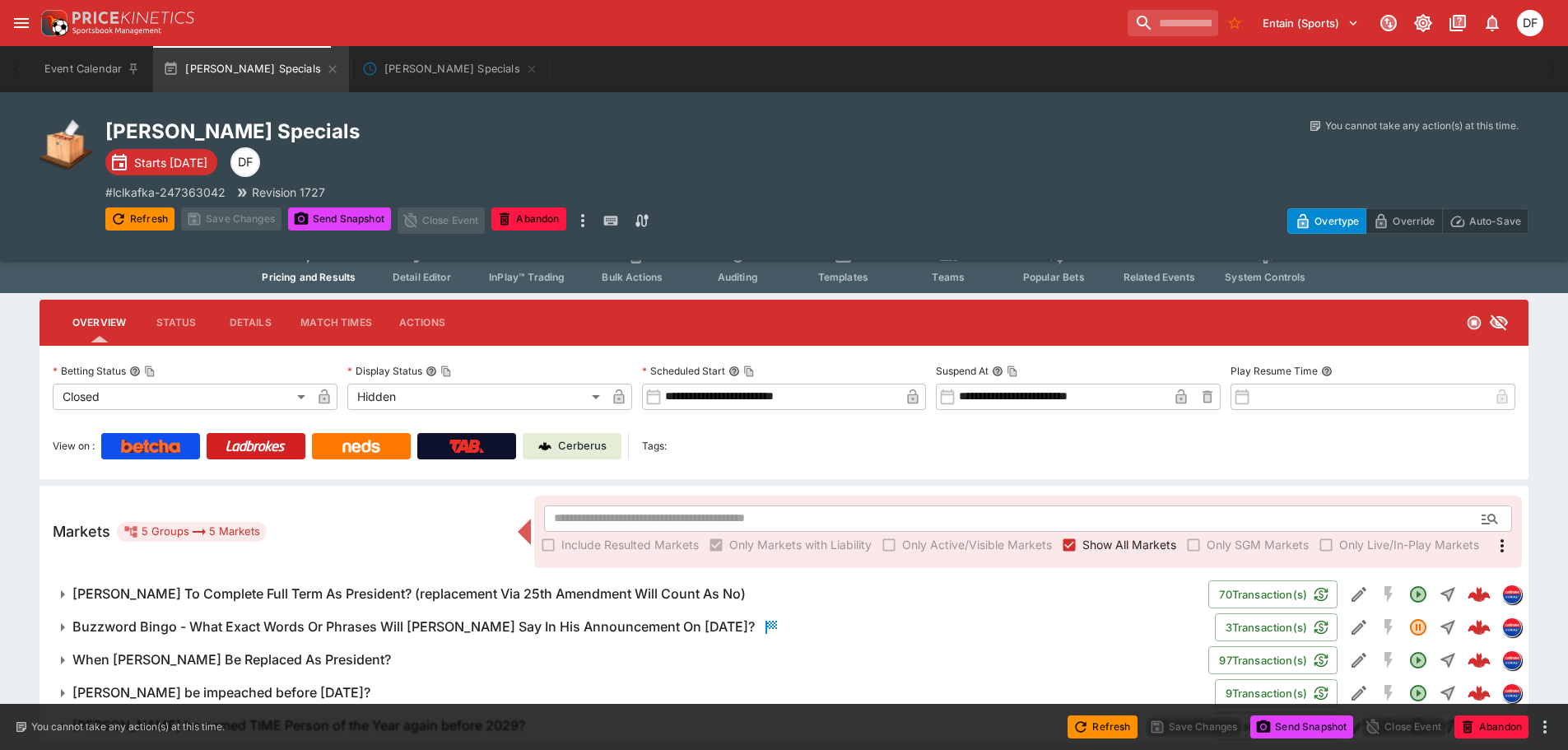
scroll to position [0, 0]
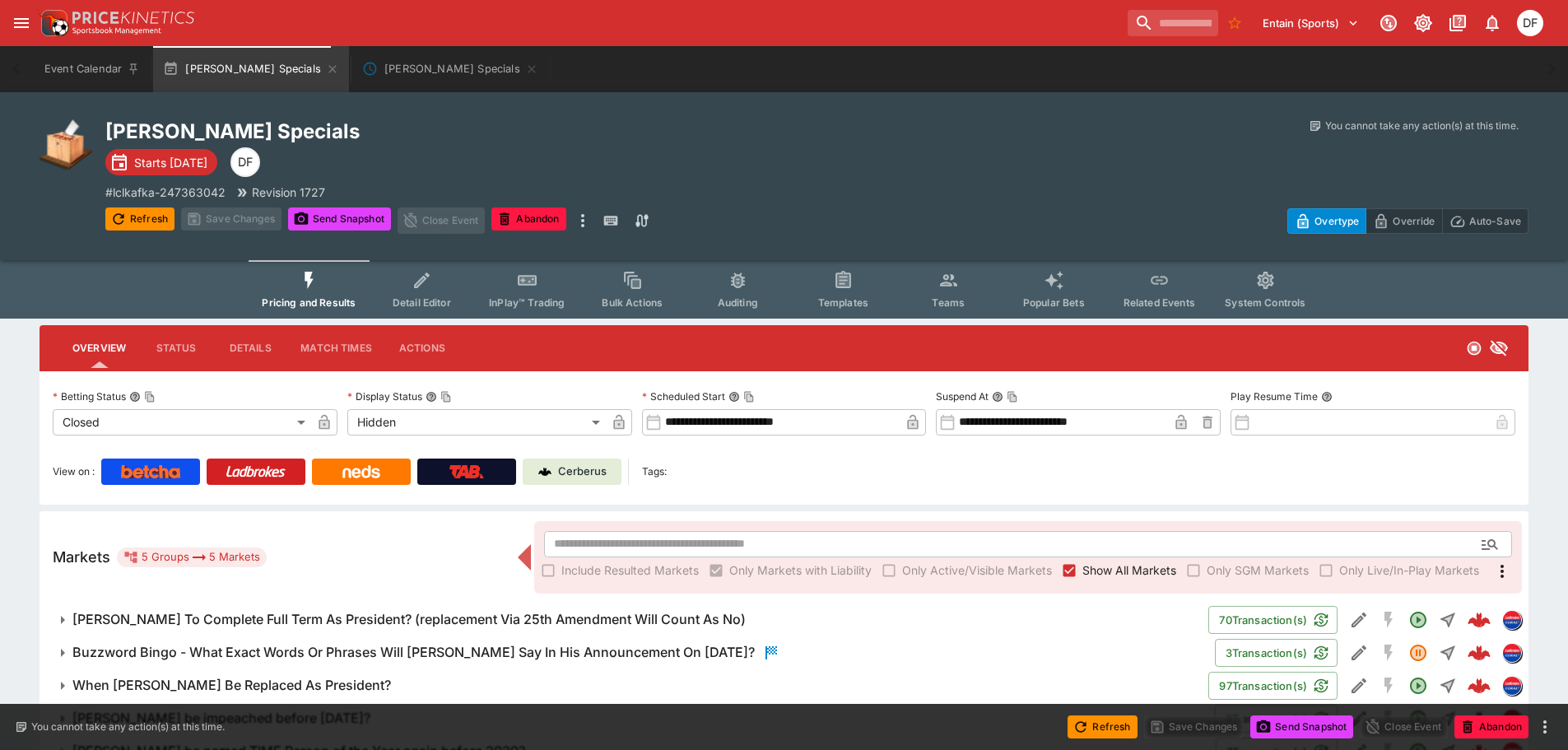
click at [830, 298] on span "Templates" at bounding box center [843, 302] width 50 height 13
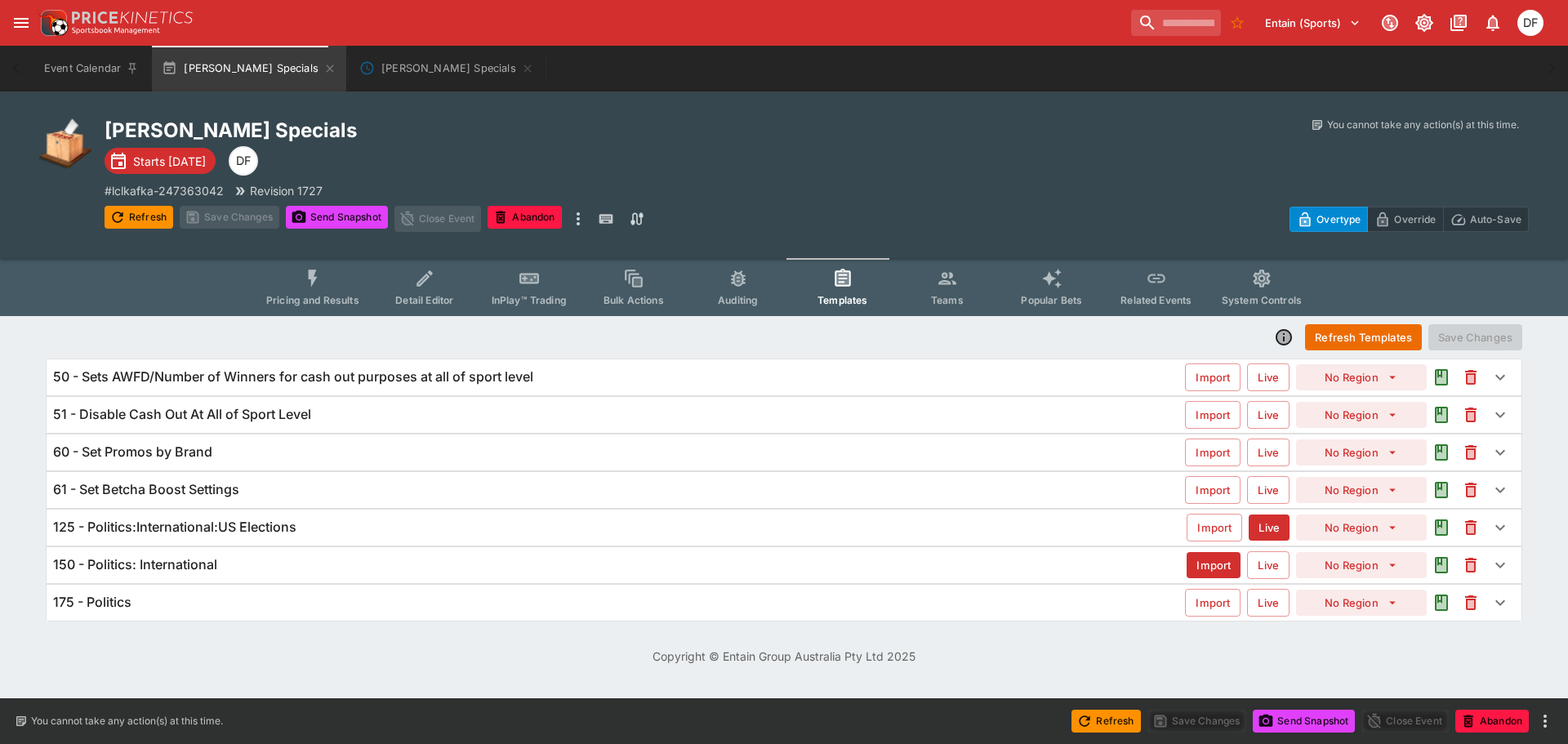
click at [242, 569] on div "150 - Politics: International" at bounding box center [620, 564] width 1134 height 18
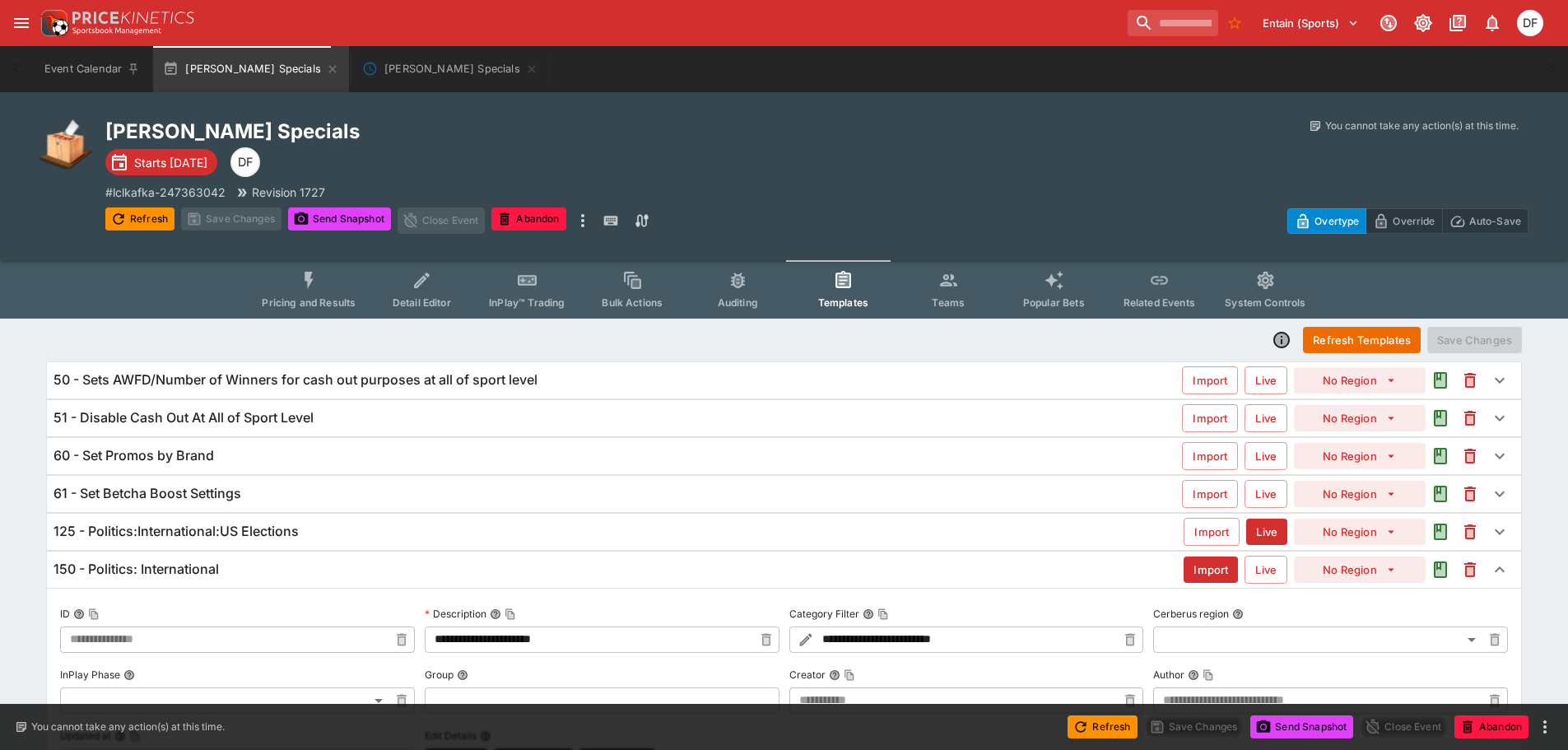
type input "**********"
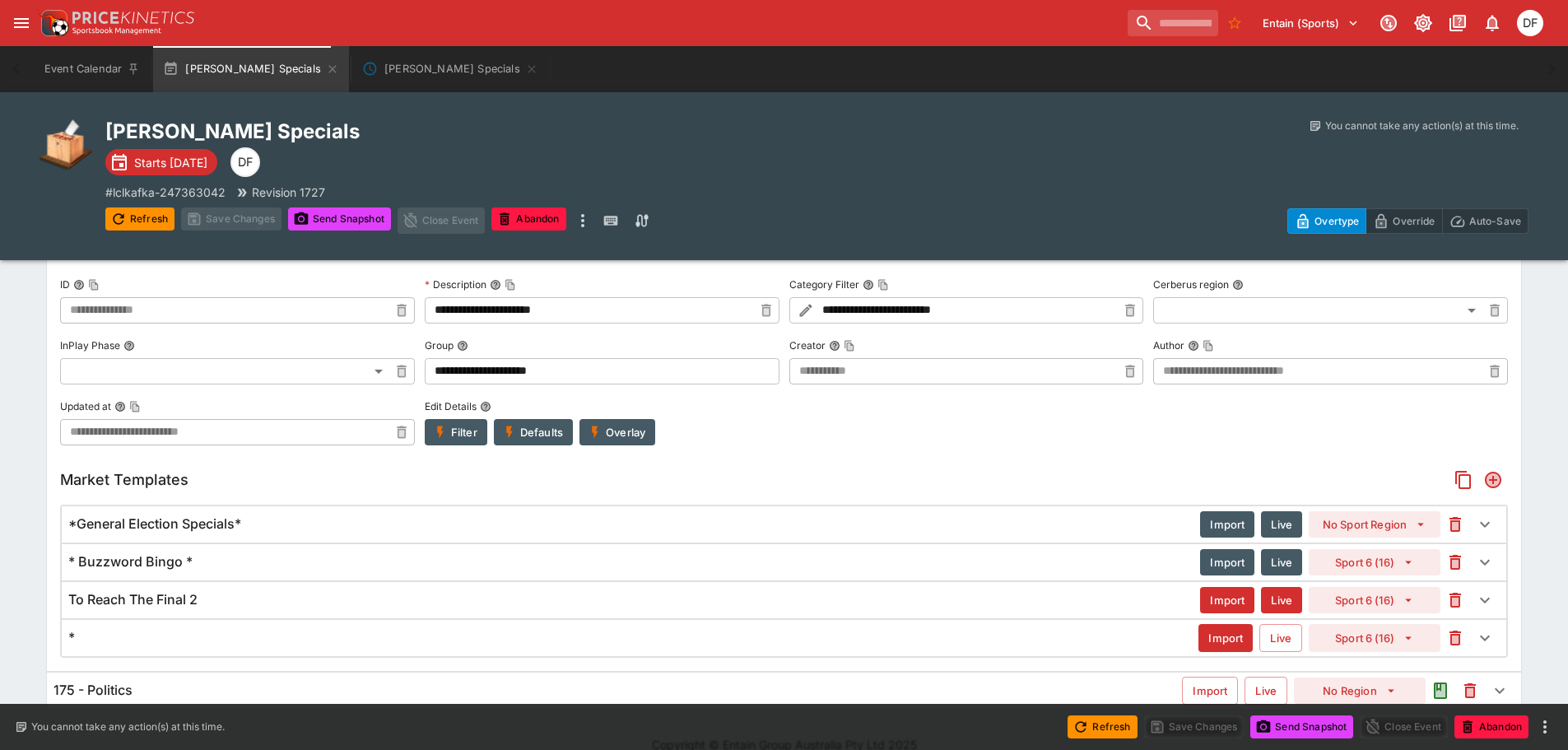
scroll to position [352, 0]
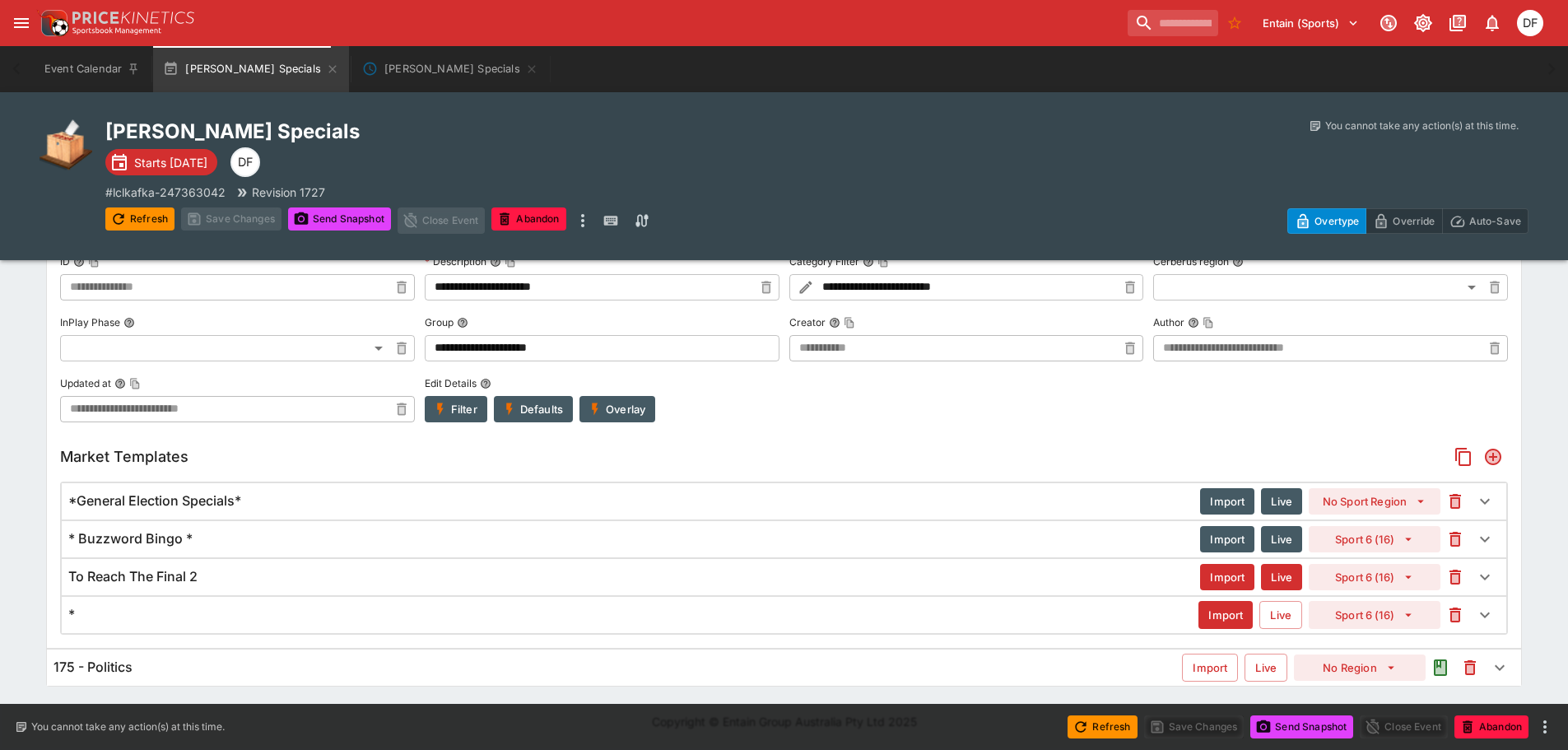
click at [498, 544] on div "* Buzzword Bingo *" at bounding box center [634, 539] width 1131 height 18
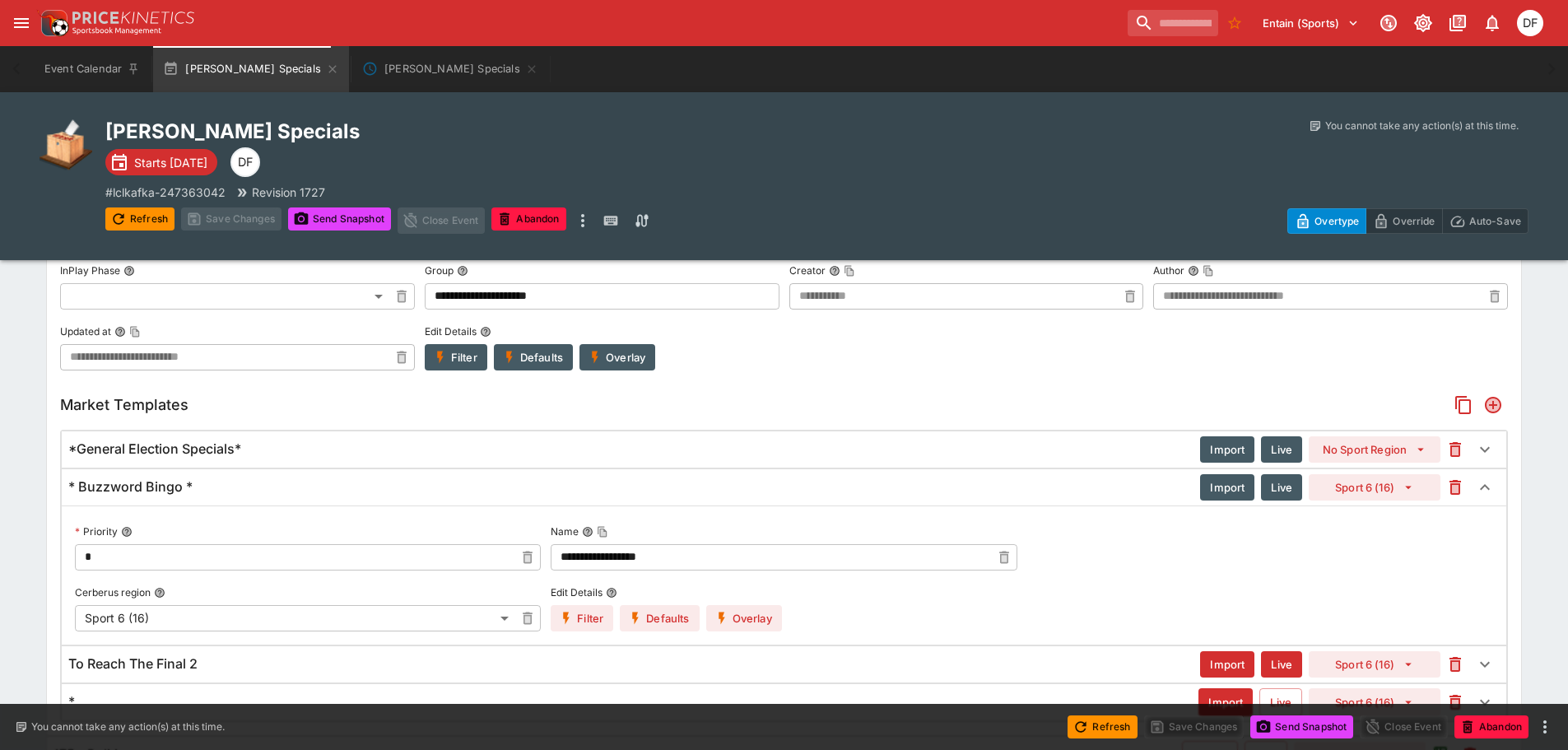
scroll to position [439, 0]
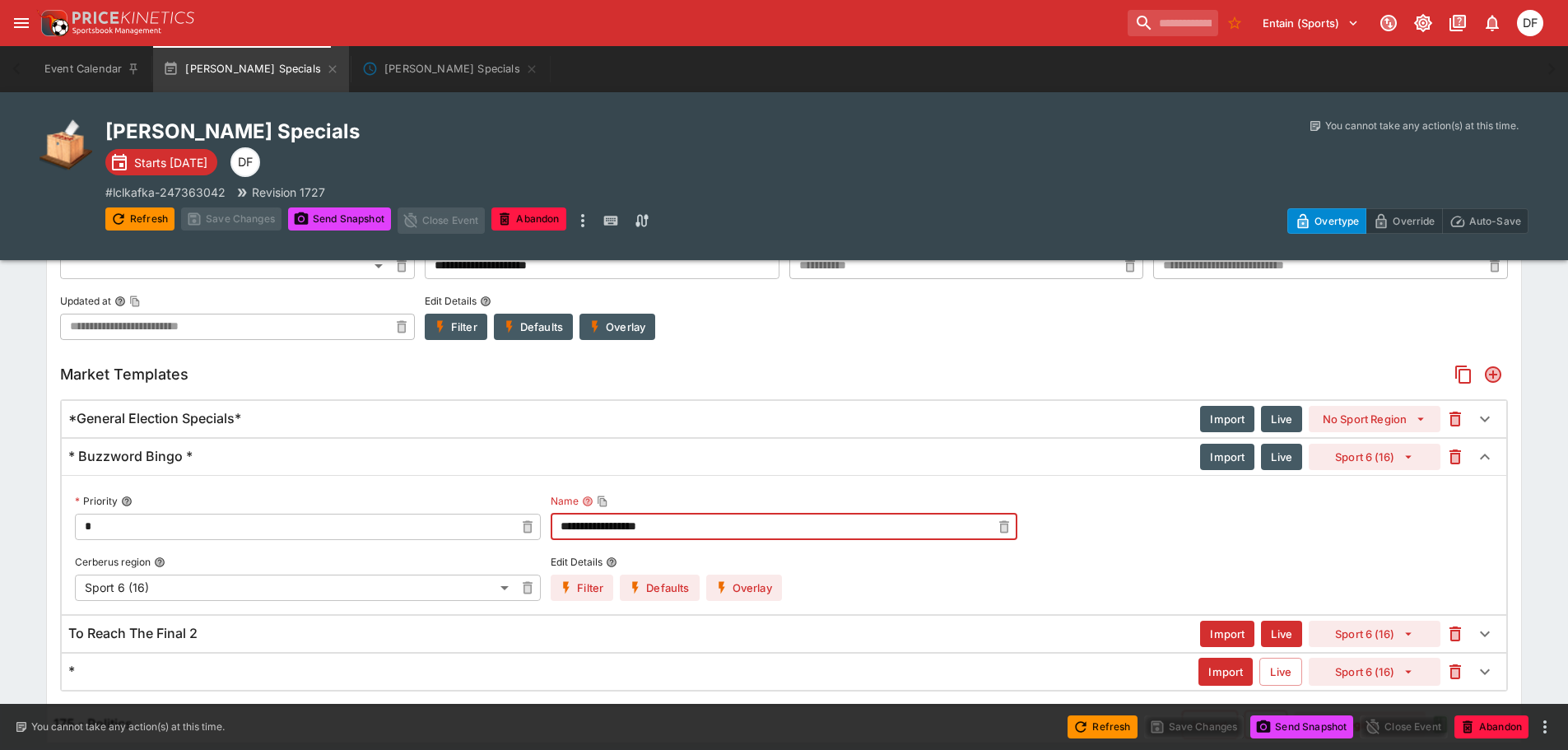
click at [573, 521] on input "**********" at bounding box center [770, 526] width 439 height 26
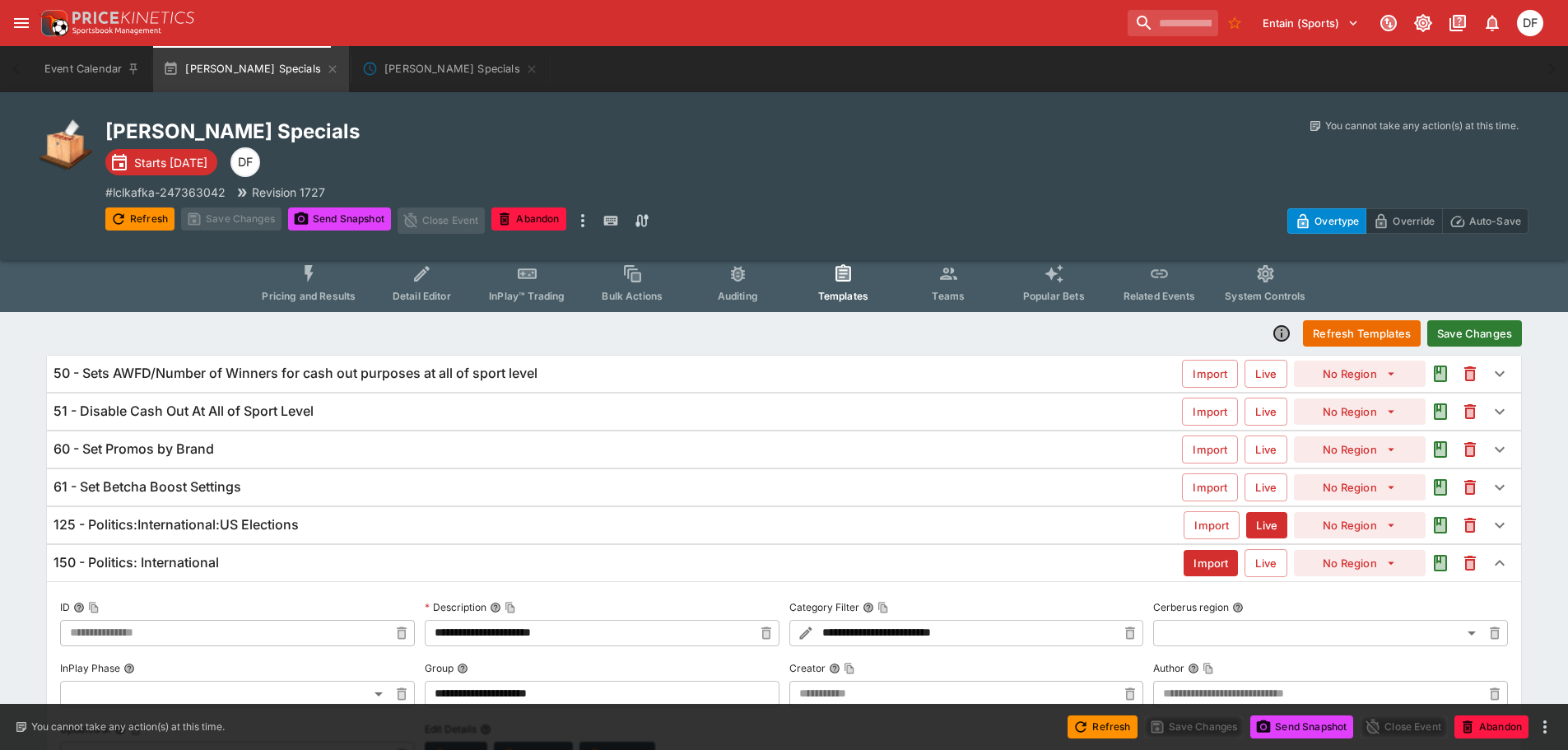
scroll to position [0, 0]
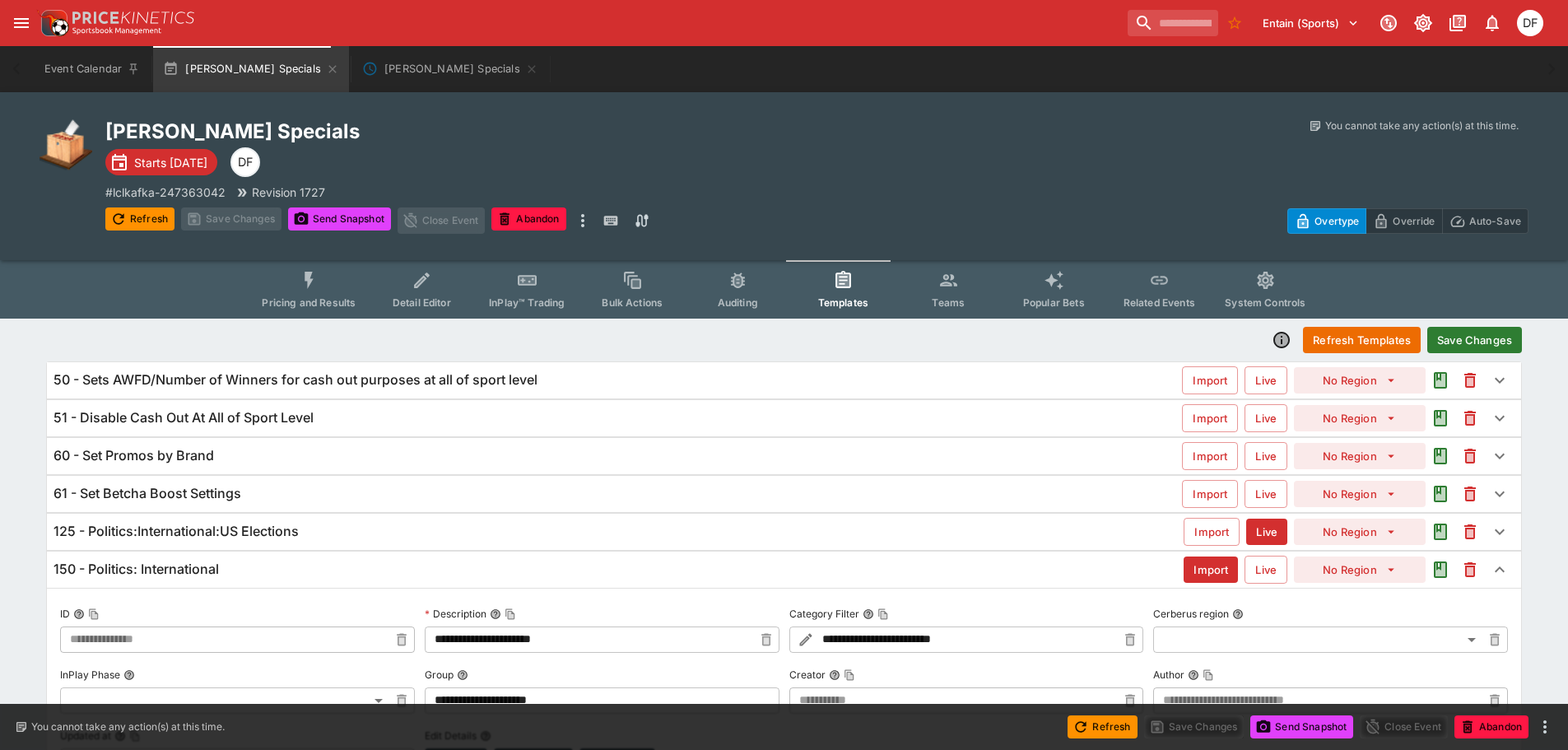
type input "**********"
click at [1491, 331] on button "Save Changes" at bounding box center [1474, 339] width 94 height 26
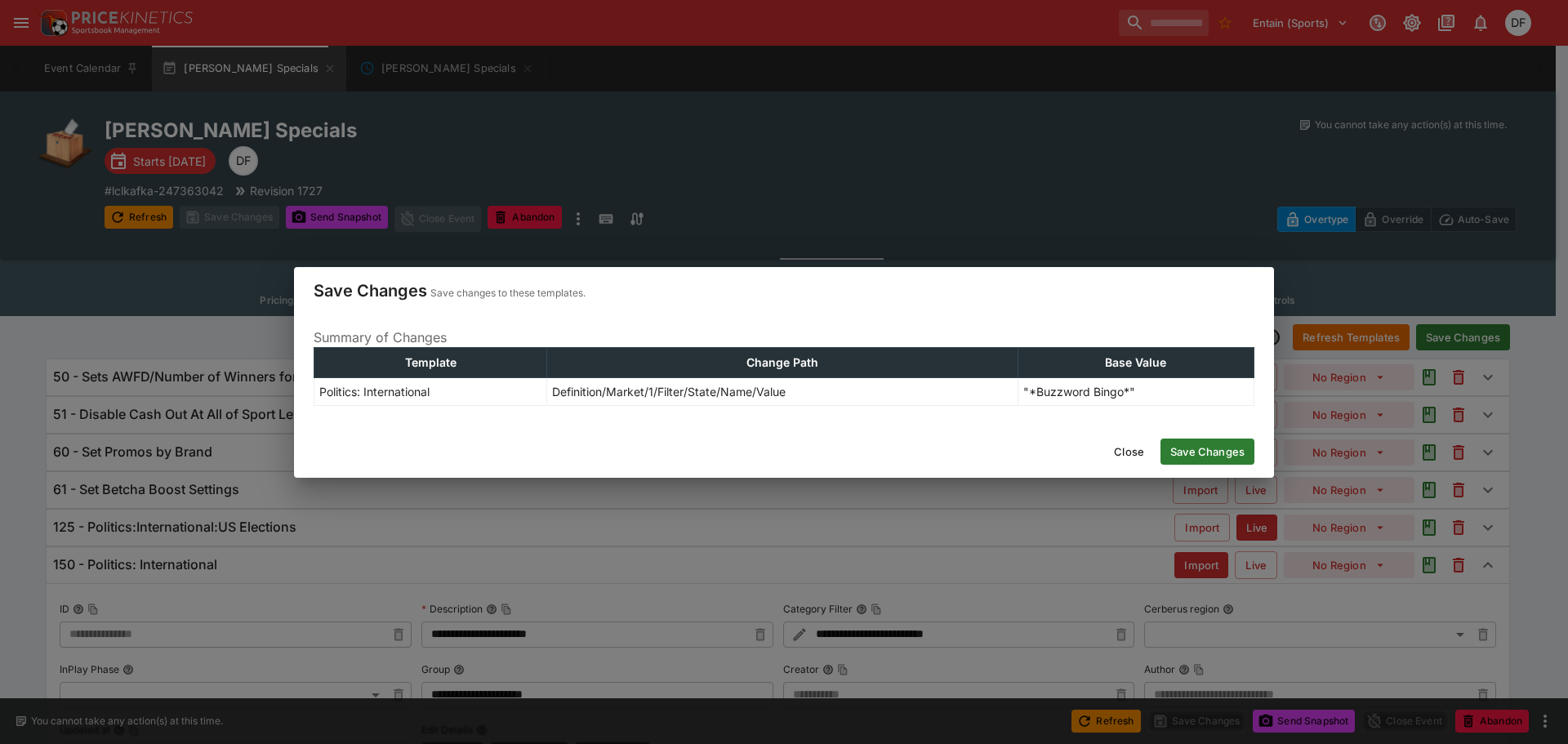
click at [1225, 449] on button "Save Changes" at bounding box center [1207, 451] width 94 height 26
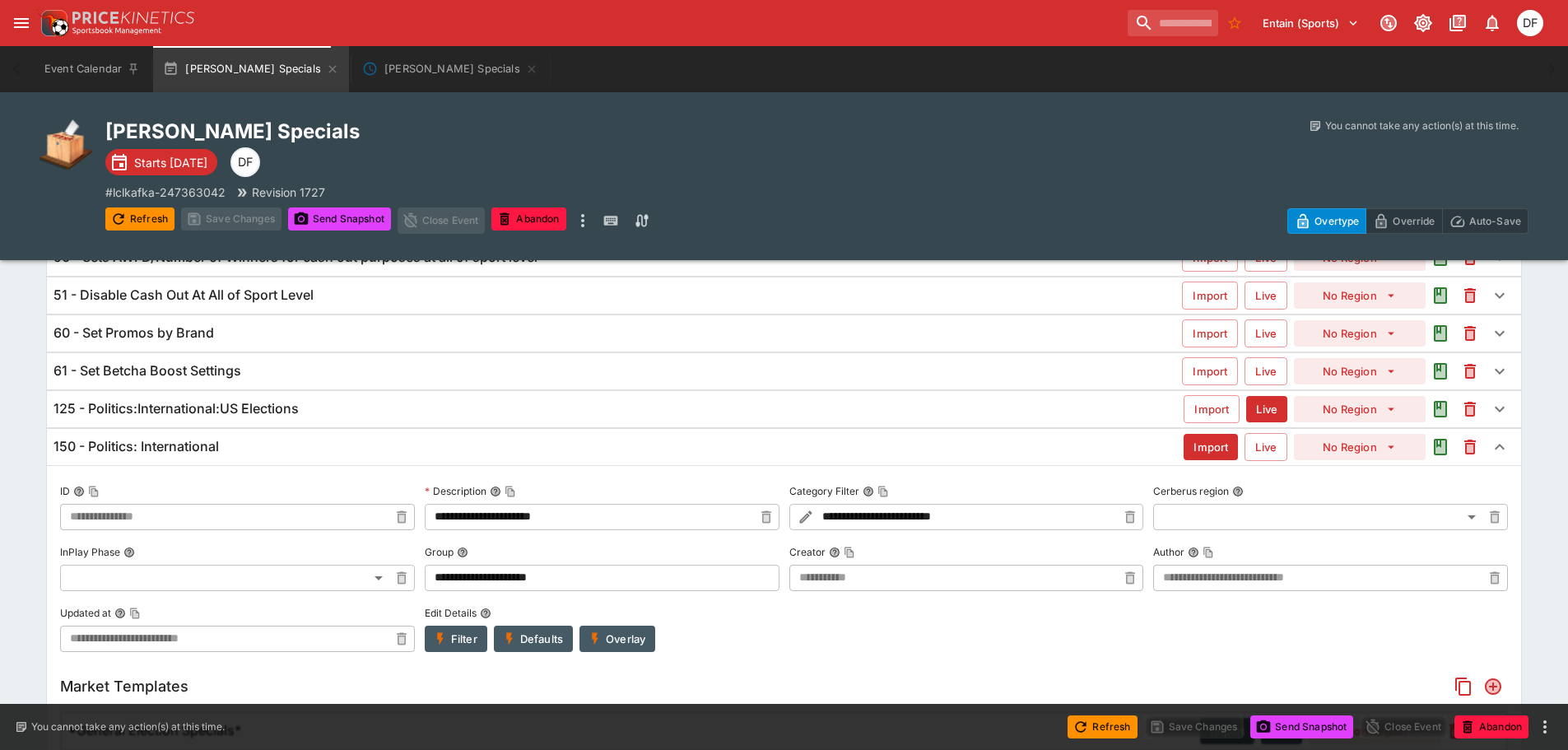
type input "**********"
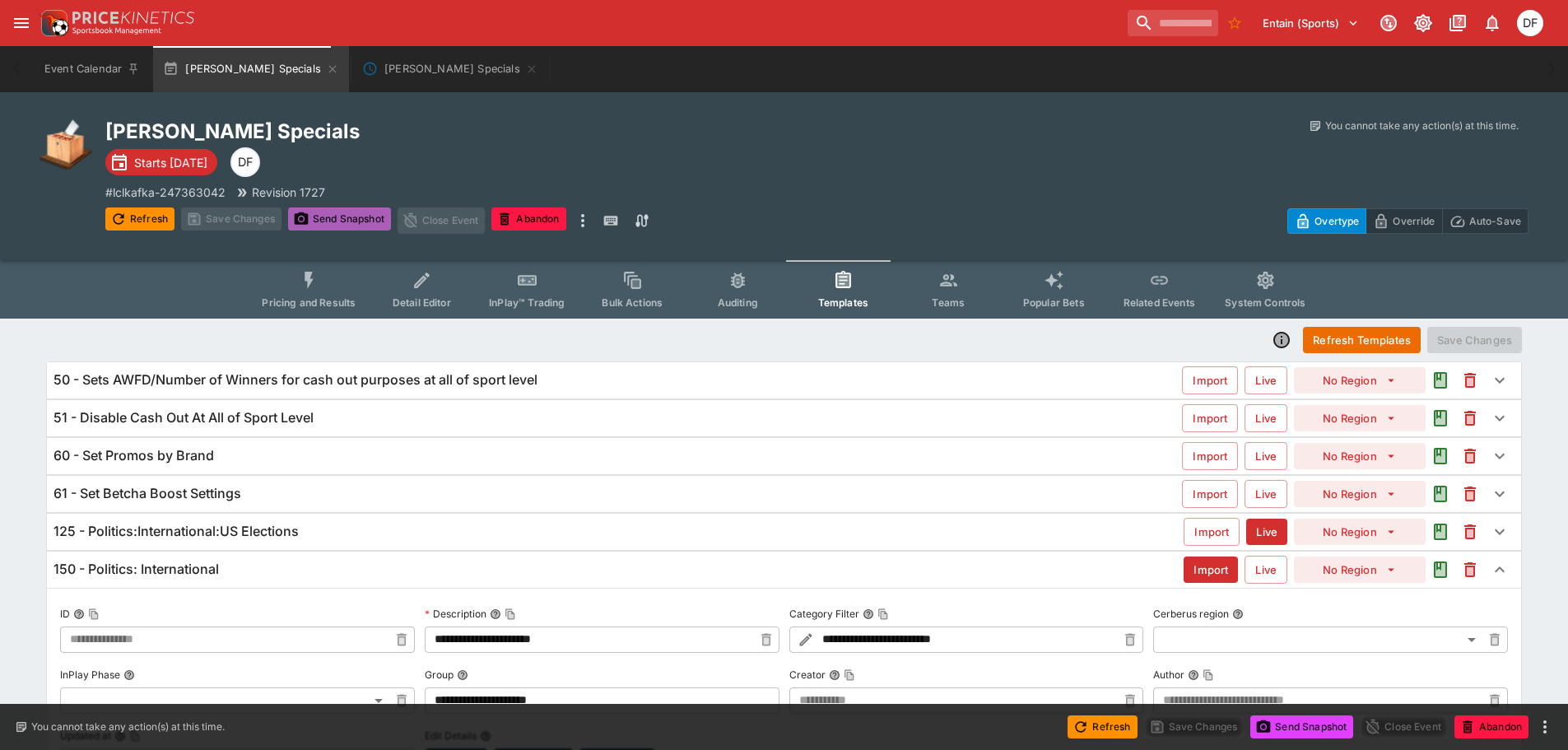
click at [374, 219] on button "Send Snapshot" at bounding box center [339, 218] width 103 height 23
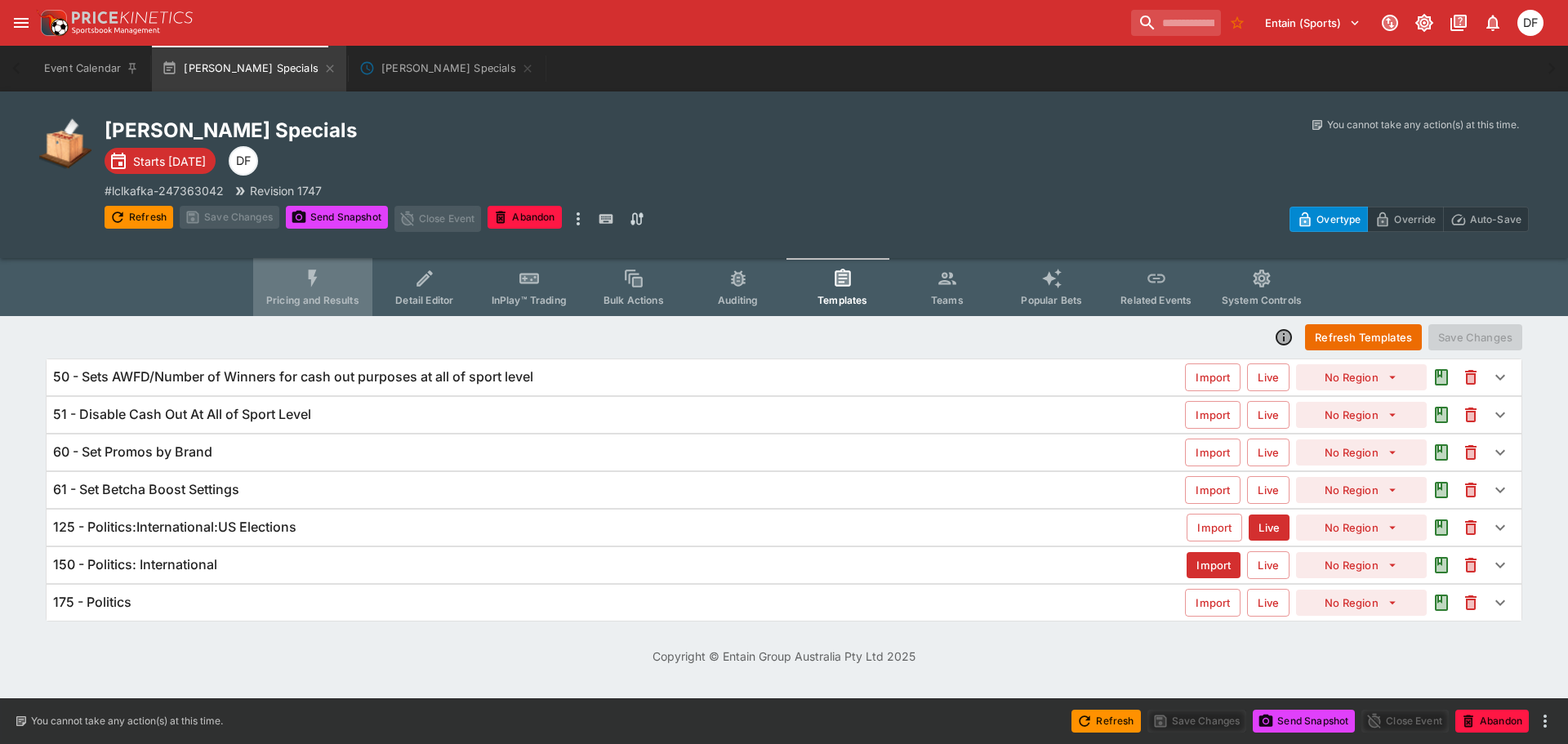
click at [312, 287] on icon "Event type filters" at bounding box center [312, 278] width 21 height 21
